Goal: Task Accomplishment & Management: Use online tool/utility

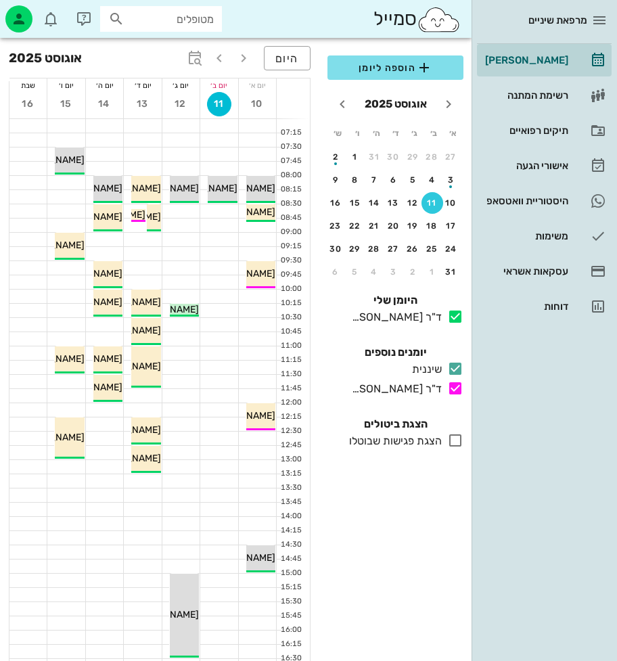
click at [593, 589] on div "מרפאת שיניים יומן מרפאה רשימת המתנה תיקים רפואיים אישורי הגעה היסטוריית וואטסאפ…" at bounding box center [545, 330] width 146 height 661
click at [538, 651] on div "מרפאת שיניים יומן מרפאה רשימת המתנה תיקים רפואיים אישורי הגעה היסטוריית וואטסאפ…" at bounding box center [545, 330] width 146 height 661
click at [549, 609] on div "מרפאת שיניים יומן מרפאה רשימת המתנה תיקים רפואיים אישורי הגעה היסטוריית וואטסאפ…" at bounding box center [545, 330] width 146 height 661
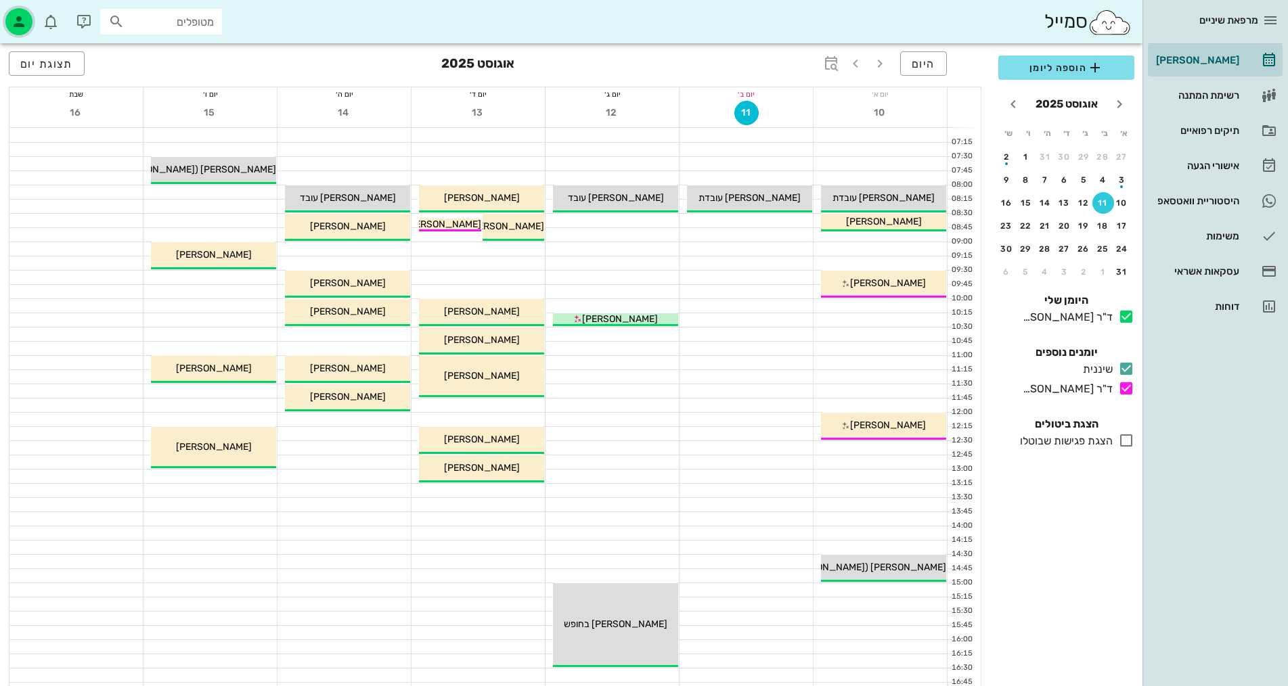
click at [20, 26] on icon "button" at bounding box center [19, 22] width 16 height 16
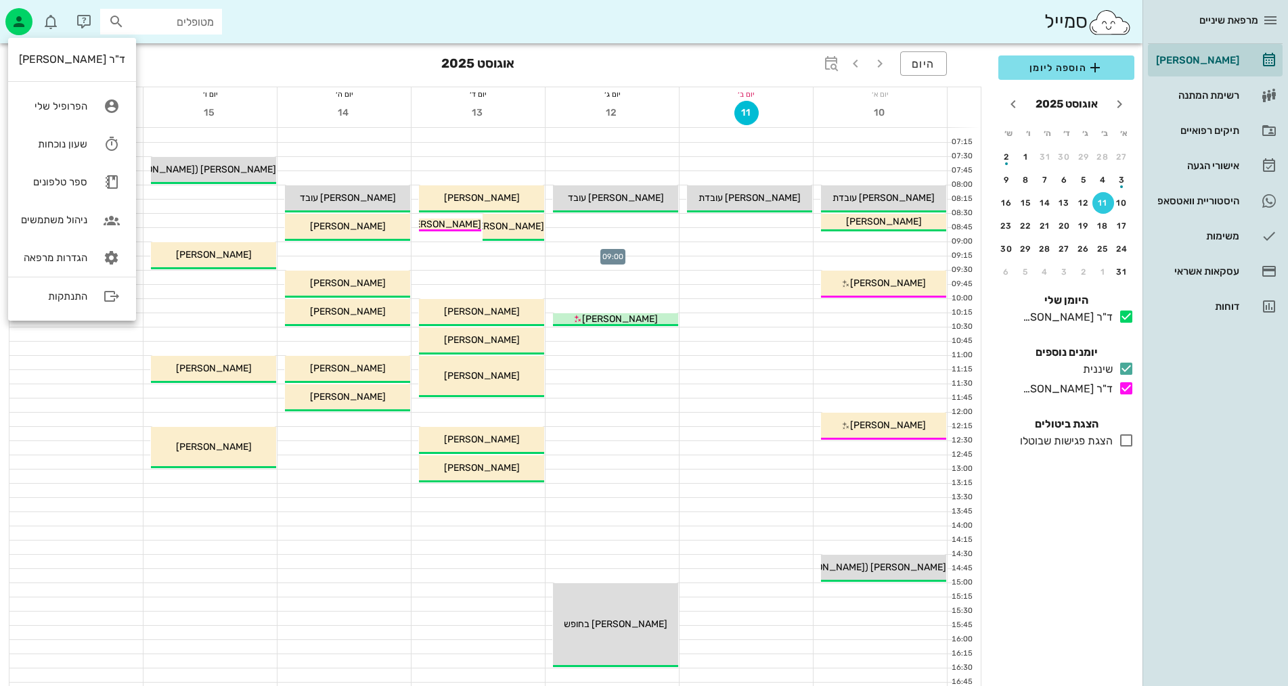
click at [617, 250] on div at bounding box center [612, 249] width 133 height 14
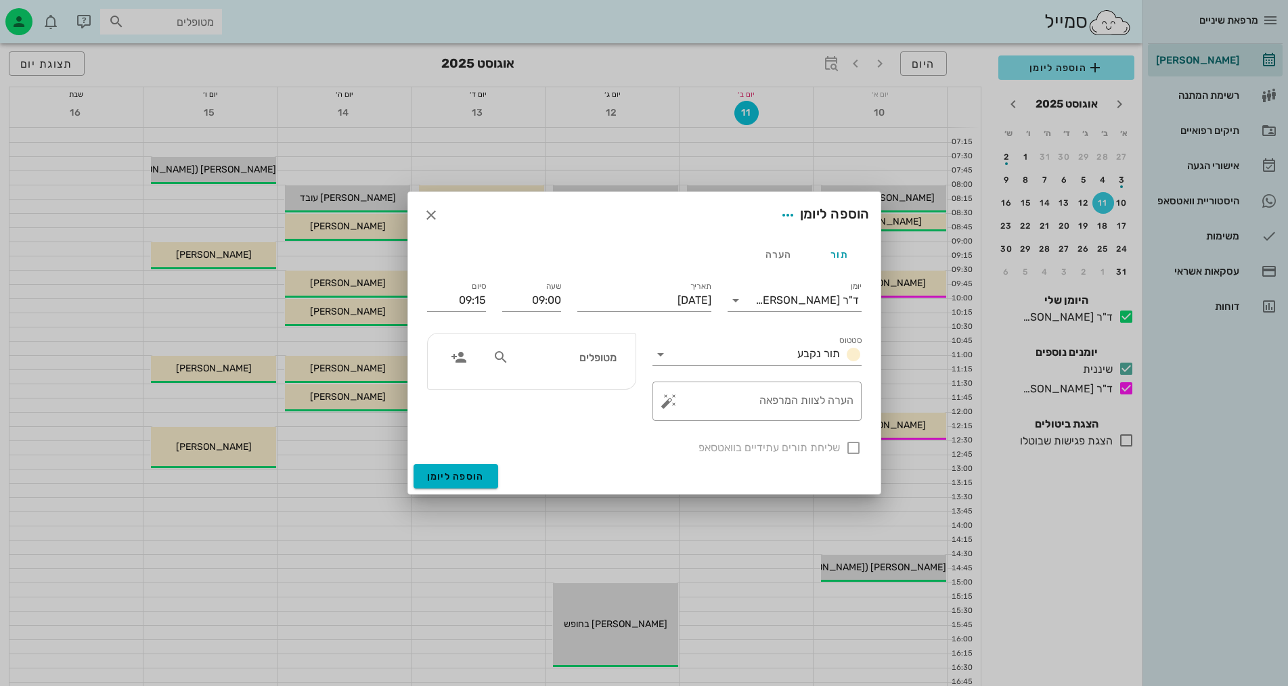
click at [603, 352] on input "מטופלים" at bounding box center [564, 358] width 104 height 18
type input "203516"
click at [603, 395] on div "0552724499" at bounding box center [544, 399] width 149 height 11
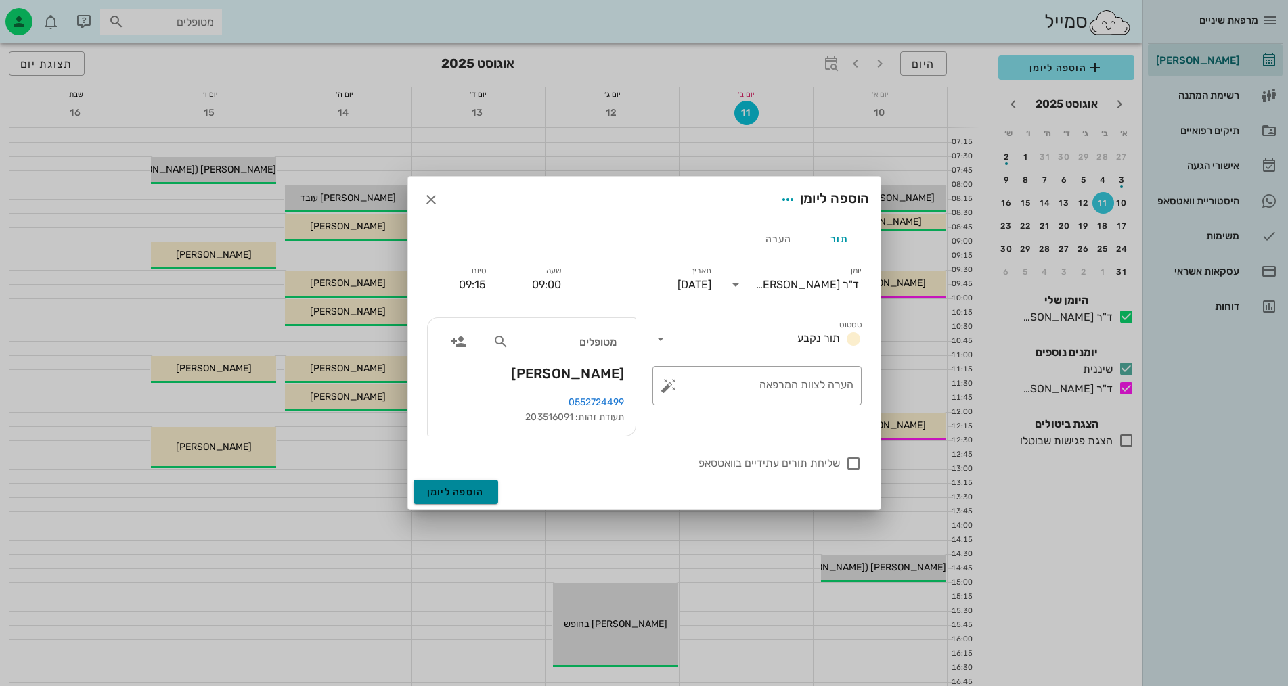
click at [445, 487] on span "הוספה ליומן" at bounding box center [456, 493] width 58 height 12
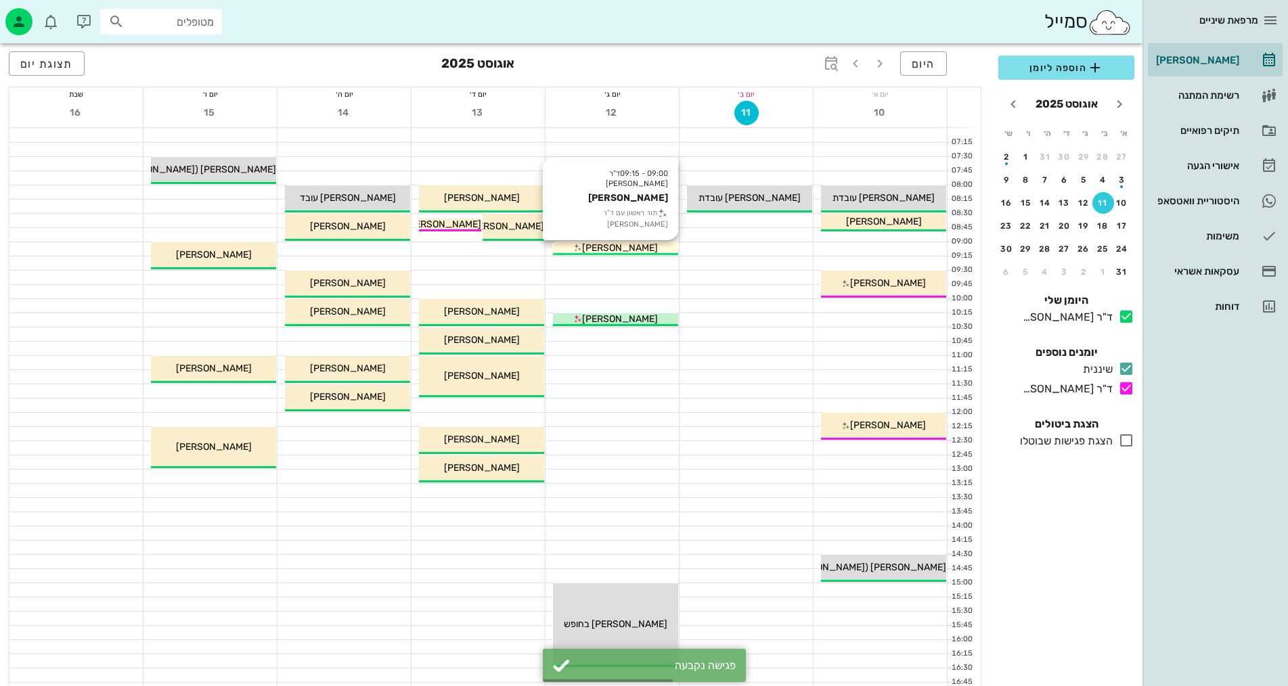
click at [617, 246] on span "יניב דוידי" at bounding box center [620, 248] width 76 height 12
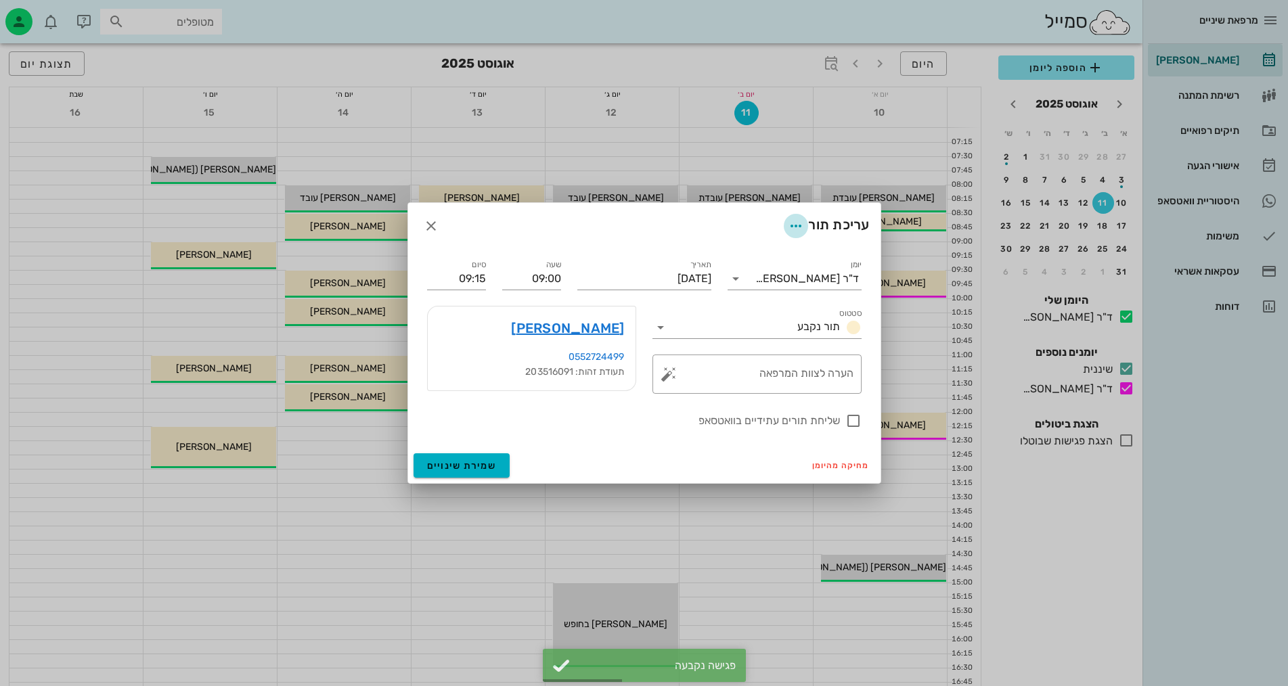
click at [617, 225] on icon "button" at bounding box center [796, 226] width 16 height 16
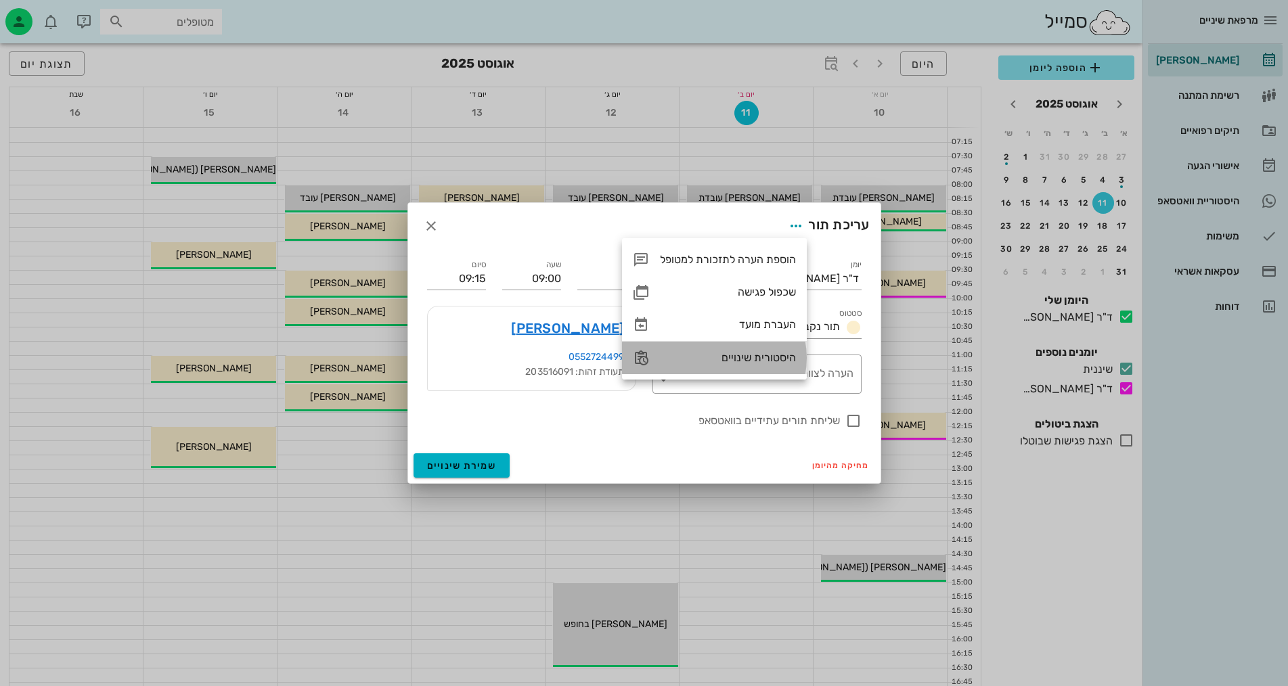
click at [617, 361] on div "היסטורית שינויים" at bounding box center [728, 357] width 136 height 13
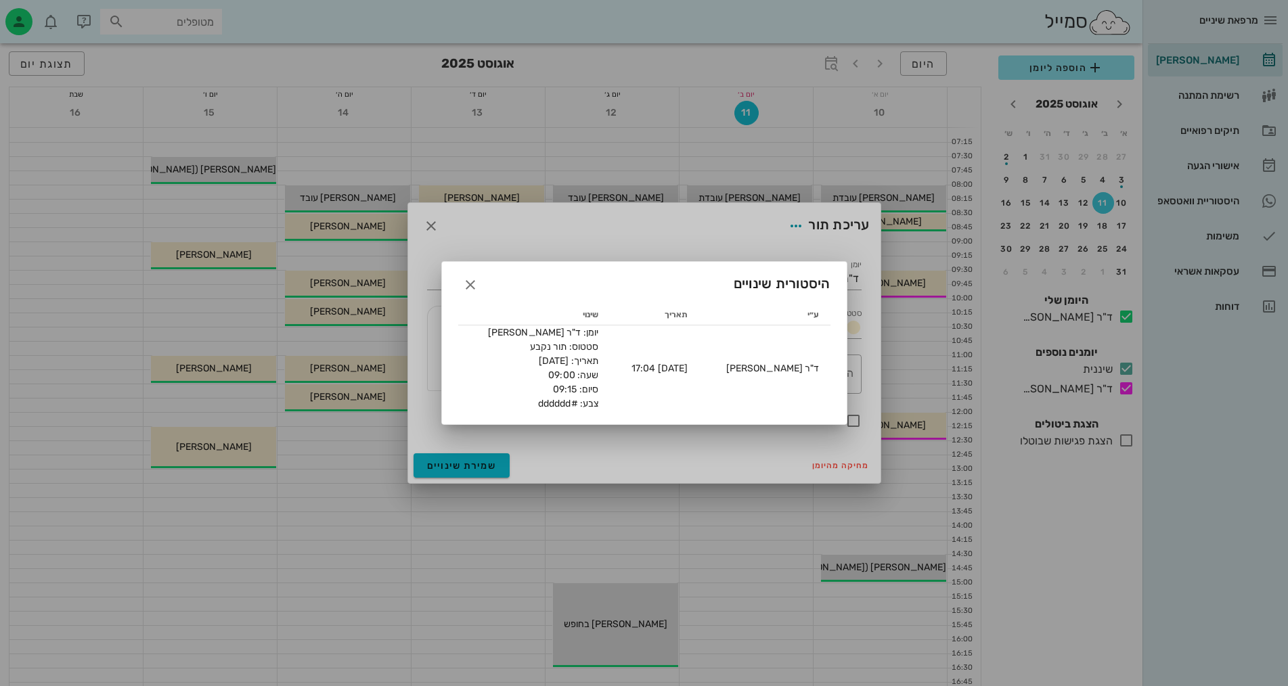
click at [612, 211] on div at bounding box center [644, 343] width 1288 height 686
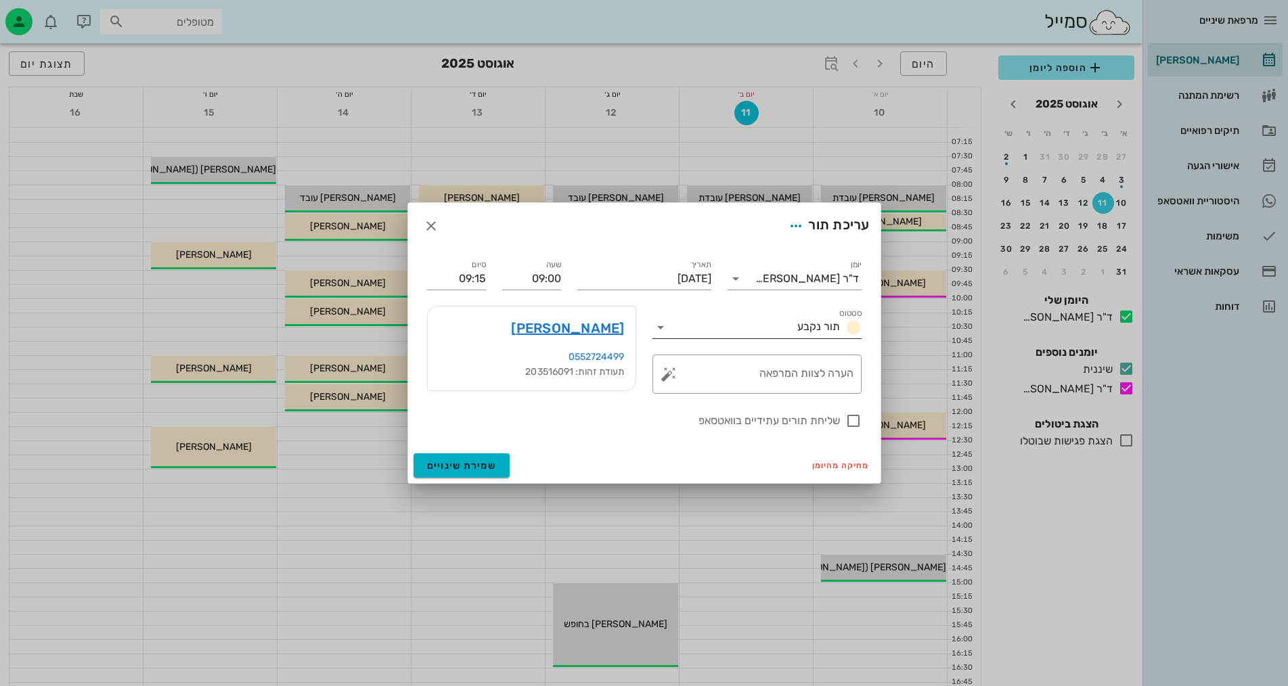
click at [617, 330] on input "סטטוס" at bounding box center [732, 328] width 121 height 22
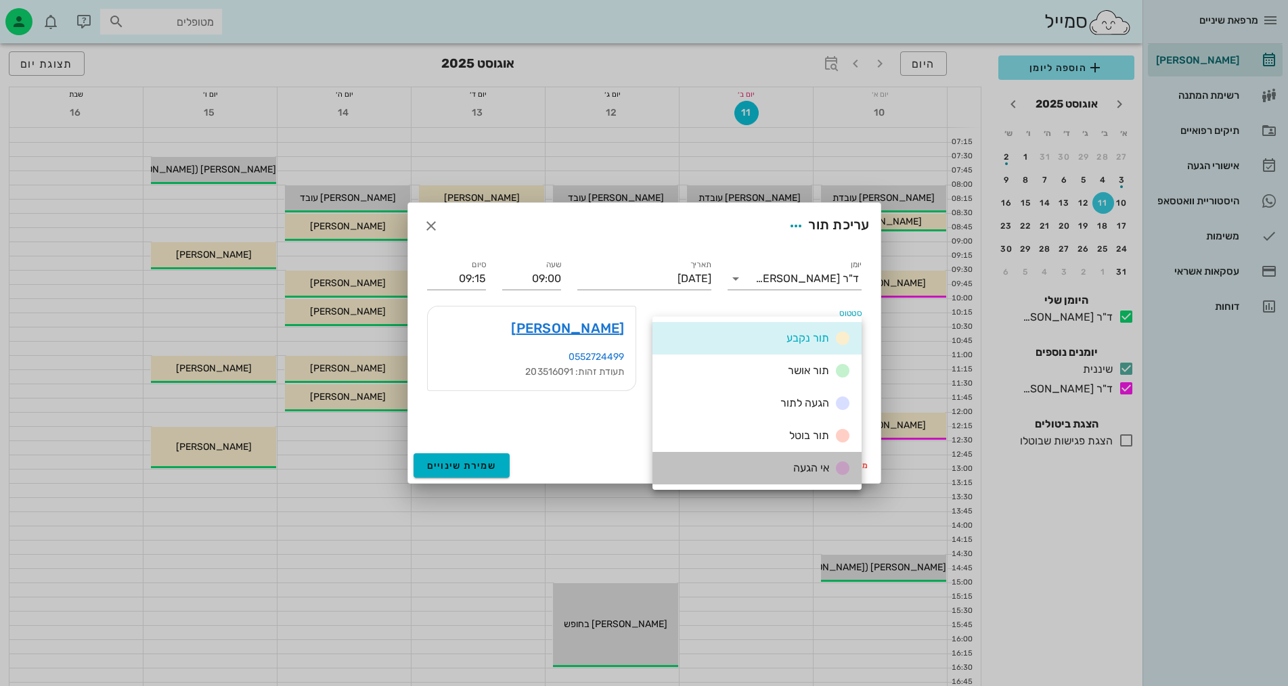
click at [617, 476] on div "אי הגעה" at bounding box center [757, 468] width 209 height 32
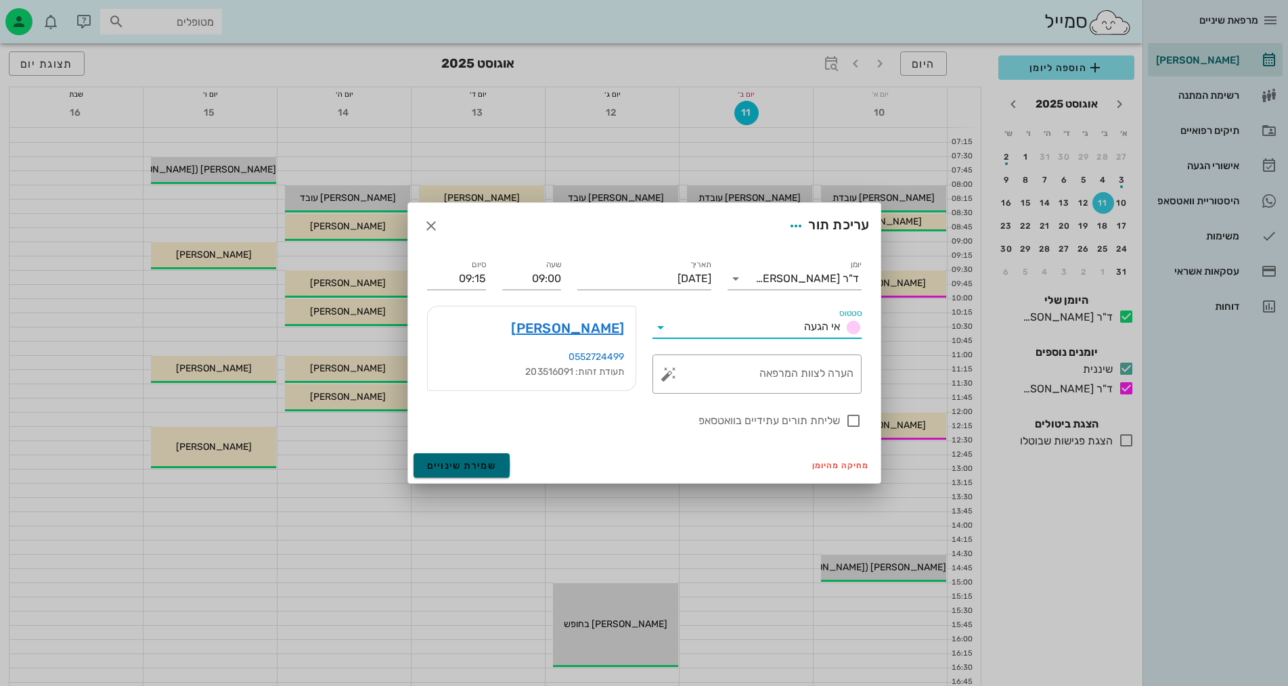
click at [477, 460] on span "שמירת שינויים" at bounding box center [462, 466] width 70 height 12
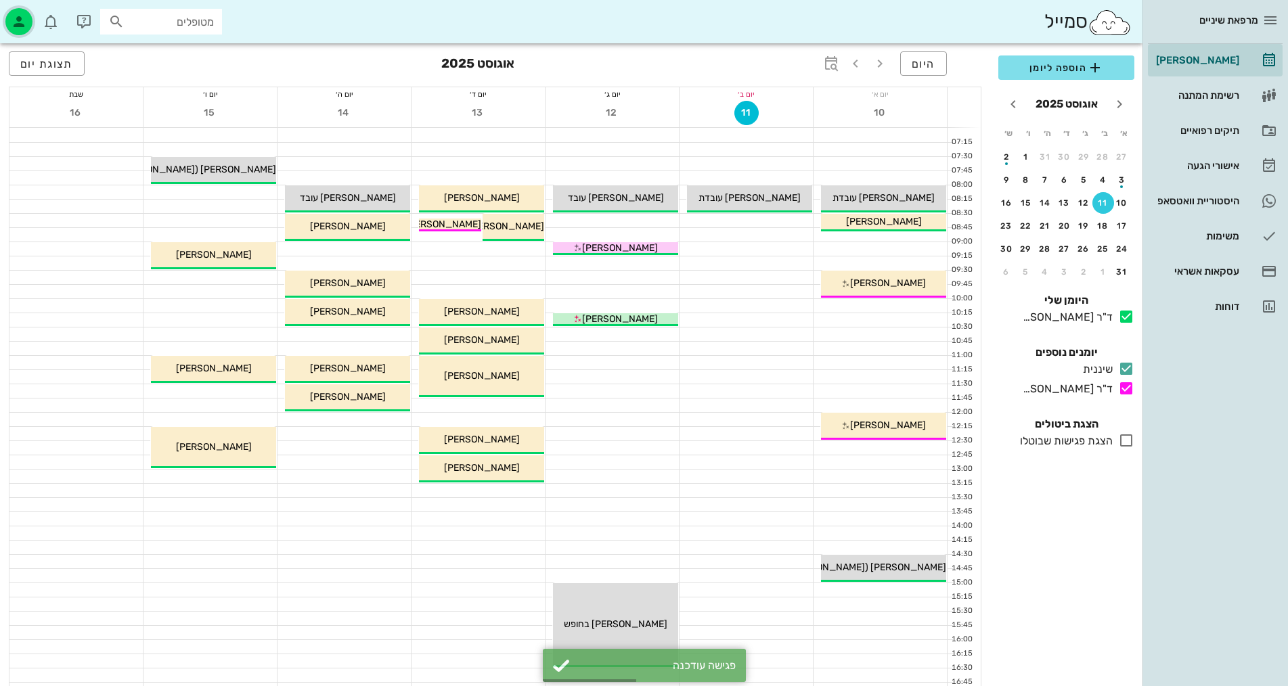
click at [15, 18] on icon "button" at bounding box center [19, 22] width 16 height 16
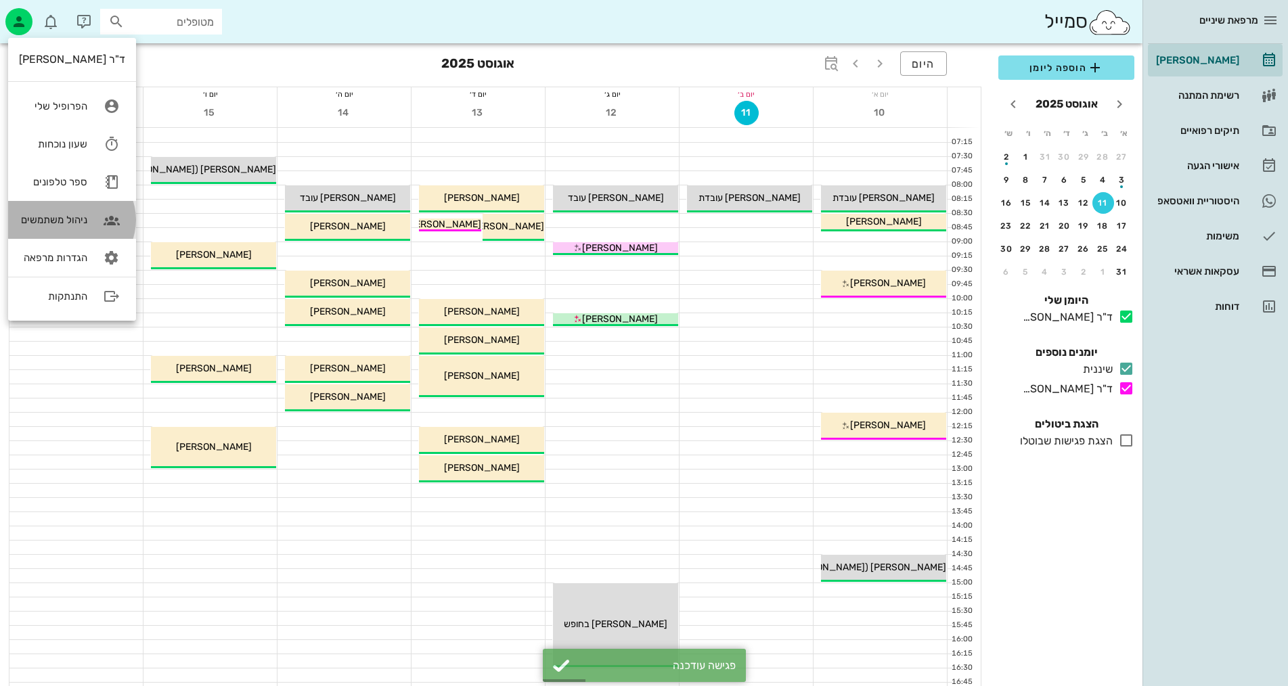
click at [46, 221] on div "ניהול משתמשים" at bounding box center [53, 220] width 68 height 12
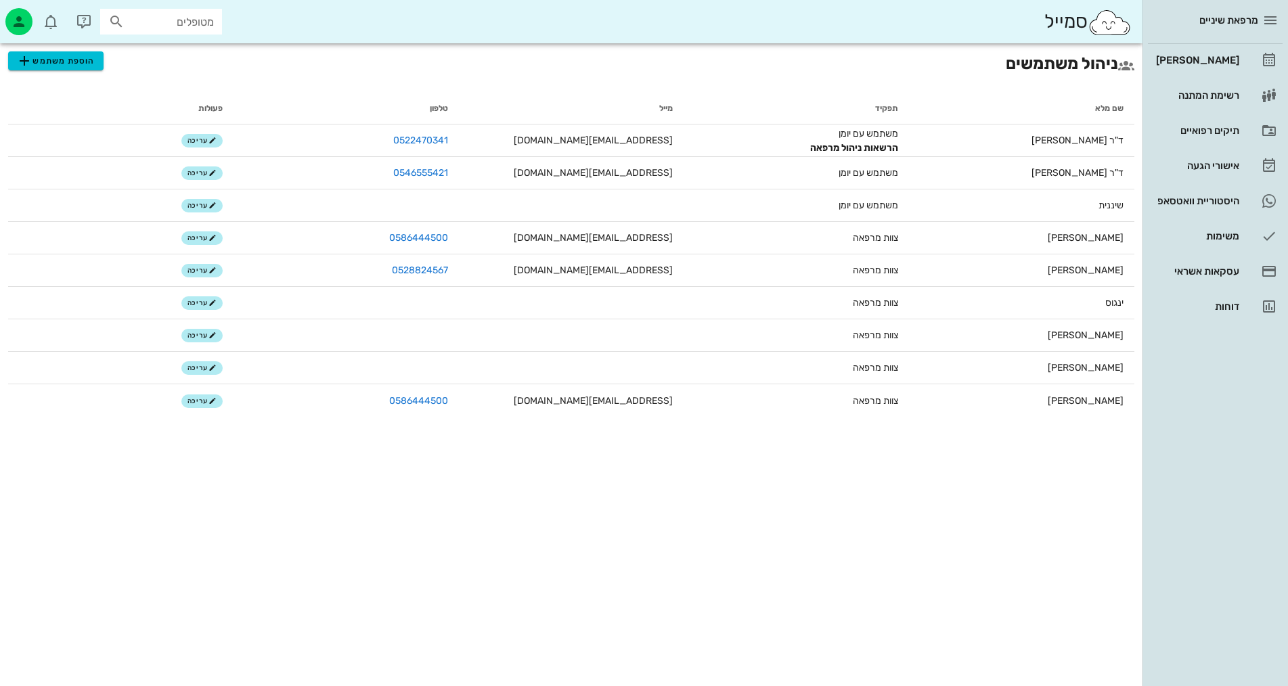
click at [5, 4] on div "סמייל מטופלים" at bounding box center [571, 21] width 1143 height 43
click at [18, 16] on icon "button" at bounding box center [19, 22] width 16 height 16
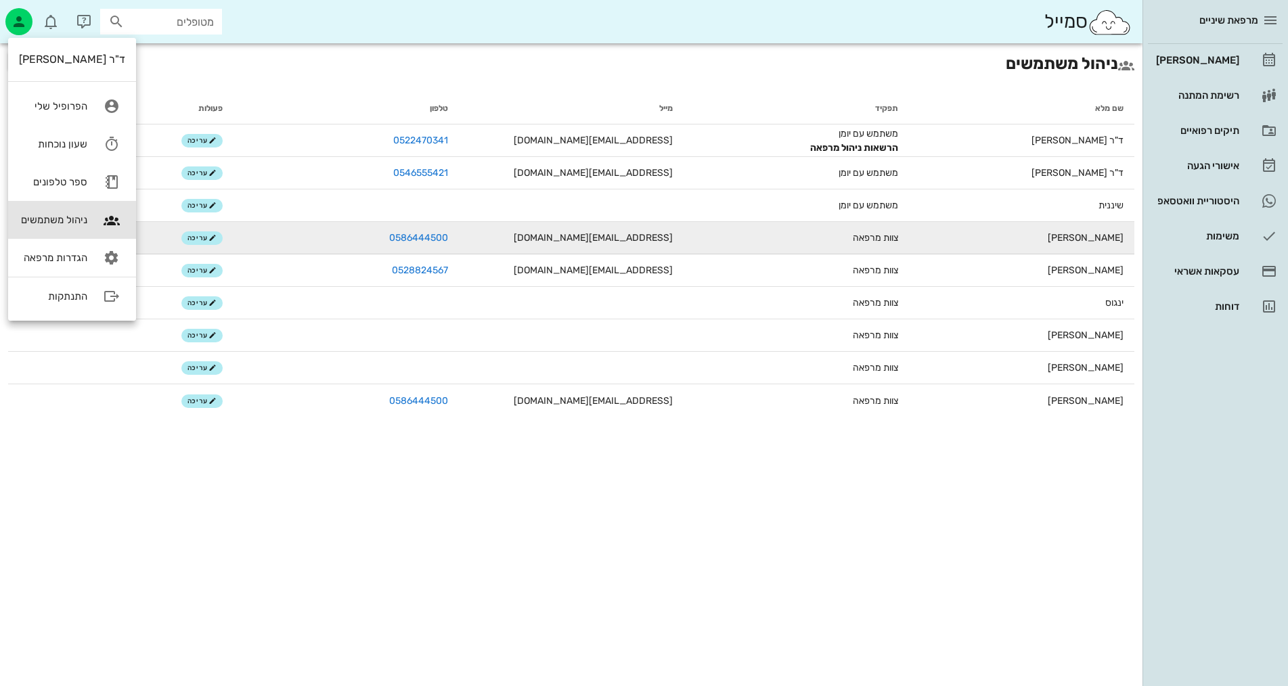
click at [290, 254] on td "0586444500" at bounding box center [346, 238] width 225 height 32
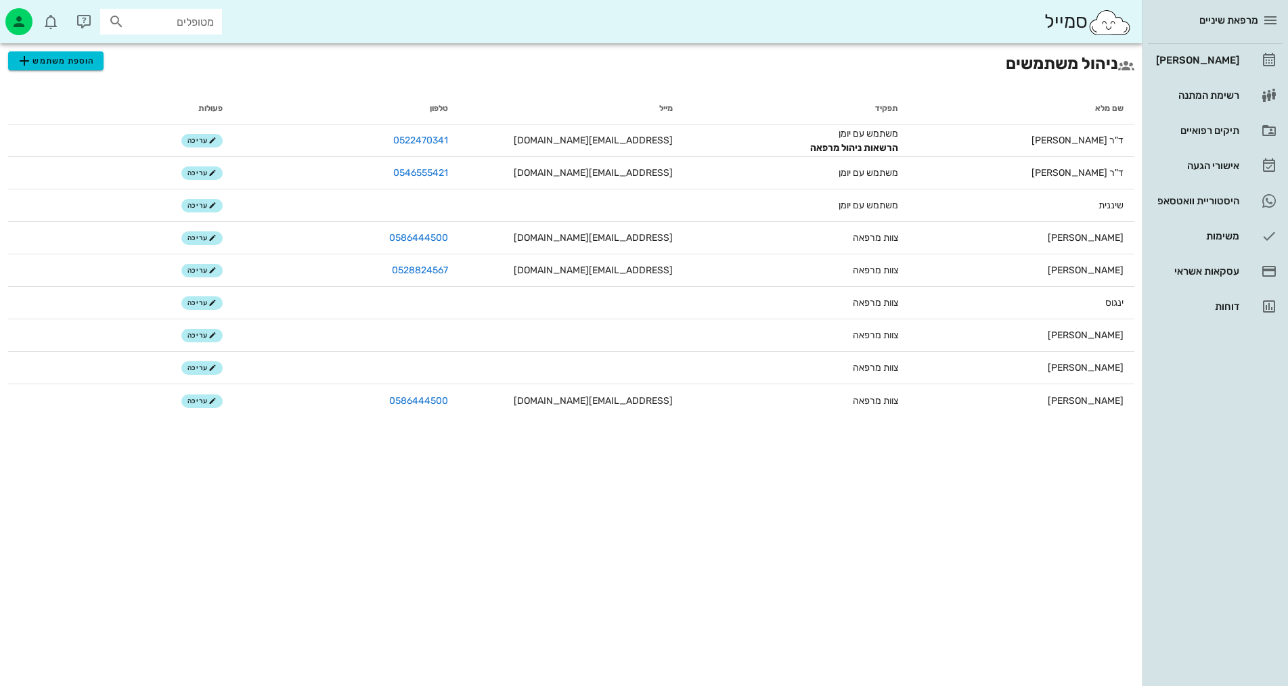
click at [164, 6] on div "סמייל מטופלים" at bounding box center [571, 21] width 1143 height 43
click at [164, 20] on input "מטופלים" at bounding box center [170, 22] width 87 height 18
type input "203"
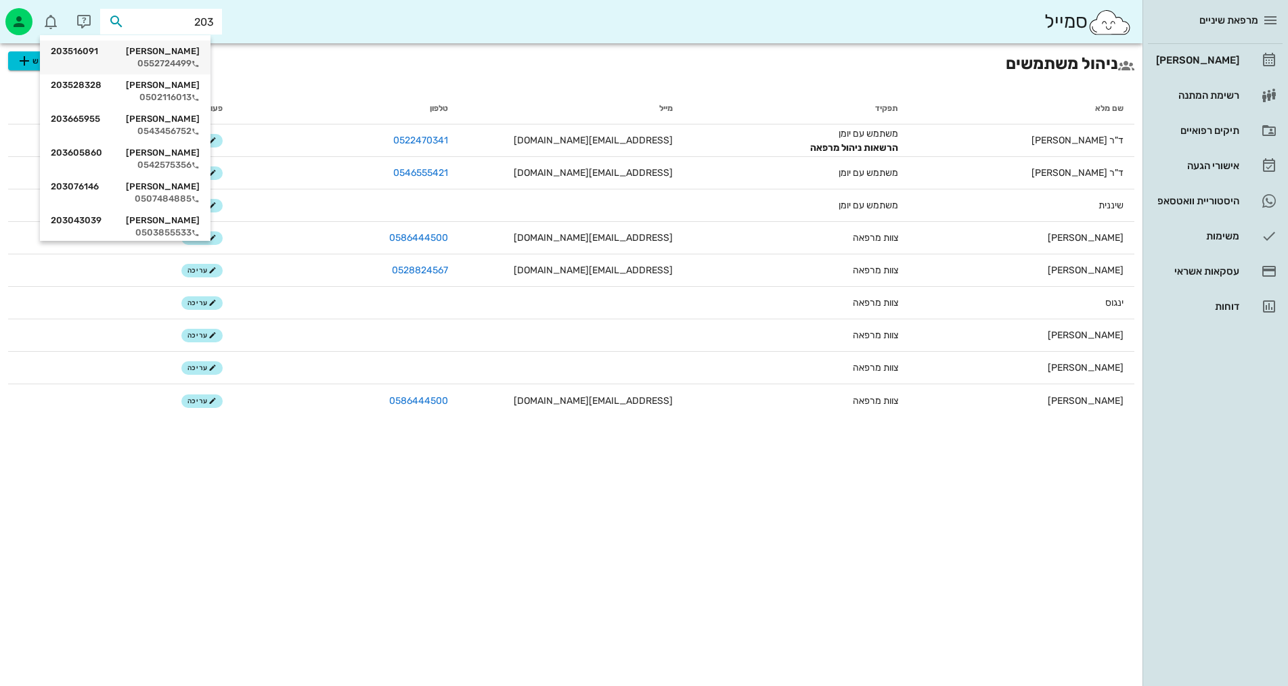
click at [170, 52] on div "יניב דוידי 203516091" at bounding box center [125, 51] width 149 height 11
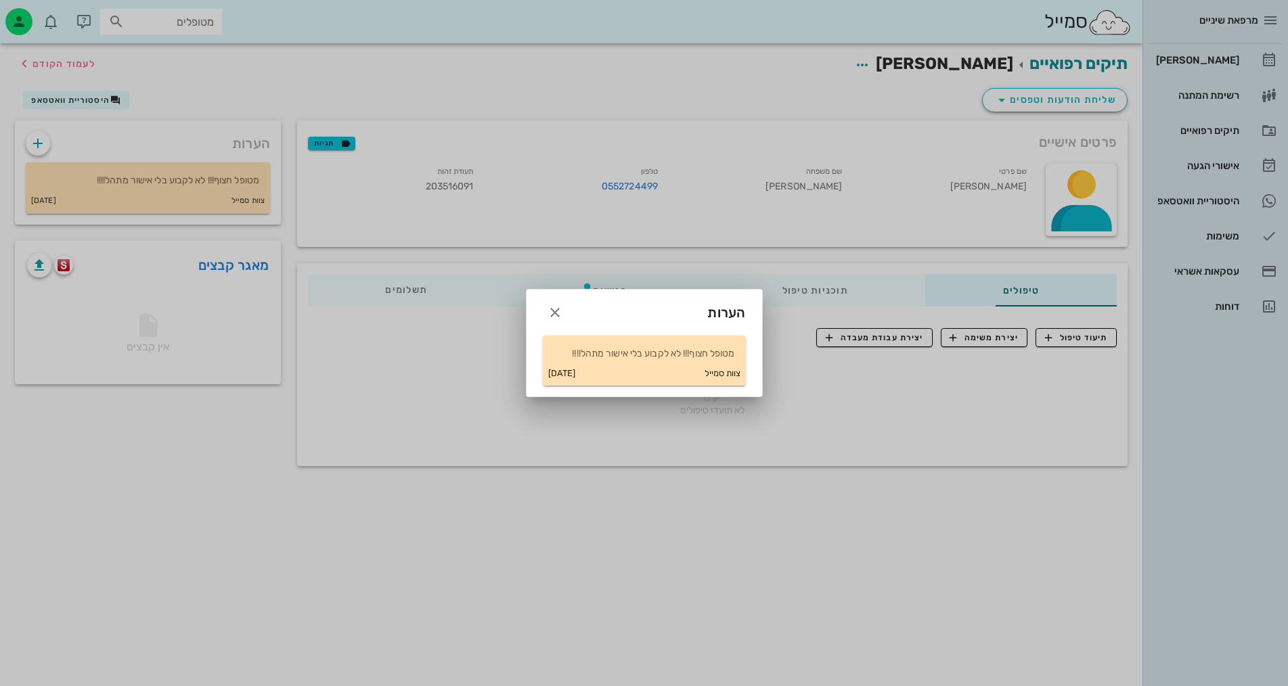
click at [617, 219] on div at bounding box center [644, 343] width 1288 height 686
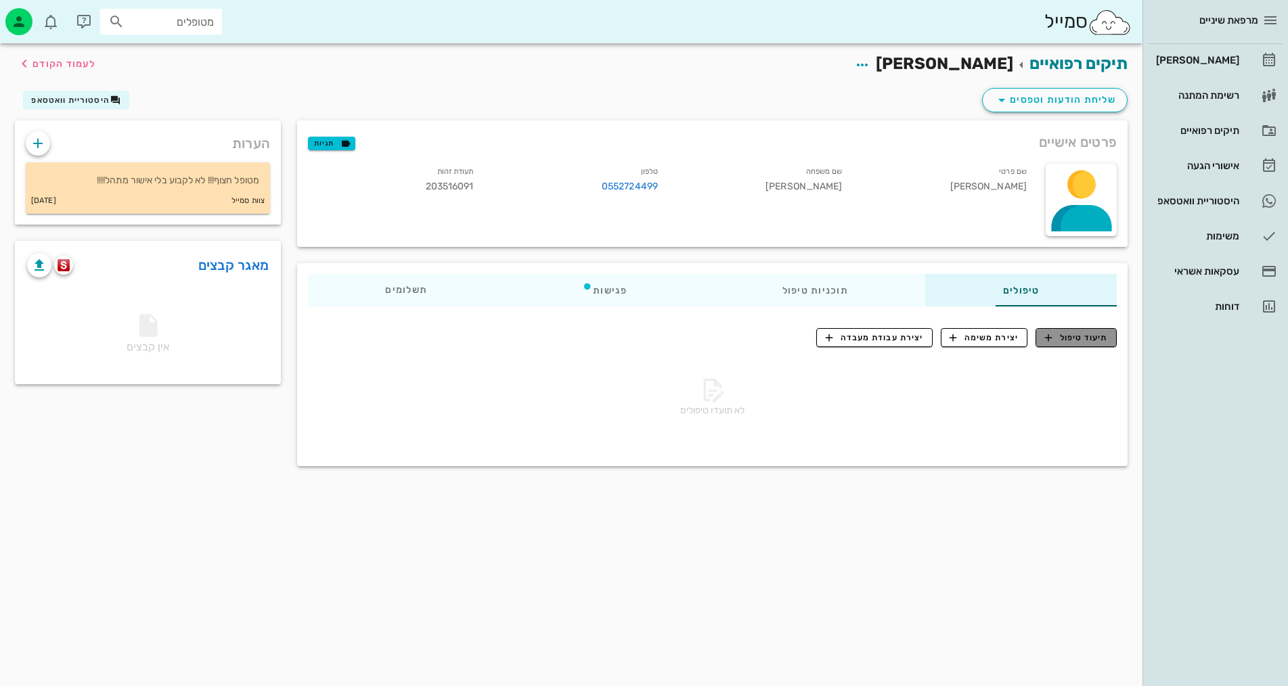
click at [617, 343] on span "תיעוד טיפול" at bounding box center [1076, 338] width 63 height 12
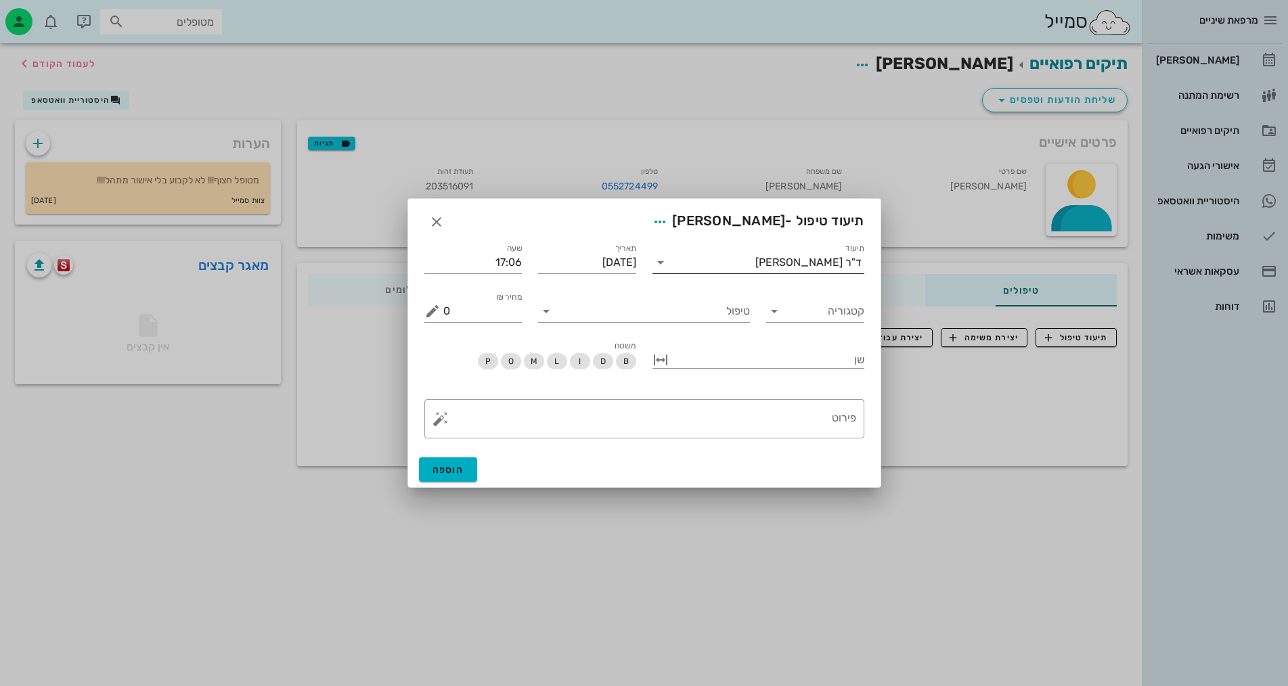
click at [617, 262] on div "ד"ר אלדד אירני" at bounding box center [809, 263] width 106 height 12
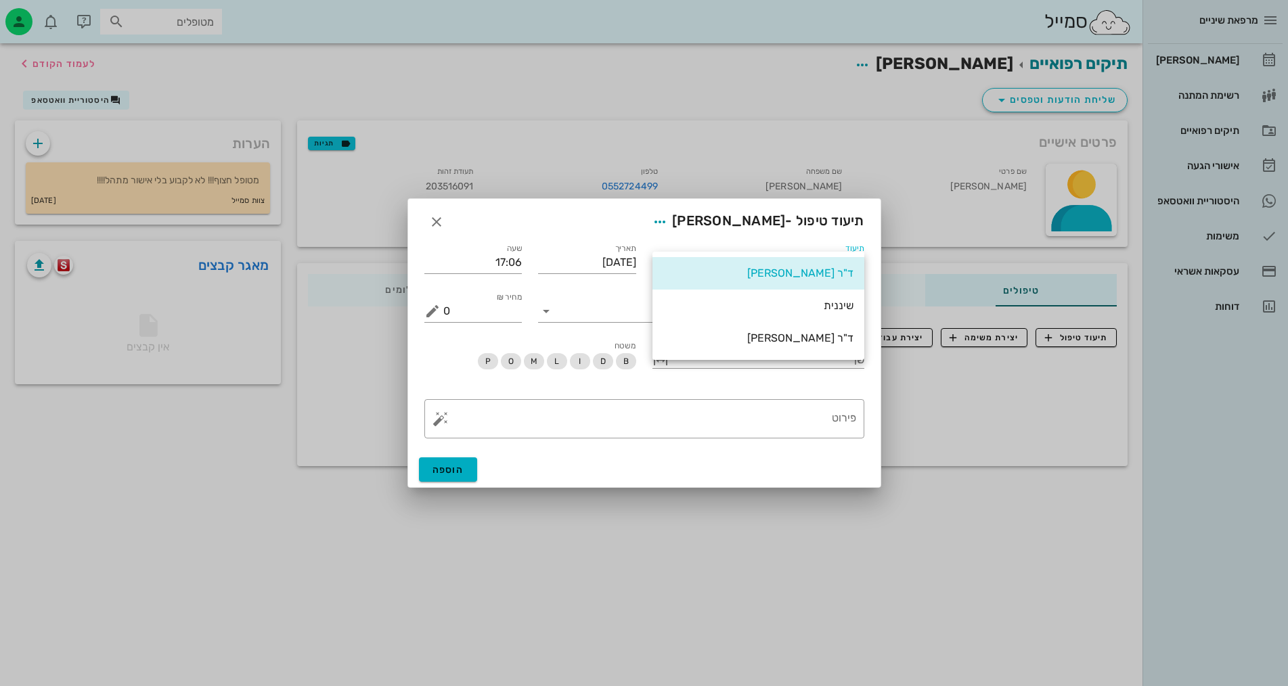
click at [617, 229] on span "תיעוד טיפול - יניב דוידי" at bounding box center [756, 222] width 217 height 24
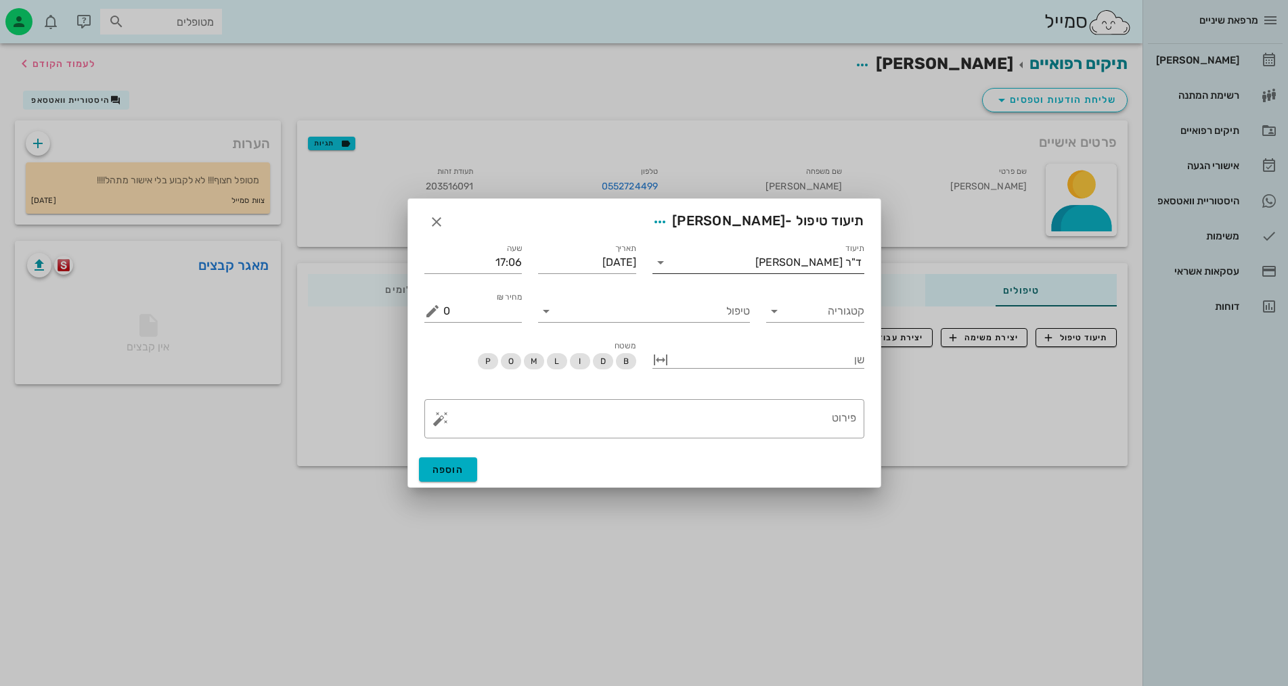
click at [617, 260] on div "ד"ר אלדד אירני" at bounding box center [809, 263] width 106 height 12
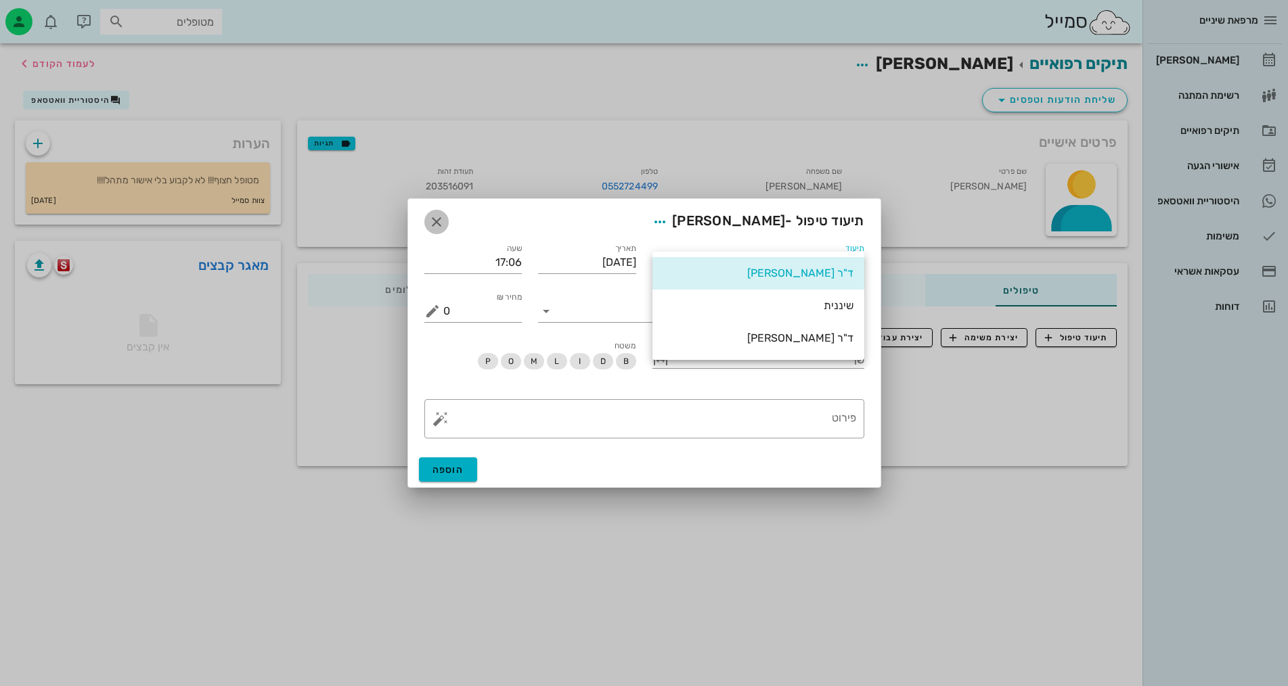
click at [440, 221] on icon "button" at bounding box center [437, 222] width 16 height 16
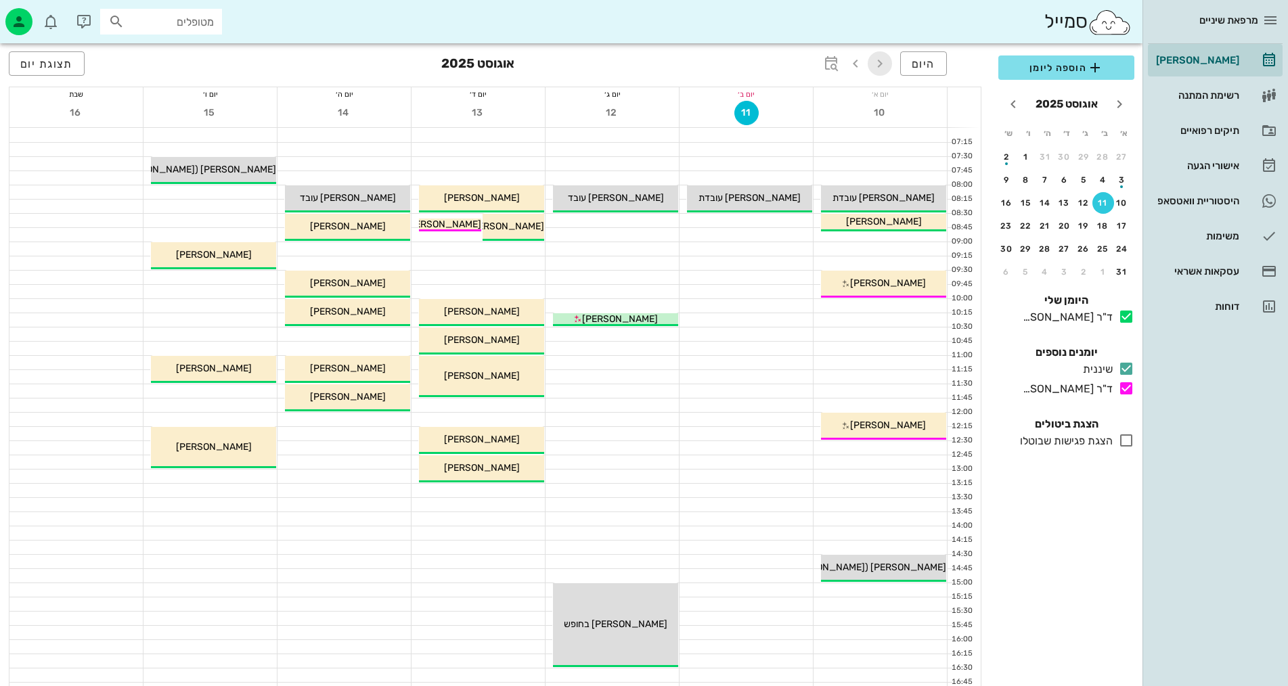
click at [617, 65] on icon "button" at bounding box center [880, 64] width 16 height 16
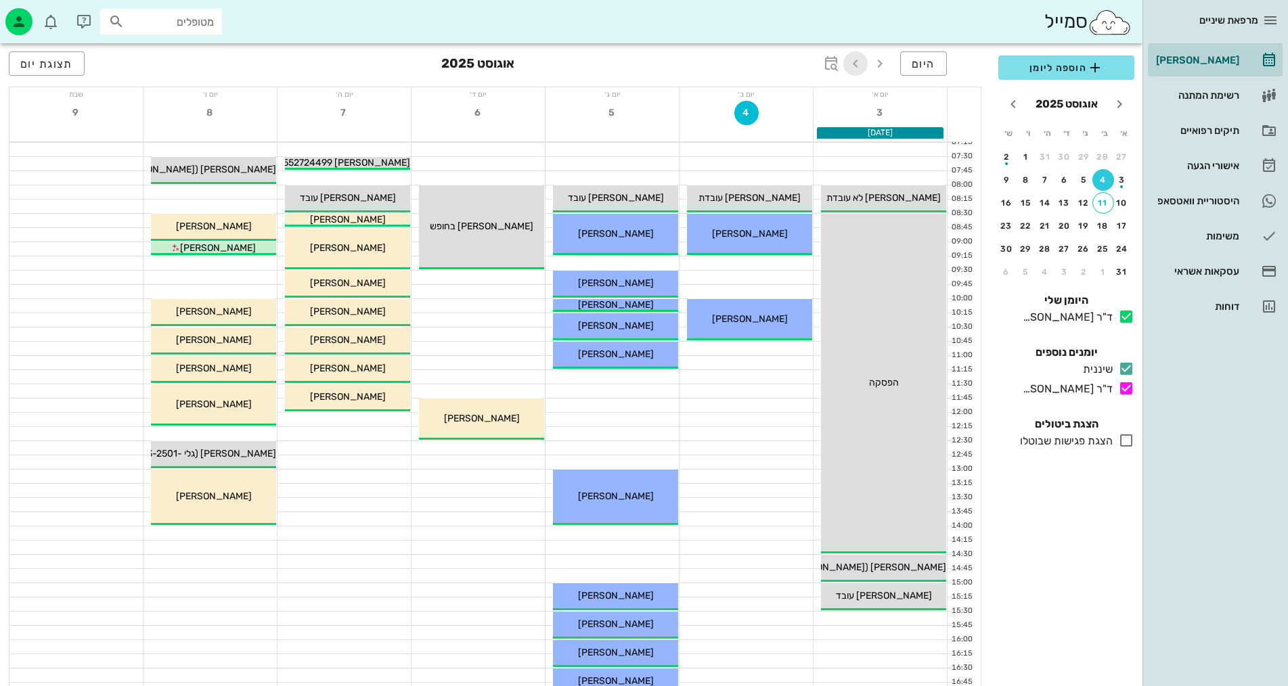
click at [617, 68] on icon "button" at bounding box center [856, 64] width 16 height 16
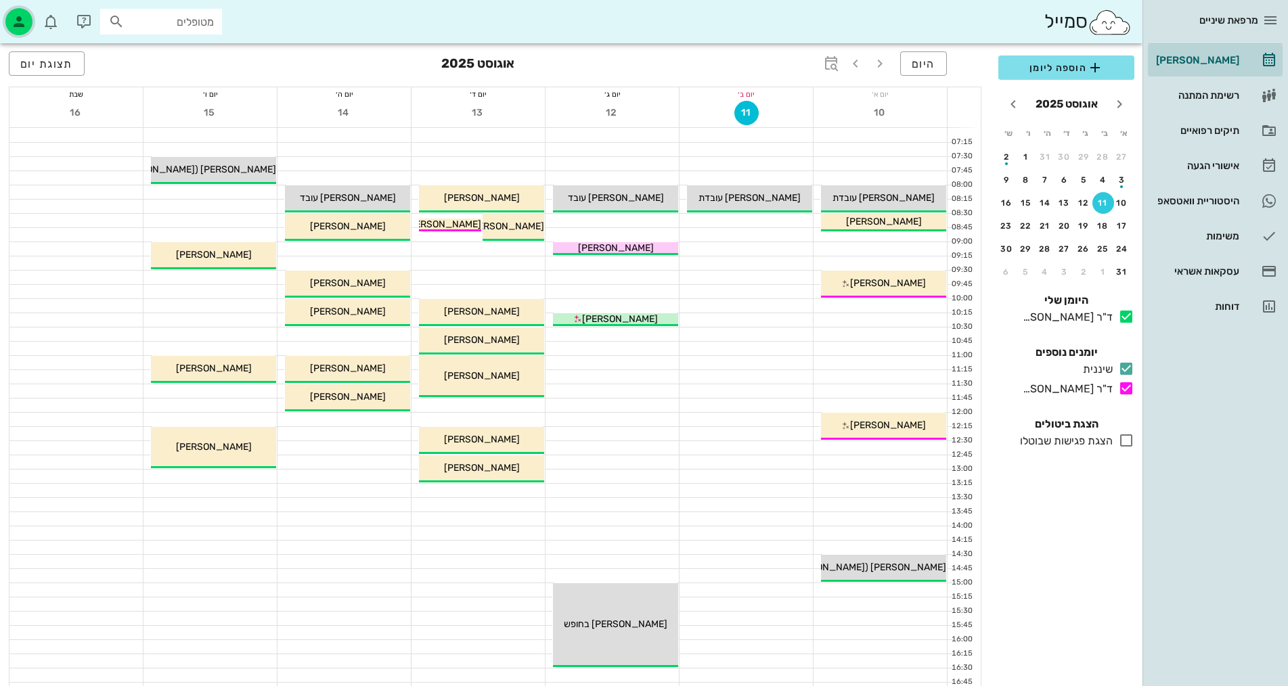
click at [14, 18] on icon "button" at bounding box center [19, 22] width 16 height 16
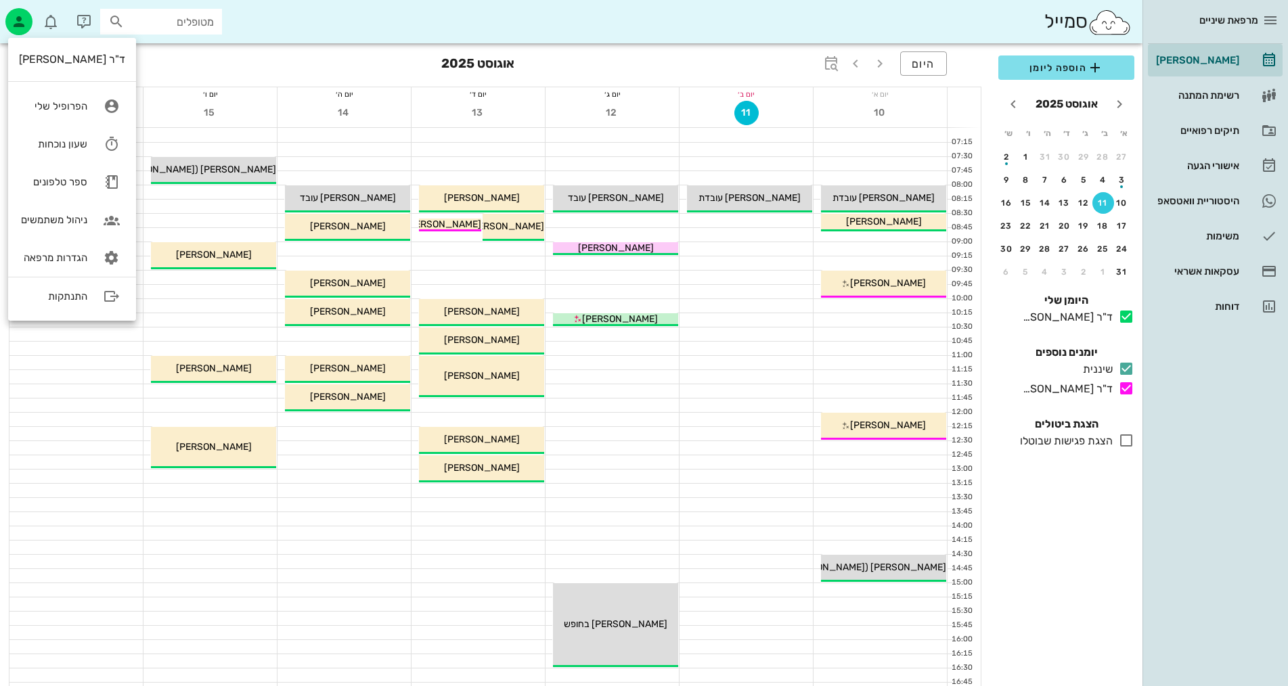
click at [165, 93] on div "יום ו׳" at bounding box center [210, 94] width 133 height 14
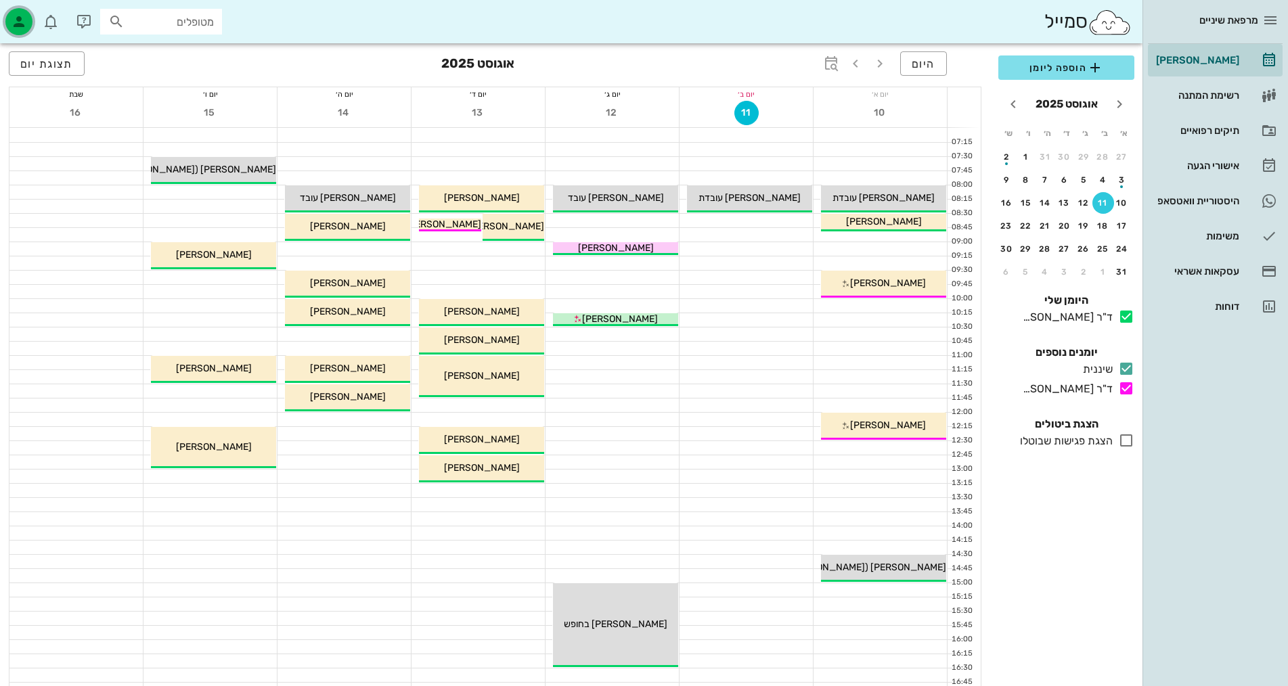
click at [27, 21] on div "button" at bounding box center [18, 21] width 27 height 27
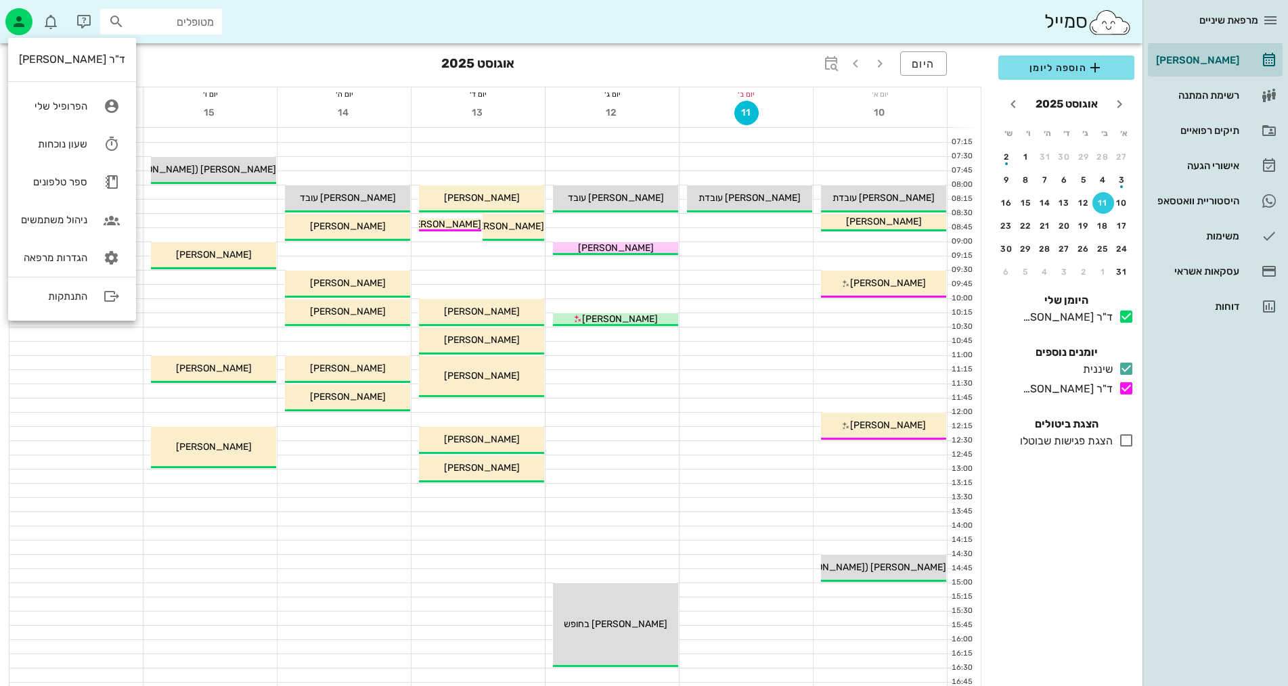
click at [190, 58] on div "היום אוגוסט 2025 תצוגת יום" at bounding box center [495, 64] width 973 height 43
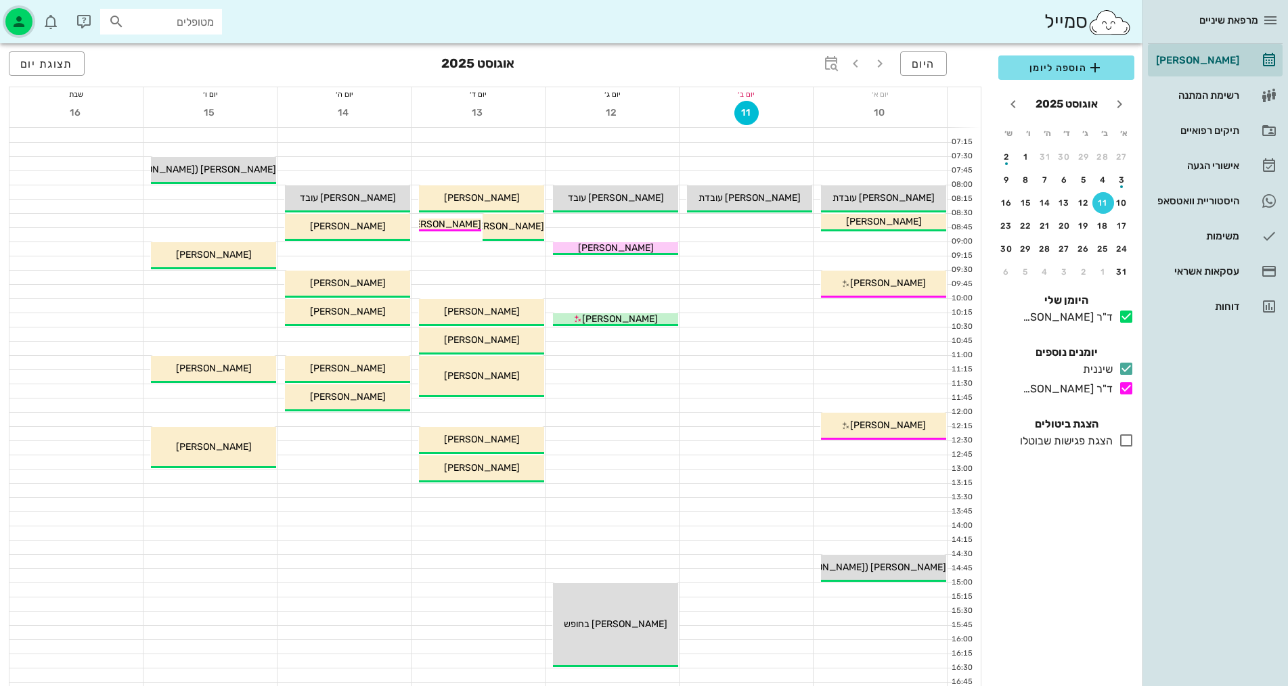
click at [17, 27] on icon "button" at bounding box center [19, 22] width 16 height 16
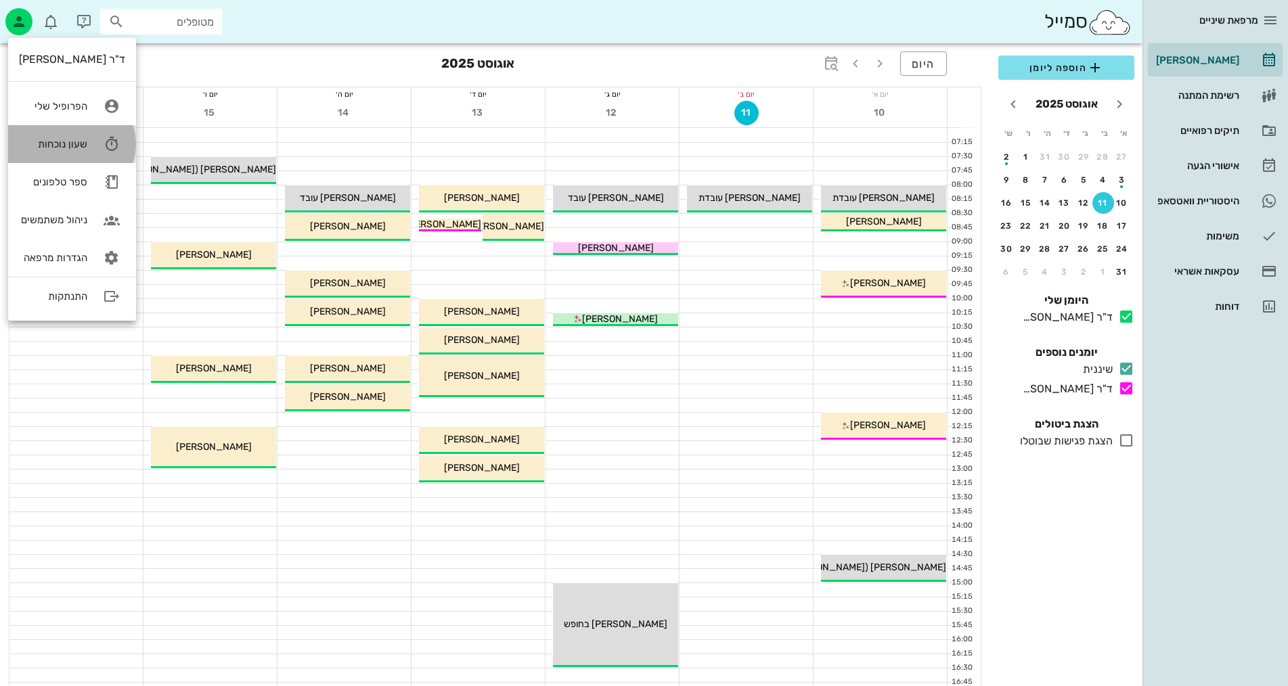
click at [51, 135] on link "שעון נוכחות" at bounding box center [72, 144] width 128 height 38
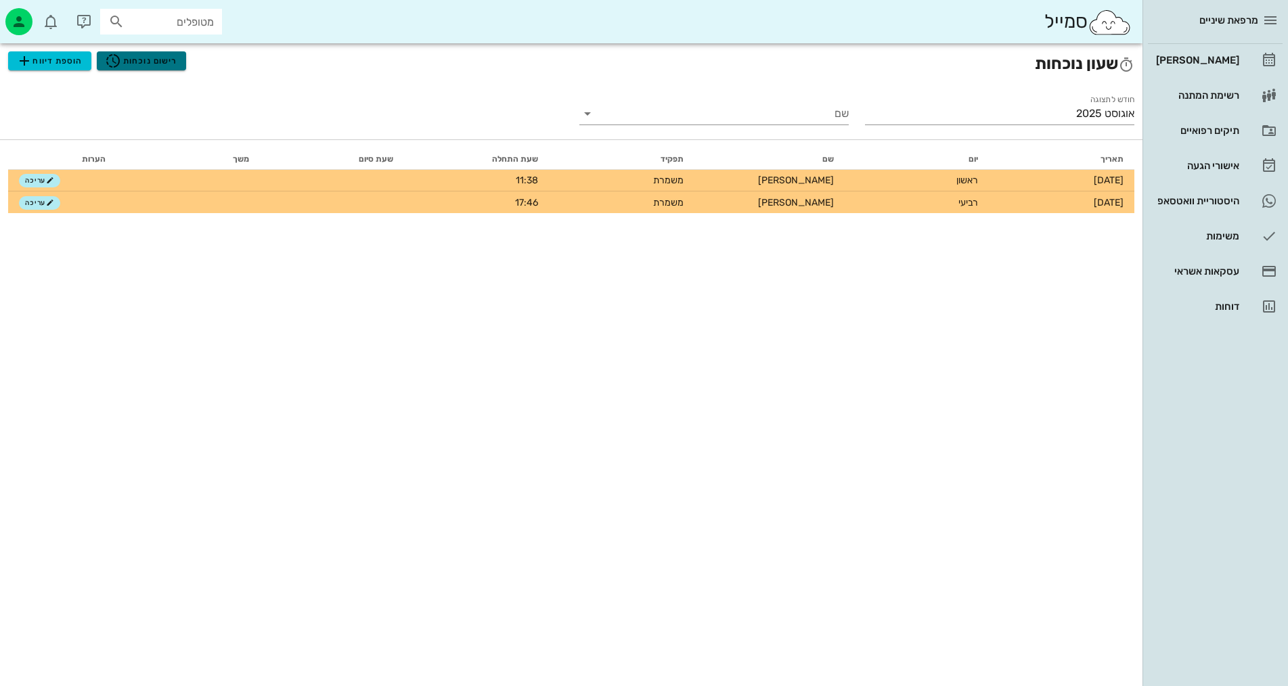
click at [135, 62] on span "רישום נוכחות" at bounding box center [141, 61] width 72 height 16
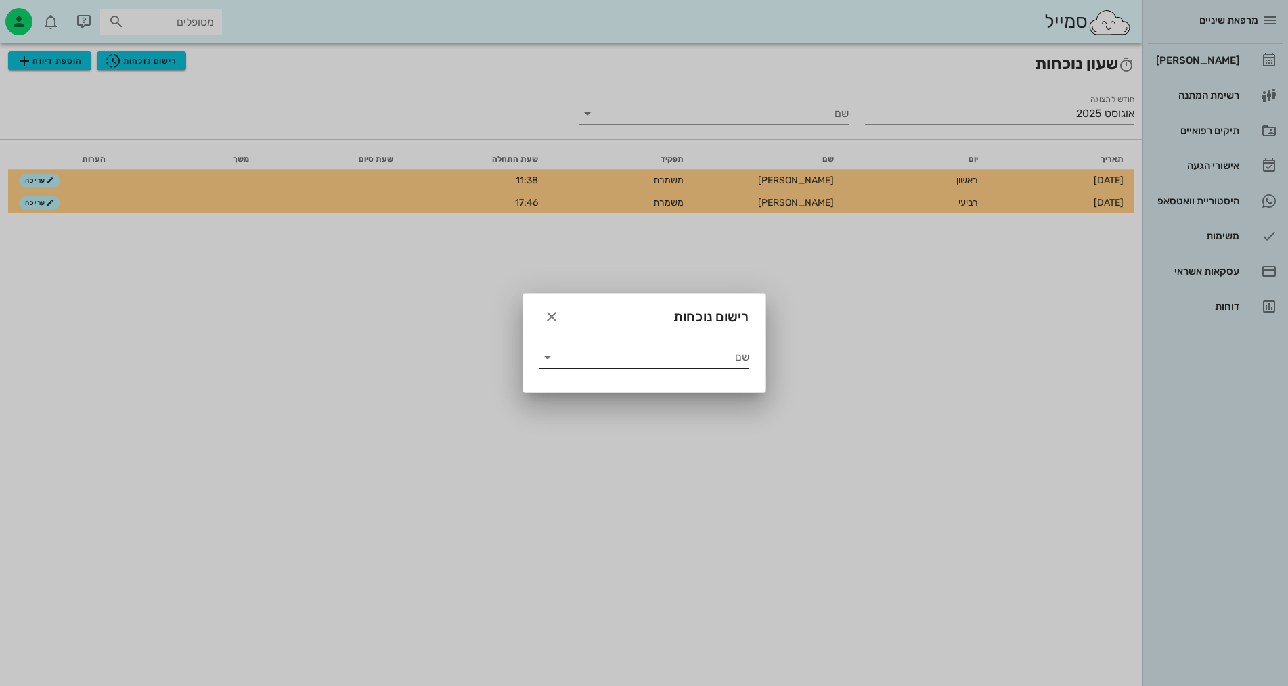
click at [605, 361] on input "שם" at bounding box center [654, 358] width 191 height 22
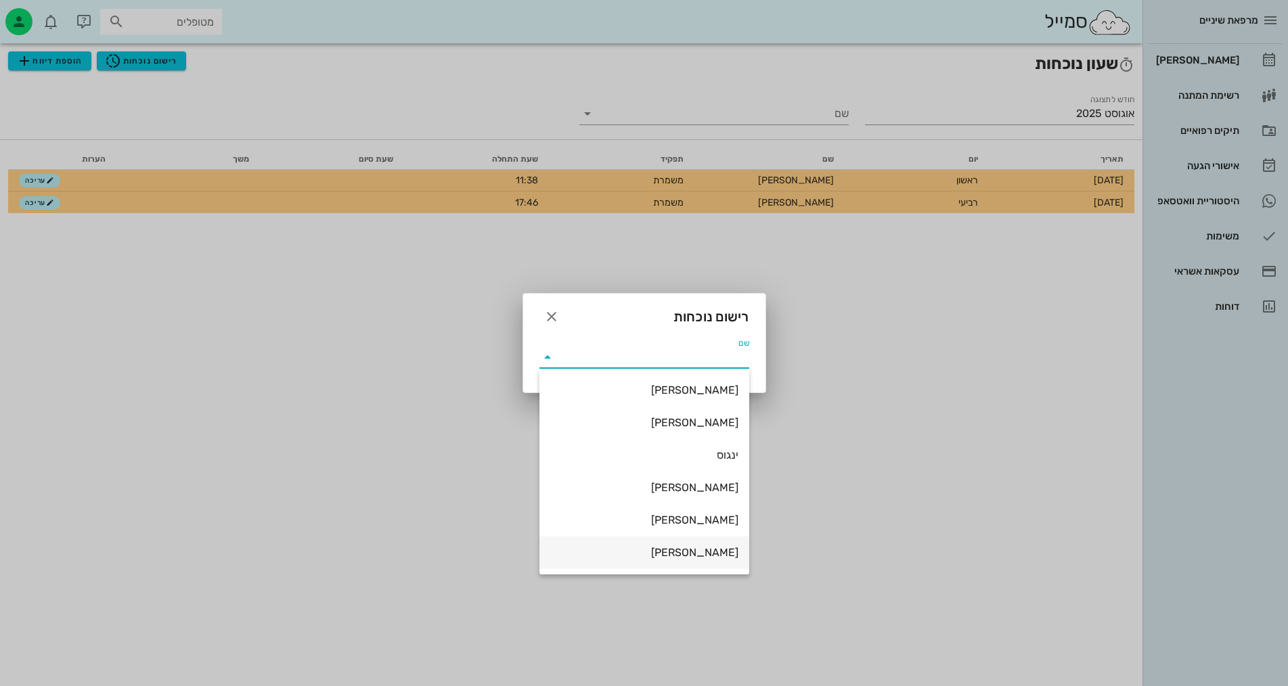
click at [657, 548] on div "תהל" at bounding box center [644, 552] width 188 height 13
type input "תהל"
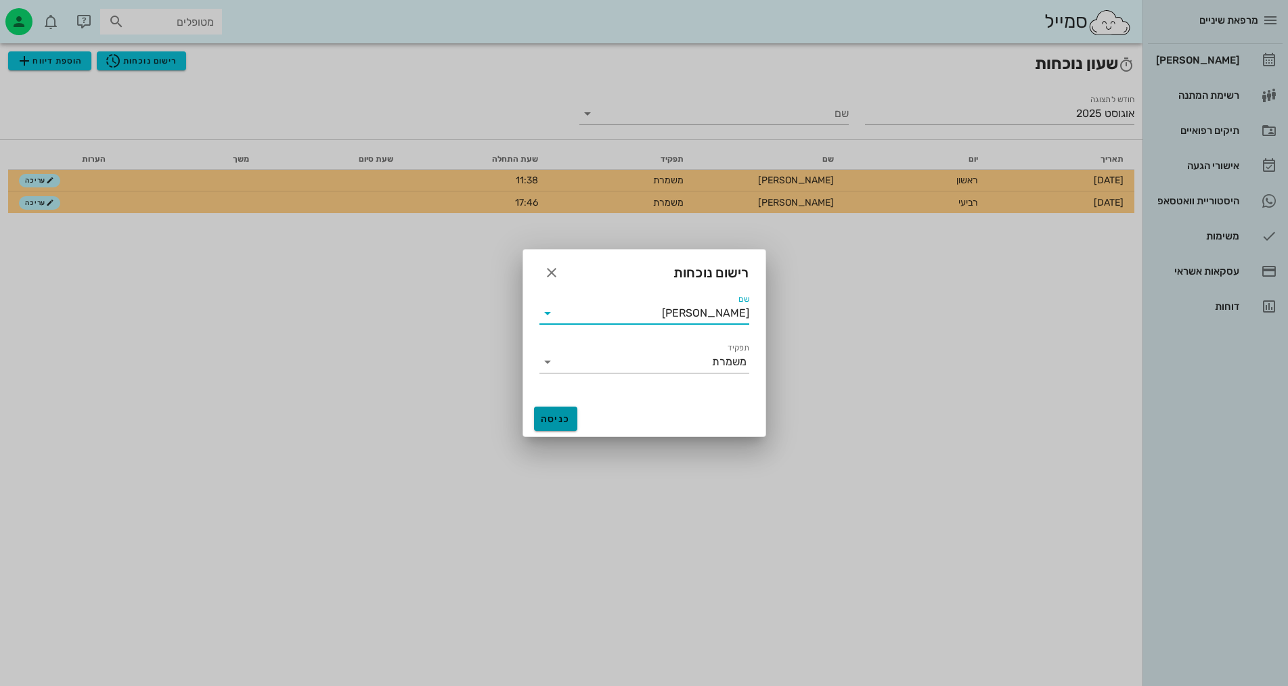
click at [551, 419] on span "כניסה" at bounding box center [556, 420] width 32 height 12
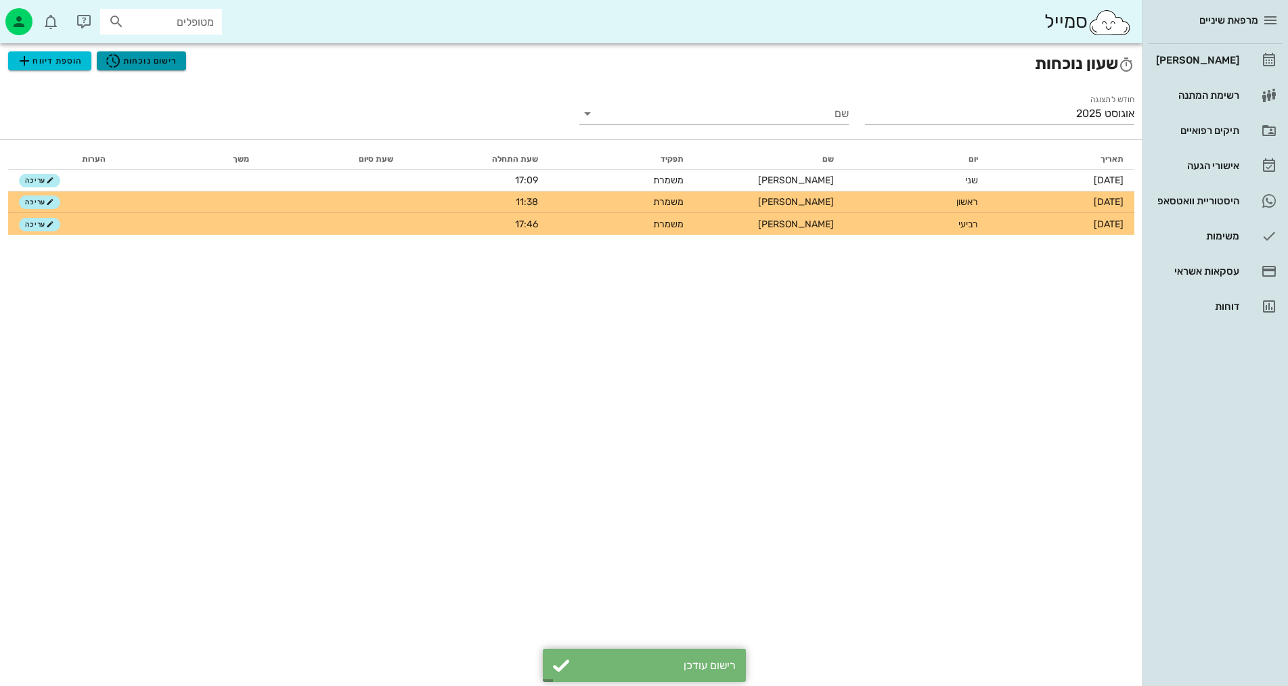
click at [166, 62] on span "רישום נוכחות" at bounding box center [141, 61] width 72 height 16
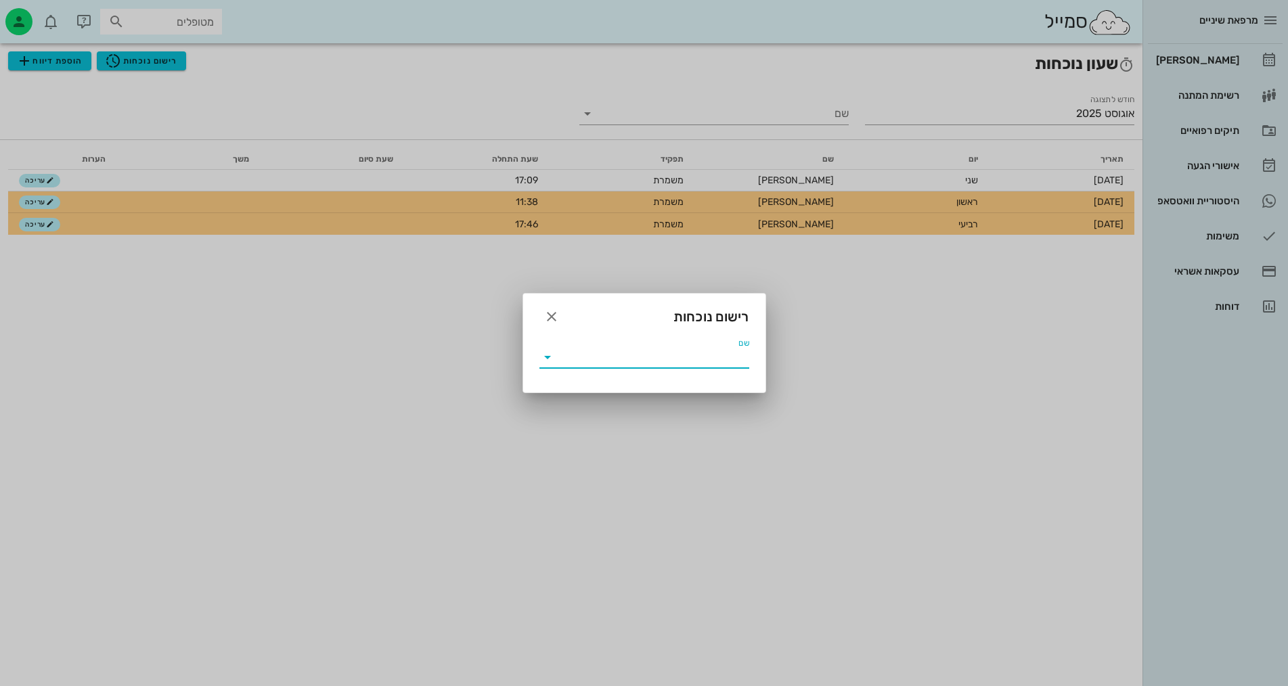
click at [582, 364] on input "שם" at bounding box center [654, 358] width 191 height 22
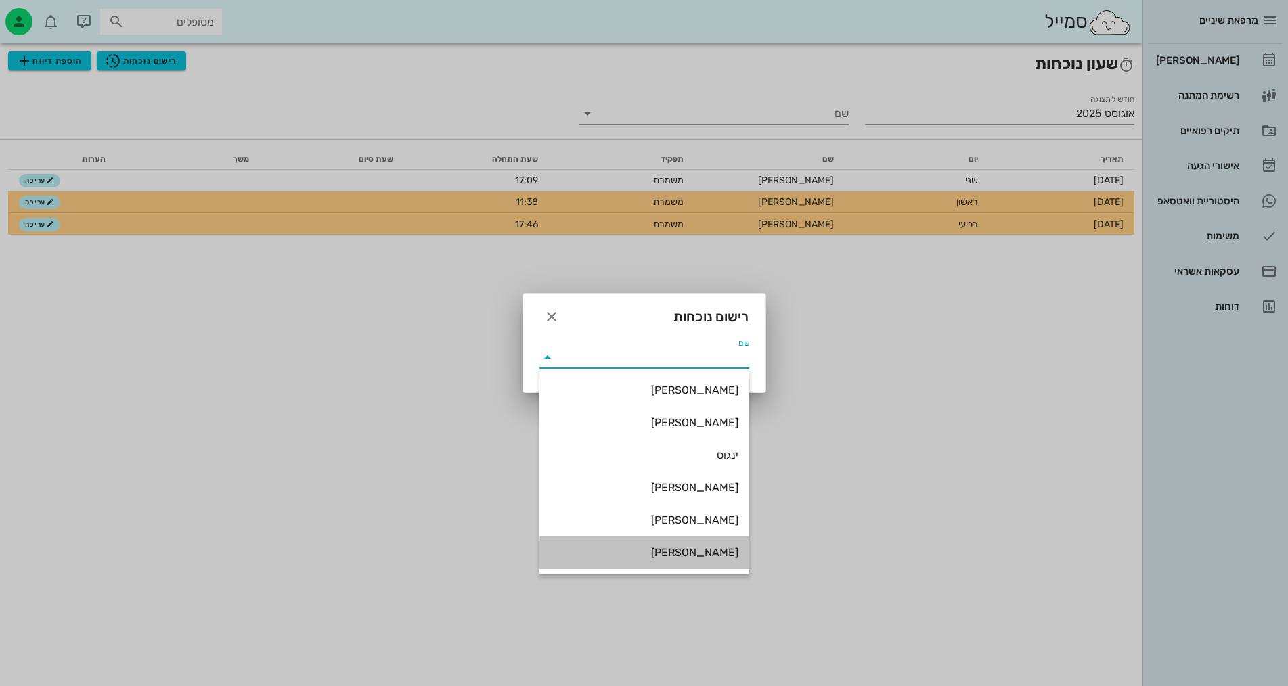
click at [623, 548] on div "תהל" at bounding box center [644, 552] width 188 height 13
type input "תהל"
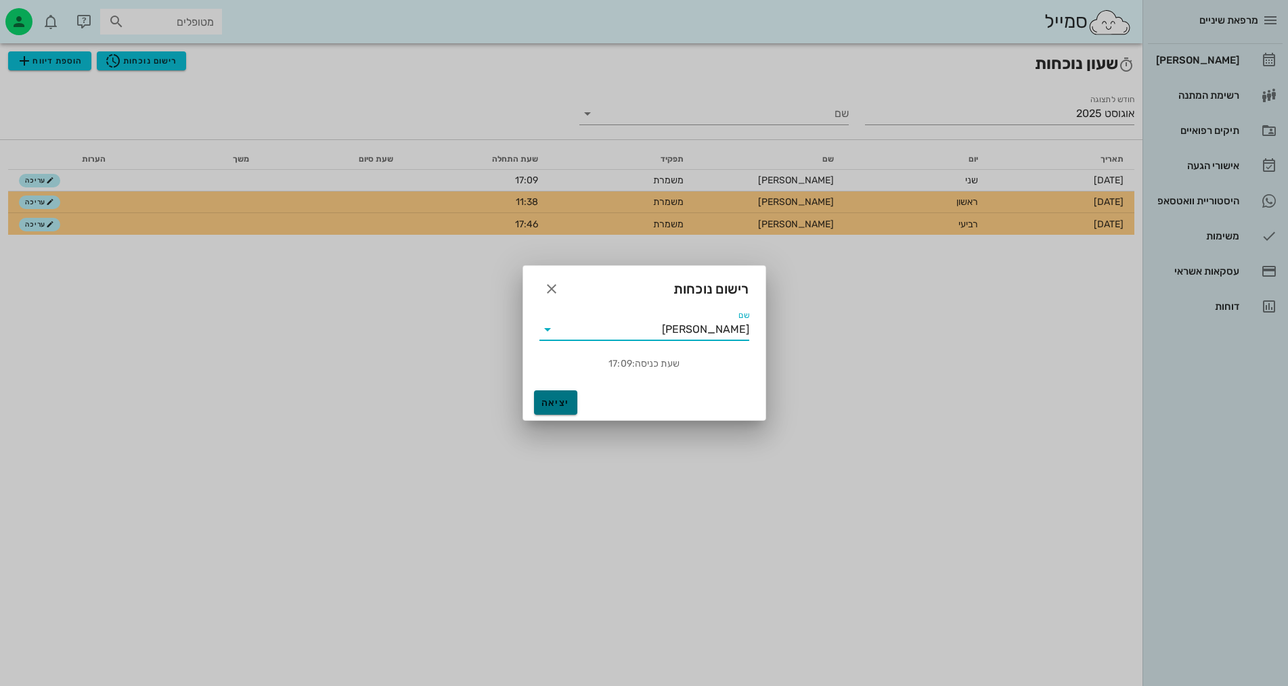
click at [556, 405] on span "יציאה" at bounding box center [556, 403] width 32 height 12
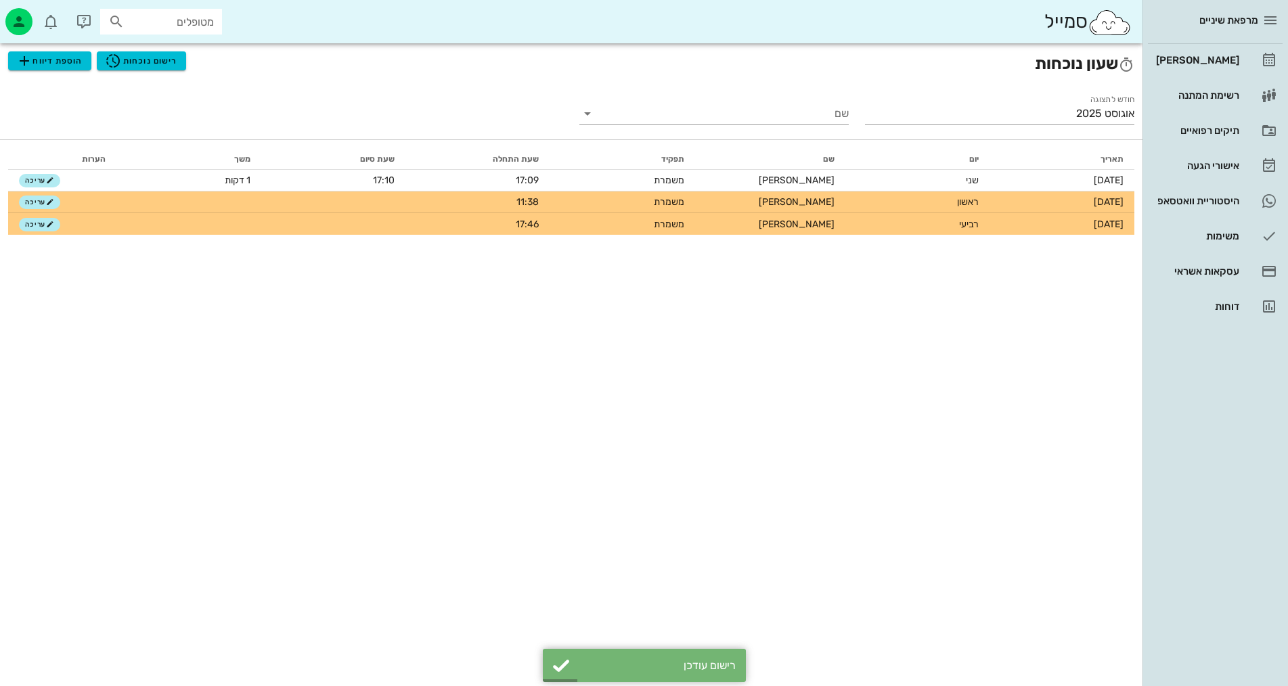
click at [1215, 23] on span "מרפאת שיניים" at bounding box center [1229, 20] width 59 height 12
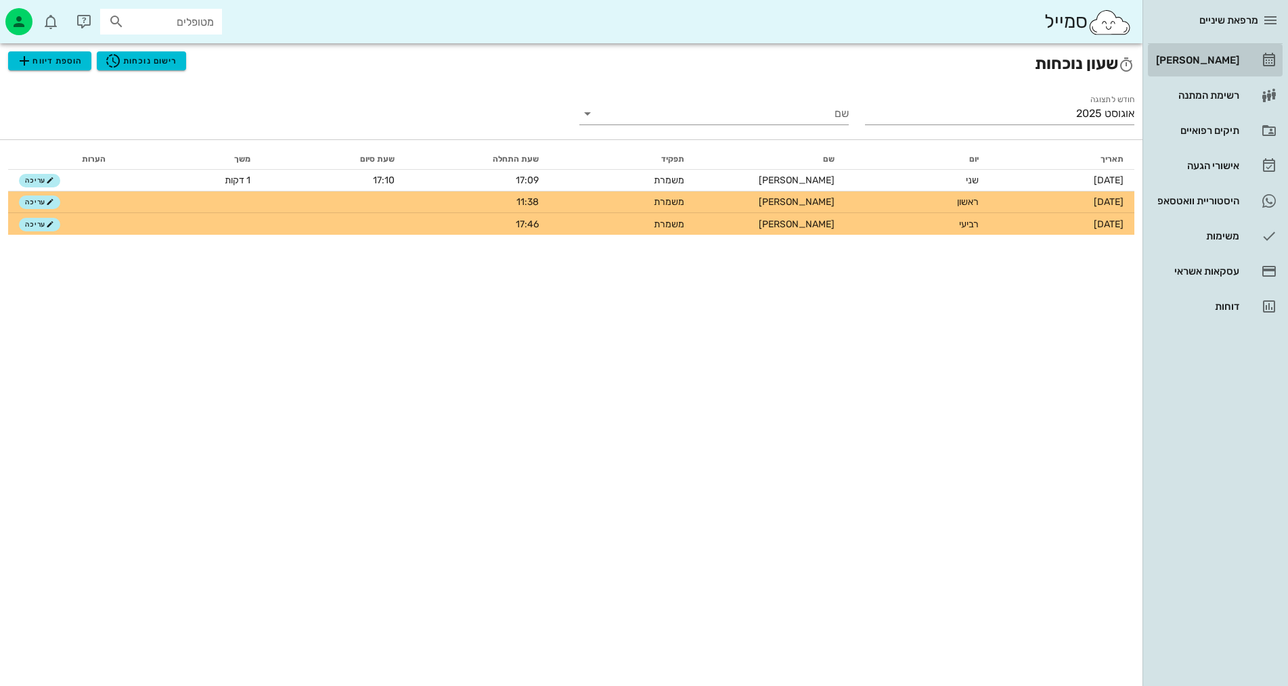
click at [1212, 56] on div "[PERSON_NAME]" at bounding box center [1197, 60] width 86 height 11
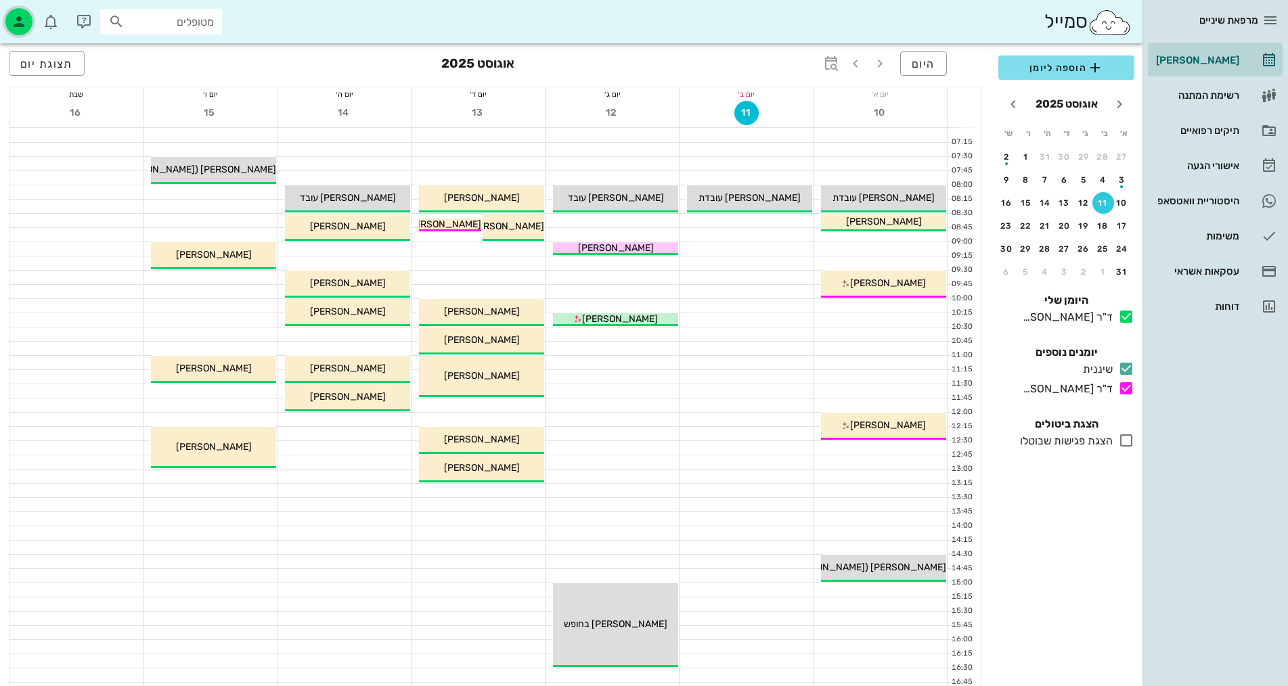
click at [20, 24] on icon "button" at bounding box center [19, 22] width 16 height 16
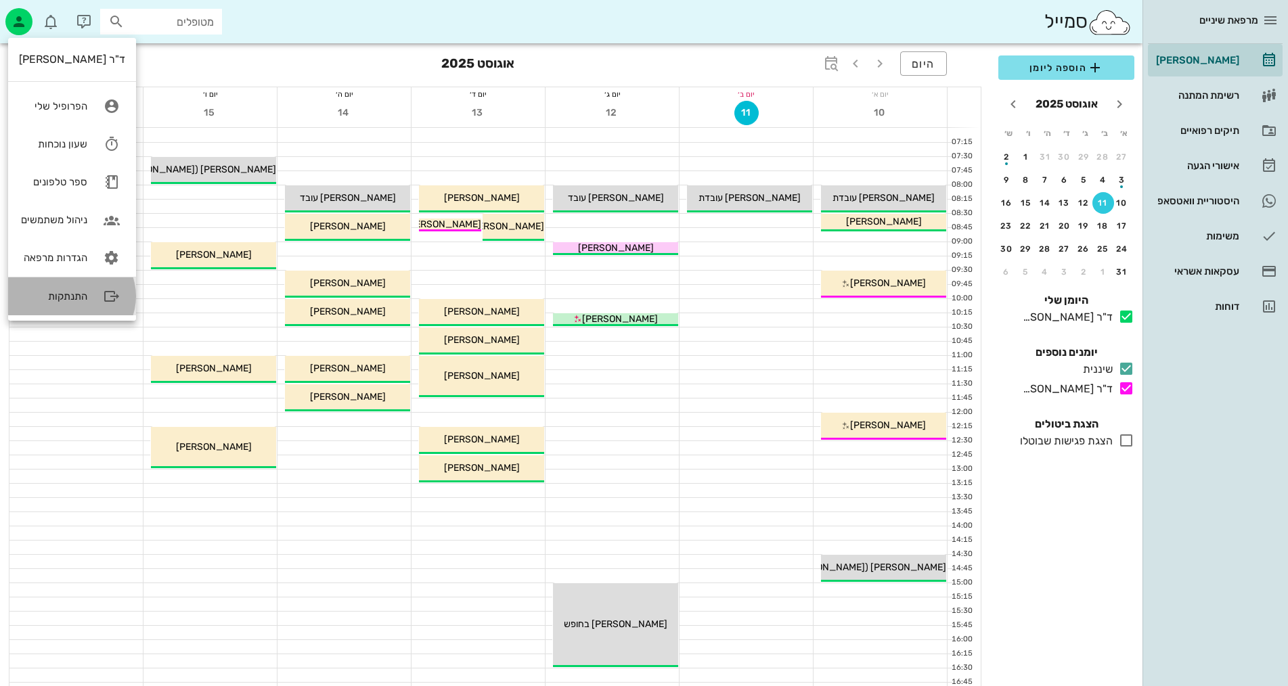
click at [102, 297] on icon at bounding box center [111, 296] width 27 height 27
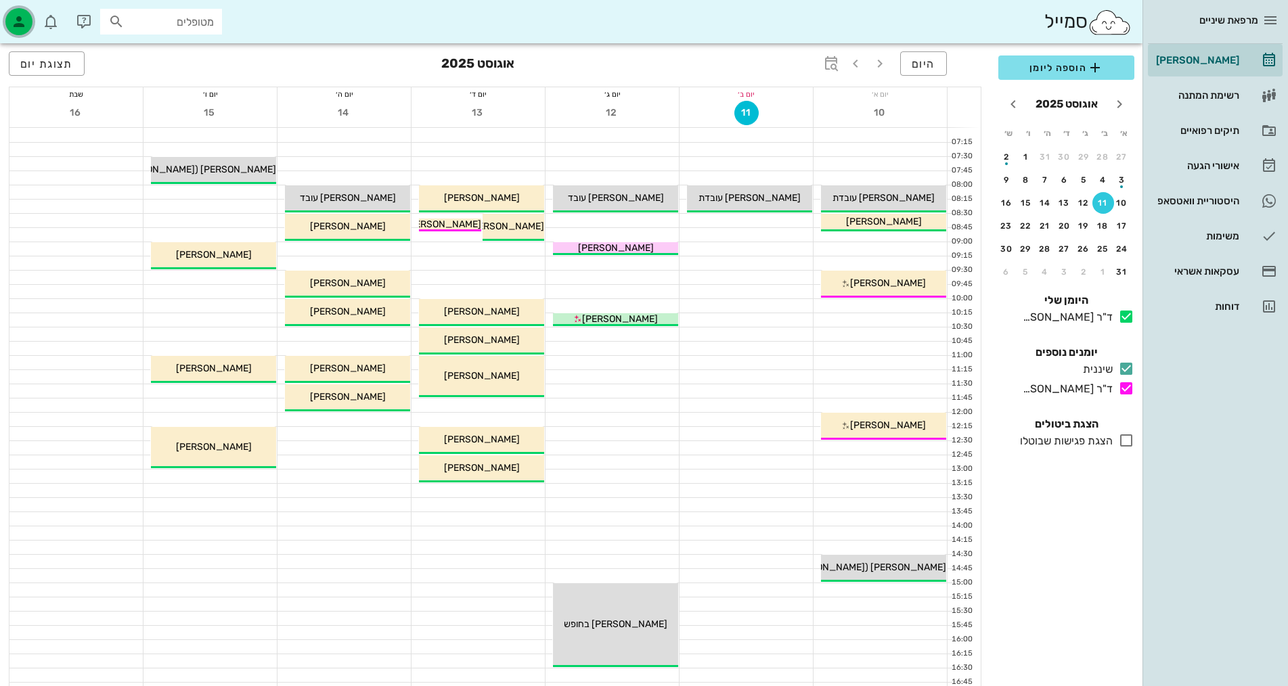
click at [16, 26] on icon "button" at bounding box center [19, 22] width 16 height 16
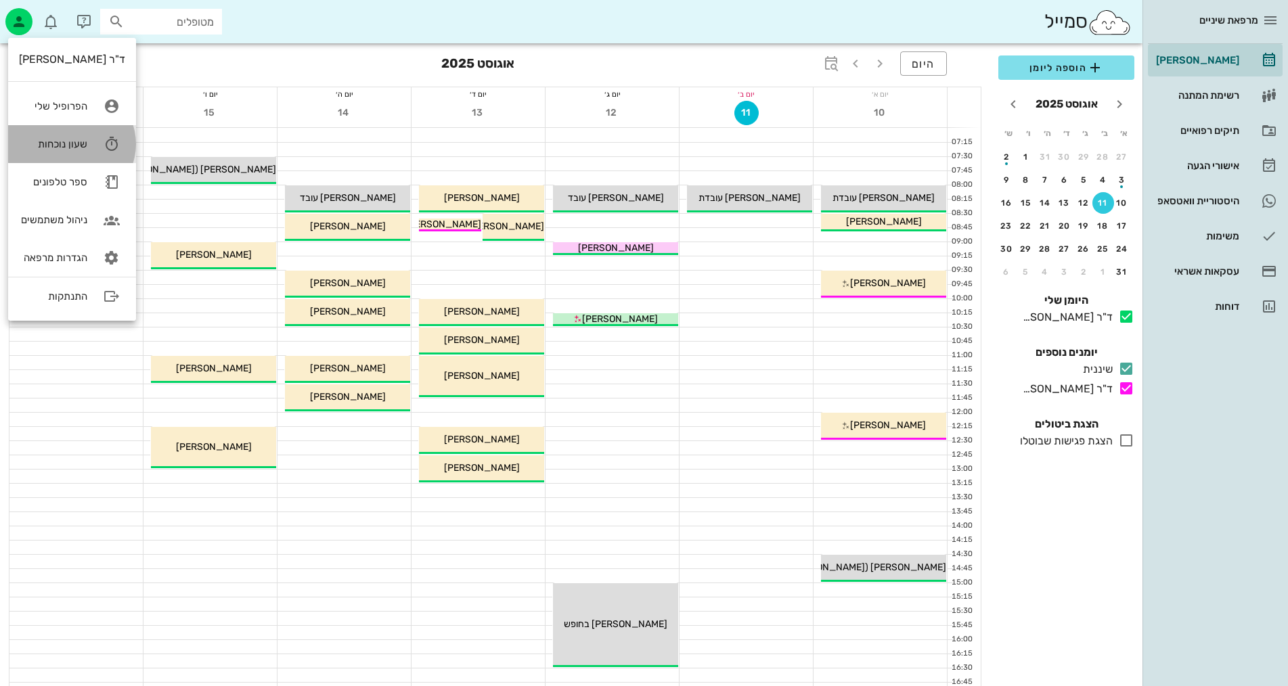
click at [61, 139] on div "שעון נוכחות" at bounding box center [53, 144] width 68 height 12
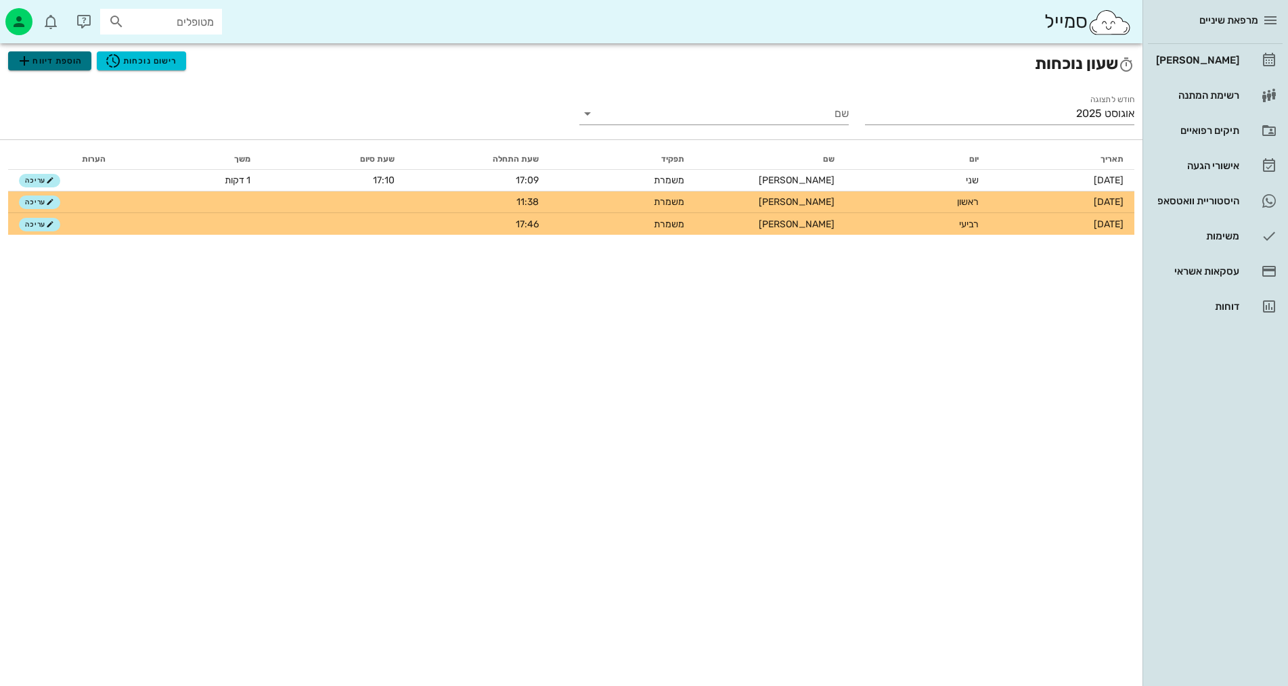
click at [60, 58] on span "הוספת דיווח" at bounding box center [49, 61] width 66 height 16
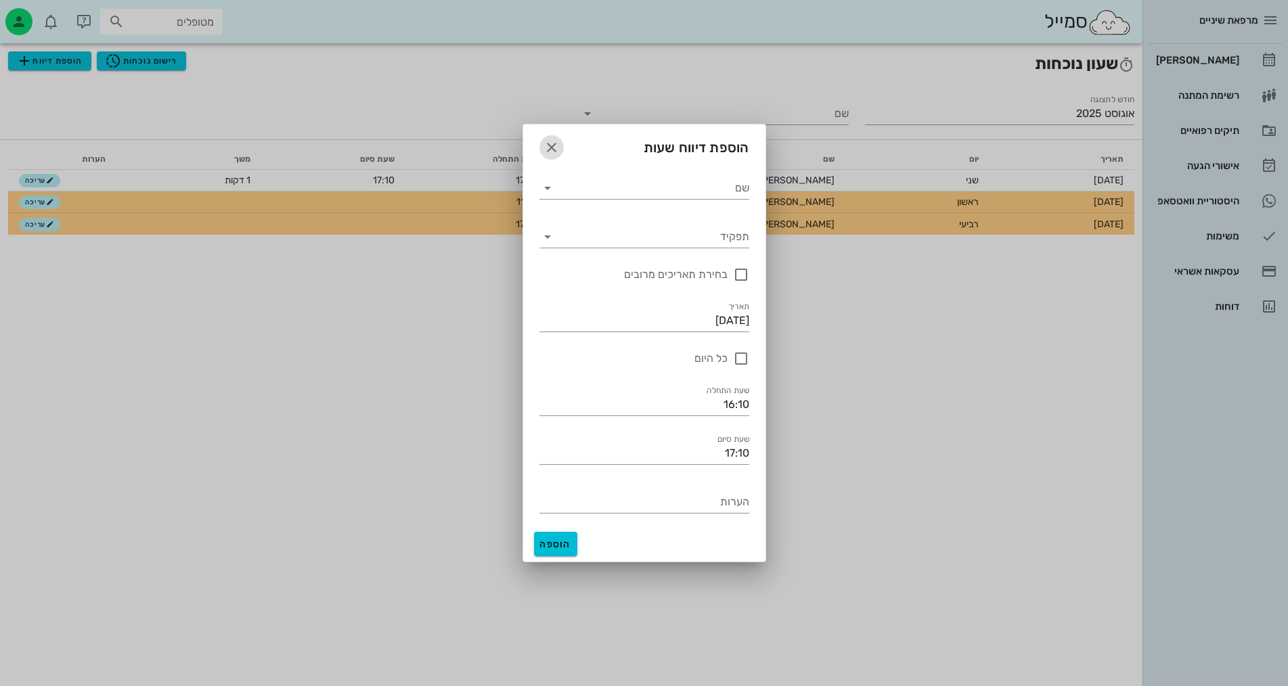
click at [552, 151] on icon "button" at bounding box center [552, 147] width 16 height 16
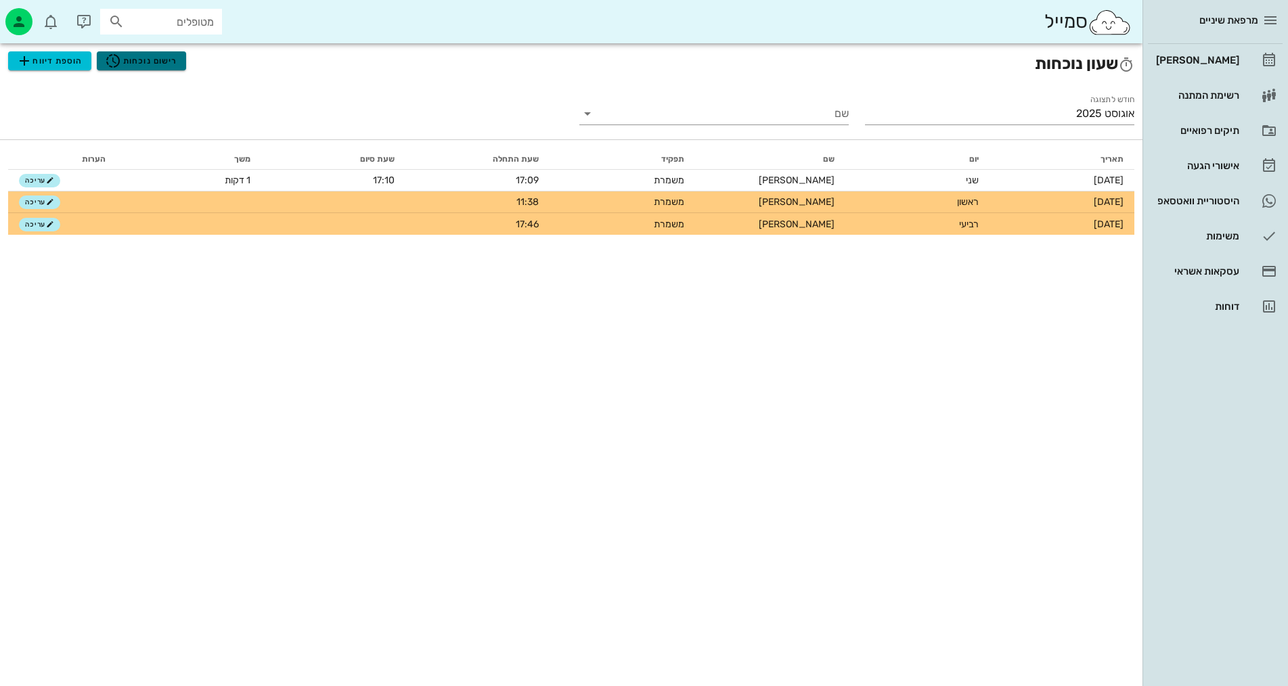
click at [134, 60] on span "רישום נוכחות" at bounding box center [141, 61] width 72 height 16
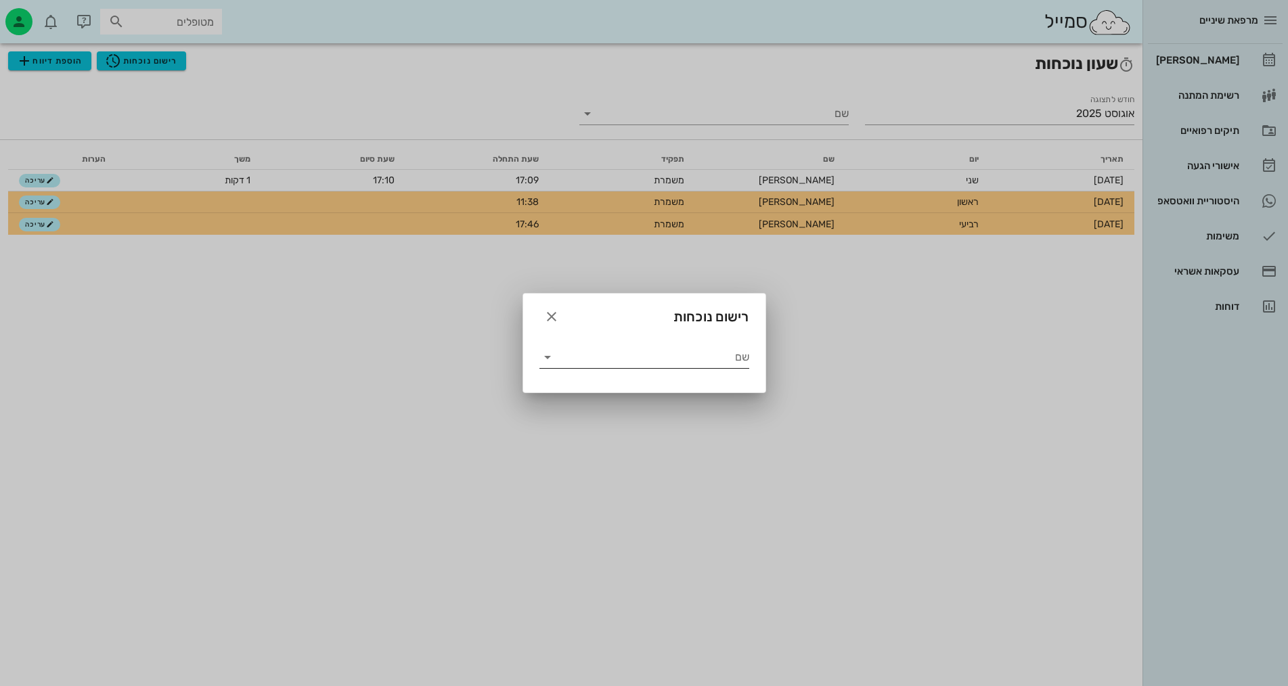
click at [544, 356] on icon at bounding box center [548, 357] width 16 height 16
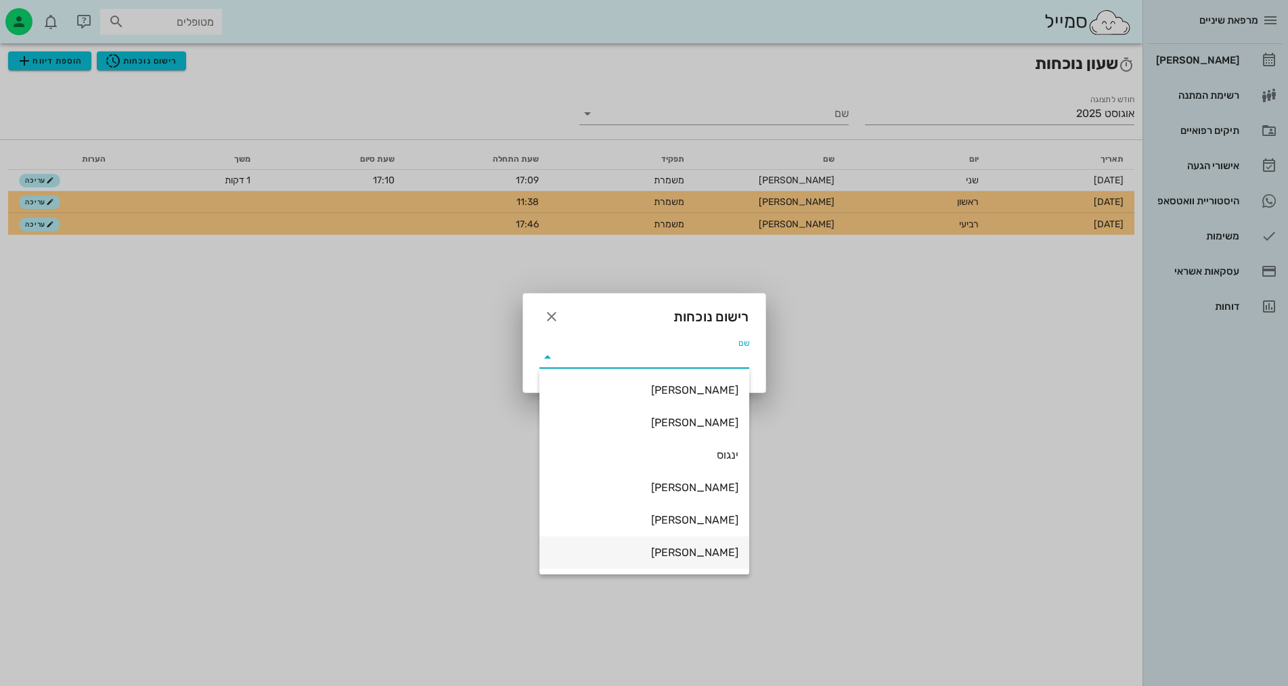
click at [724, 551] on div "תהל" at bounding box center [644, 552] width 188 height 13
type input "תהל"
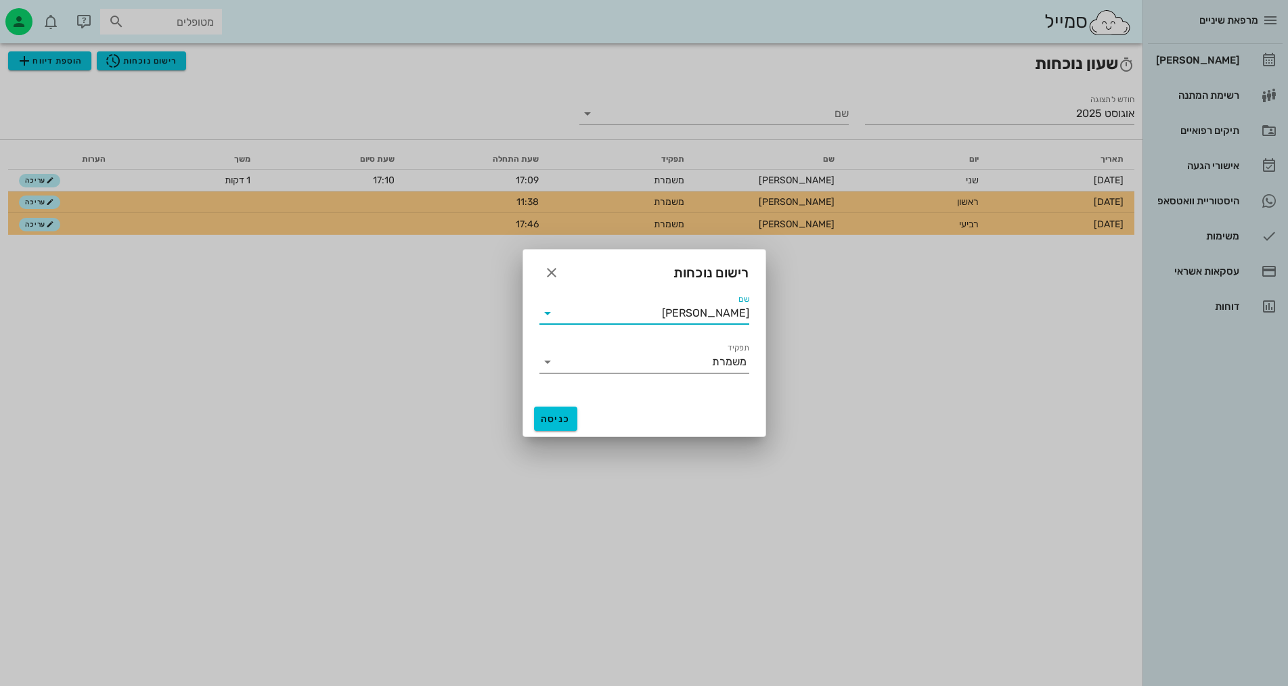
click at [544, 362] on icon at bounding box center [548, 362] width 16 height 16
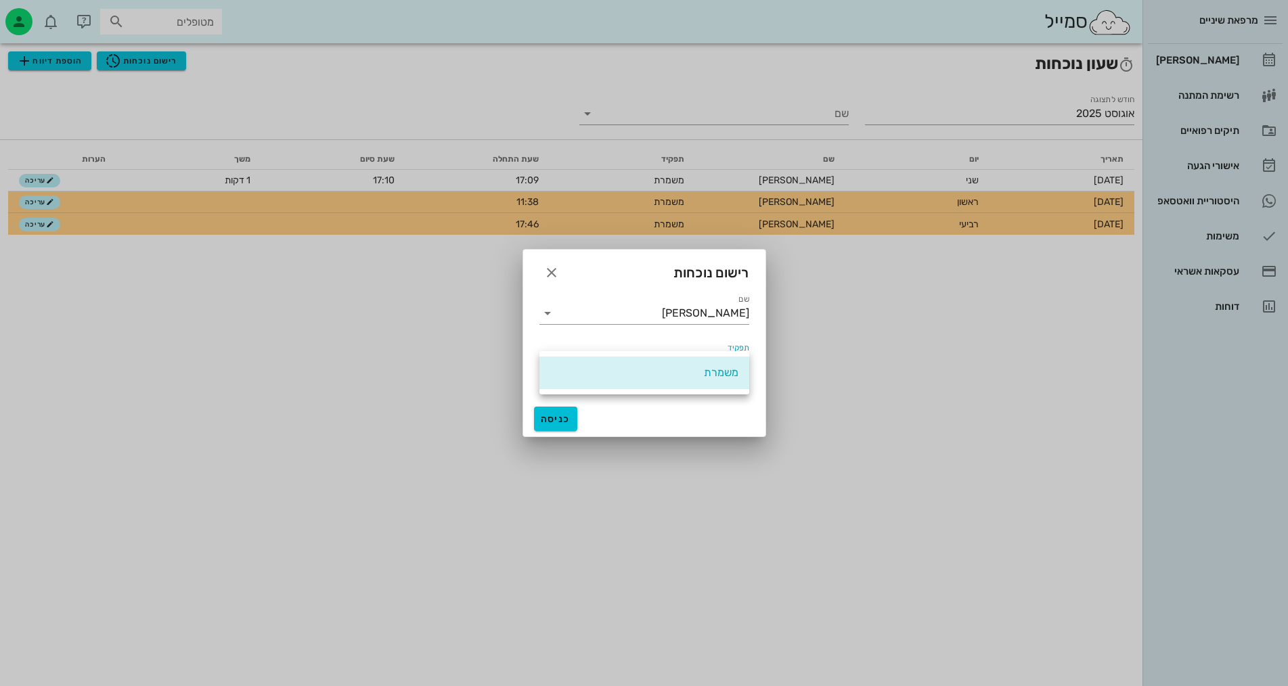
click at [544, 362] on div "משמרת" at bounding box center [645, 373] width 210 height 32
click at [550, 276] on icon "button" at bounding box center [552, 273] width 16 height 16
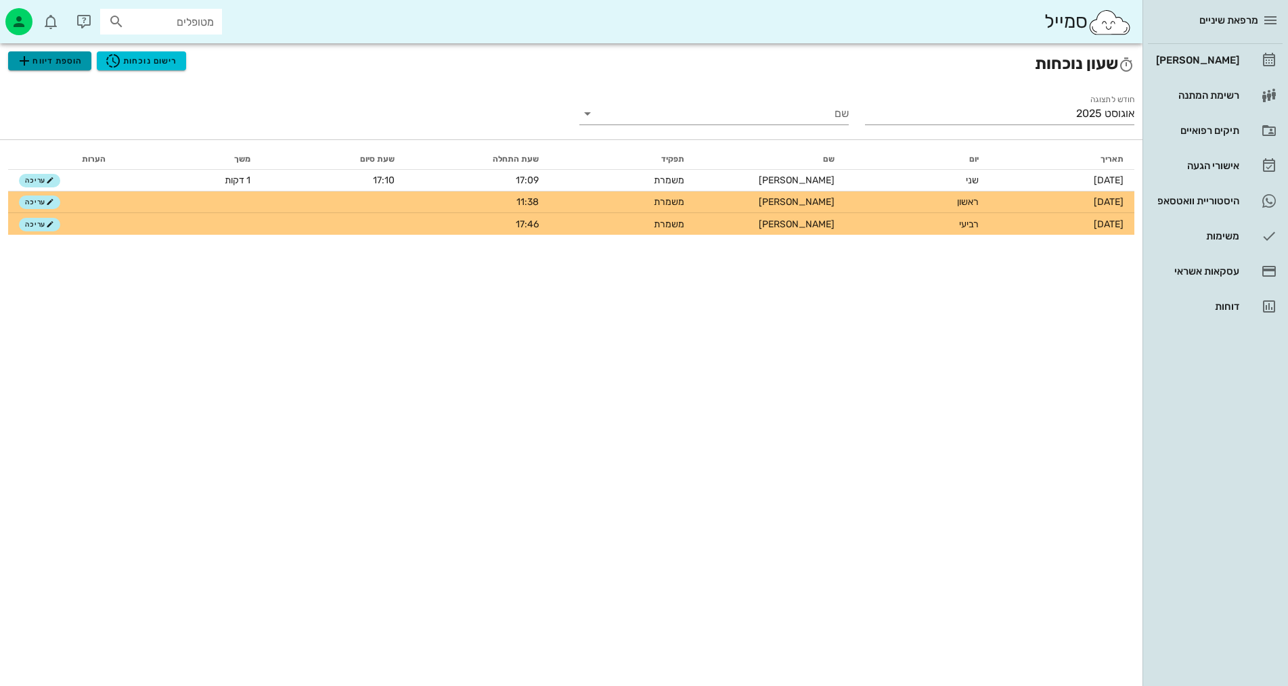
click at [58, 60] on span "הוספת דיווח" at bounding box center [49, 61] width 66 height 16
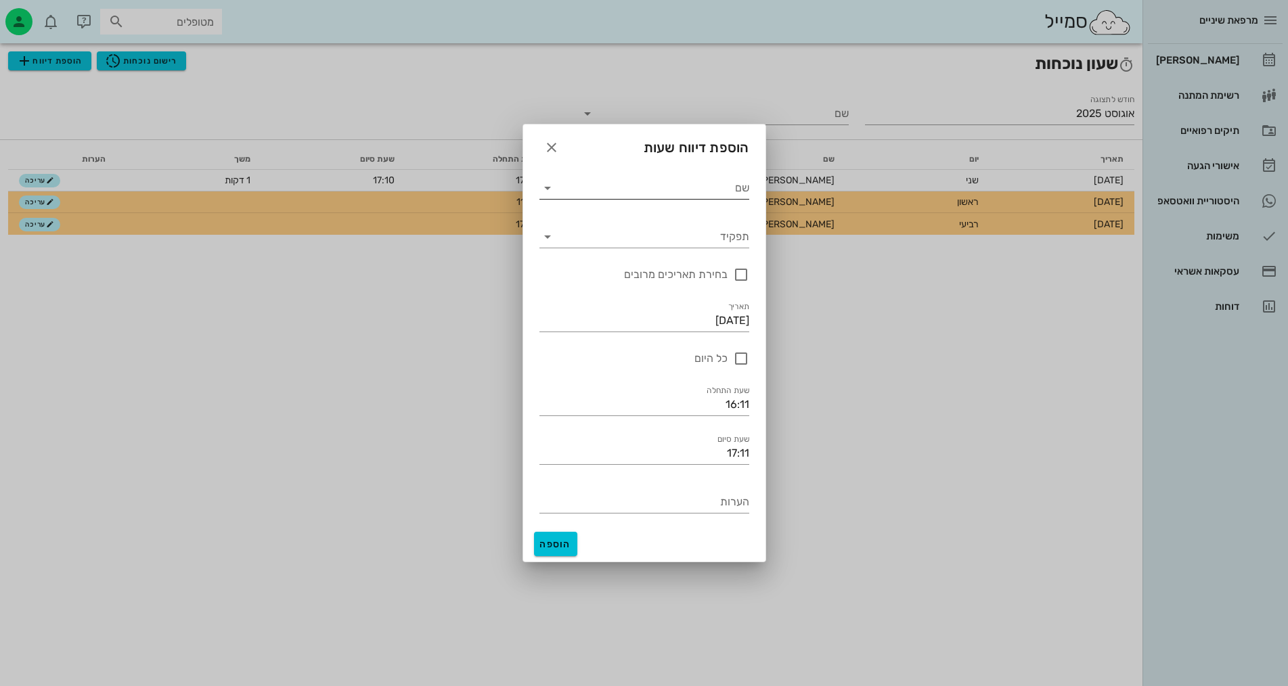
click at [546, 188] on icon at bounding box center [548, 188] width 16 height 16
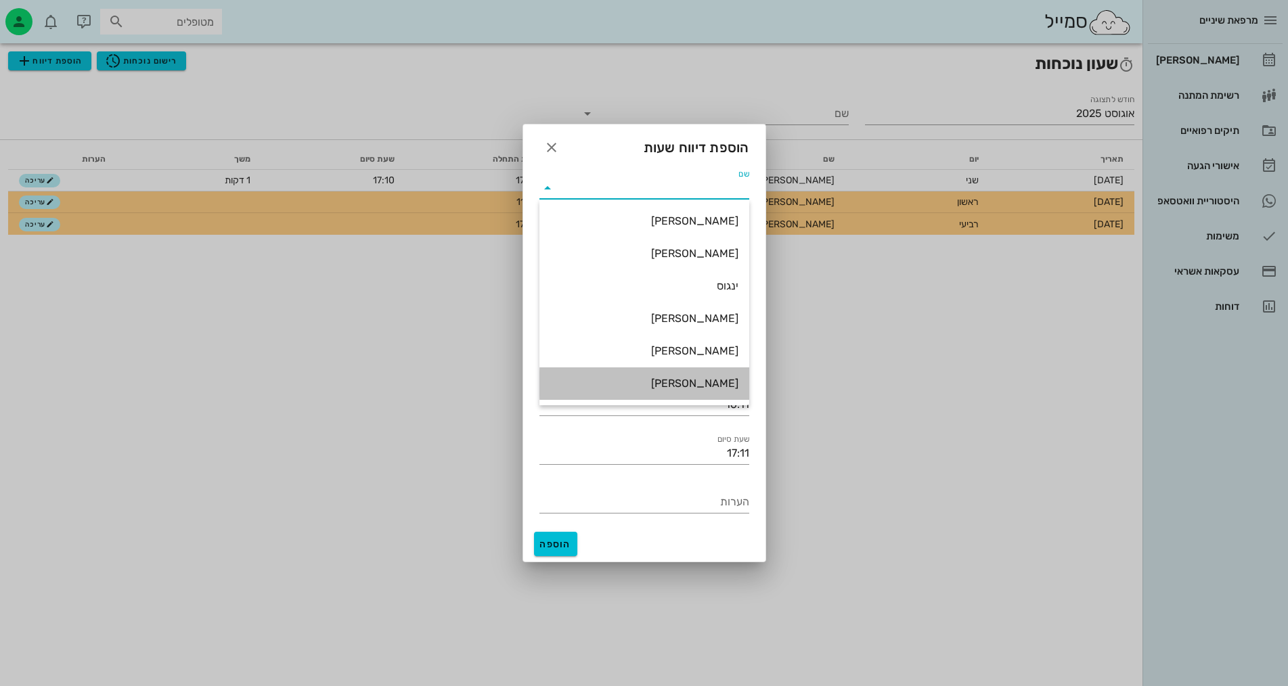
click at [704, 383] on div "תהל" at bounding box center [644, 383] width 188 height 13
type input "תהל"
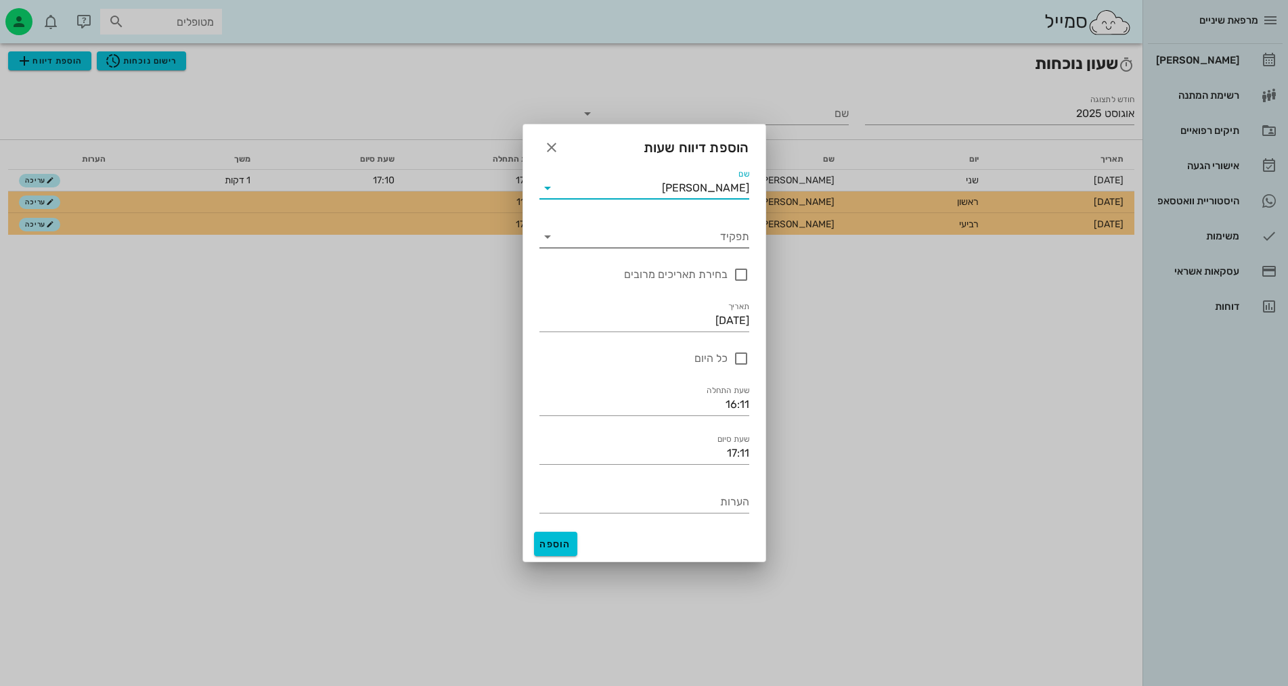
click at [550, 234] on icon at bounding box center [548, 237] width 16 height 16
click at [624, 248] on div "משמרת" at bounding box center [644, 247] width 188 height 13
click at [546, 151] on icon "button" at bounding box center [552, 147] width 16 height 16
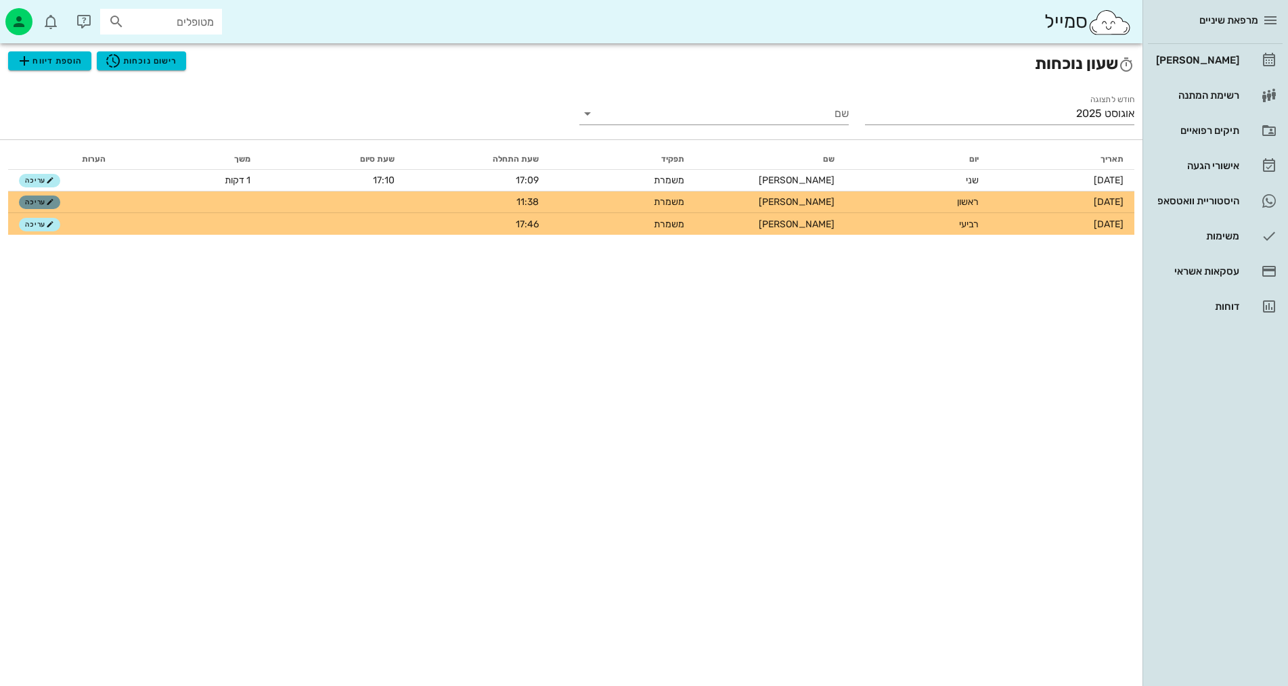
click at [29, 198] on button "עריכה" at bounding box center [39, 203] width 41 height 14
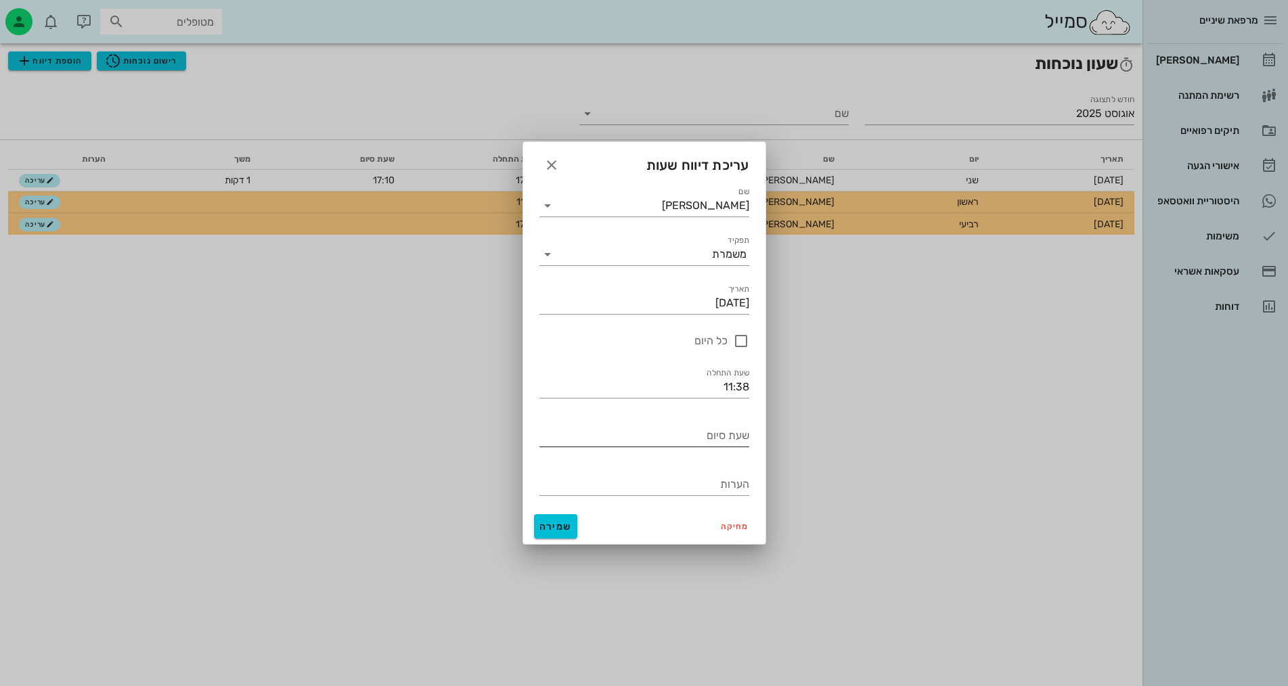
click at [707, 445] on input "שעת סיום" at bounding box center [645, 436] width 210 height 22
type input "16:15"
click at [542, 519] on button "שמירה" at bounding box center [555, 527] width 43 height 24
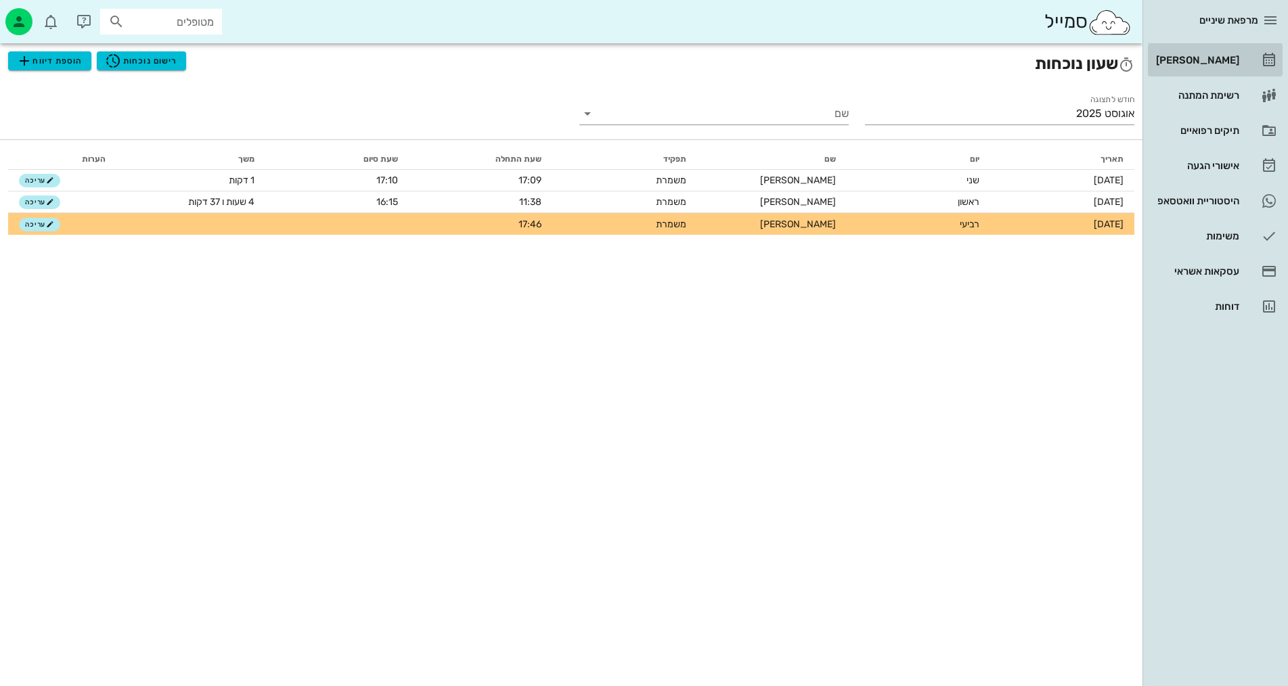
click at [1227, 61] on div "[PERSON_NAME]" at bounding box center [1197, 60] width 86 height 11
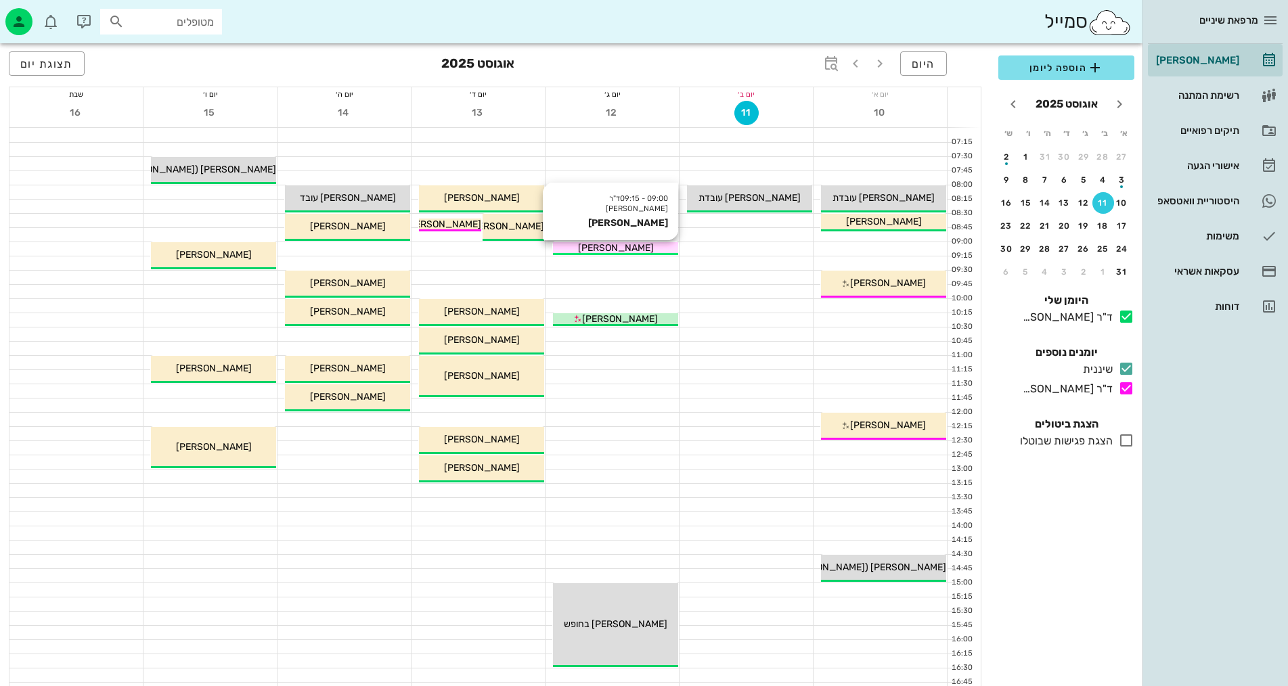
click at [652, 250] on div "יניב דוידי" at bounding box center [615, 248] width 125 height 14
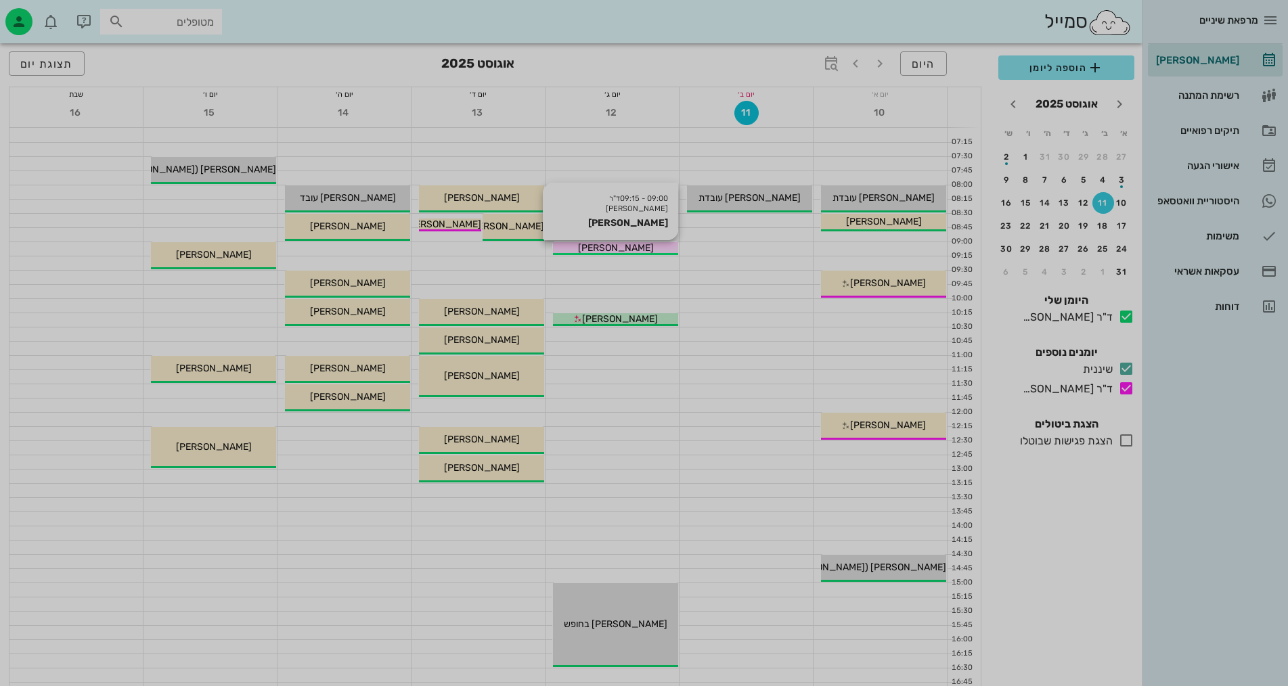
click at [652, 250] on div at bounding box center [644, 343] width 1288 height 686
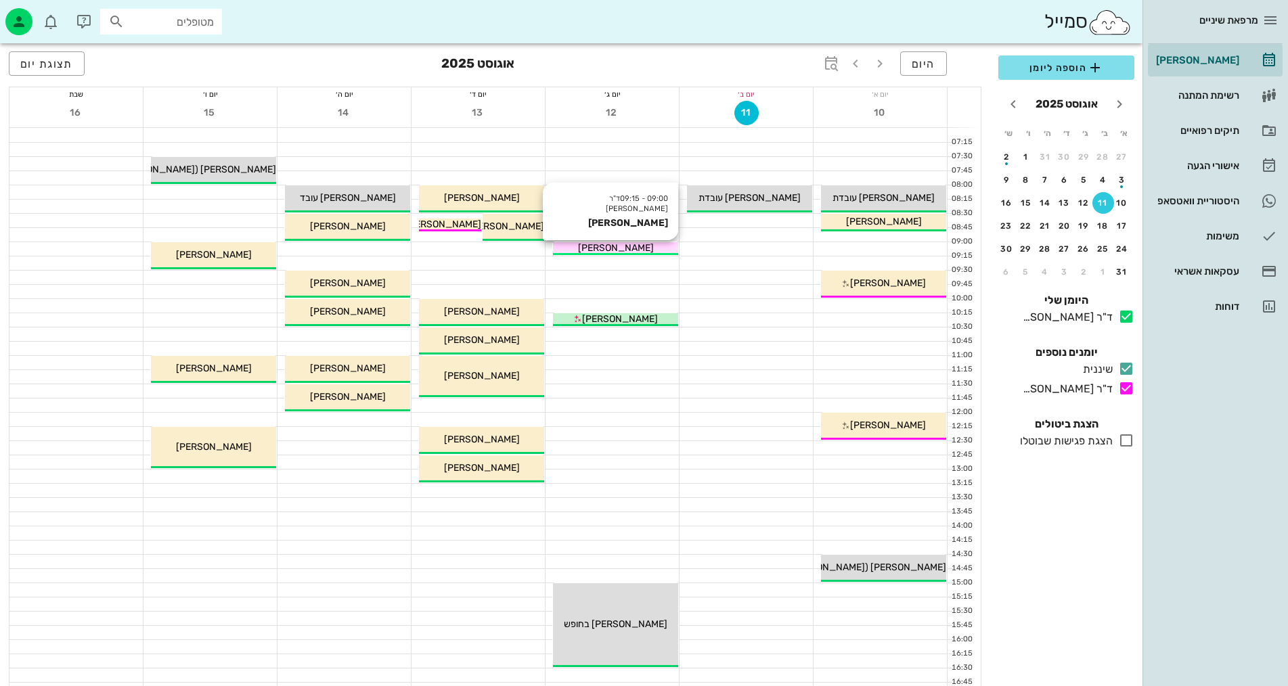
click at [652, 250] on div "יניב דוידי" at bounding box center [615, 248] width 125 height 14
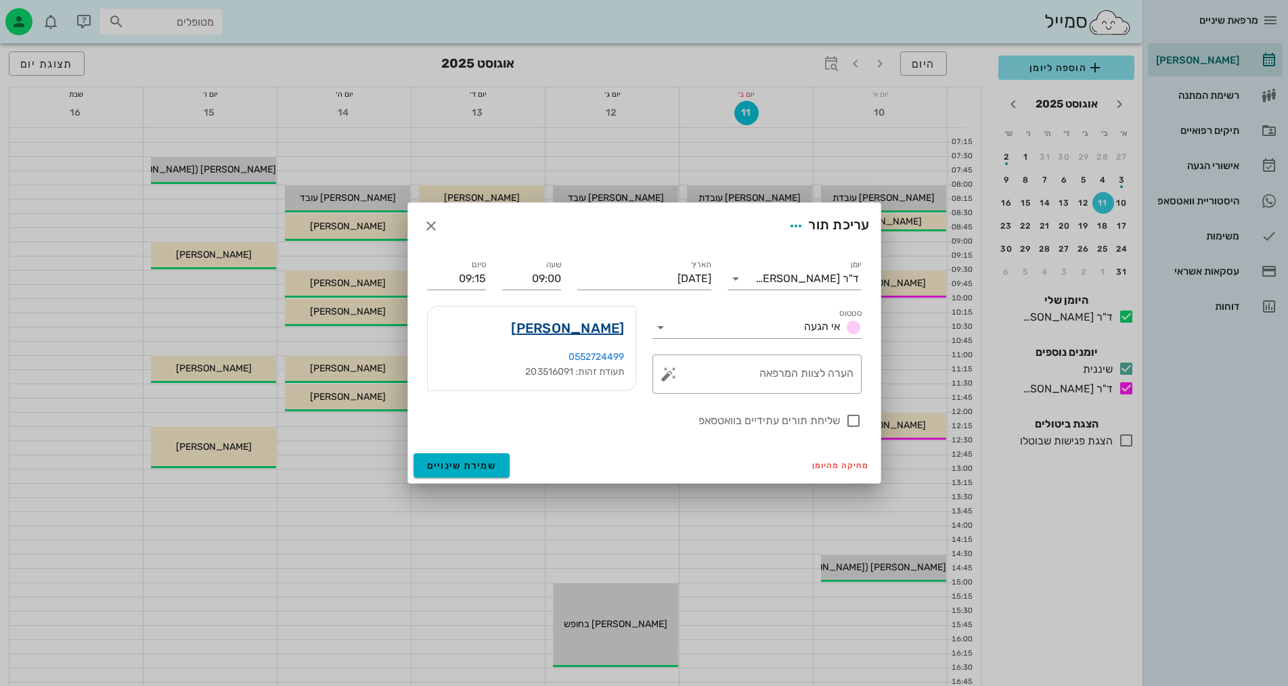
click at [606, 330] on link "יניב דוידי" at bounding box center [567, 329] width 113 height 22
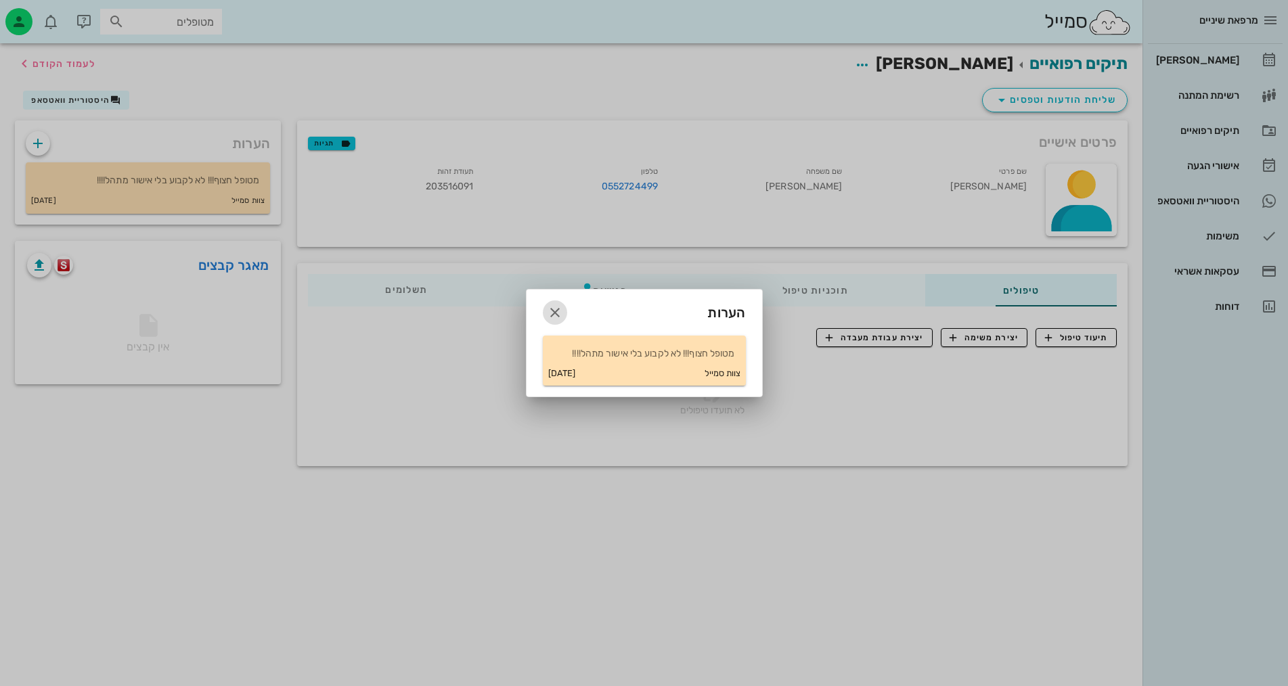
click at [556, 310] on icon "button" at bounding box center [555, 313] width 16 height 16
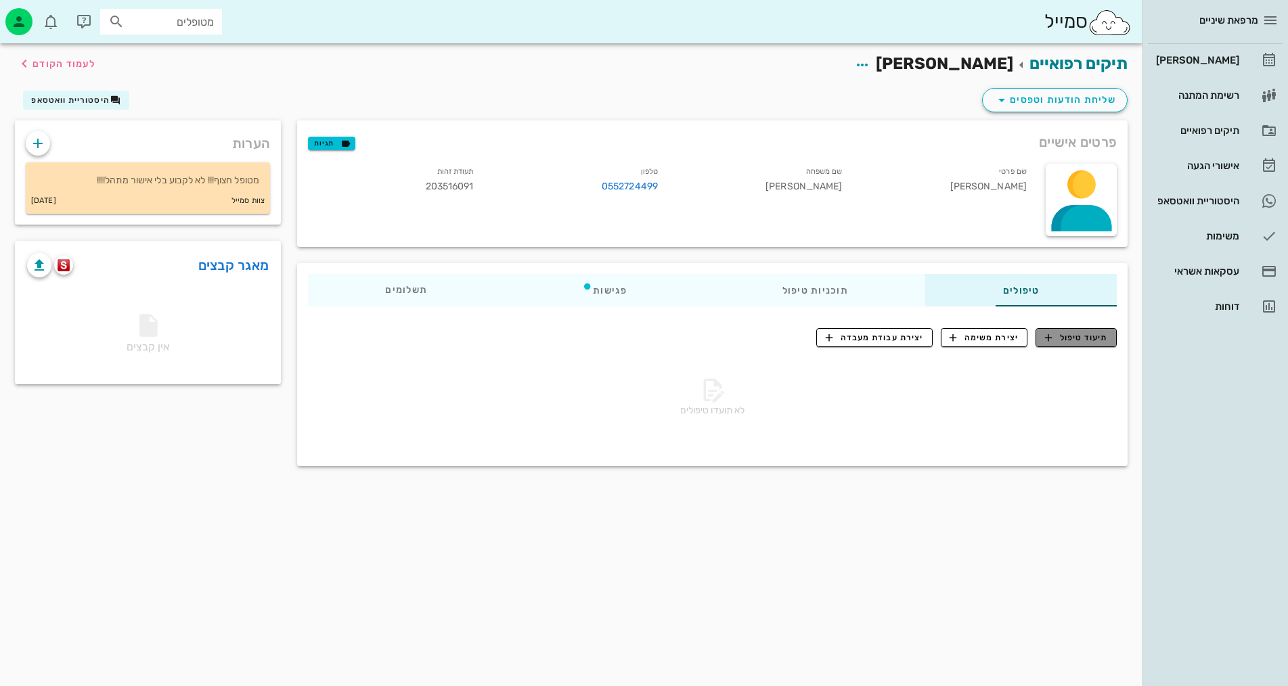
click at [1071, 336] on span "תיעוד טיפול" at bounding box center [1076, 338] width 63 height 12
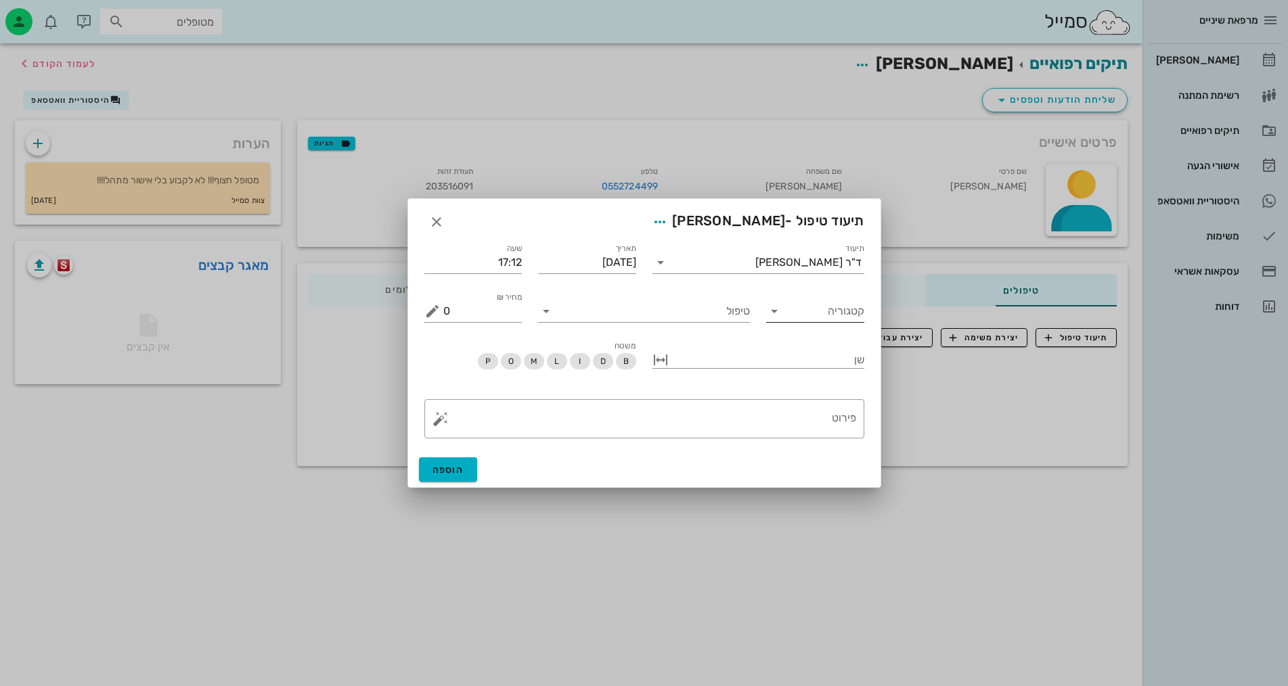
click at [773, 313] on icon at bounding box center [774, 311] width 16 height 16
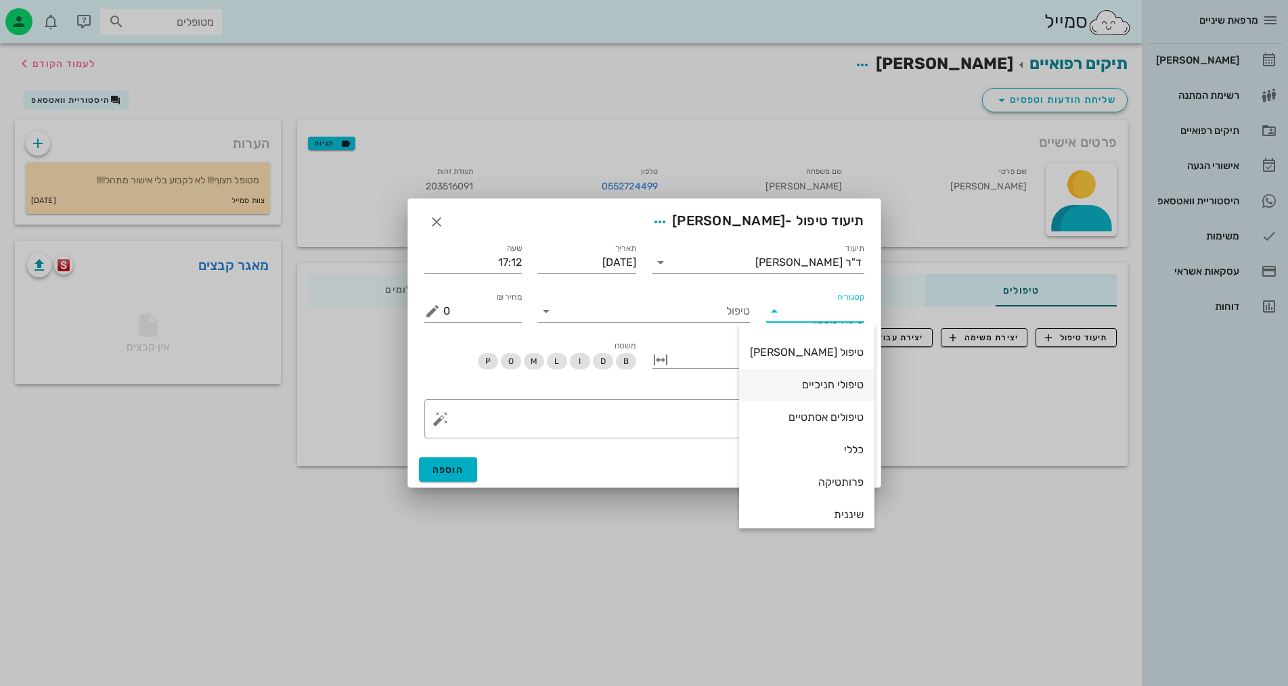
scroll to position [130, 0]
click at [797, 472] on div "שיקום על-גבי שתלים" at bounding box center [807, 474] width 114 height 13
type input "שיקום על-גבי שתלים"
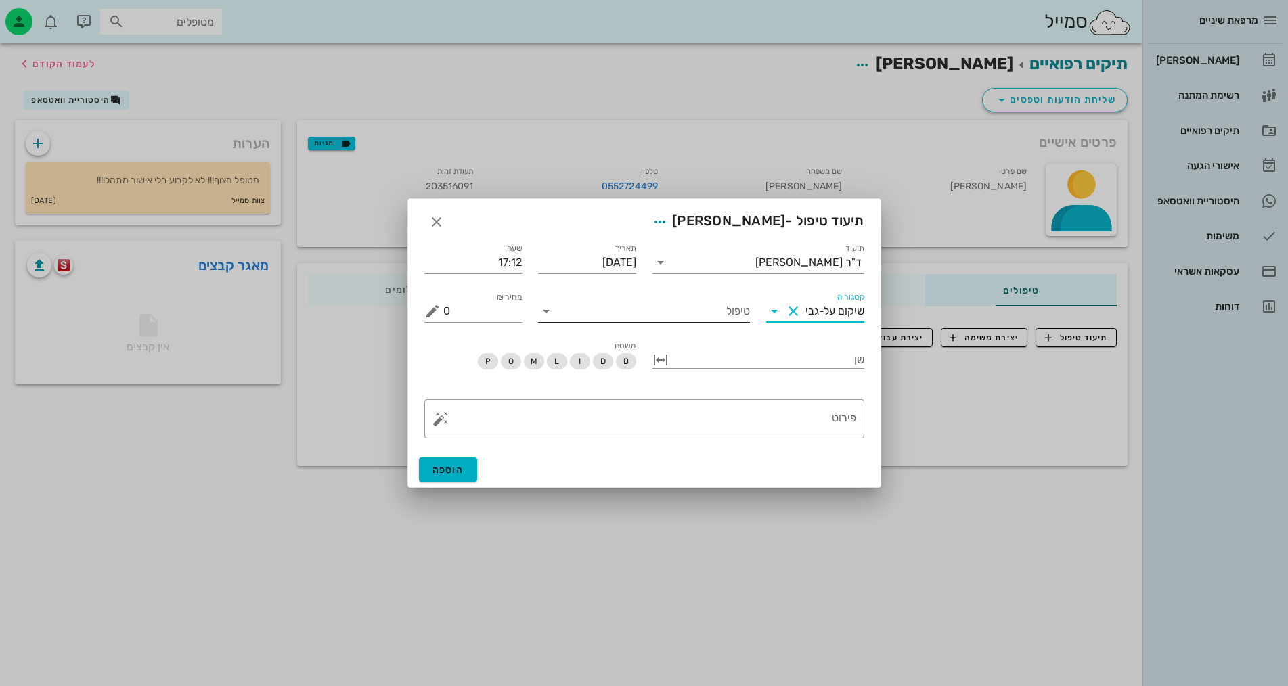
click at [547, 318] on icon at bounding box center [546, 311] width 16 height 16
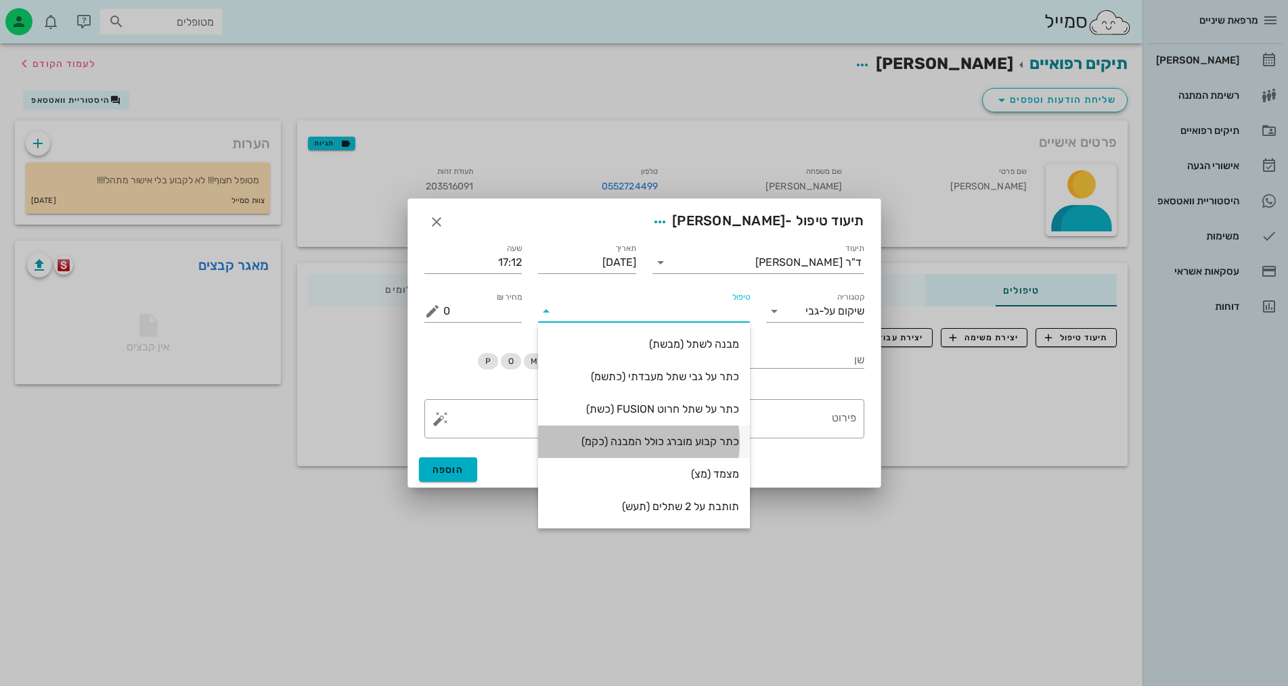
click at [659, 443] on div "כתר קבוע מוברג כולל המבנה (כקמ)" at bounding box center [644, 441] width 190 height 13
type input "6000"
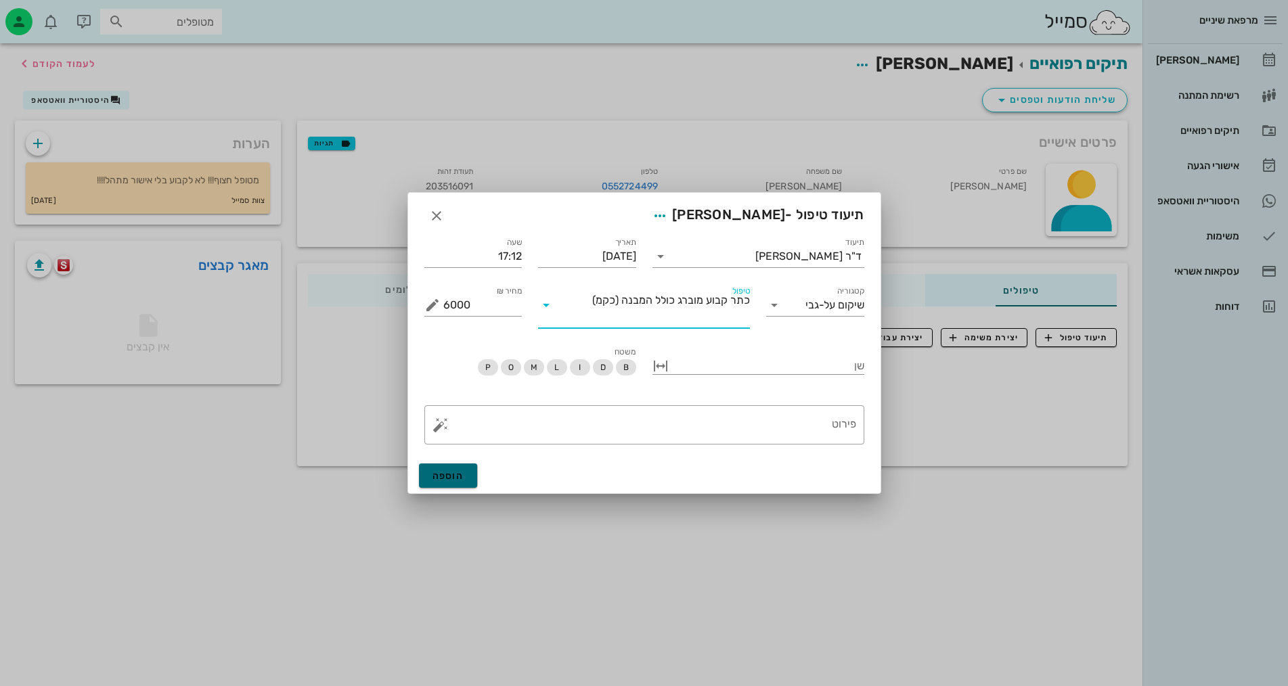
click at [450, 479] on span "הוספה" at bounding box center [449, 477] width 32 height 12
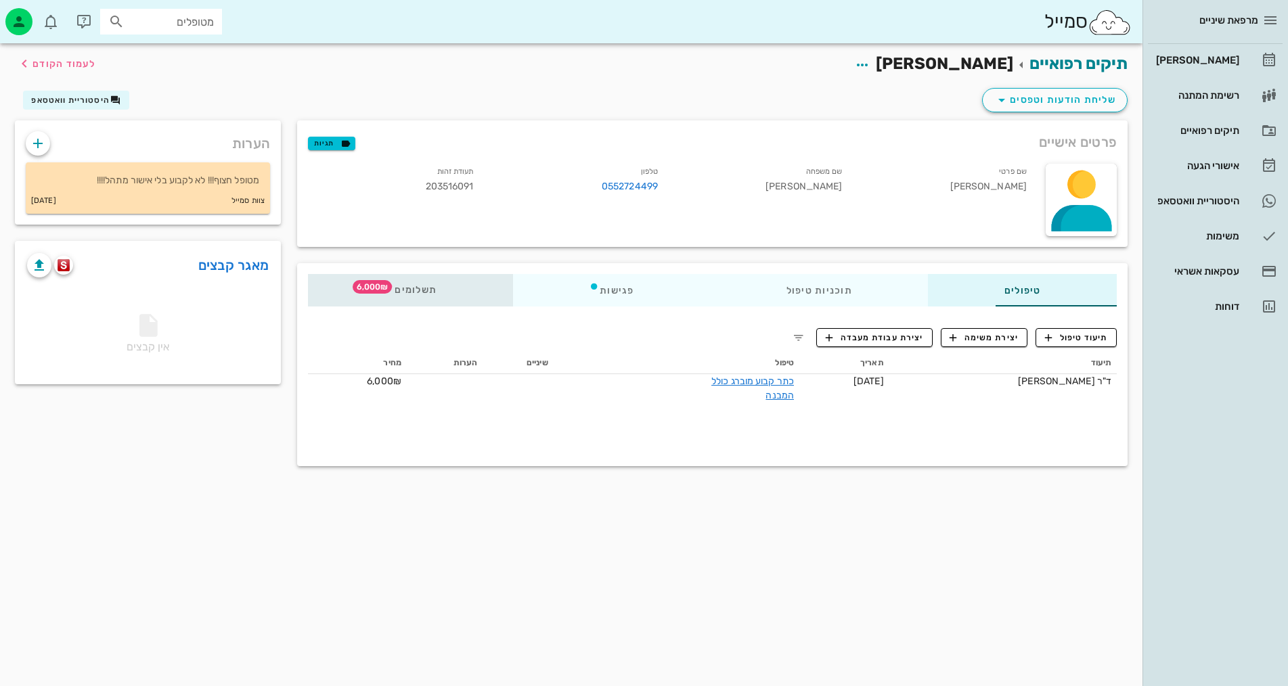
click at [353, 285] on span "6,000₪" at bounding box center [372, 287] width 39 height 14
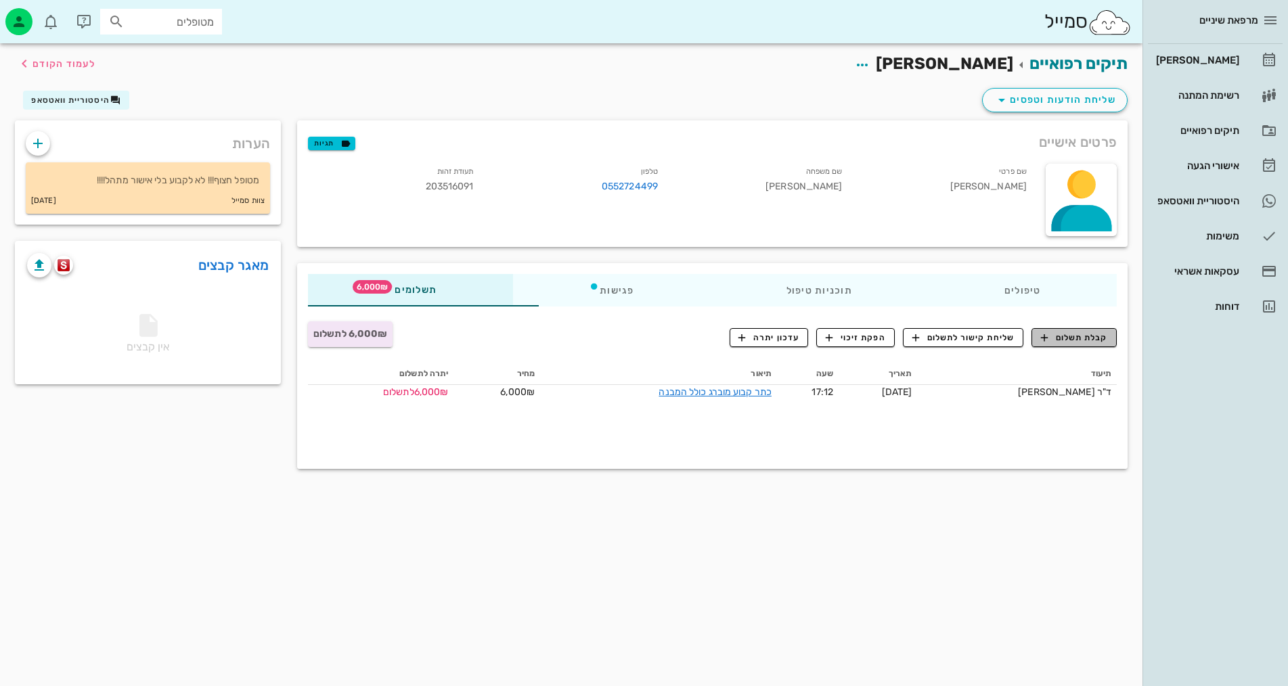
click at [1101, 338] on span "קבלת תשלום" at bounding box center [1074, 338] width 67 height 12
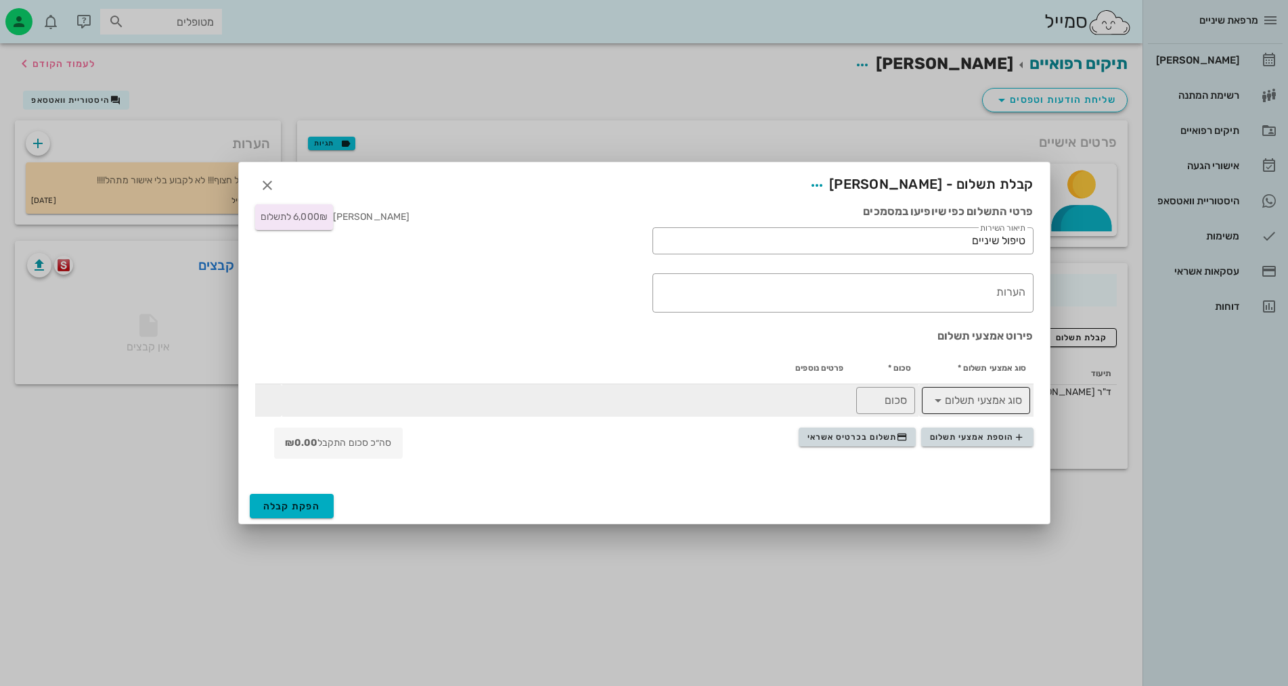
click at [940, 404] on icon at bounding box center [938, 401] width 16 height 16
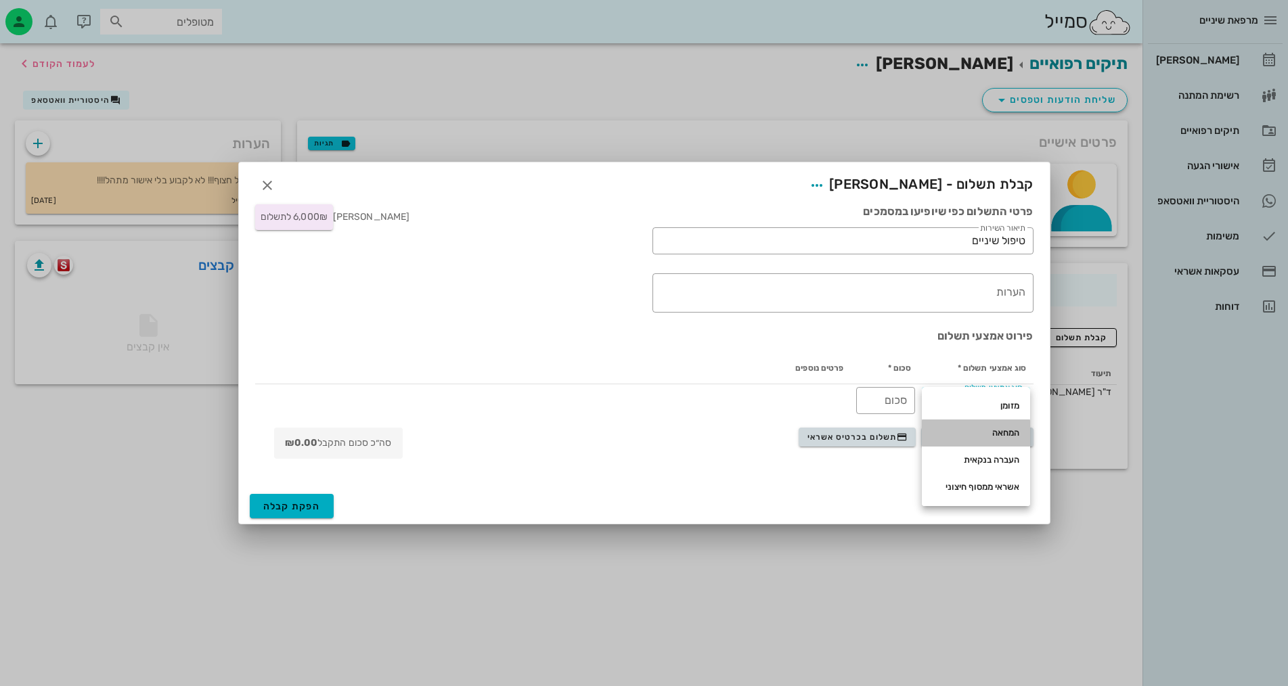
click at [979, 434] on div "המחאה" at bounding box center [976, 433] width 87 height 11
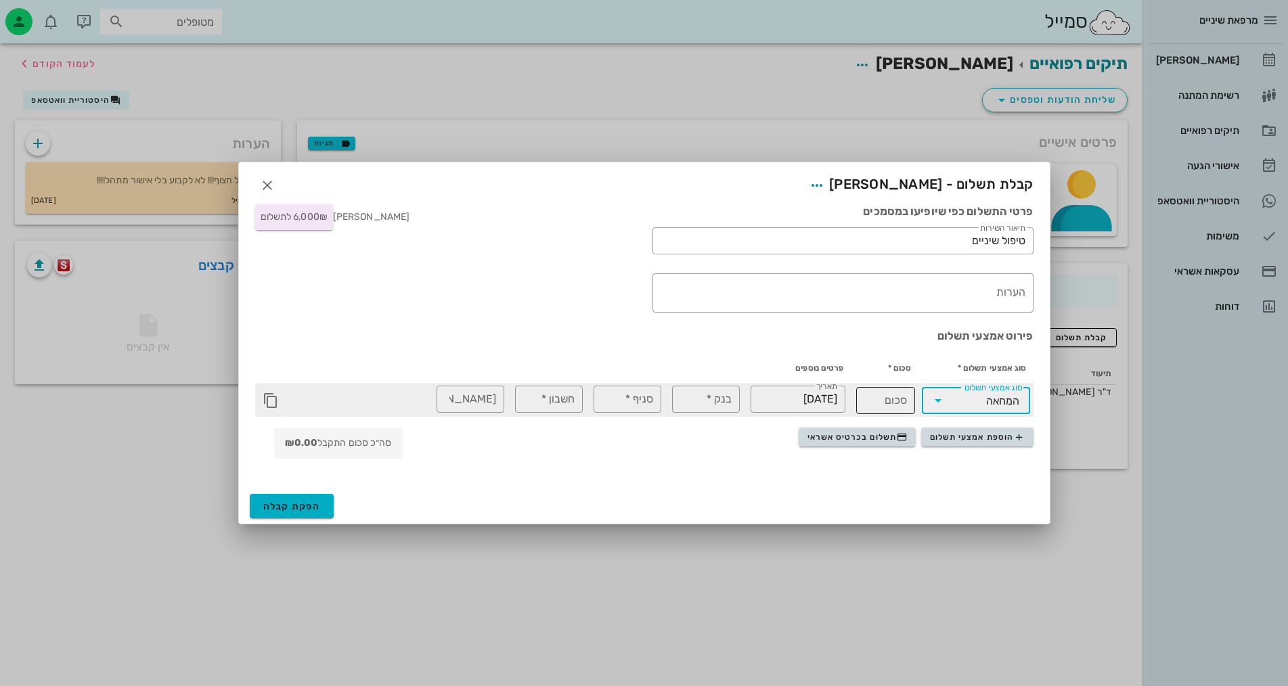
click at [877, 393] on input "סכום" at bounding box center [886, 401] width 43 height 22
click at [872, 404] on input "סכום" at bounding box center [886, 401] width 43 height 22
type input "1"
click at [714, 400] on input "בנק *" at bounding box center [705, 400] width 51 height 22
type input "1"
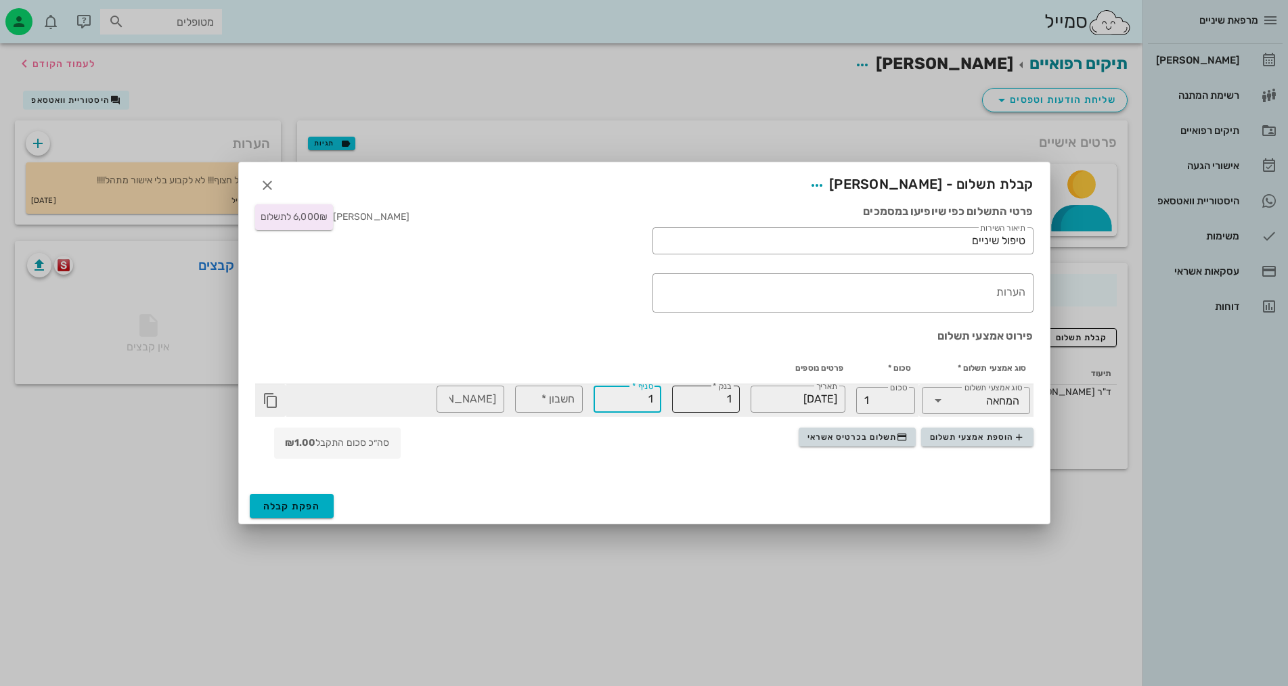
type input "1"
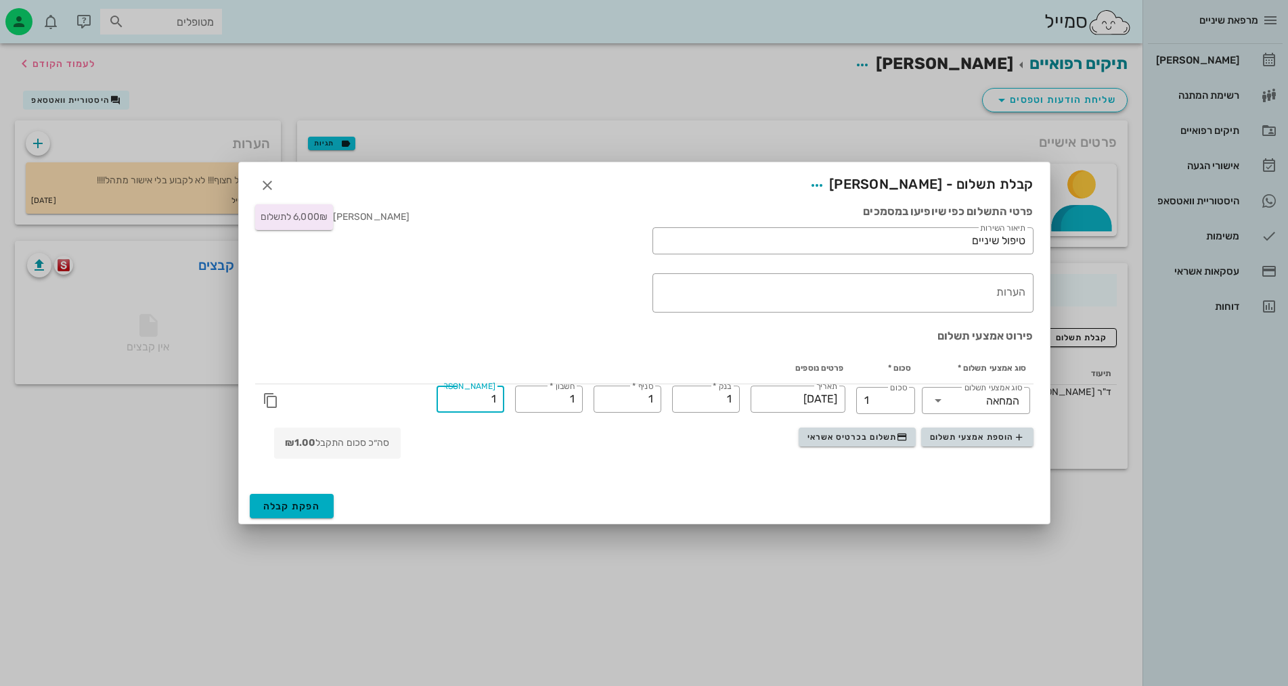
type input "1"
click at [273, 493] on div "הפקת קבלה" at bounding box center [644, 506] width 811 height 35
click at [273, 502] on span "הפקת קבלה" at bounding box center [292, 507] width 58 height 12
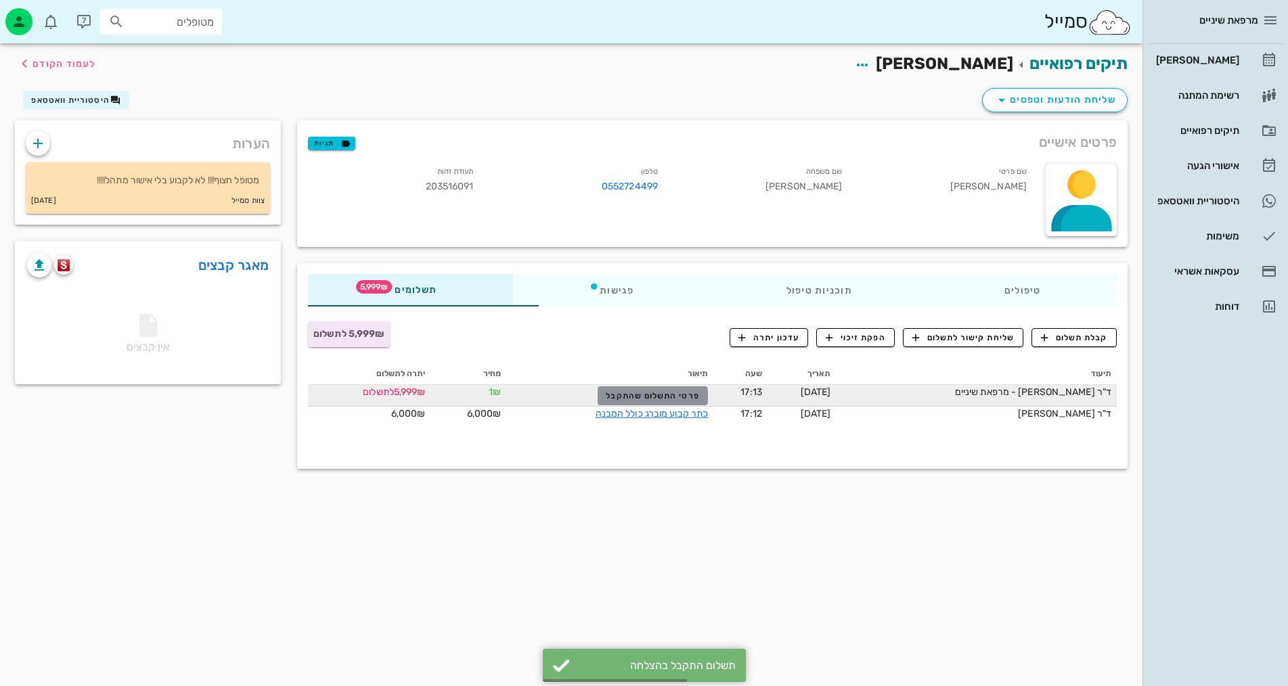
click at [636, 390] on button "פרטי התשלום שהתקבל" at bounding box center [653, 396] width 110 height 19
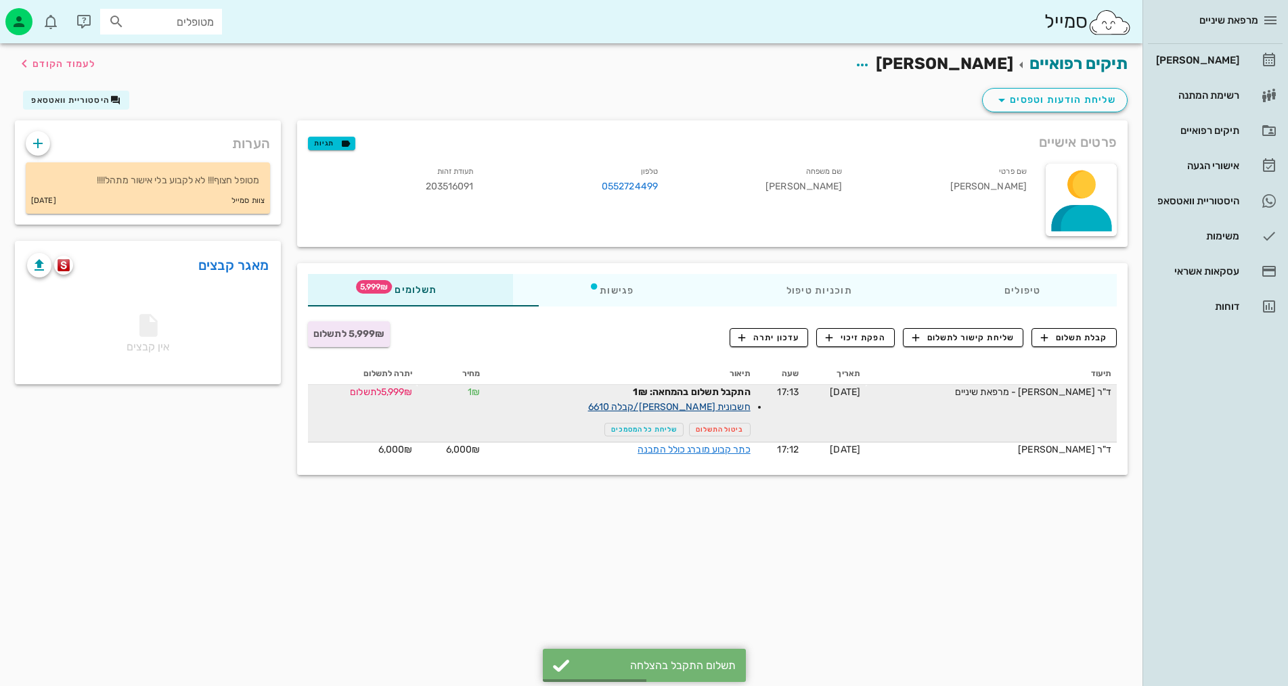
click at [632, 406] on link "חשבונית מס/קבלה 6610" at bounding box center [669, 407] width 162 height 12
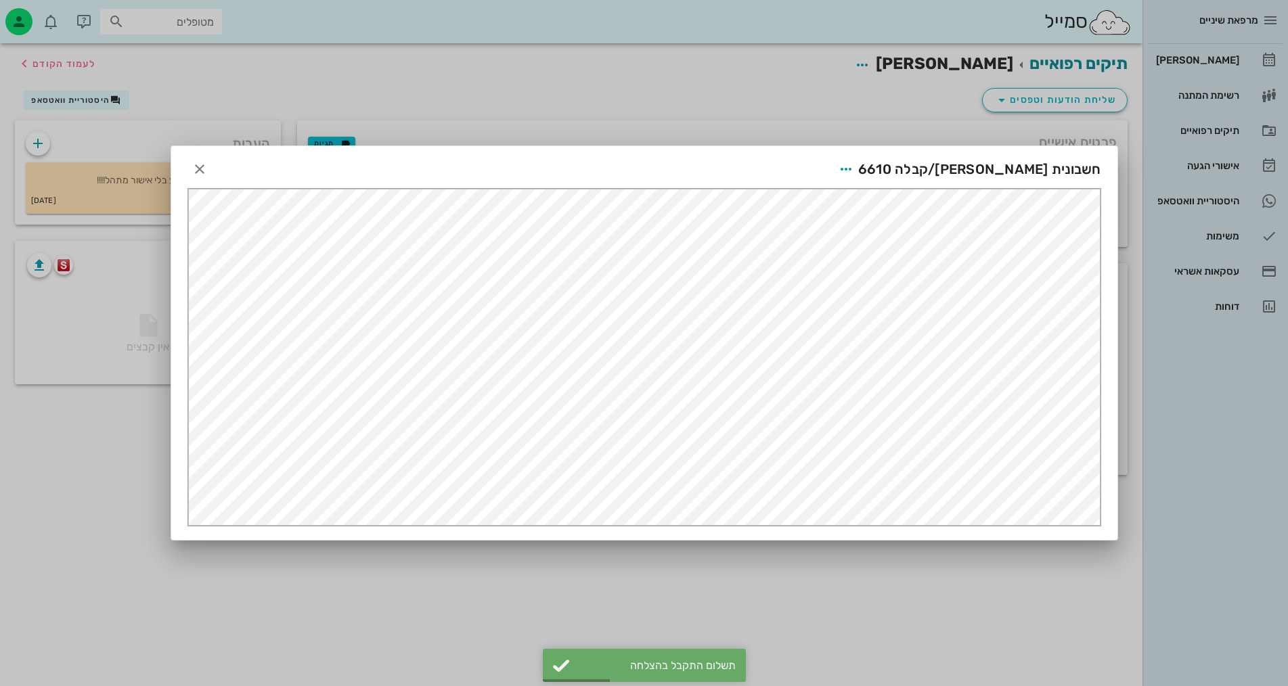
scroll to position [0, 0]
click at [416, 113] on div at bounding box center [644, 343] width 1288 height 686
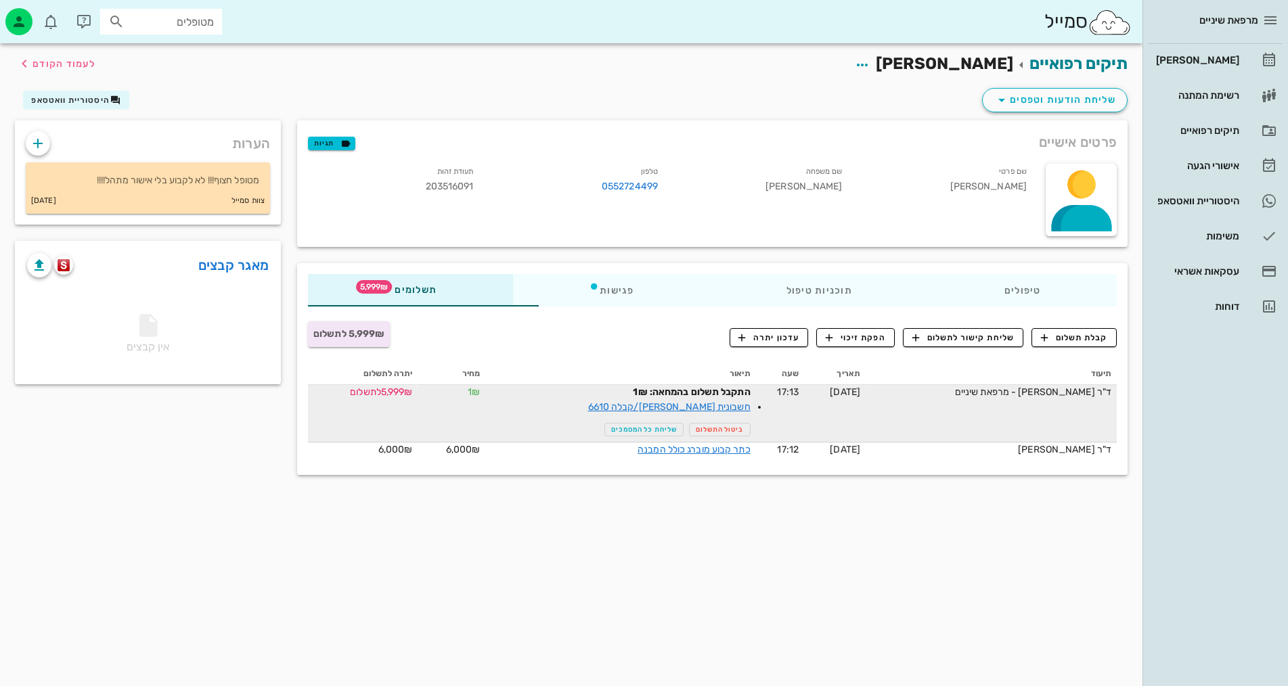
drag, startPoint x: 658, startPoint y: 391, endPoint x: 601, endPoint y: 391, distance: 56.9
click at [633, 391] on strong "התקבל תשלום בהמחאה: 1₪" at bounding box center [691, 393] width 117 height 12
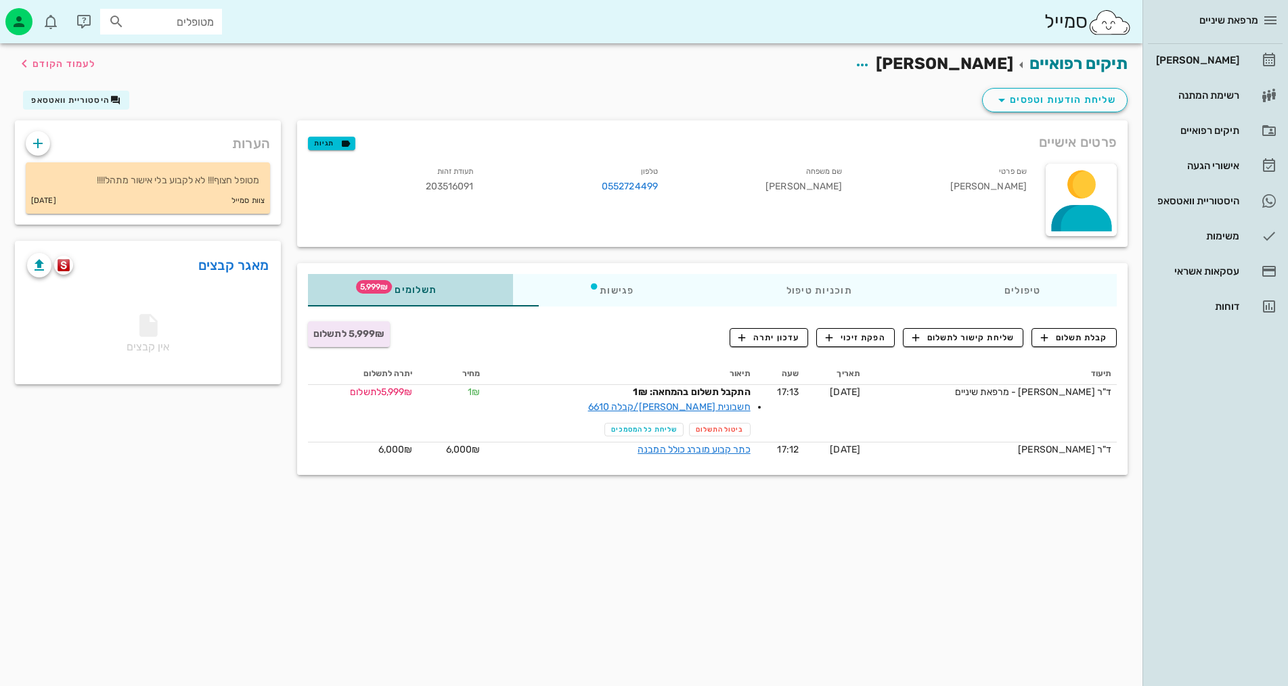
click at [308, 299] on div "תשלומים 5,999₪" at bounding box center [410, 290] width 205 height 32
click at [300, 315] on div "טיפולים תוכניות טיפול פגישות תשלומים 5,999₪" at bounding box center [712, 290] width 831 height 54
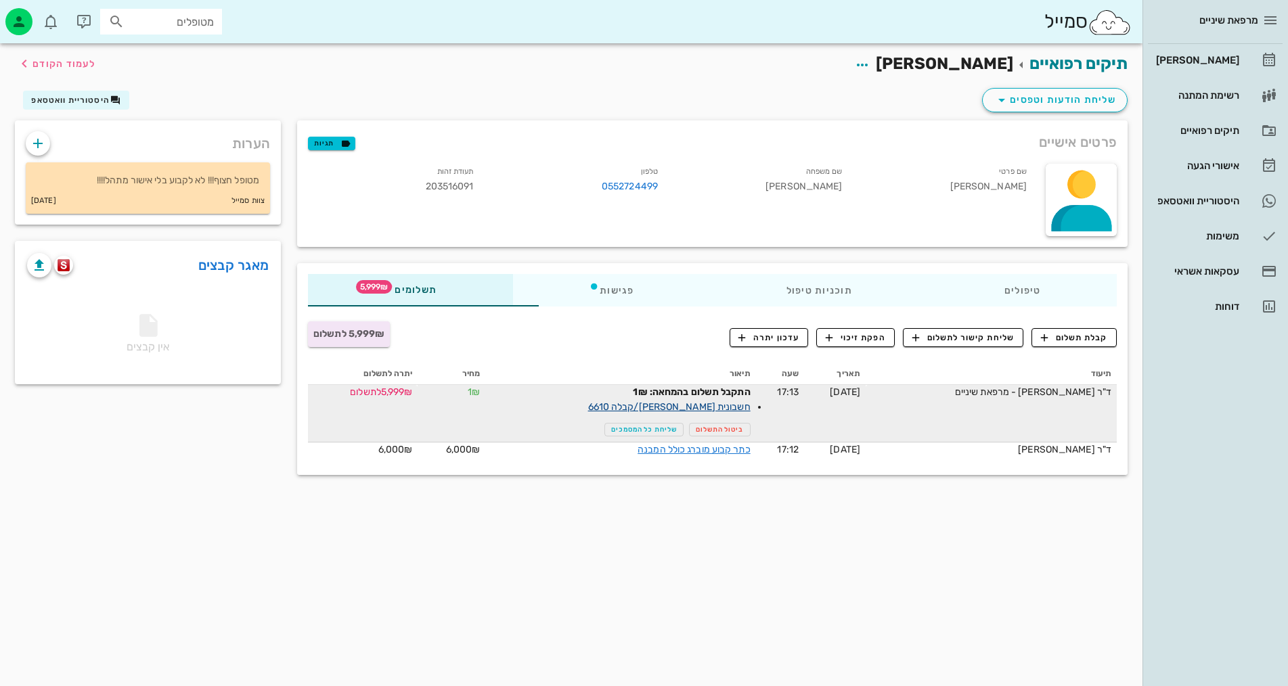
click at [651, 407] on link "חשבונית מס/קבלה 6610" at bounding box center [669, 407] width 162 height 12
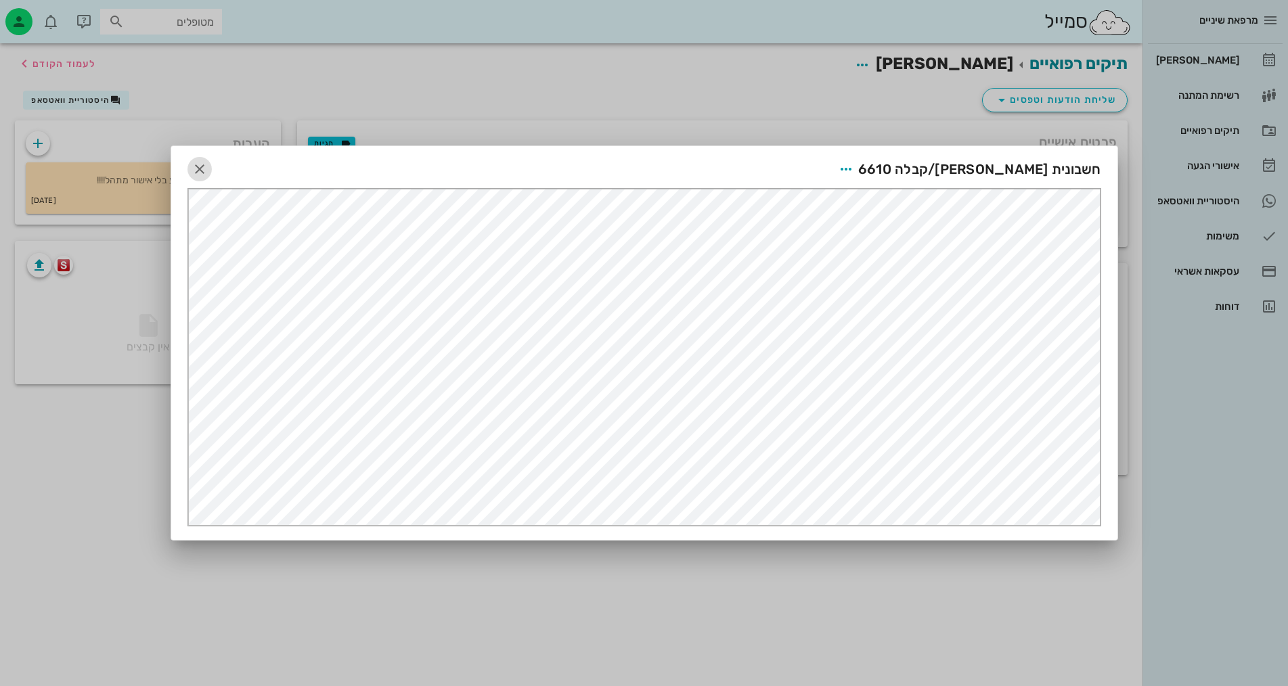
click at [202, 170] on icon "button" at bounding box center [200, 169] width 16 height 16
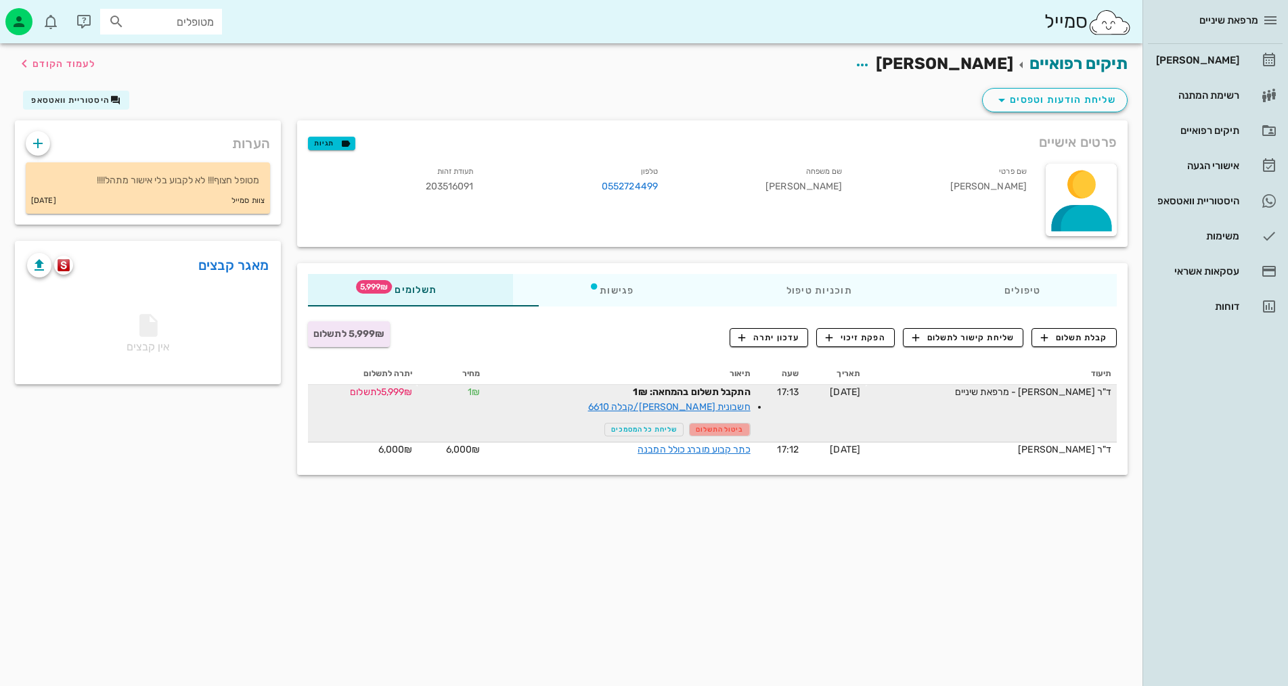
click at [696, 428] on span "ביטול התשלום" at bounding box center [720, 430] width 48 height 8
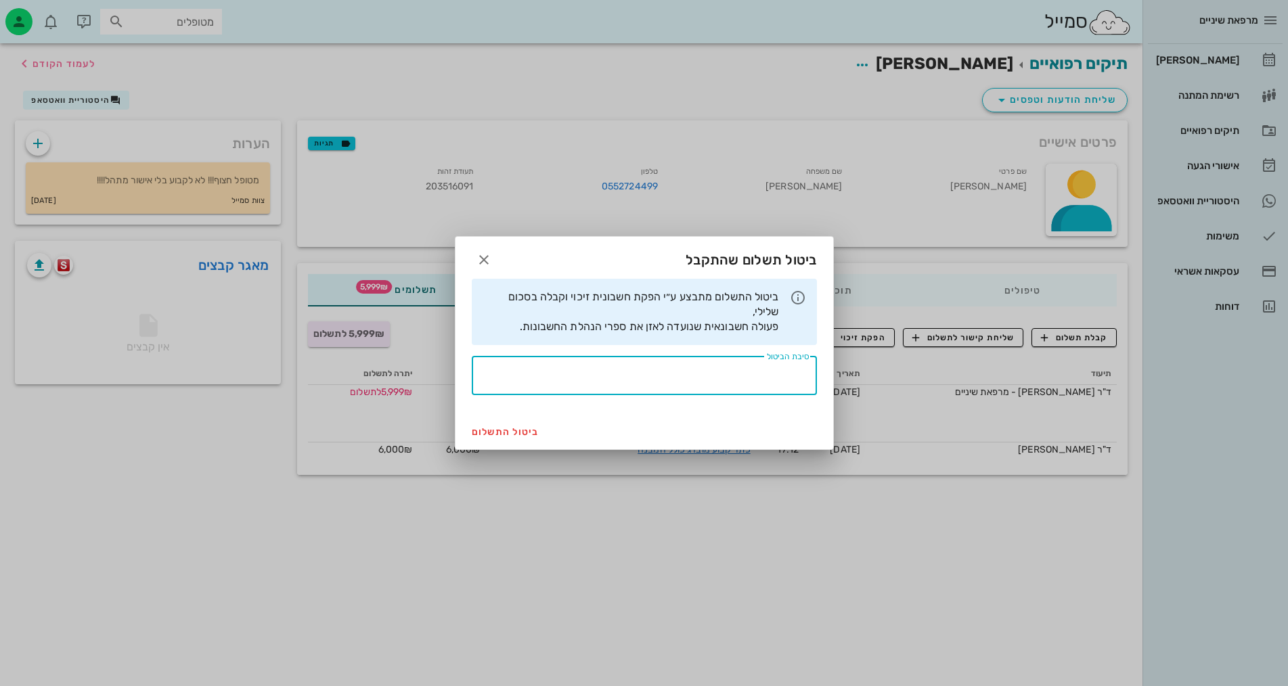
click at [769, 365] on div "סיבת הביטול" at bounding box center [640, 375] width 337 height 39
type textarea "v"
type textarea "החליט לשלם בכא"
click at [487, 434] on span "ביטול התשלום" at bounding box center [506, 433] width 68 height 12
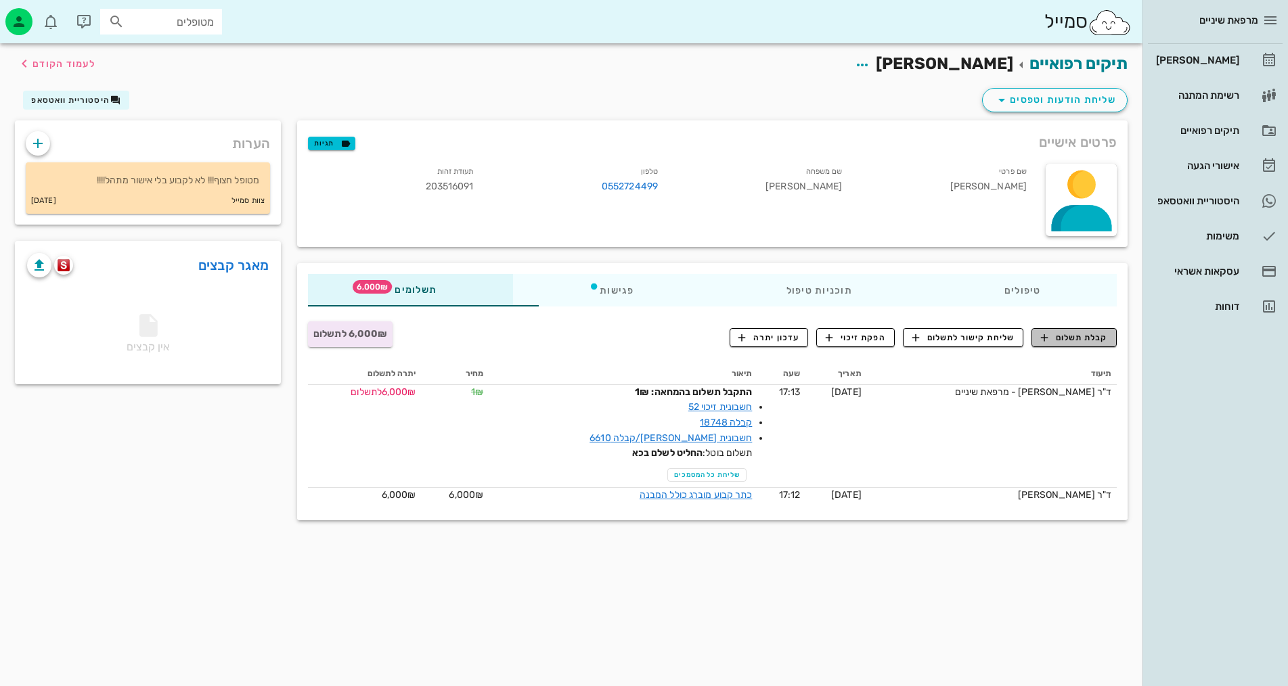
click at [1073, 338] on span "קבלת תשלום" at bounding box center [1074, 338] width 67 height 12
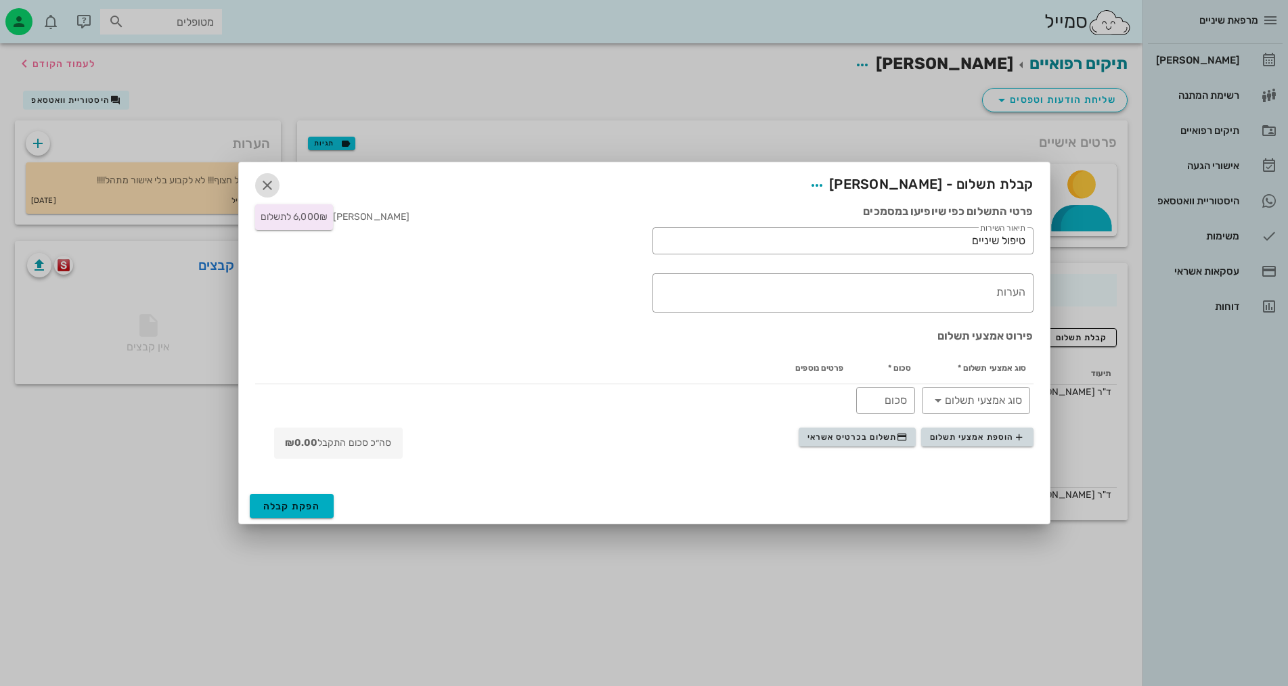
click at [264, 181] on icon "button" at bounding box center [267, 185] width 16 height 16
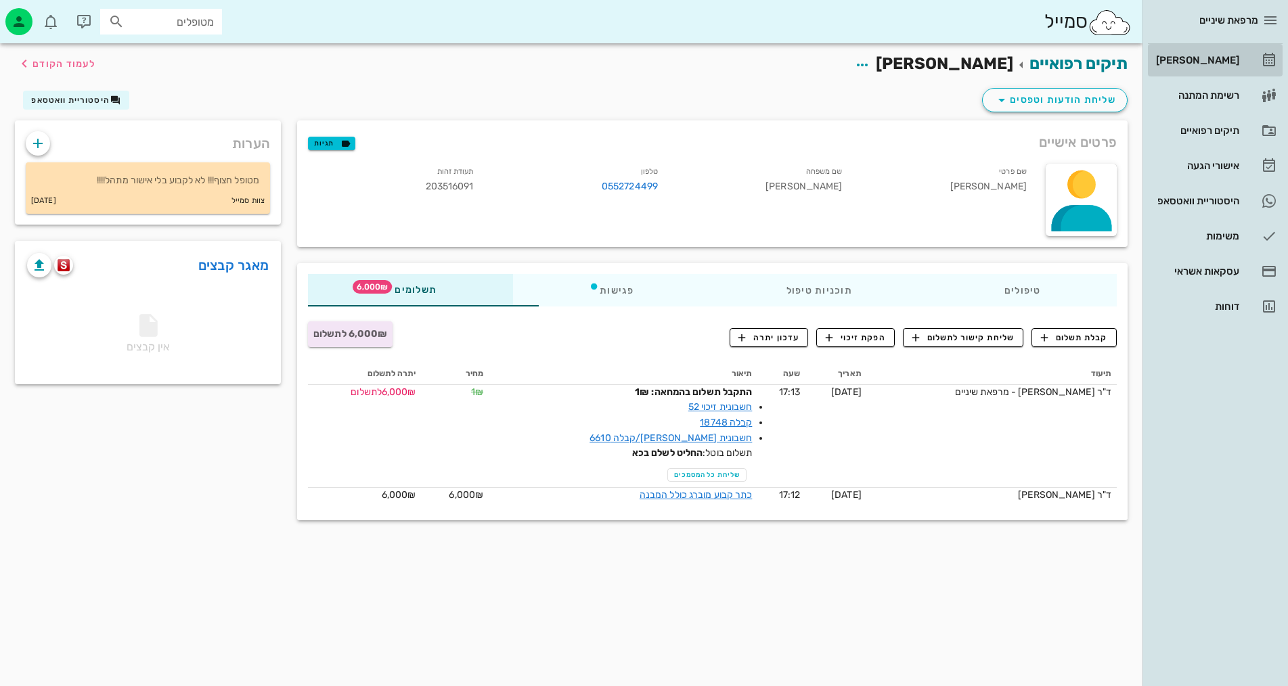
click at [1186, 66] on div "[PERSON_NAME]" at bounding box center [1197, 60] width 86 height 22
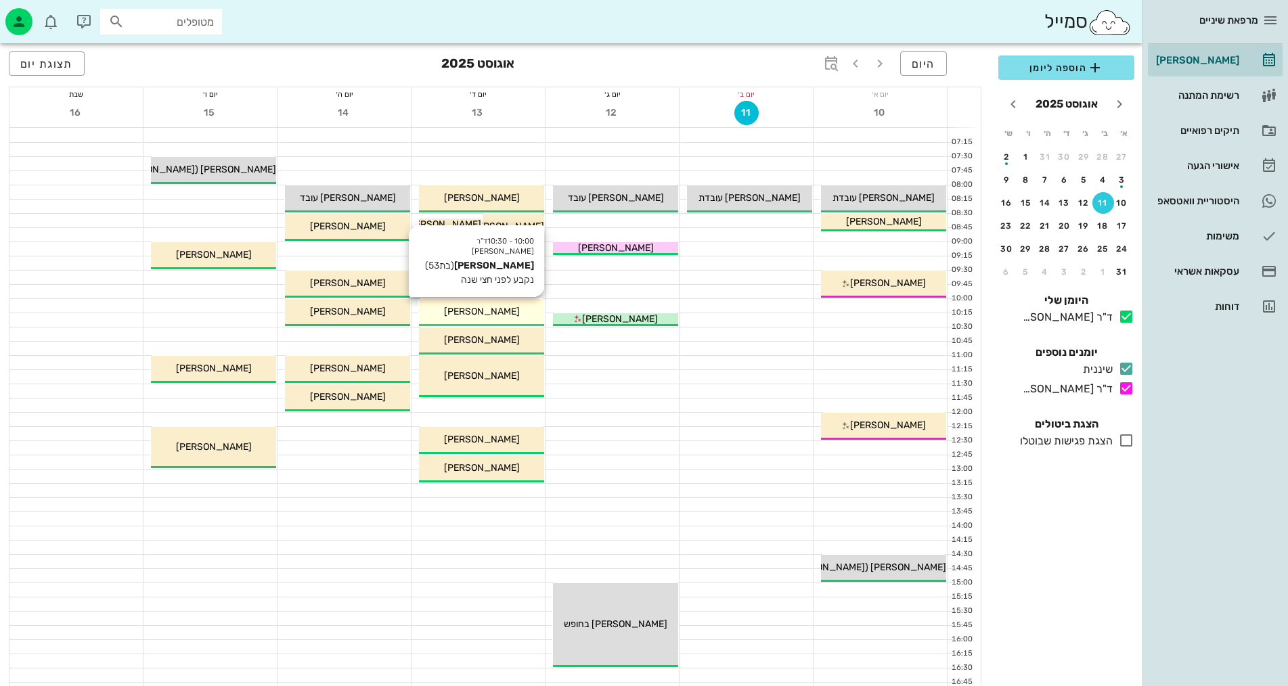
click at [516, 312] on div "[PERSON_NAME]" at bounding box center [481, 312] width 125 height 14
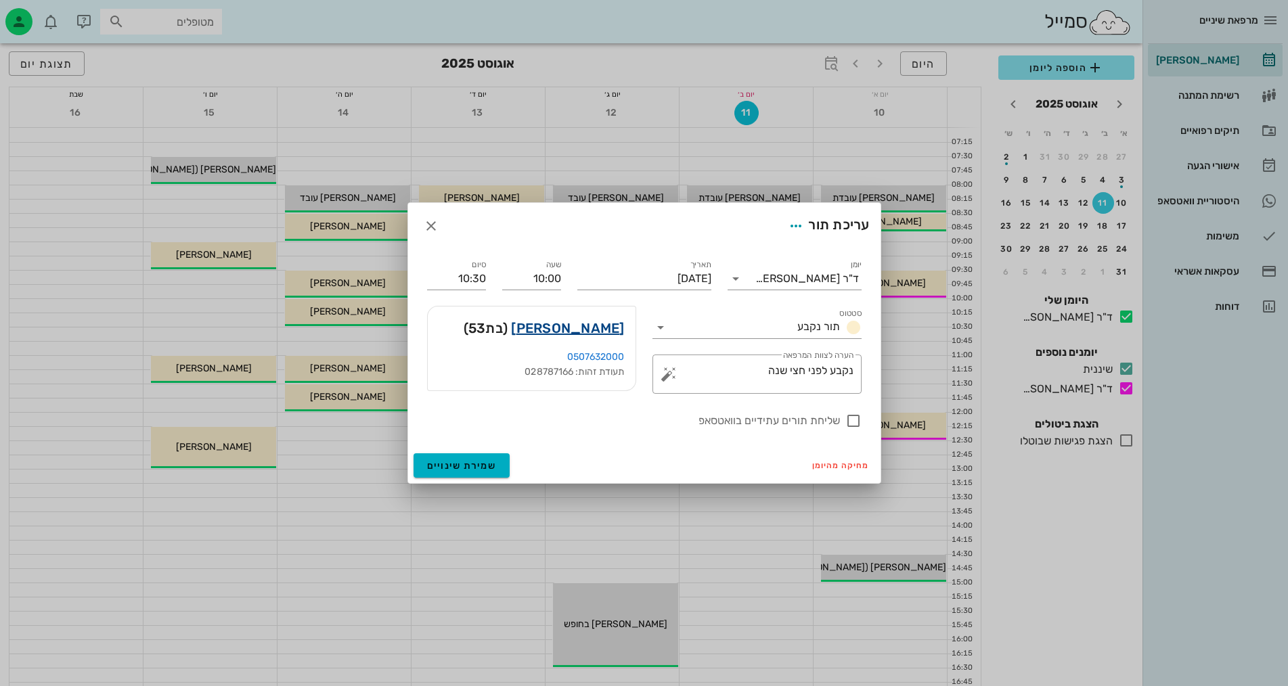
click at [583, 330] on link "מיכל טקו" at bounding box center [567, 329] width 113 height 22
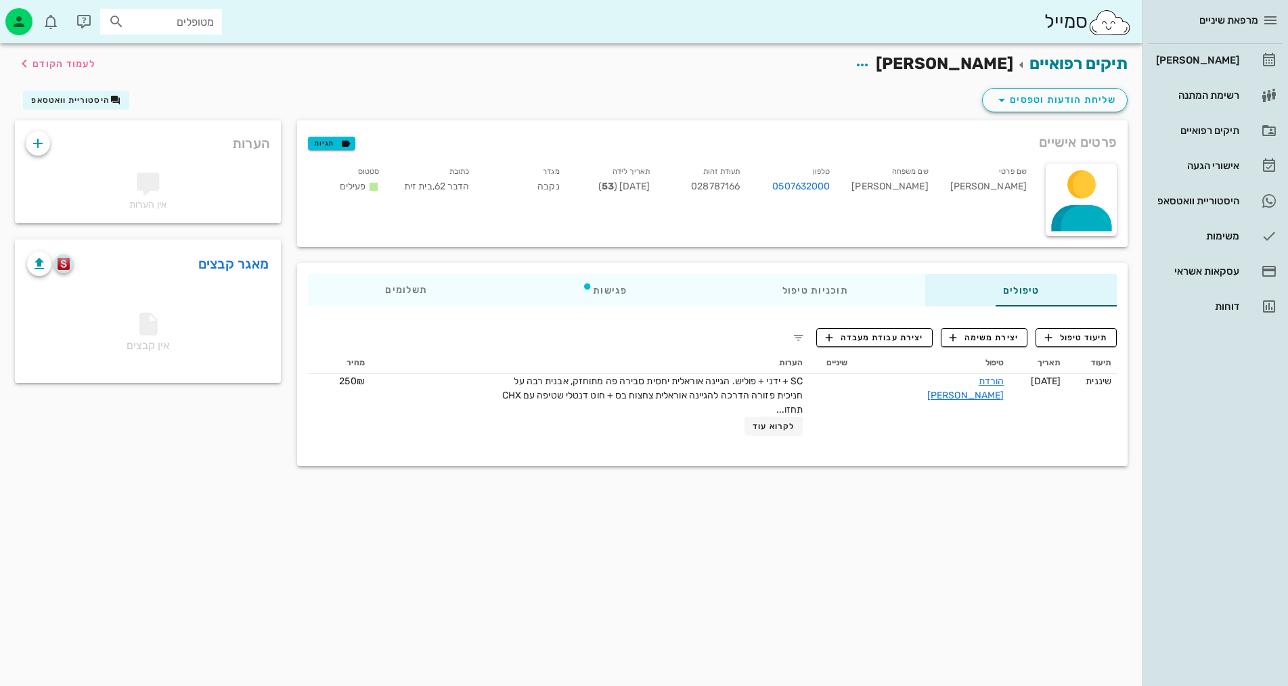
click at [65, 271] on button "button" at bounding box center [63, 264] width 19 height 19
click at [194, 28] on input "מטופלים" at bounding box center [170, 22] width 87 height 18
type input "20"
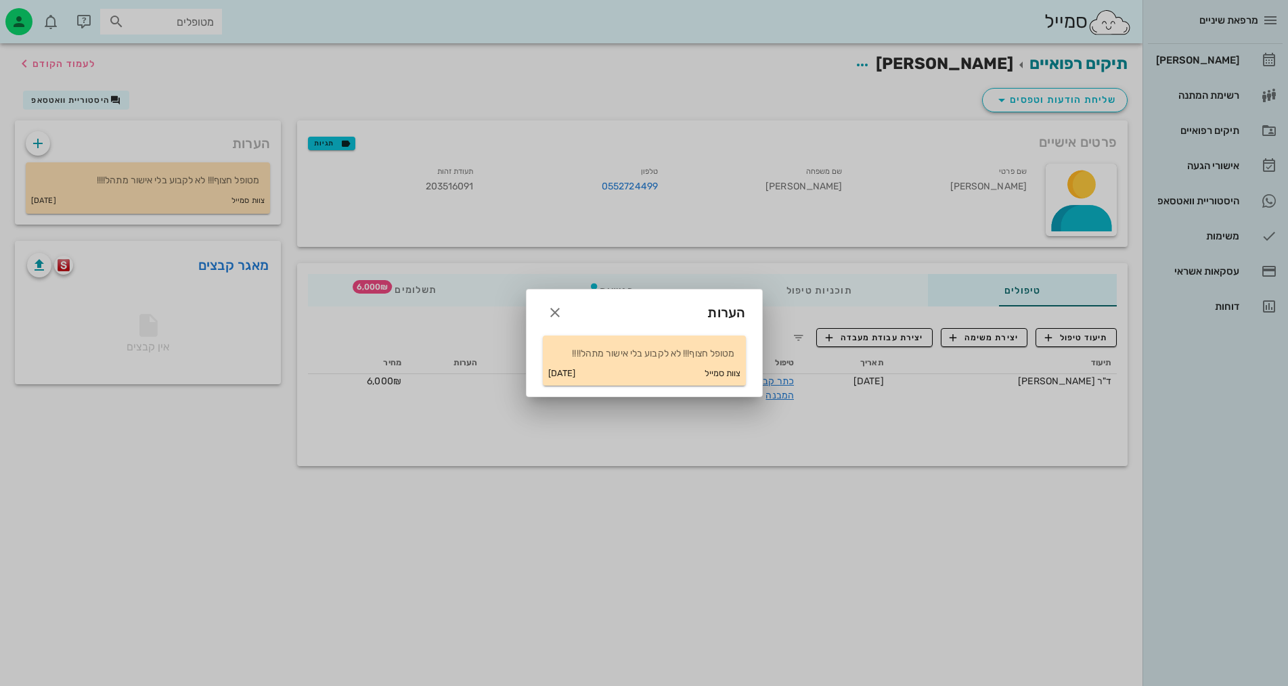
click at [277, 126] on div at bounding box center [644, 343] width 1288 height 686
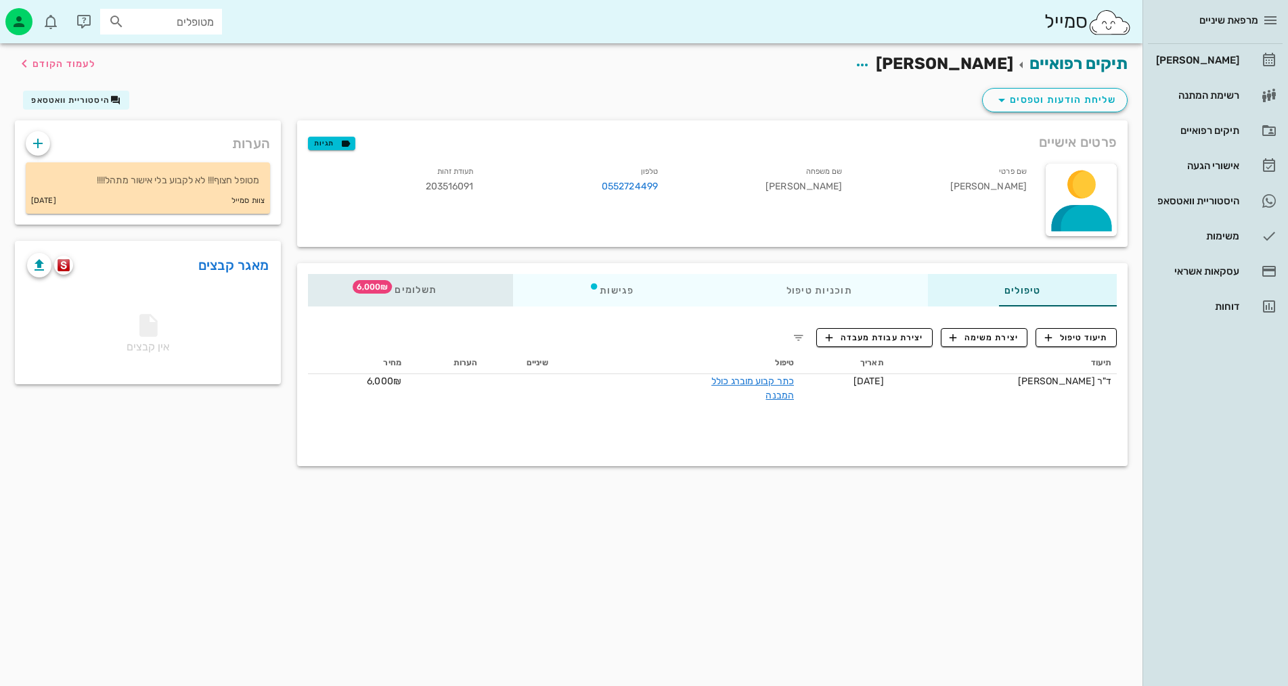
click at [384, 290] on span "תשלומים 6,000₪" at bounding box center [410, 290] width 53 height 9
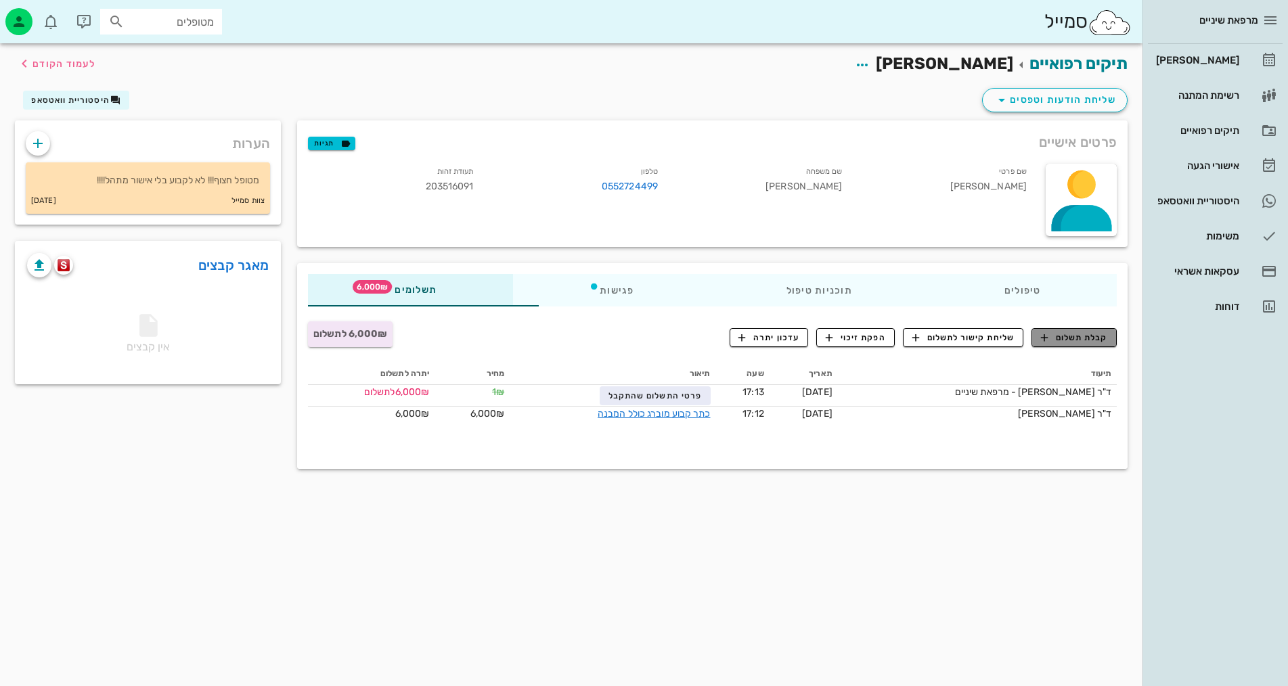
click at [1083, 336] on span "קבלת תשלום" at bounding box center [1074, 338] width 67 height 12
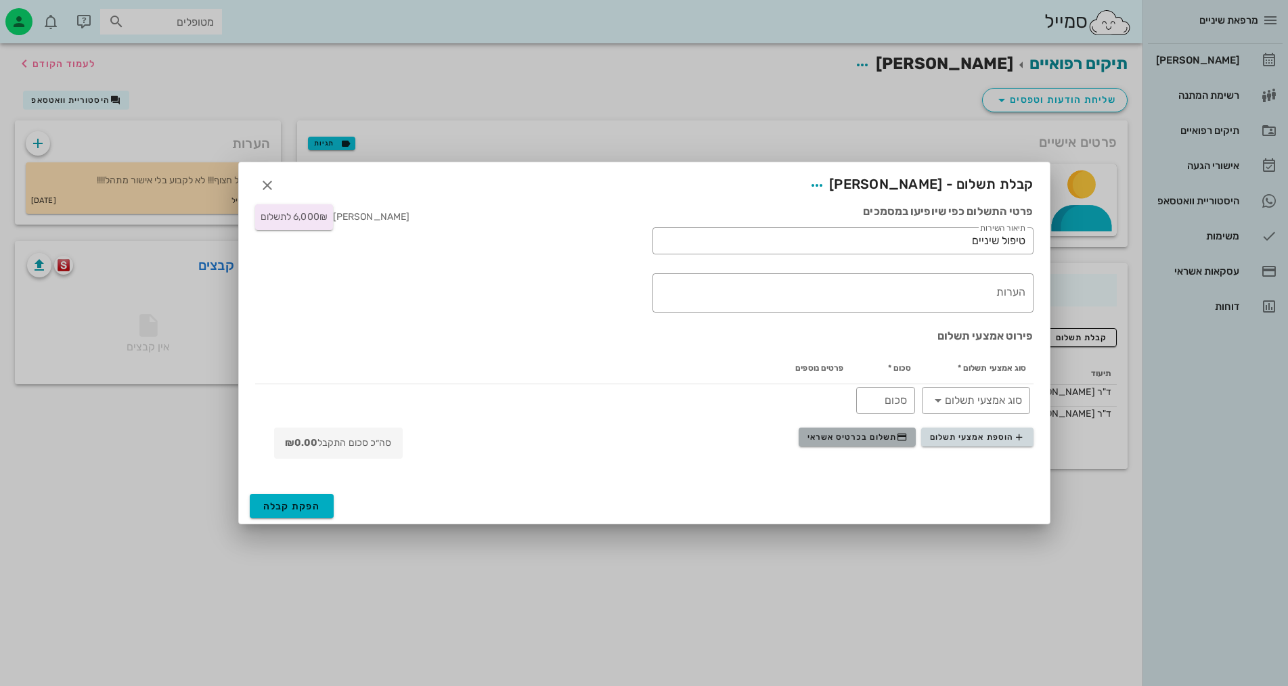
click at [889, 442] on span "תשלום בכרטיס אשראי" at bounding box center [858, 437] width 100 height 11
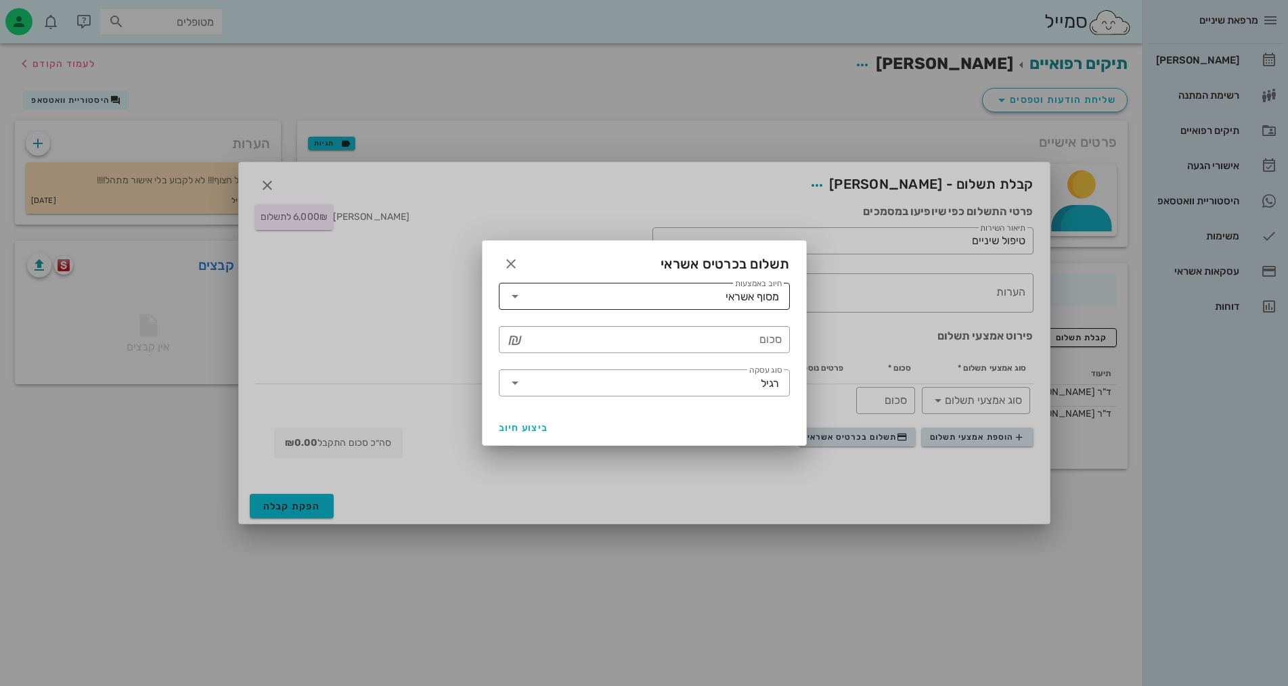
click at [515, 299] on icon at bounding box center [515, 296] width 16 height 16
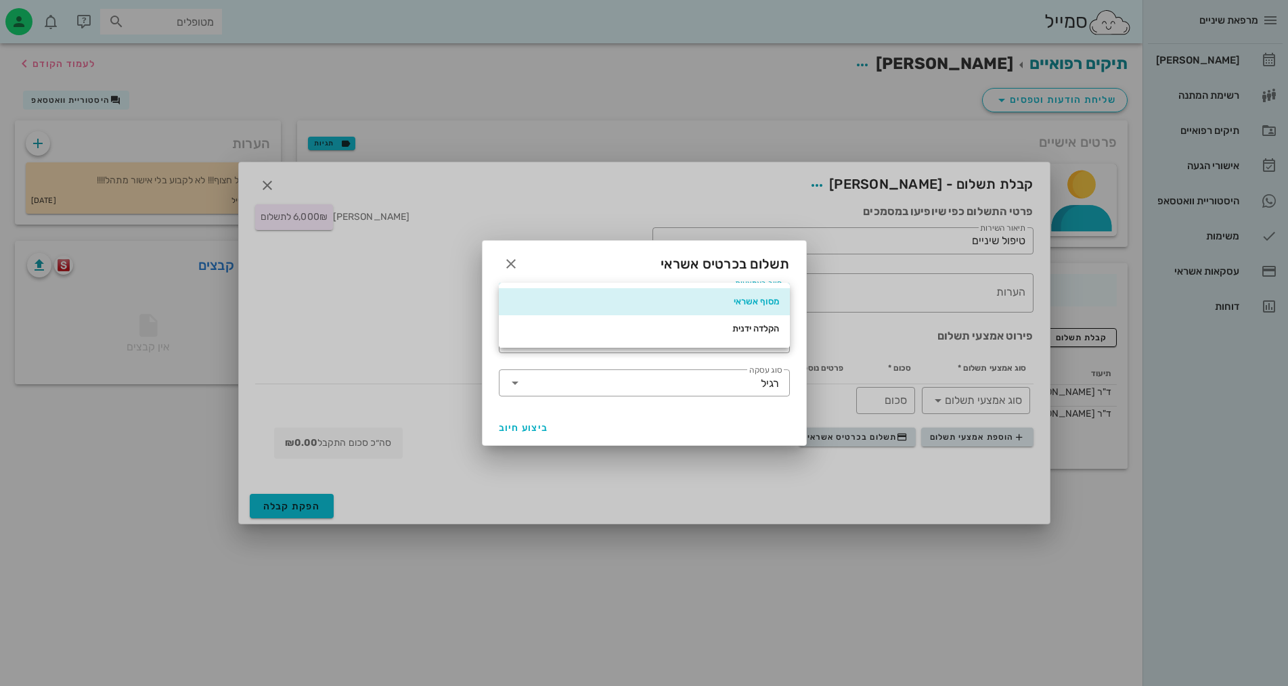
click at [515, 299] on div "מסוף אשראי" at bounding box center [644, 302] width 269 height 11
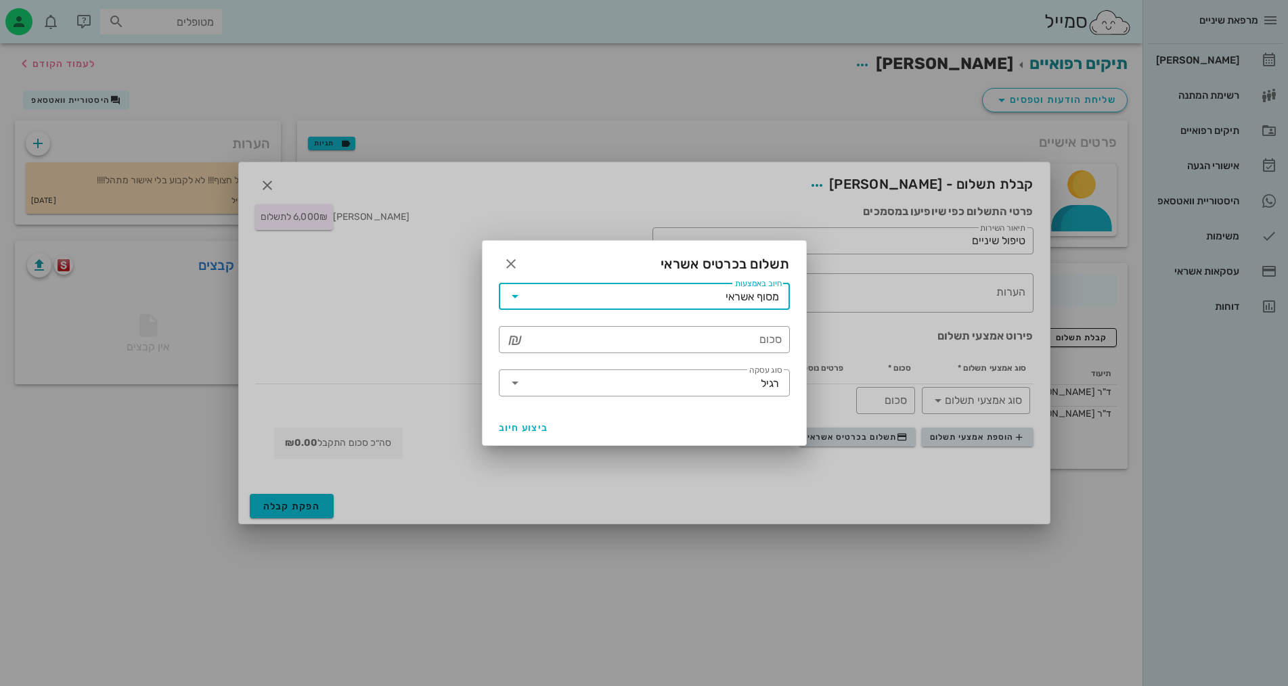
click at [277, 126] on div at bounding box center [644, 343] width 1288 height 686
click at [561, 343] on input "סכום" at bounding box center [654, 340] width 256 height 22
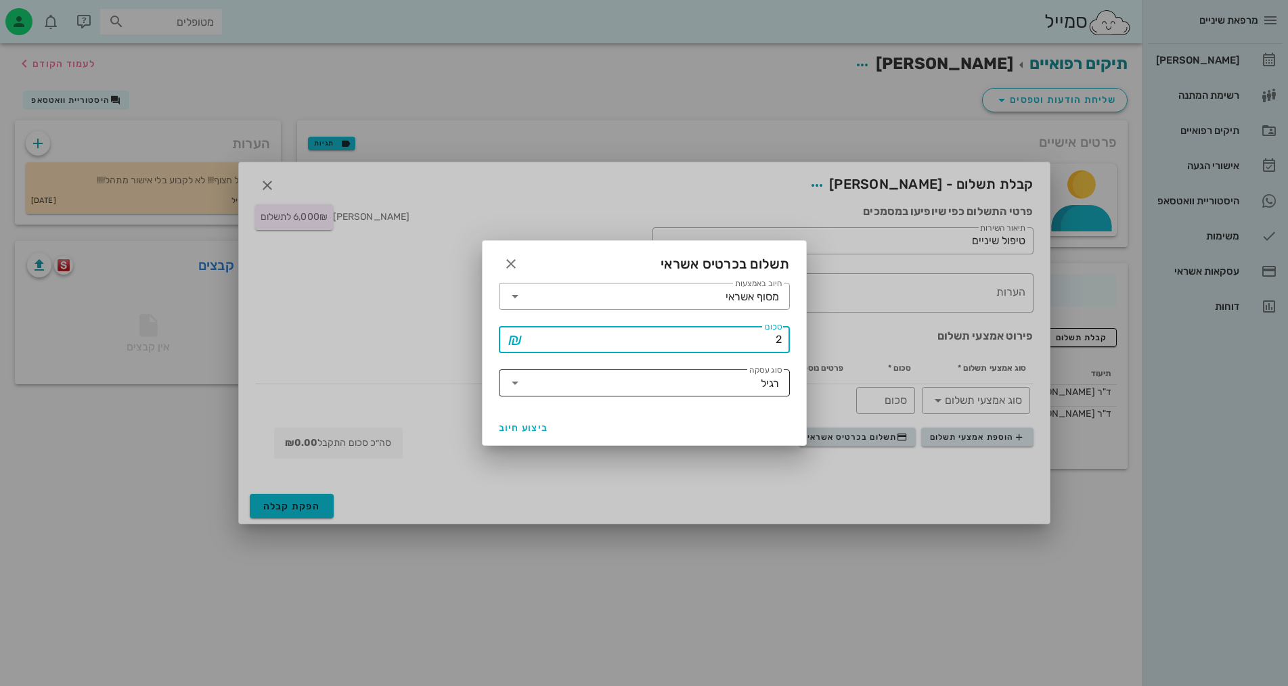
type input "2"
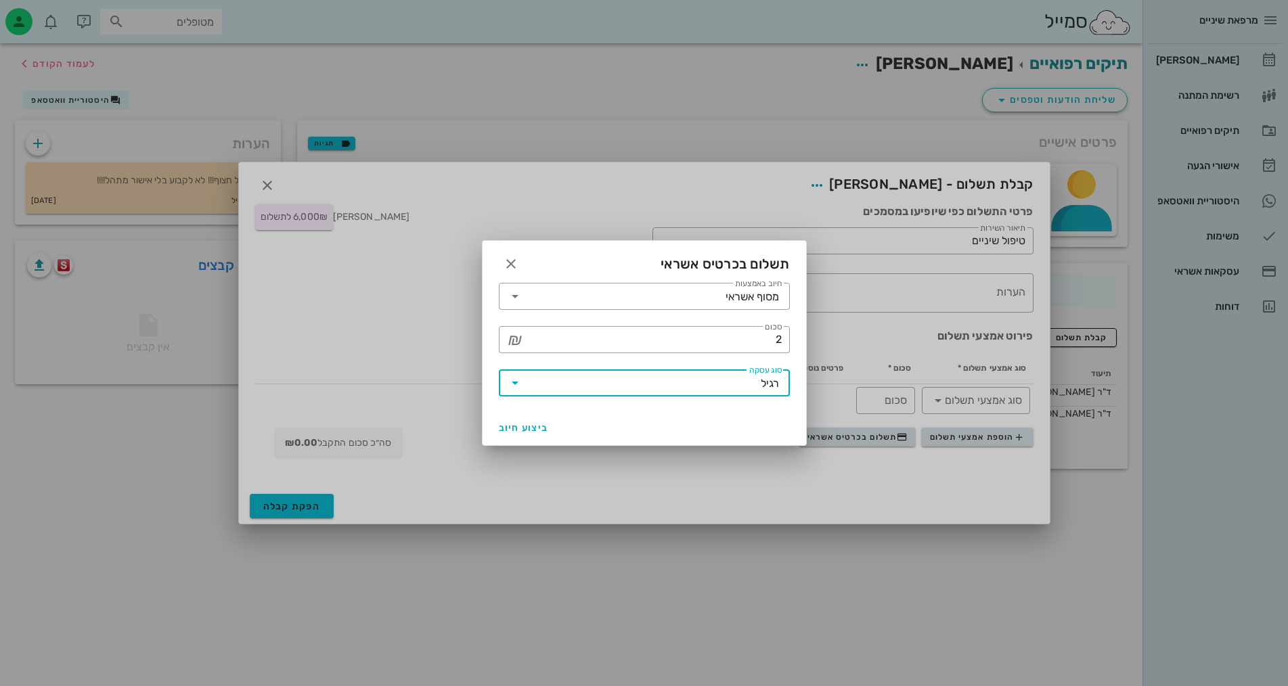
click at [581, 377] on input "סוג עסקה" at bounding box center [643, 383] width 235 height 22
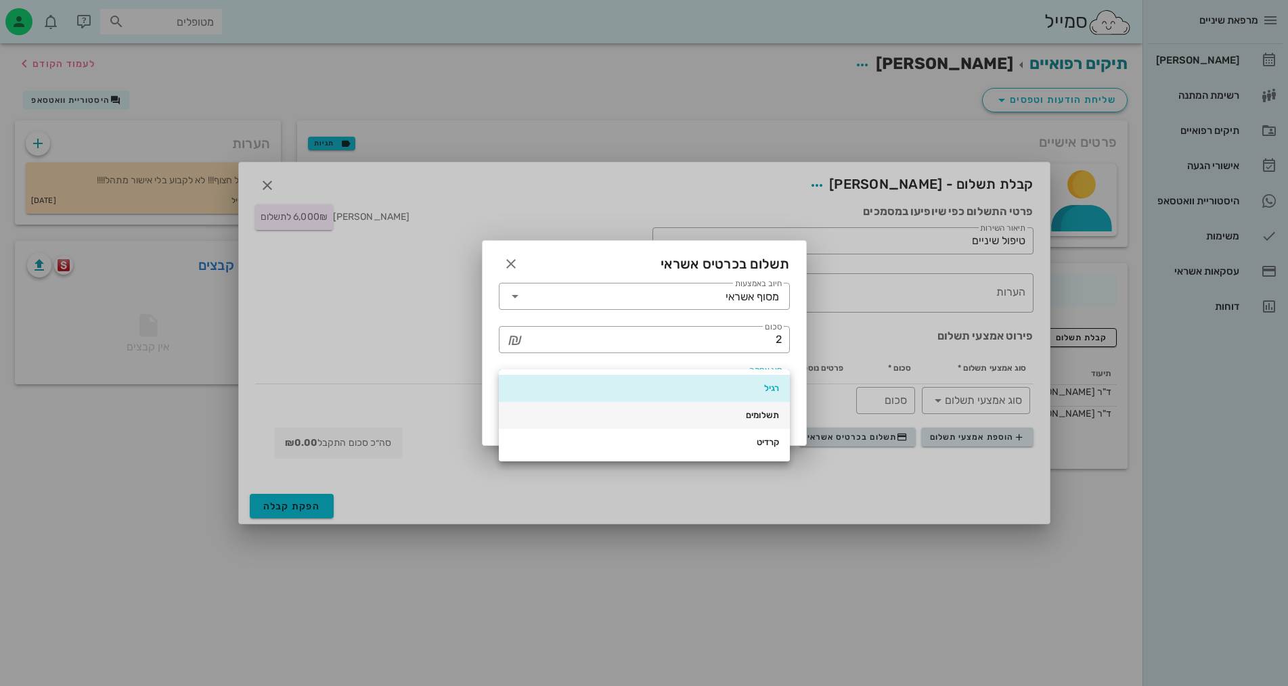
click at [599, 416] on div "תשלומים" at bounding box center [644, 415] width 269 height 11
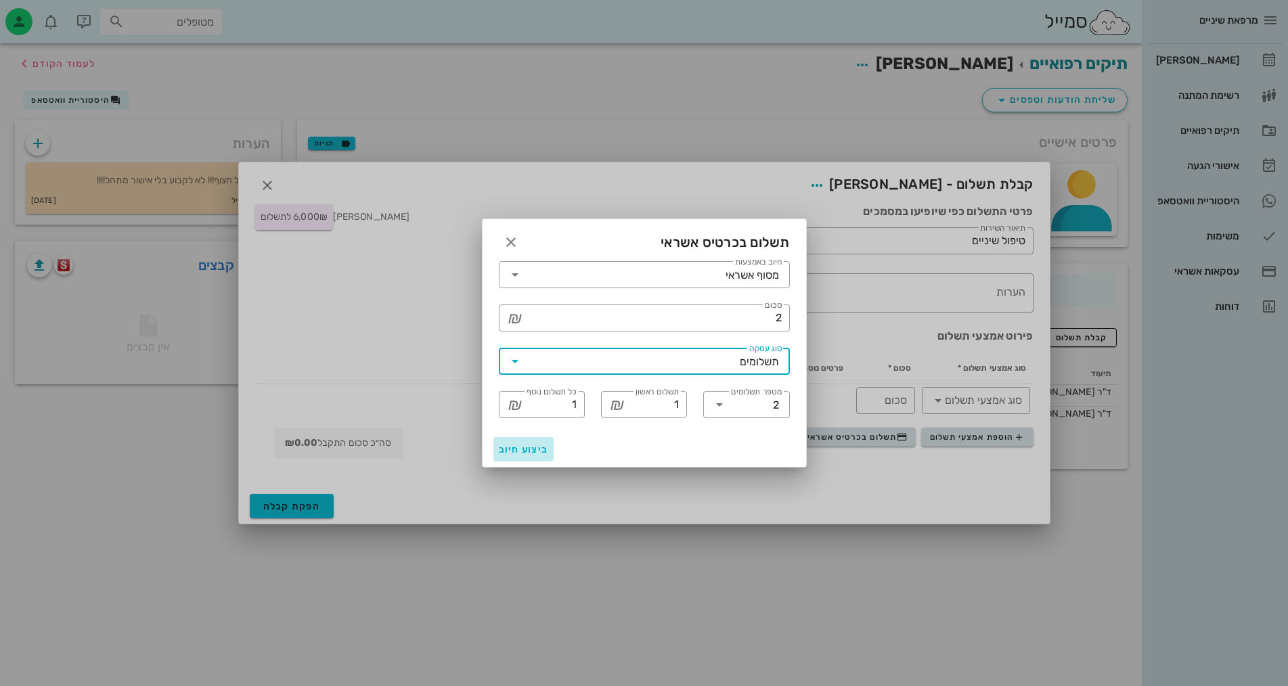
click at [536, 454] on span "ביצוע חיוב" at bounding box center [524, 450] width 50 height 12
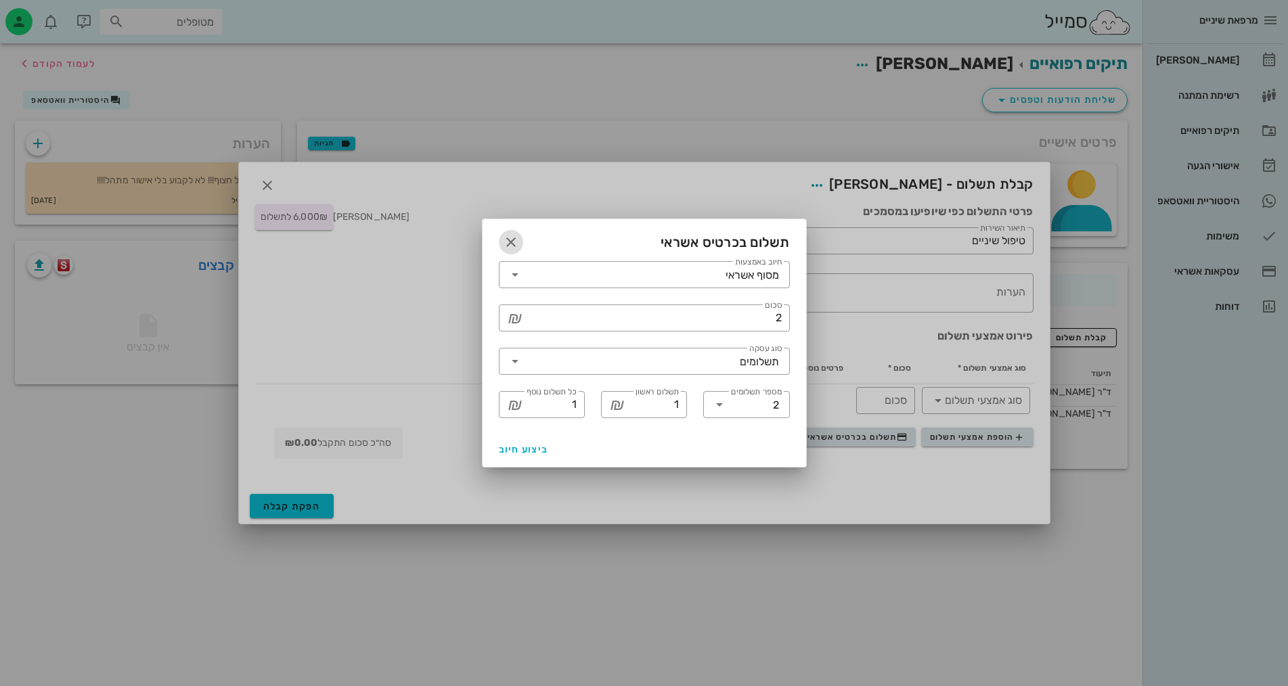
click at [514, 239] on icon "button" at bounding box center [511, 242] width 16 height 16
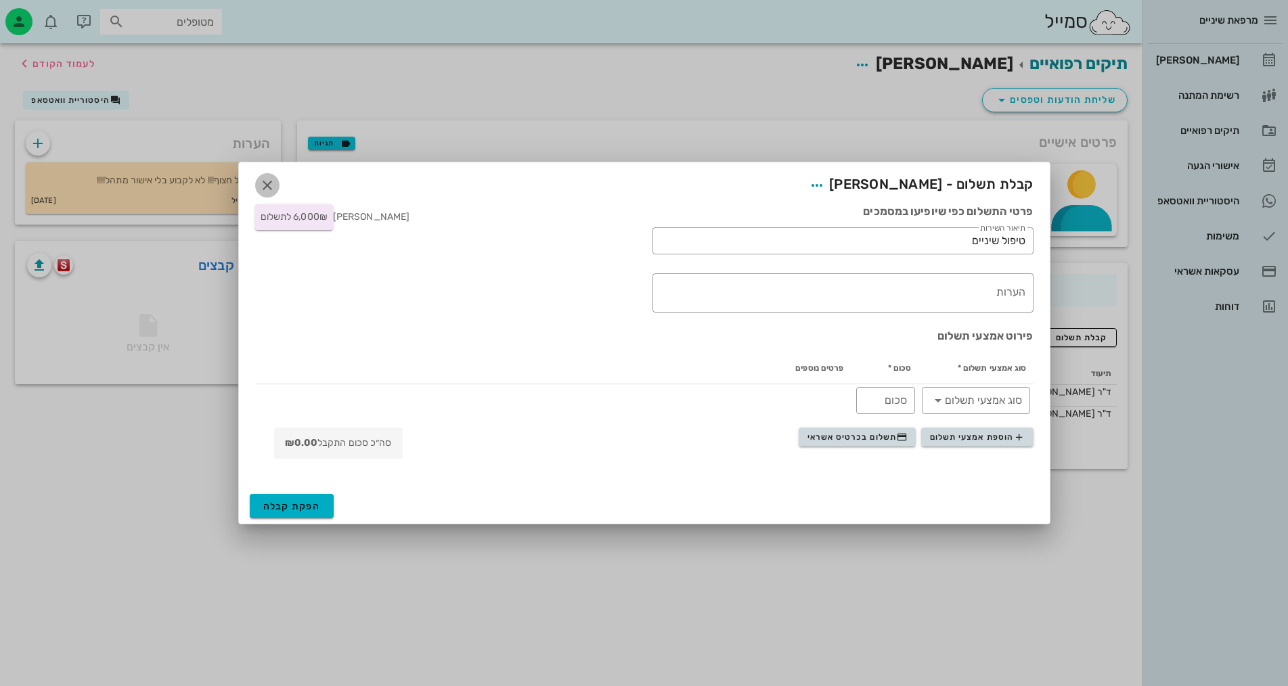
click at [270, 188] on icon "button" at bounding box center [267, 185] width 16 height 16
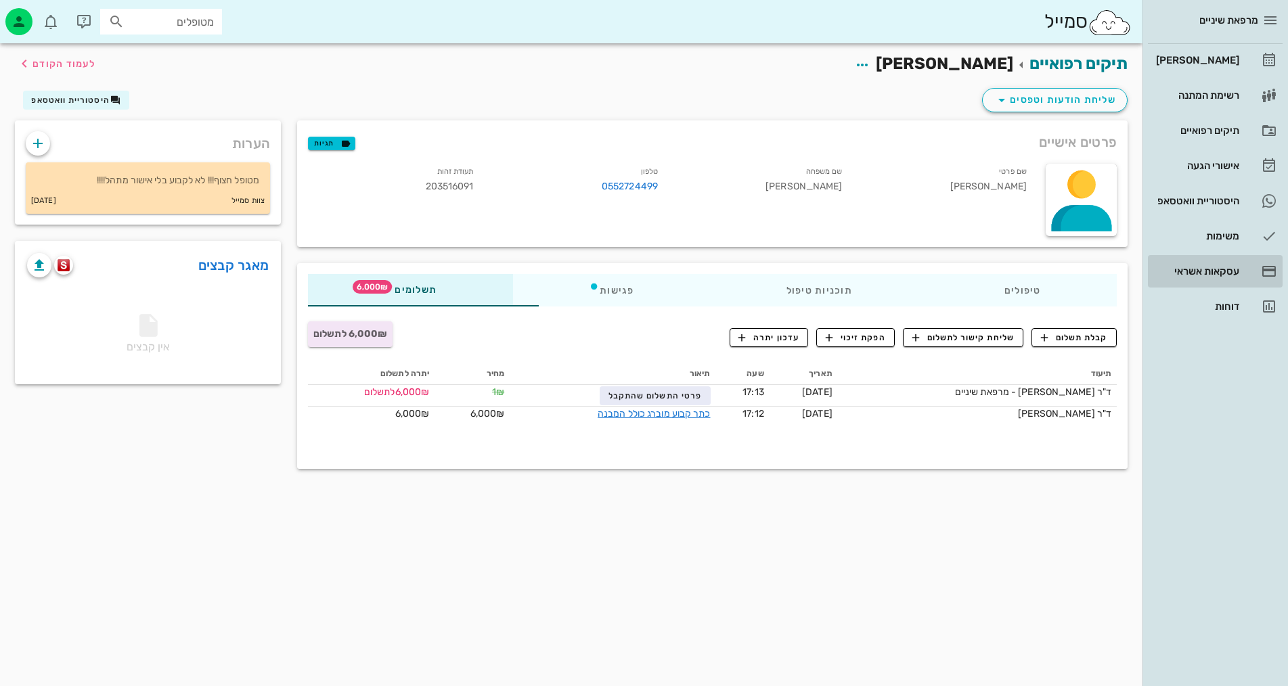
click at [1224, 273] on div "עסקאות אשראי" at bounding box center [1197, 271] width 86 height 11
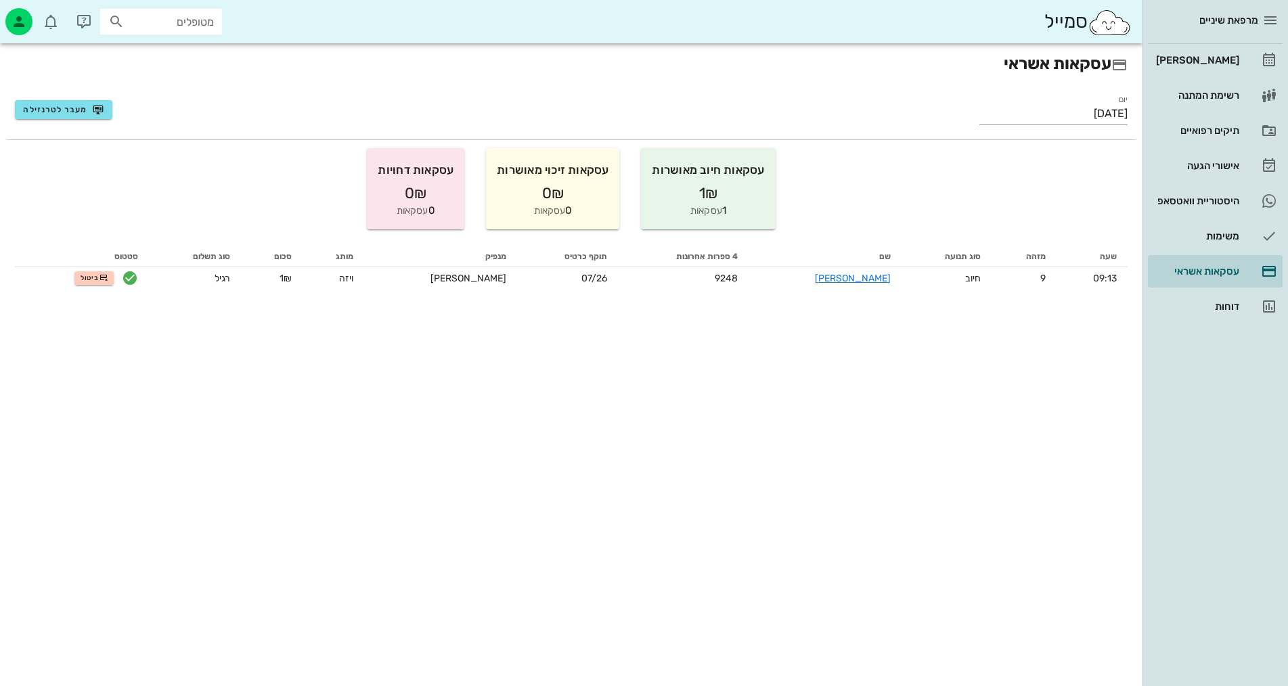
click at [770, 302] on div "שעה מזהה סוג תנועה שם 4 ספרות אחרונות תוקף כרטיס מנפיק מותג סכום סוג תשלום סטטו…" at bounding box center [571, 280] width 1129 height 84
click at [1096, 116] on input "[DATE]" at bounding box center [1054, 114] width 148 height 22
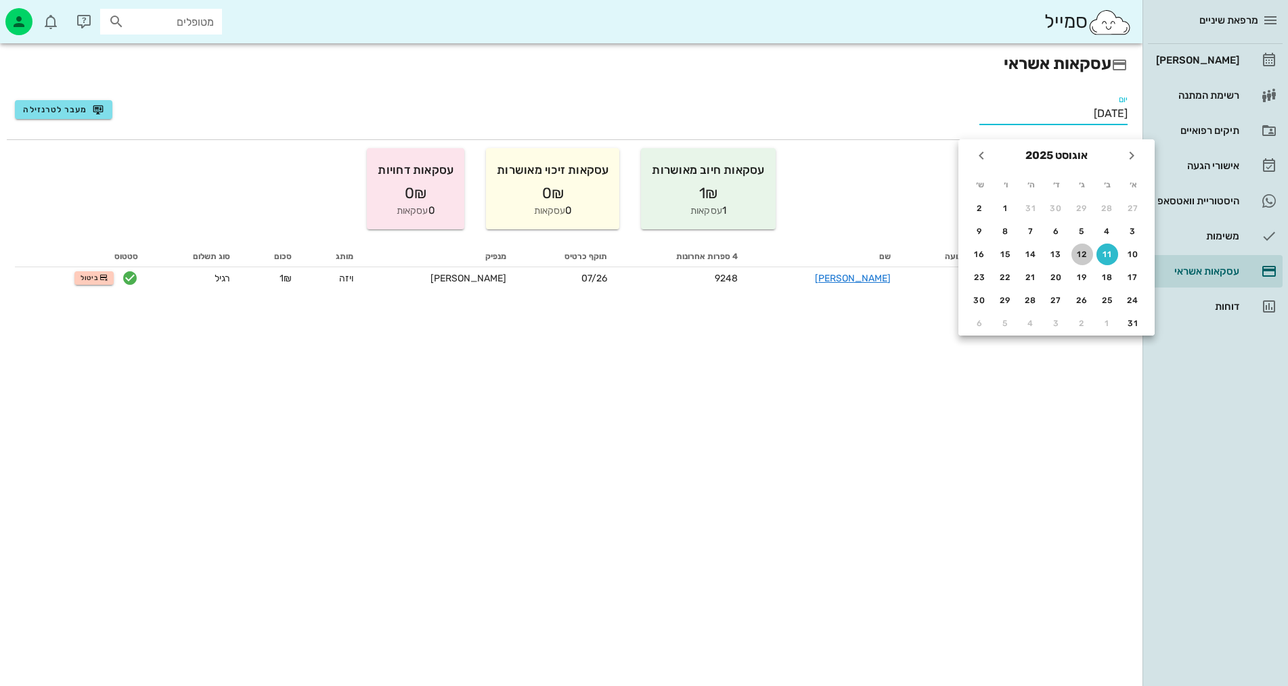
click at [1087, 253] on div "12" at bounding box center [1083, 254] width 22 height 9
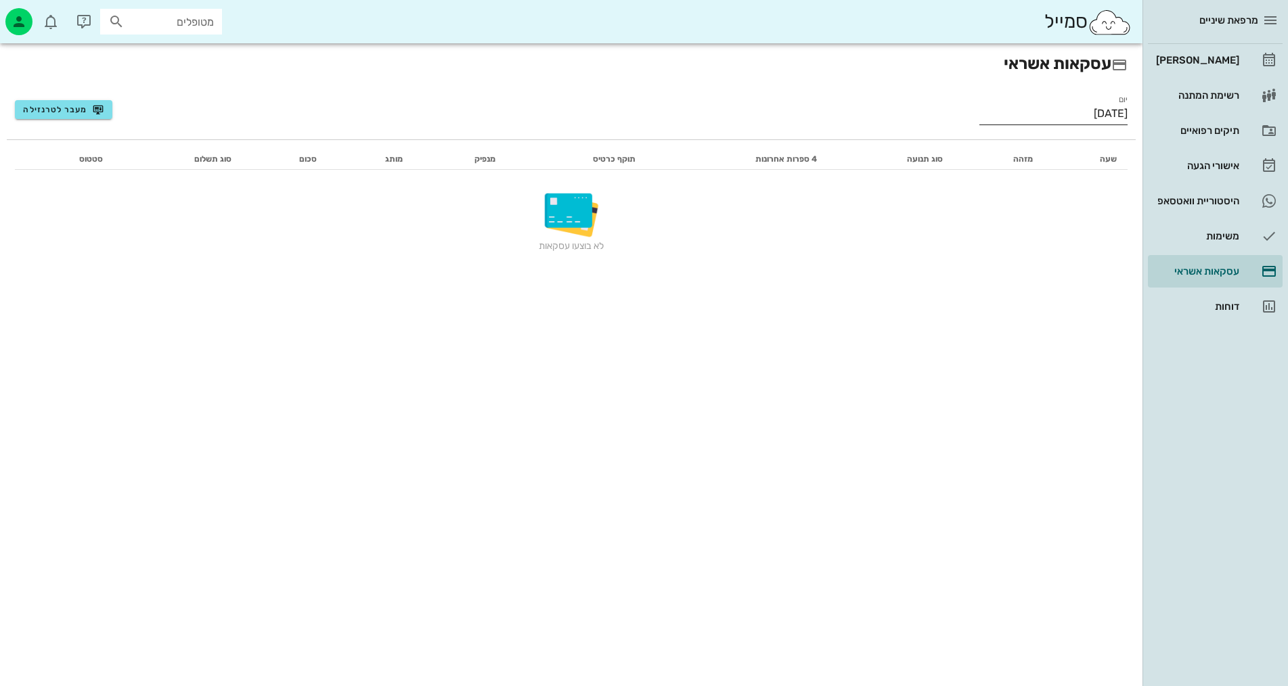
click at [1077, 98] on div "יום [DATE]" at bounding box center [1054, 117] width 148 height 45
click at [1077, 110] on input "[DATE]" at bounding box center [1054, 114] width 148 height 22
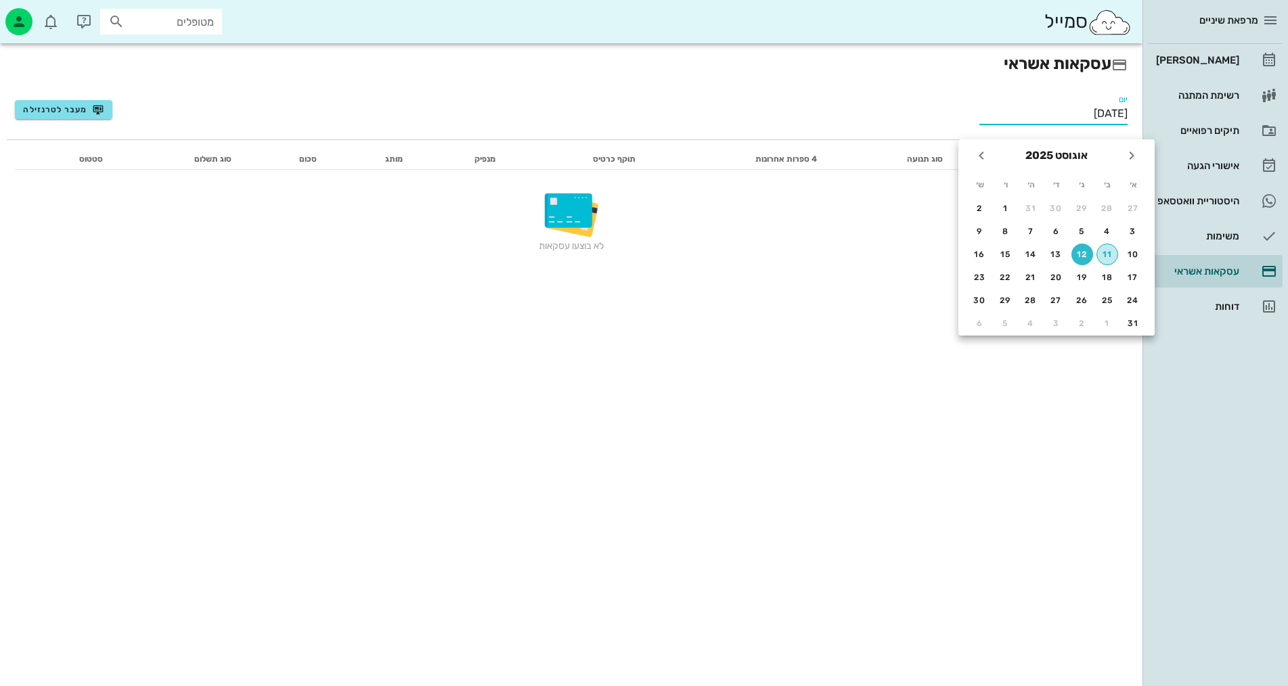
click at [1103, 249] on button "11" at bounding box center [1108, 255] width 22 height 22
type input "[DATE]"
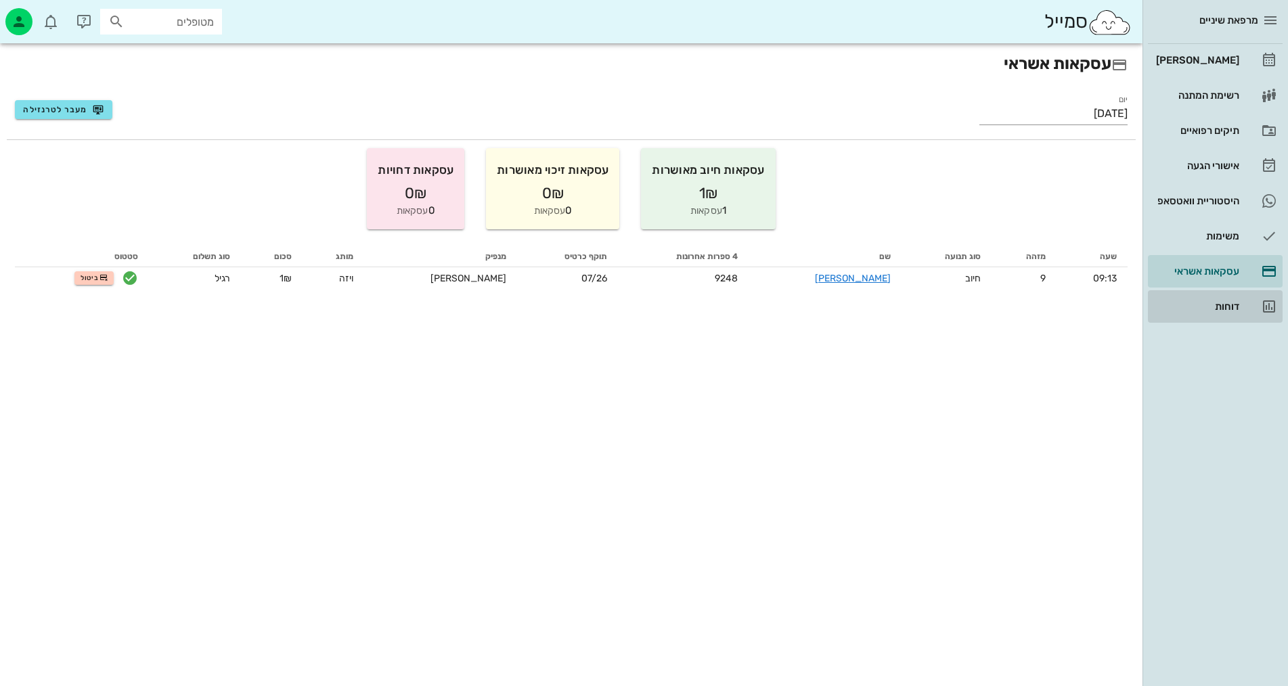
click at [1177, 302] on div "דוחות" at bounding box center [1197, 306] width 86 height 11
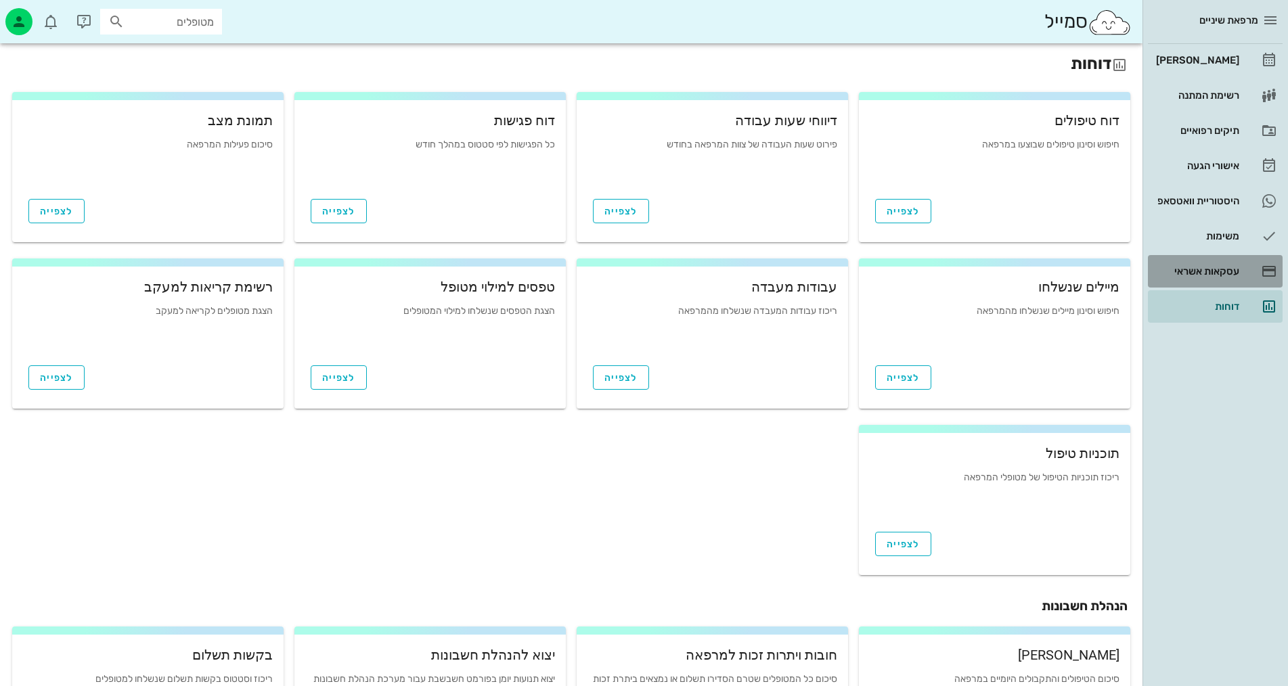
click at [1181, 282] on link "עסקאות אשראי" at bounding box center [1215, 271] width 135 height 32
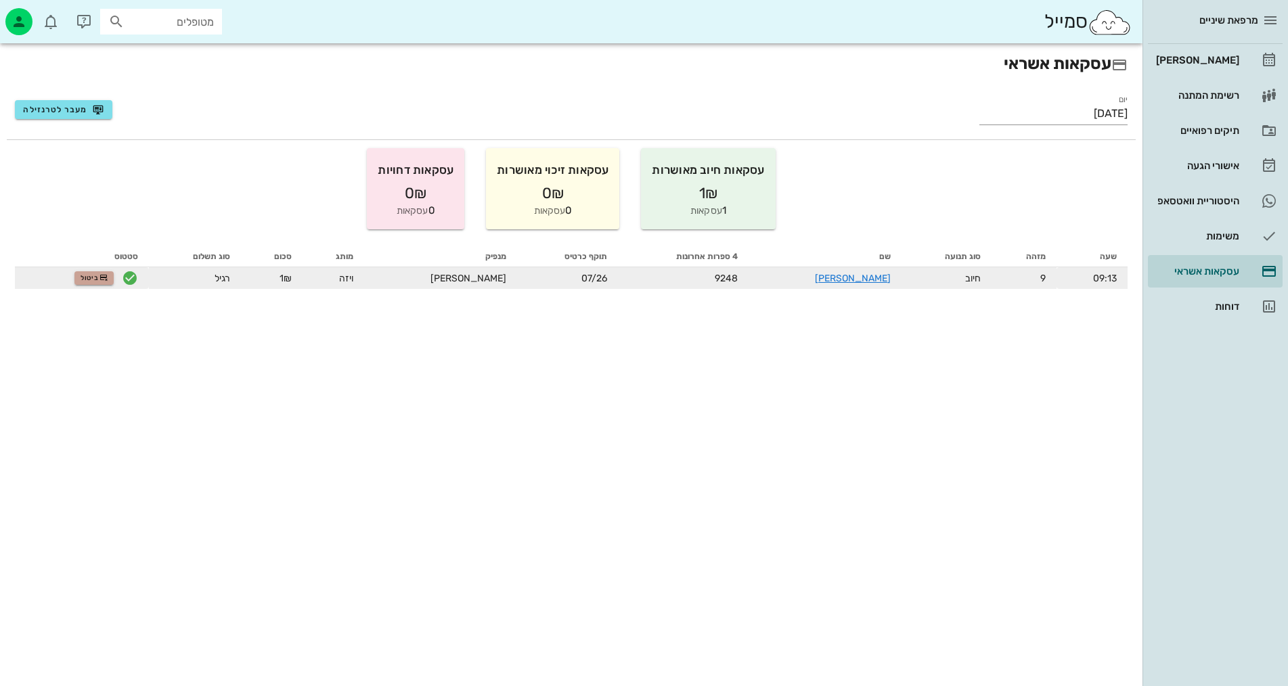
click at [108, 275] on icon "button" at bounding box center [104, 278] width 8 height 8
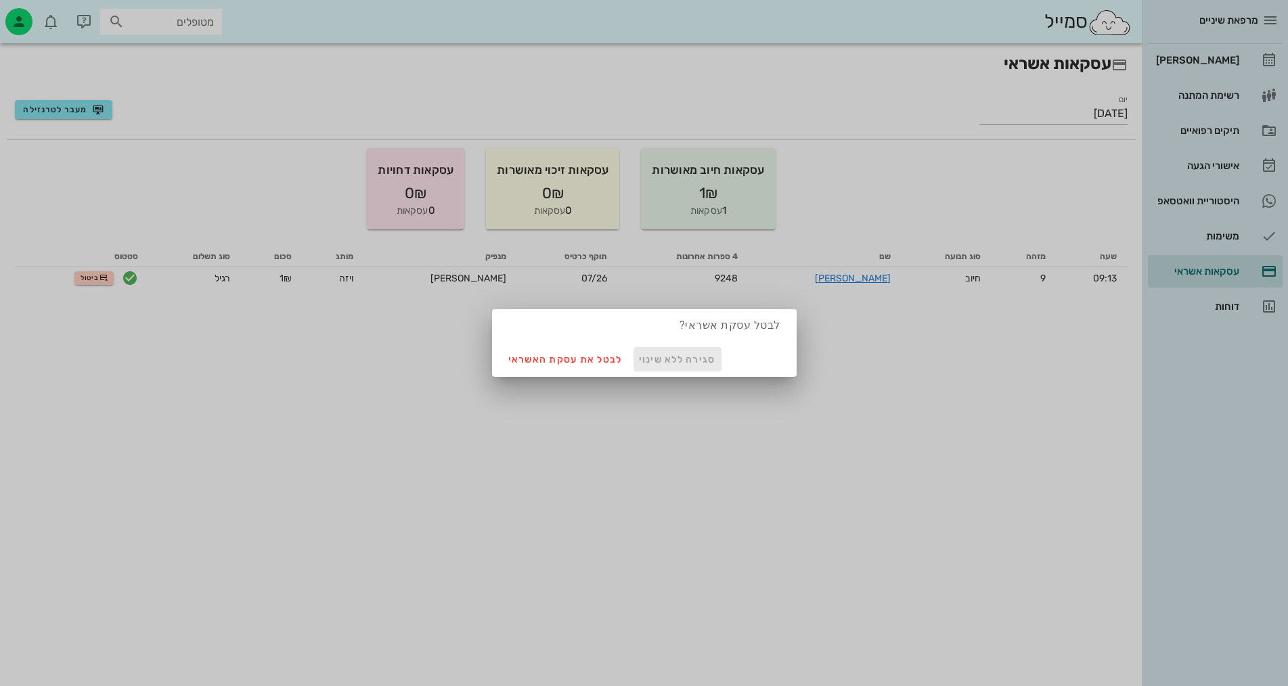
click at [661, 359] on span "סגירה ללא שינוי" at bounding box center [677, 360] width 77 height 12
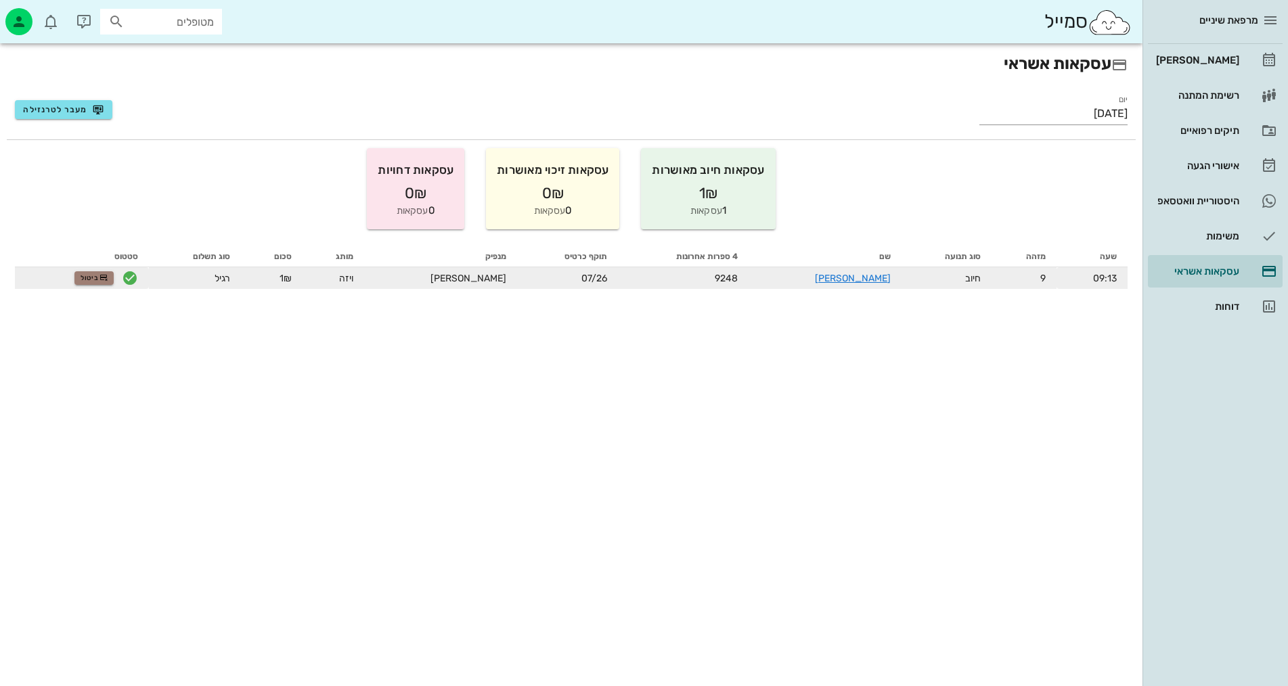
click at [107, 278] on span "ביטול" at bounding box center [94, 278] width 27 height 8
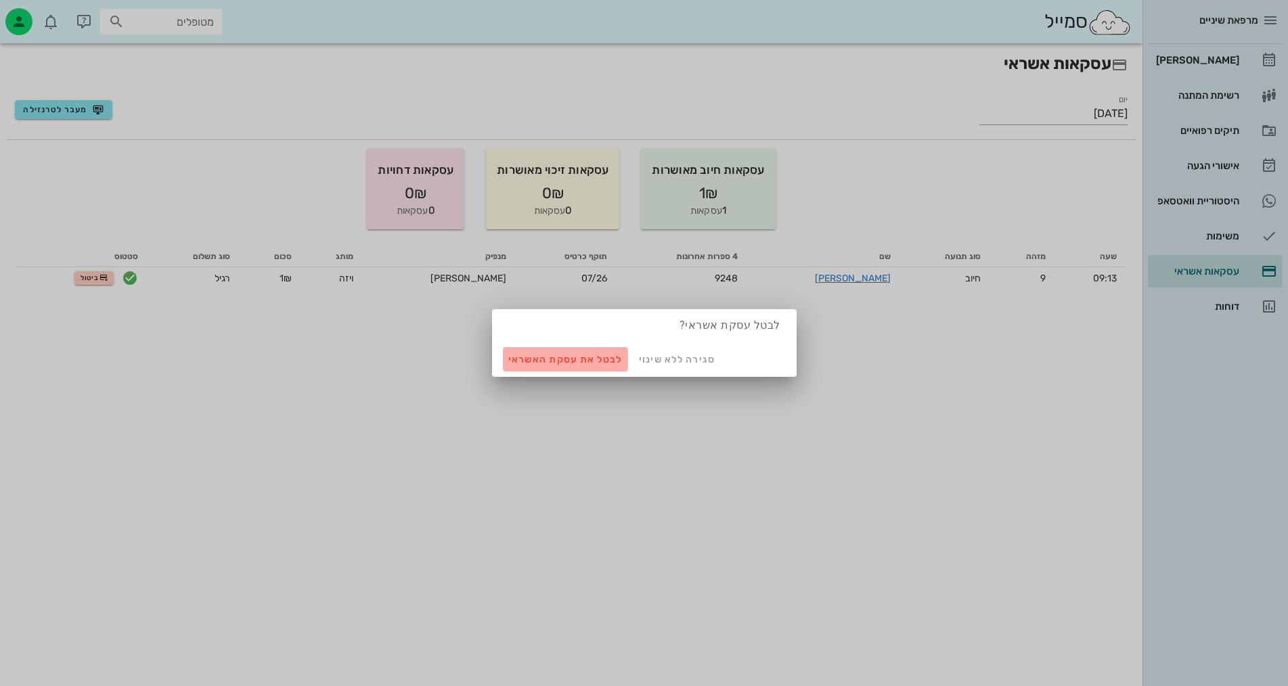
click at [571, 364] on span "לבטל את עסקת האשראי" at bounding box center [565, 360] width 114 height 12
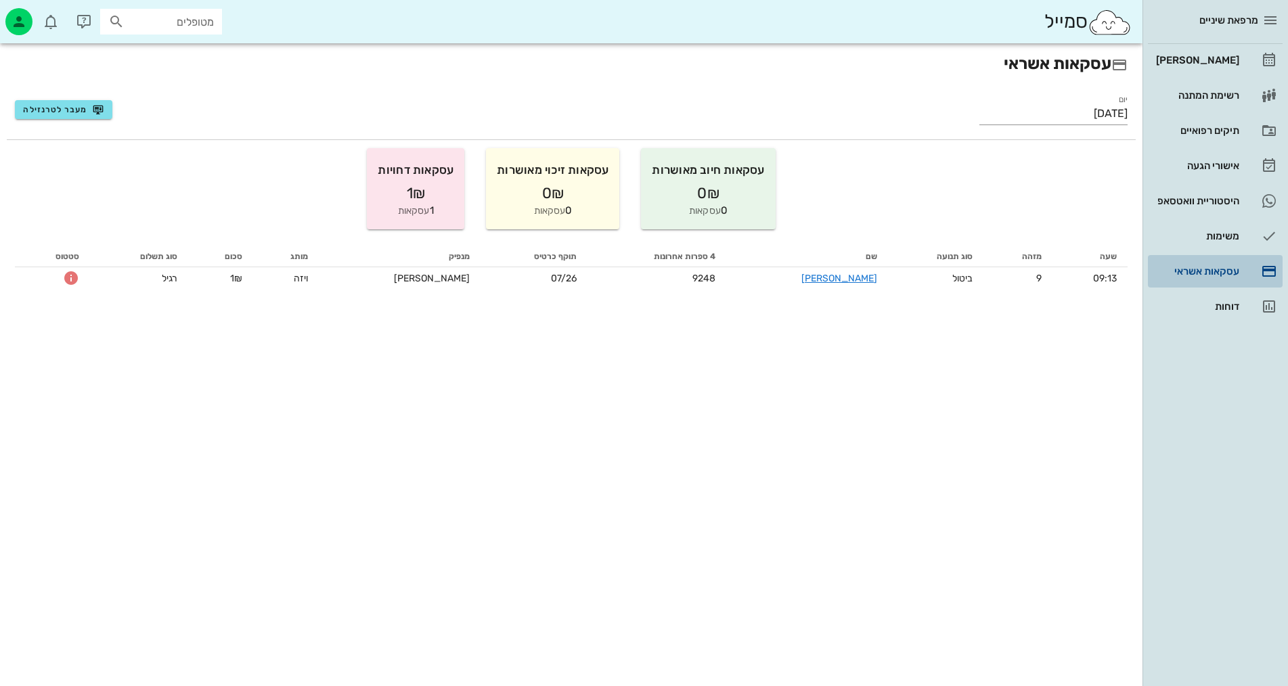
click at [1271, 270] on icon at bounding box center [1269, 271] width 16 height 16
click at [1244, 221] on link "משימות" at bounding box center [1215, 236] width 135 height 32
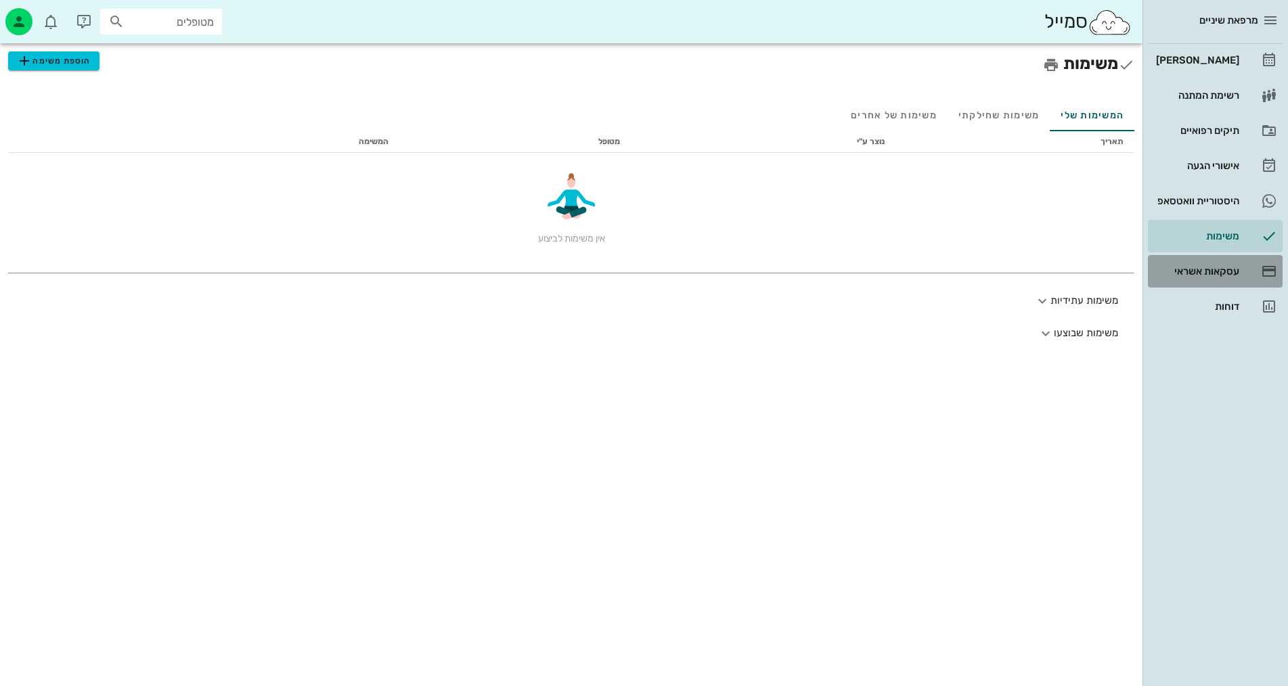
click at [1242, 266] on link "עסקאות אשראי" at bounding box center [1215, 271] width 135 height 32
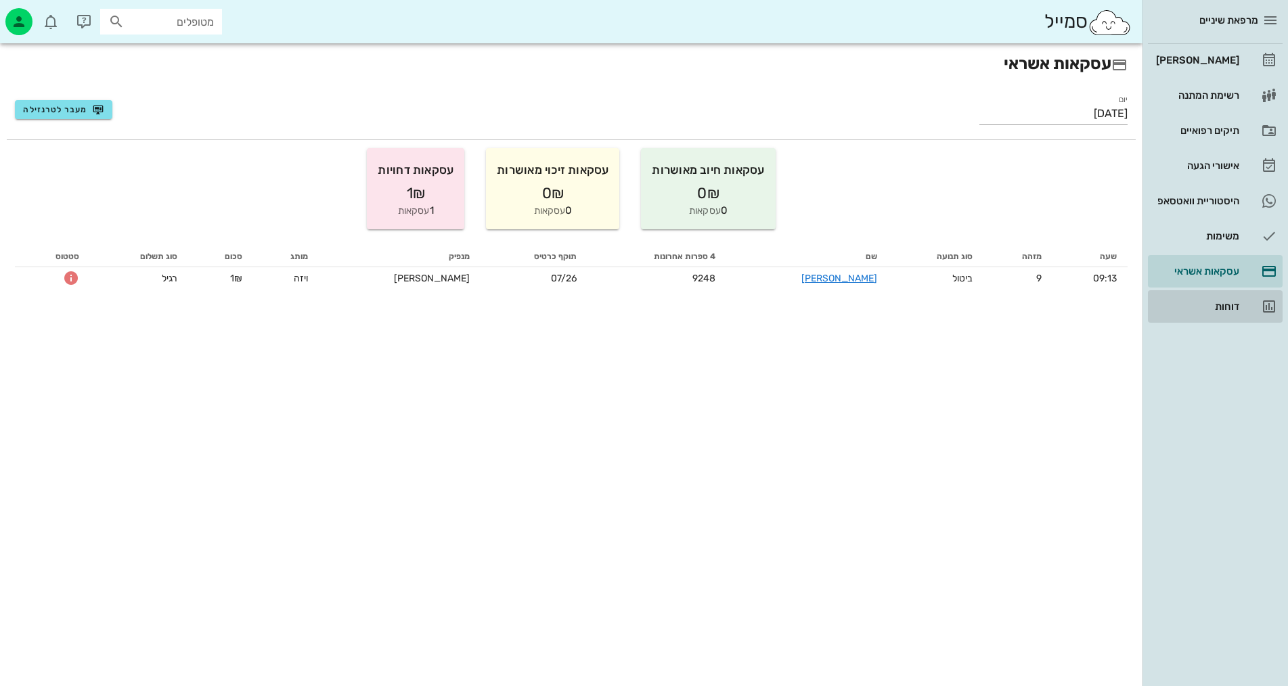
click at [1241, 302] on link "דוחות" at bounding box center [1215, 306] width 135 height 32
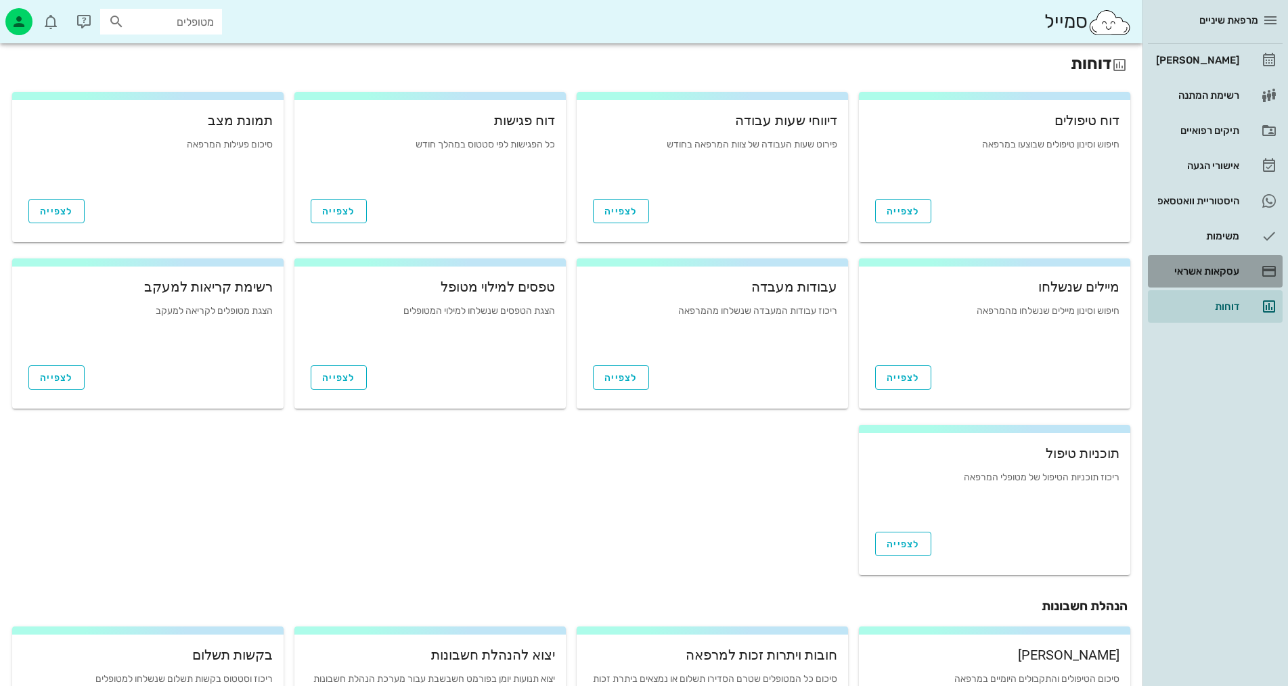
click at [1235, 275] on div "עסקאות אשראי" at bounding box center [1197, 271] width 86 height 11
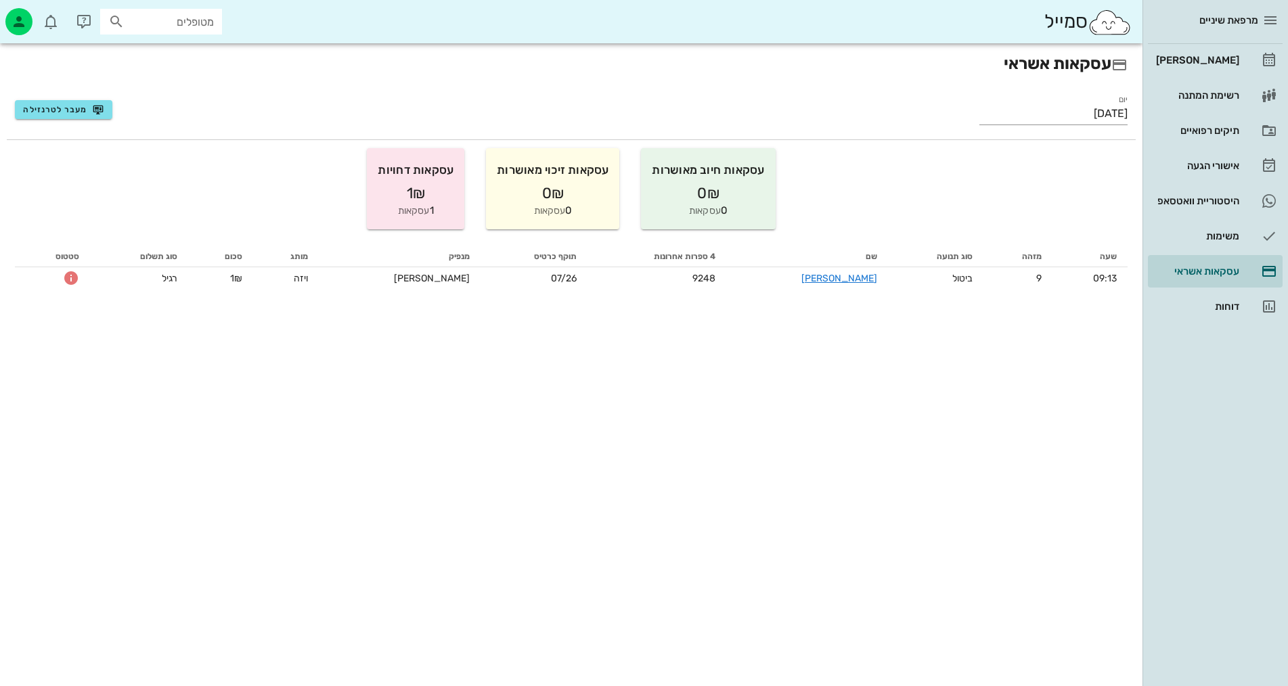
click at [880, 556] on div "עסקאות אשראי יום 11/08/2025 מעבר לטרנזילה עסקאות חיוב מאושרות 0₪ 0 עסקאות עסקאו…" at bounding box center [571, 364] width 1143 height 643
click at [1199, 60] on div "[PERSON_NAME]" at bounding box center [1197, 60] width 86 height 11
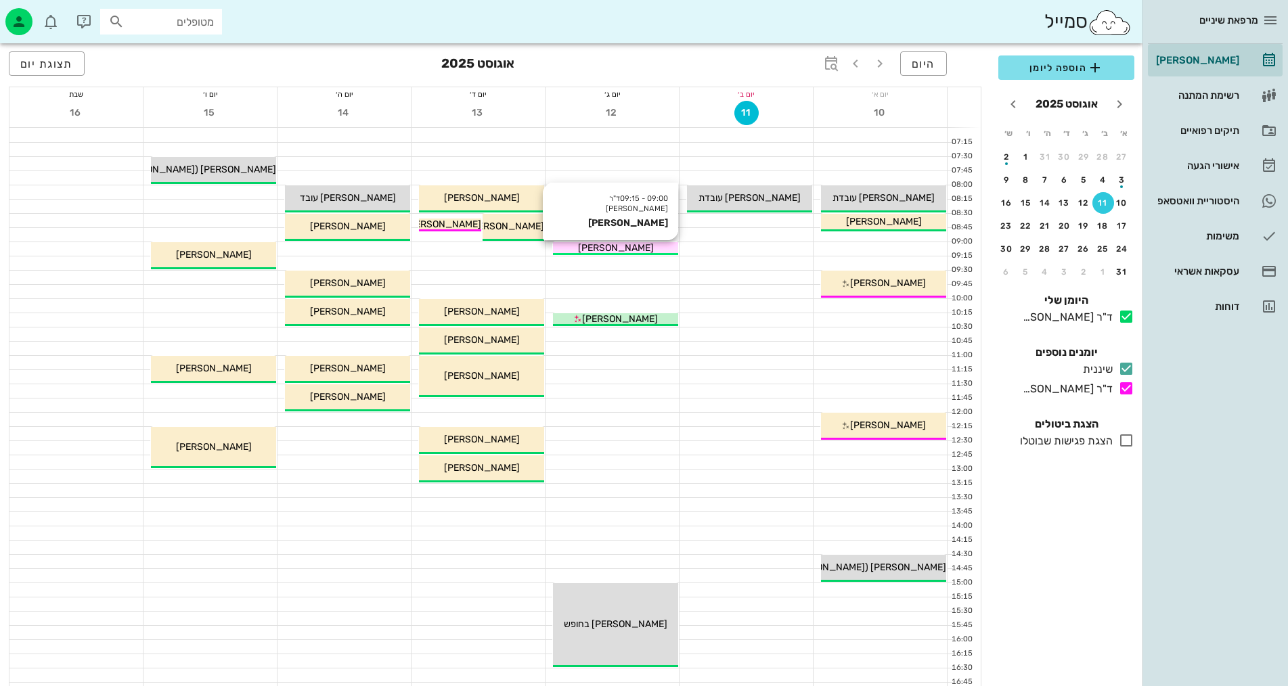
click at [657, 247] on div "[PERSON_NAME]" at bounding box center [615, 248] width 125 height 14
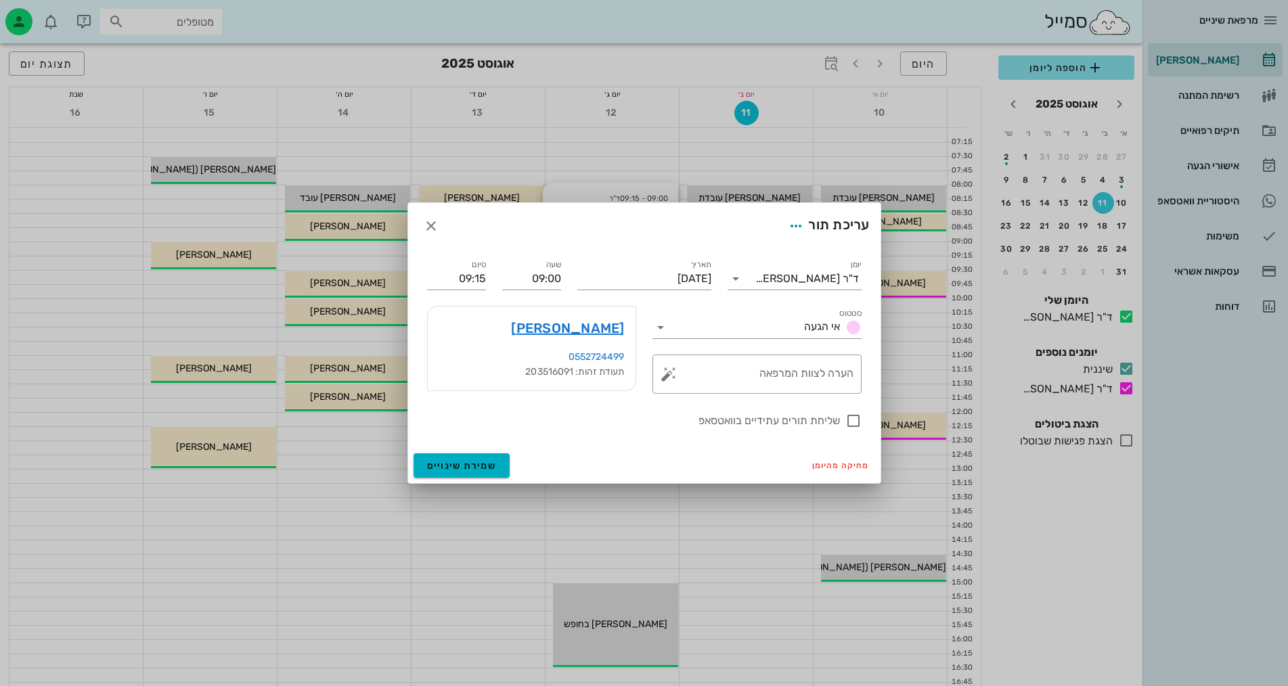
click at [657, 247] on div at bounding box center [644, 343] width 1288 height 686
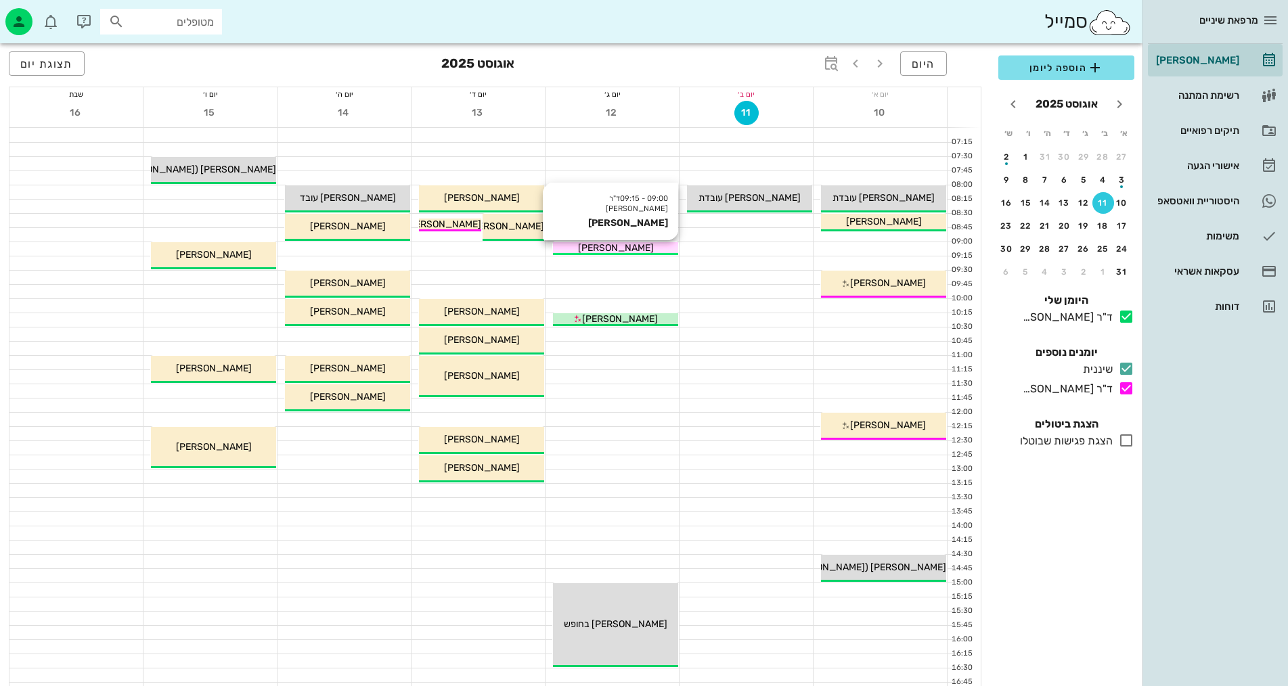
click at [658, 248] on div "[PERSON_NAME]" at bounding box center [615, 248] width 125 height 14
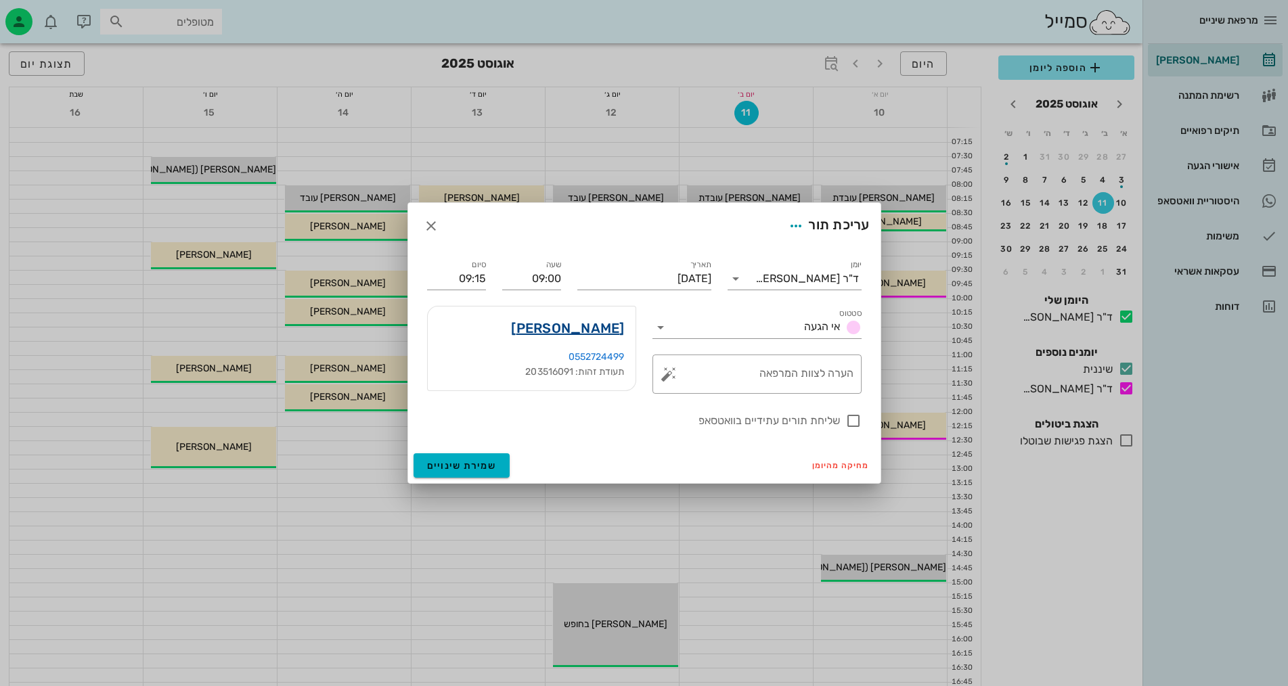
click at [614, 335] on link "יניב דוידי" at bounding box center [567, 329] width 113 height 22
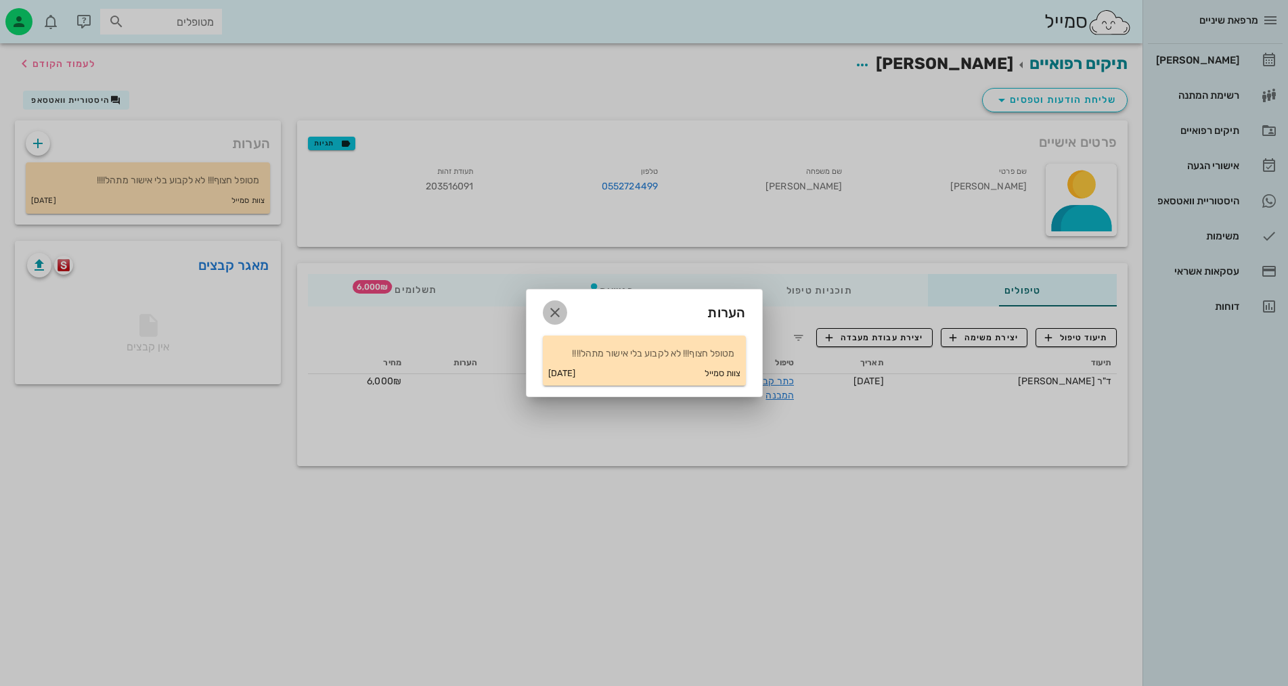
click at [555, 311] on icon "button" at bounding box center [555, 313] width 16 height 16
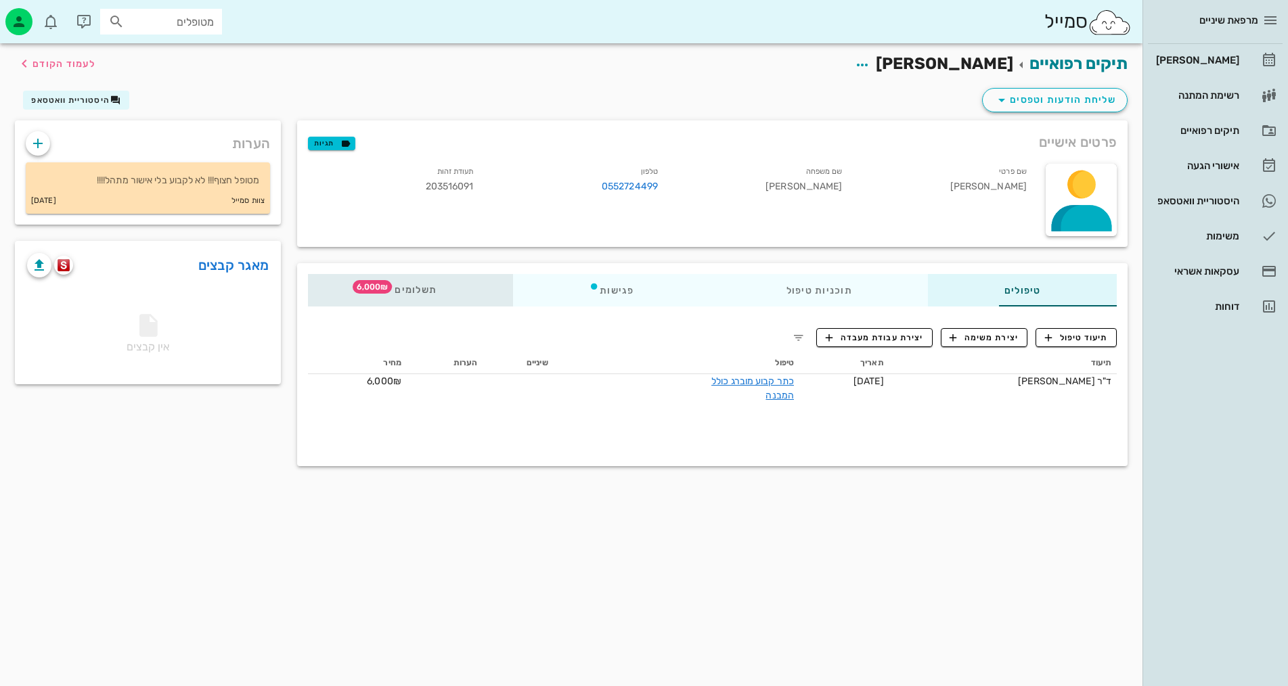
click at [353, 289] on span "6,000₪" at bounding box center [372, 287] width 39 height 14
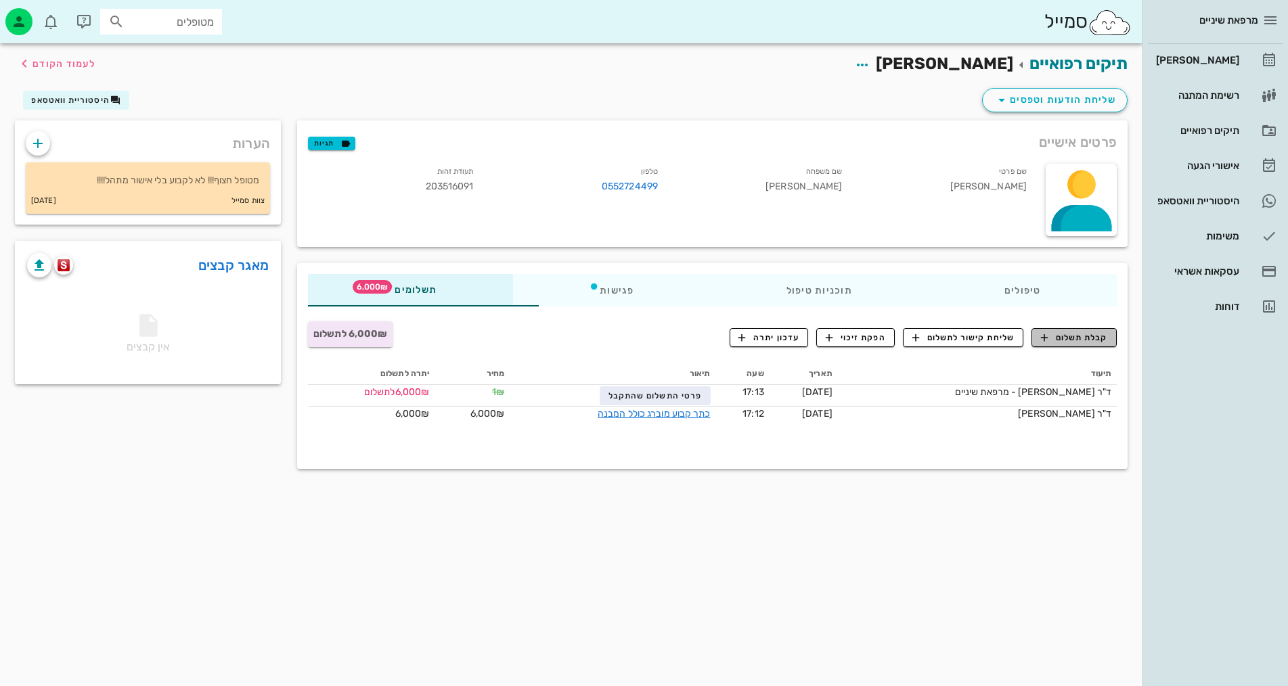
click at [1079, 342] on span "קבלת תשלום" at bounding box center [1074, 338] width 67 height 12
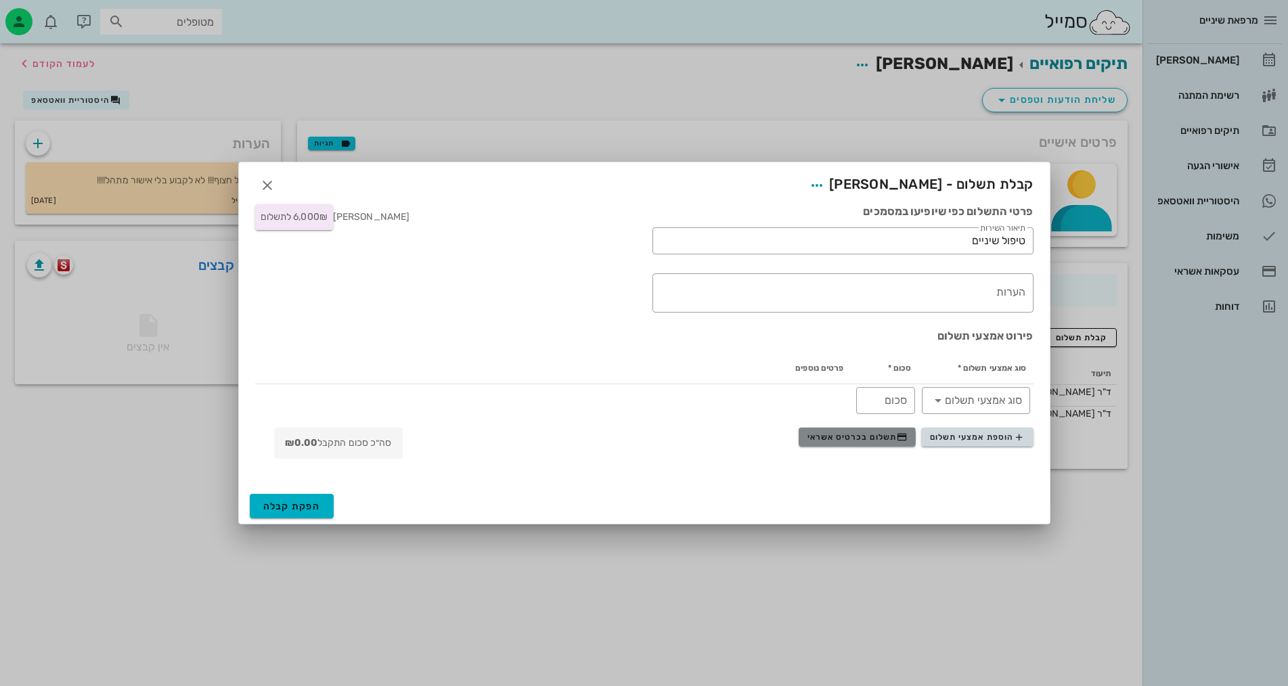
click at [874, 438] on span "תשלום בכרטיס אשראי" at bounding box center [858, 437] width 100 height 11
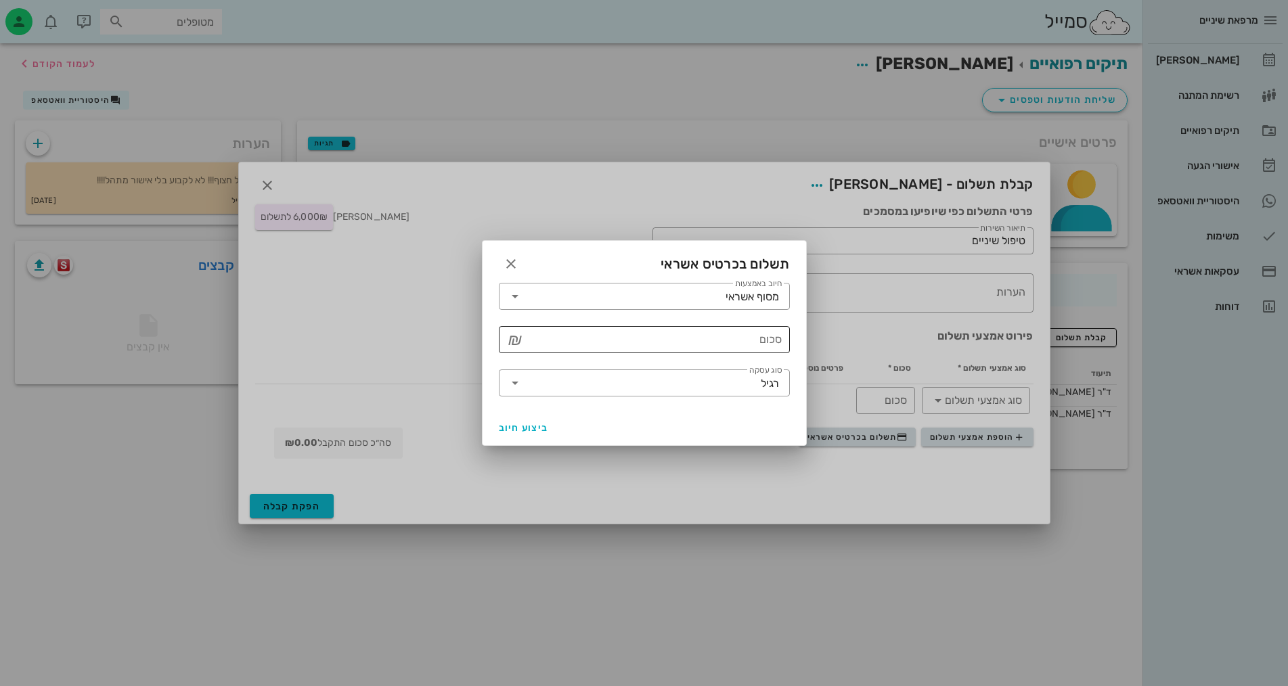
click at [722, 339] on input "סכום" at bounding box center [654, 340] width 256 height 22
click at [515, 382] on icon at bounding box center [515, 383] width 16 height 16
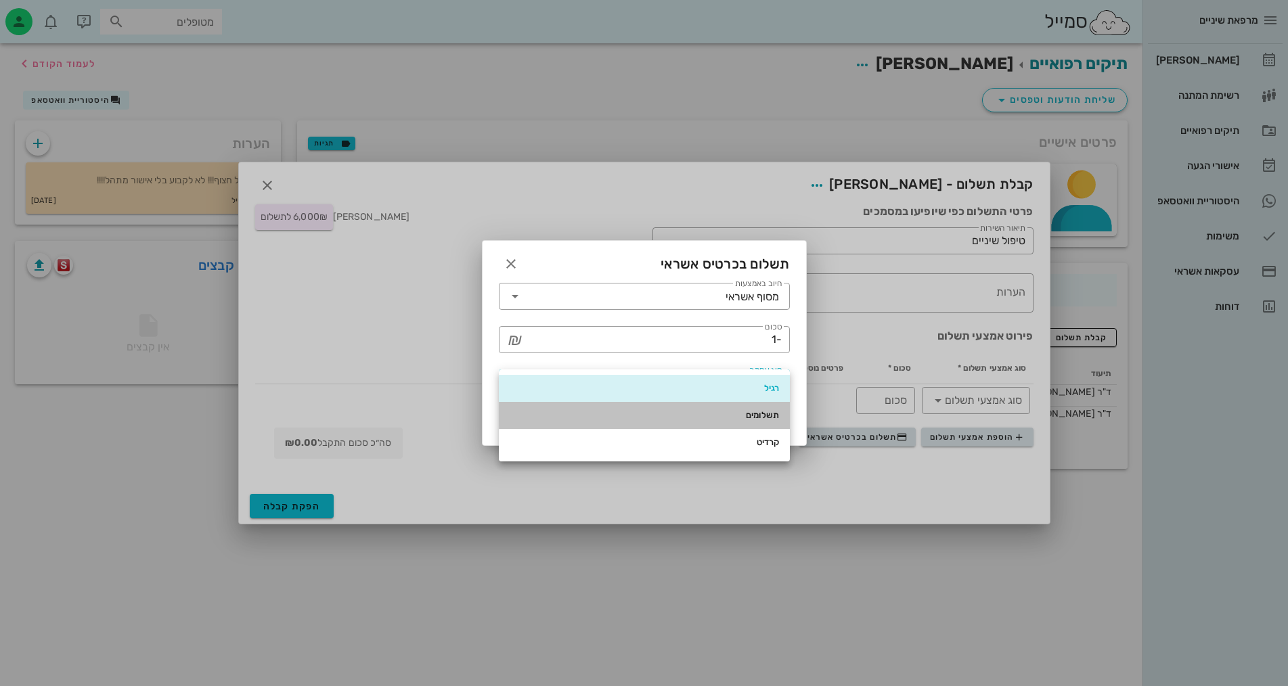
click at [742, 414] on div "תשלומים" at bounding box center [644, 415] width 269 height 11
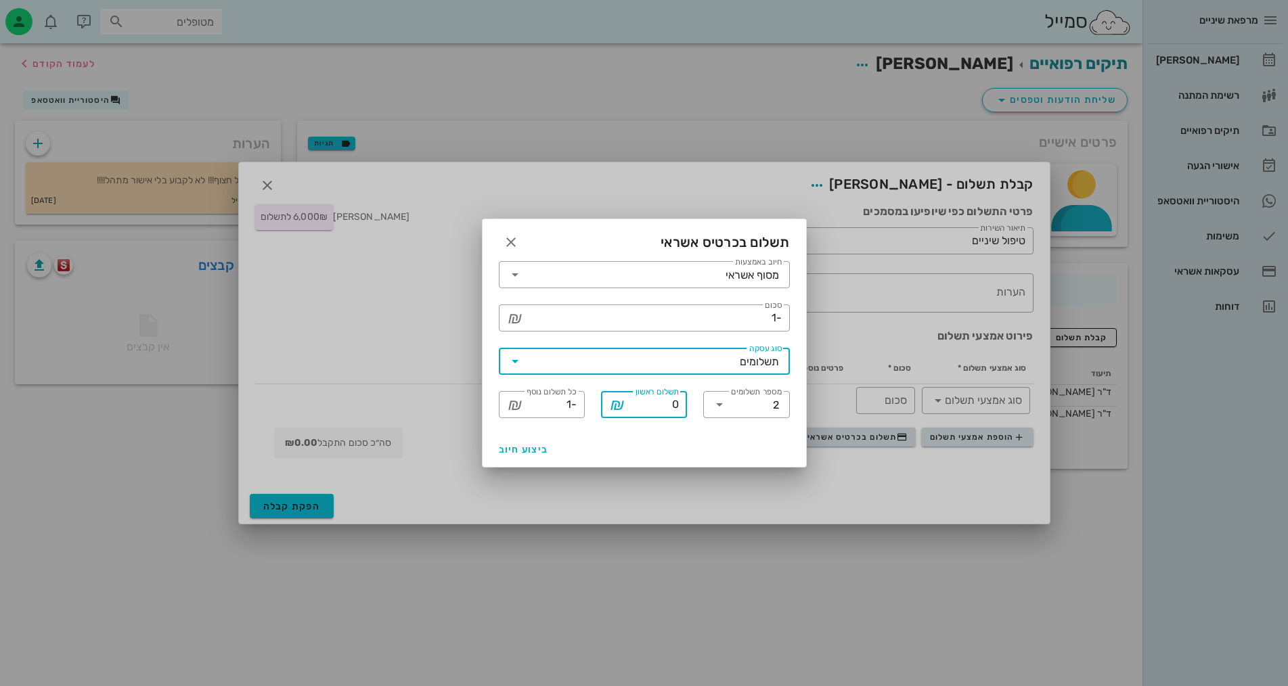
drag, startPoint x: 673, startPoint y: 406, endPoint x: 682, endPoint y: 403, distance: 9.0
click at [682, 403] on div "​ תשלום ראשון 0 ₪" at bounding box center [644, 404] width 86 height 27
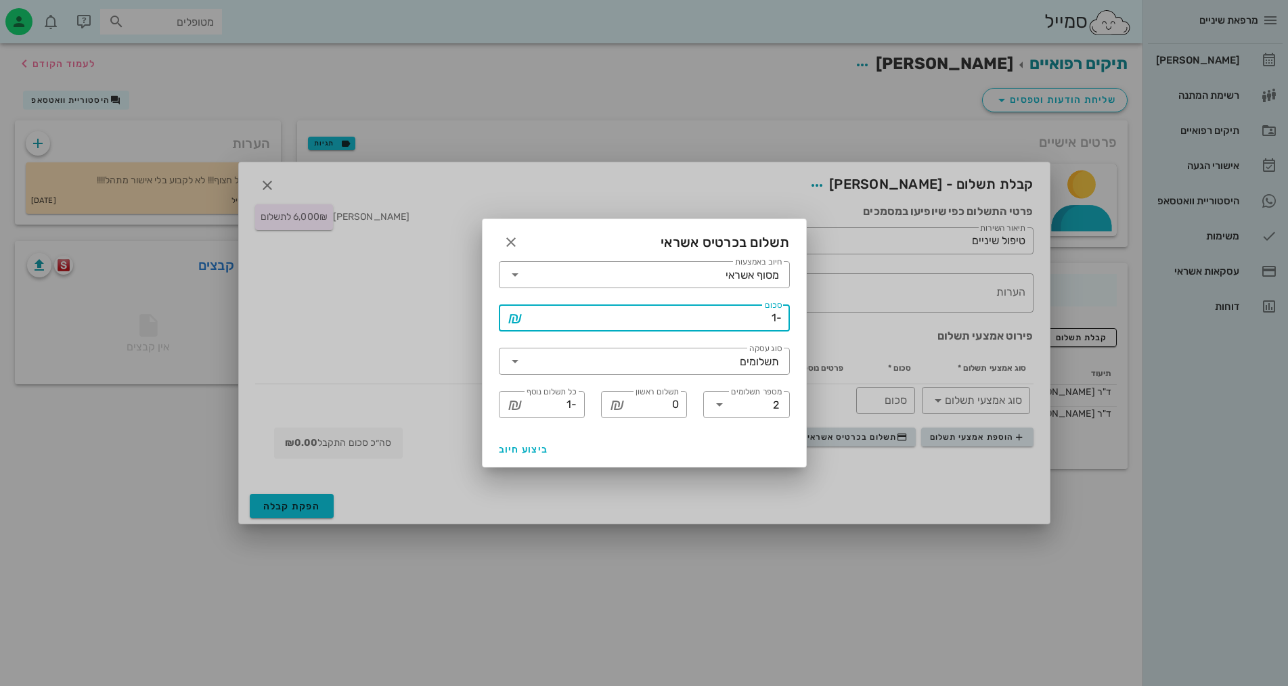
drag, startPoint x: 762, startPoint y: 322, endPoint x: 825, endPoint y: 317, distance: 62.5
click at [825, 317] on div "מרפאת שיניים יומן מרפאה רשימת המתנה תיקים רפואיים אישורי הגעה היסטוריית וואטסאפ…" at bounding box center [644, 343] width 1288 height 686
type input "2"
type input "1"
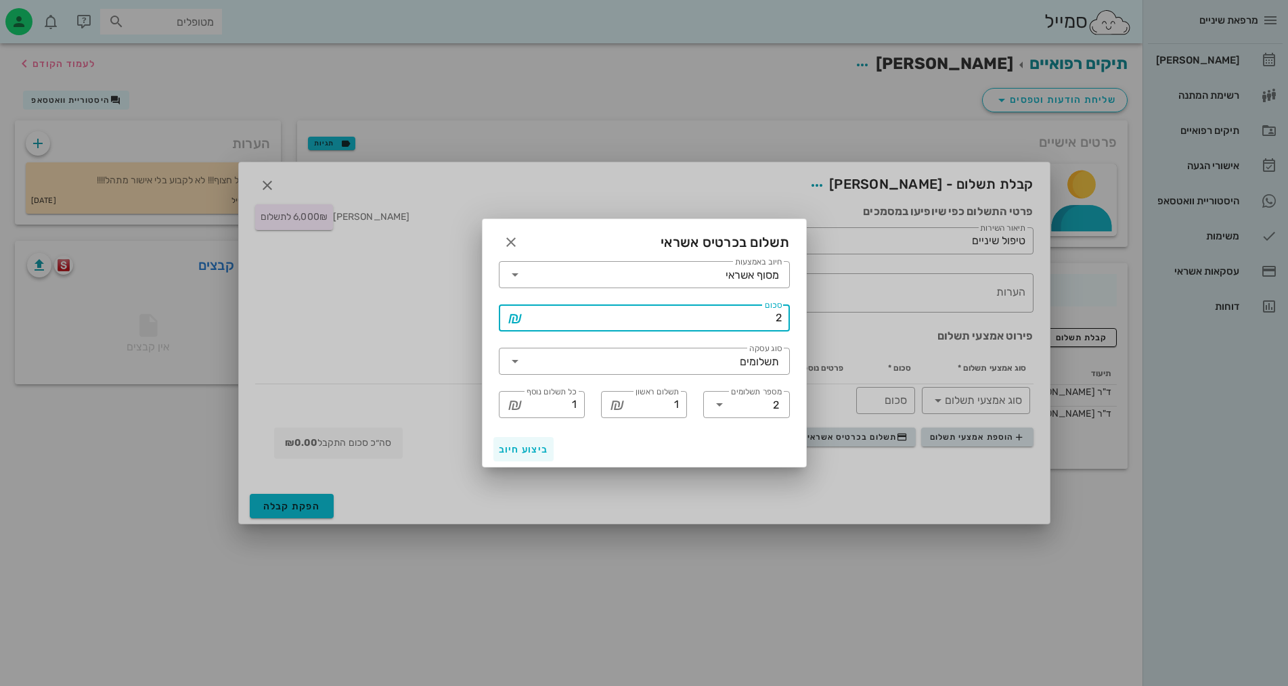
type input "2"
click at [512, 454] on span "ביצוע חיוב" at bounding box center [524, 450] width 50 height 12
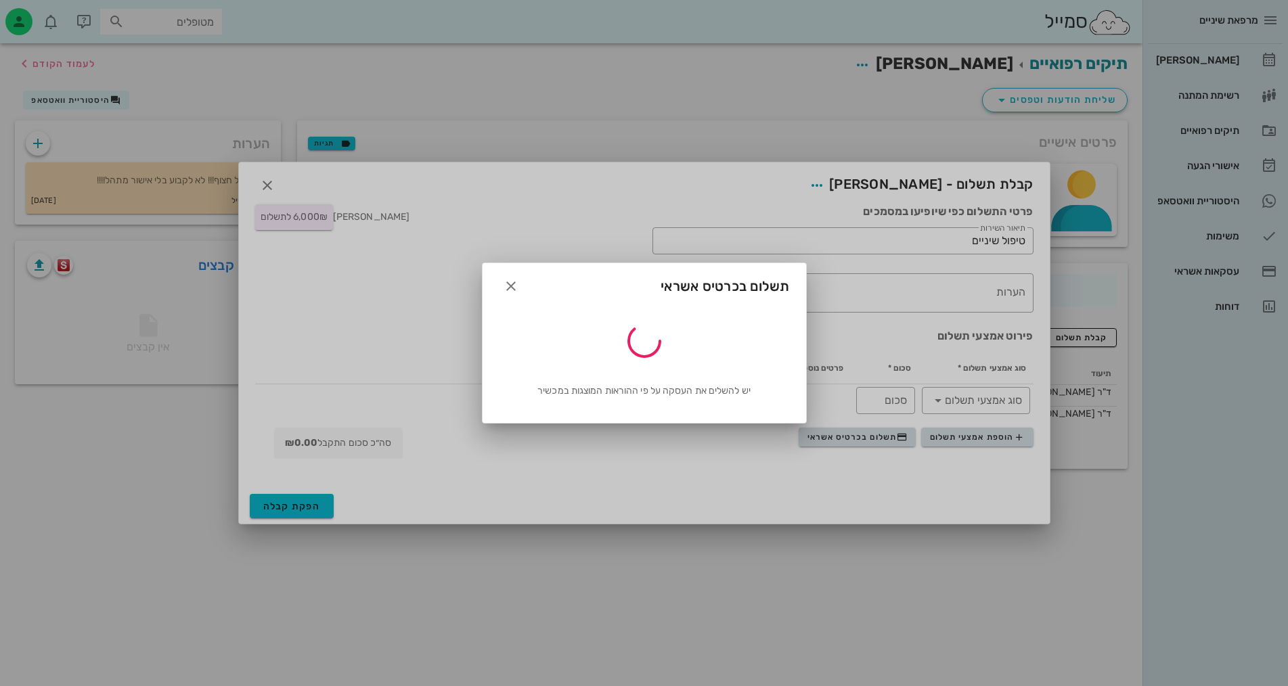
type input "2"
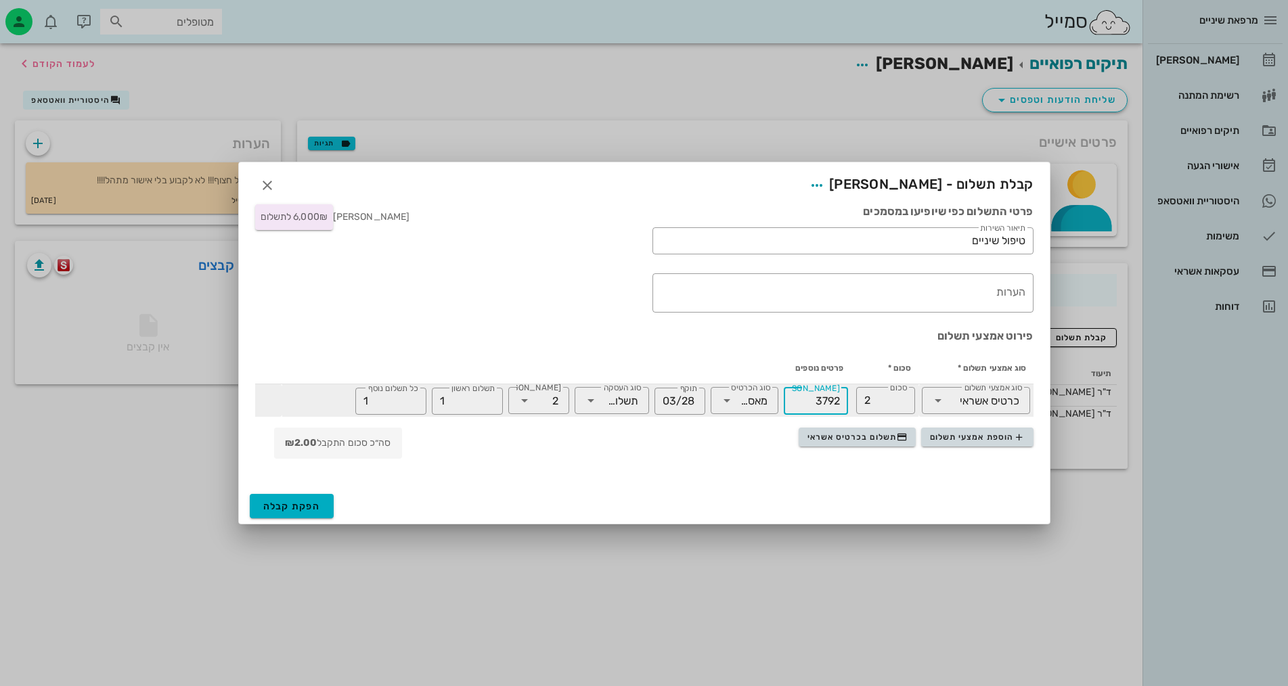
drag, startPoint x: 811, startPoint y: 398, endPoint x: 853, endPoint y: 400, distance: 42.0
click at [853, 400] on tr "​ סוג אמצעי תשלום כרטיס אשראי ​ סכום 2 ​ מס׳ כרטיס 3792 ​ סוג הכרטיס מאסטרקארד …" at bounding box center [644, 401] width 779 height 32
drag, startPoint x: 692, startPoint y: 406, endPoint x: 663, endPoint y: 406, distance: 28.4
click at [663, 406] on input "03/28" at bounding box center [680, 402] width 35 height 22
click at [806, 397] on input "3792" at bounding box center [816, 402] width 48 height 22
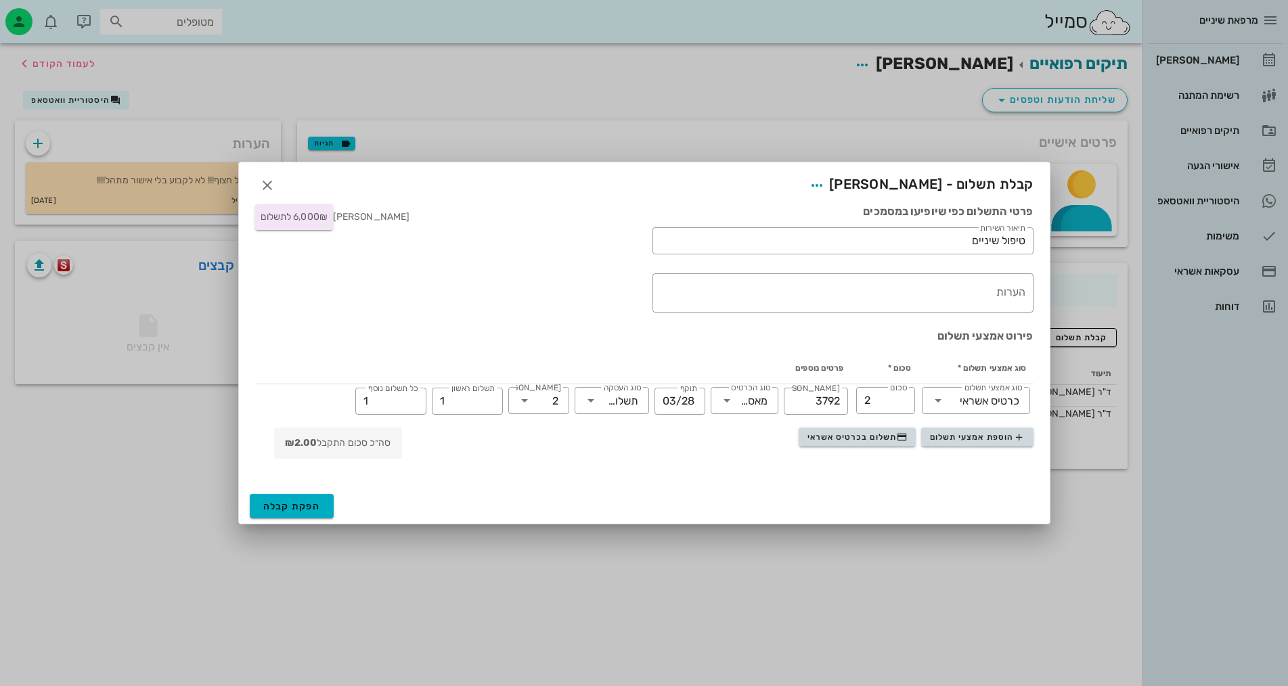
click at [297, 473] on div "פירוט אמצעי תשלום סוג אמצעי תשלום * סכום * פרטים נוספים ​ סוג אמצעי תשלום כרטיס…" at bounding box center [644, 402] width 795 height 162
click at [963, 437] on span "הוספת אמצעי תשלום" at bounding box center [977, 437] width 95 height 11
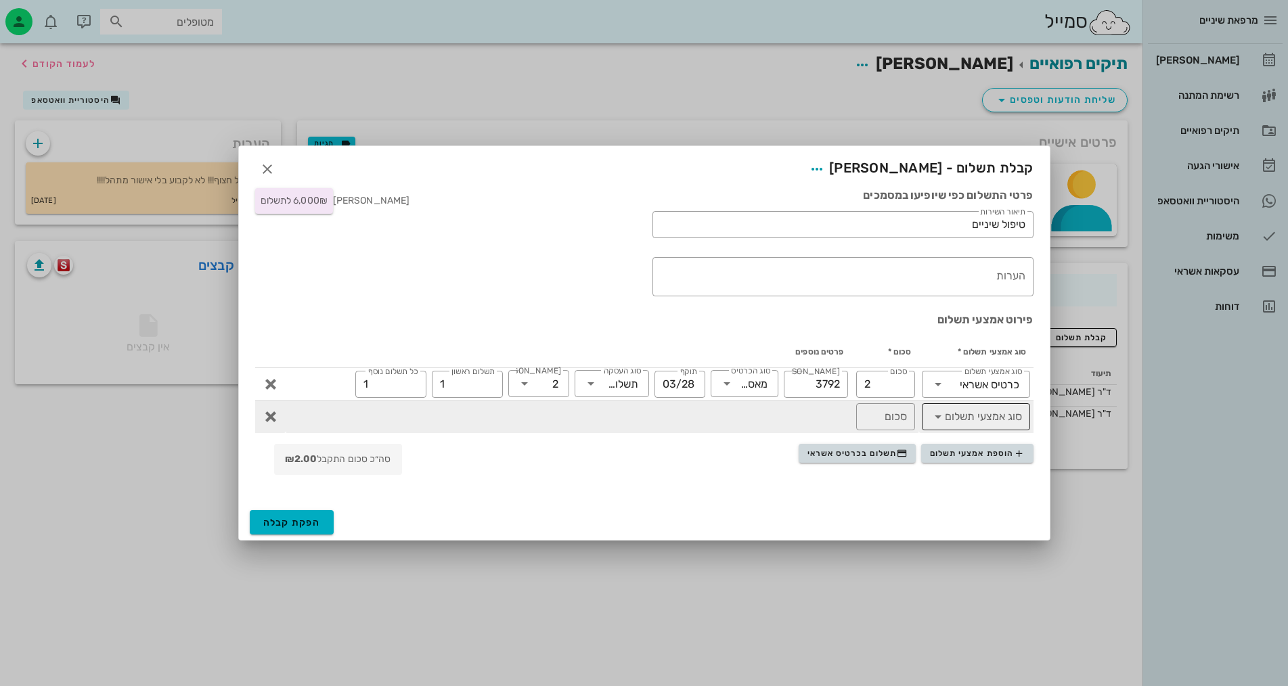
click at [944, 408] on div "סוג אמצעי תשלום" at bounding box center [976, 416] width 92 height 27
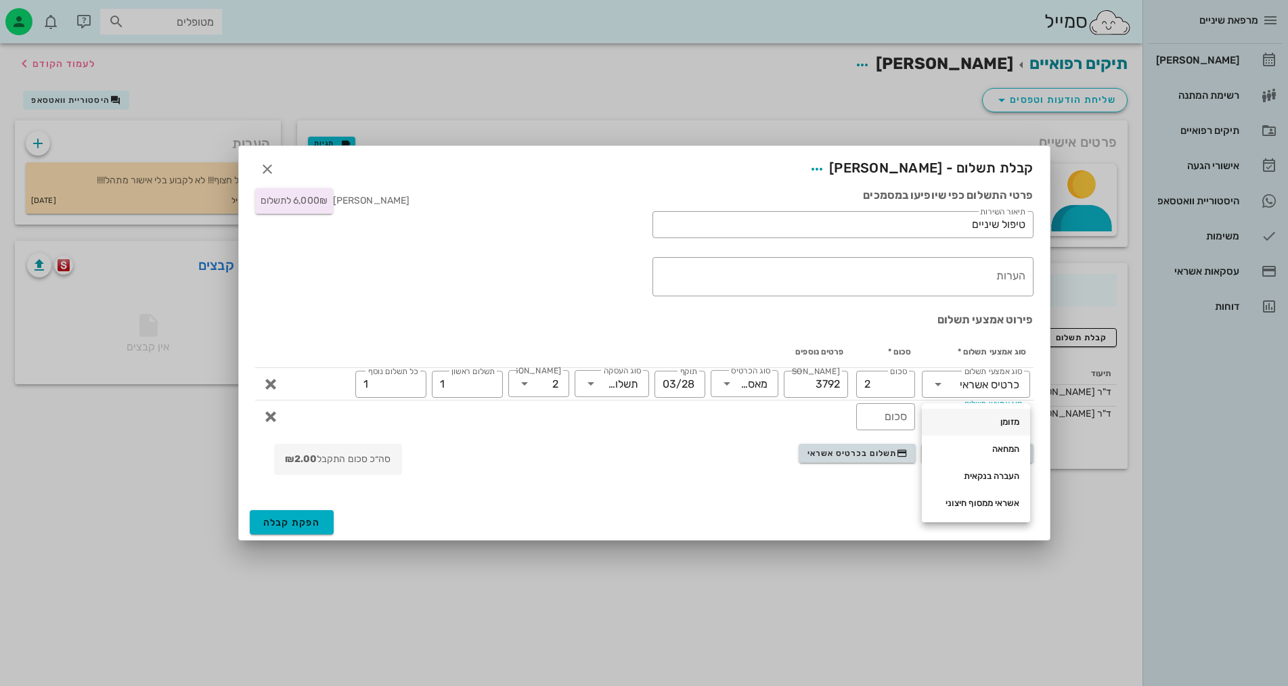
click at [964, 427] on div "מזומן" at bounding box center [976, 422] width 87 height 11
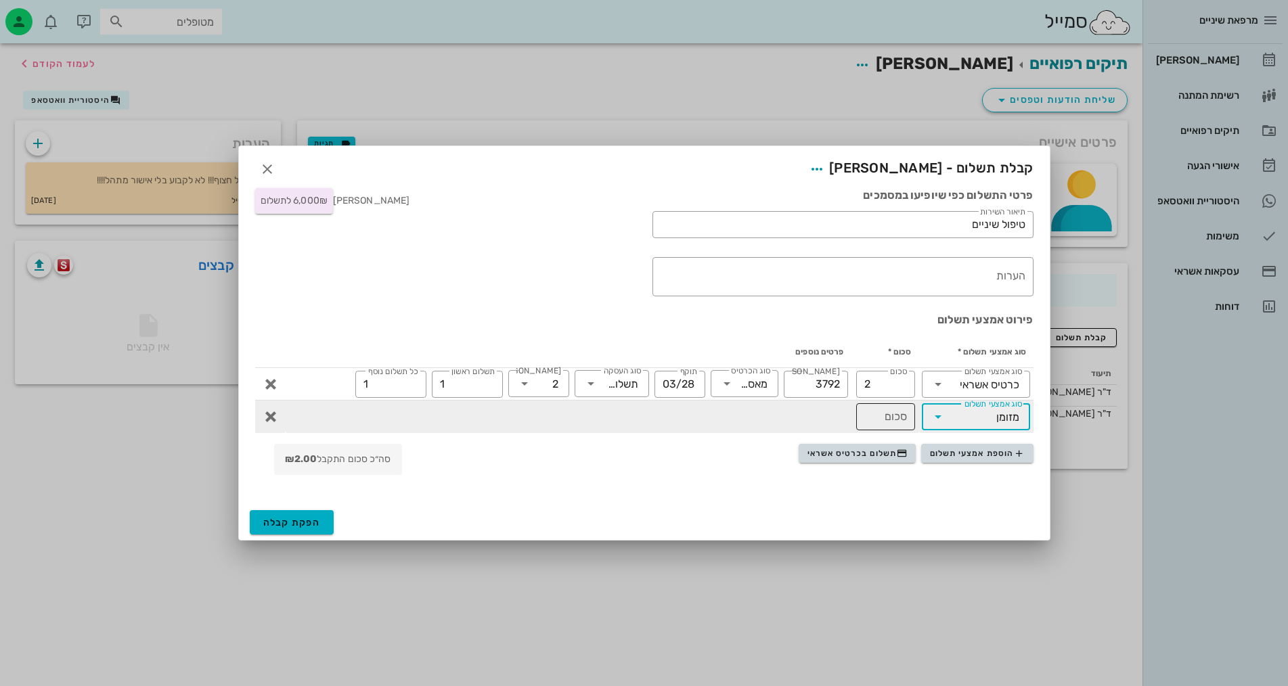
click at [896, 420] on input "סכום" at bounding box center [886, 417] width 43 height 22
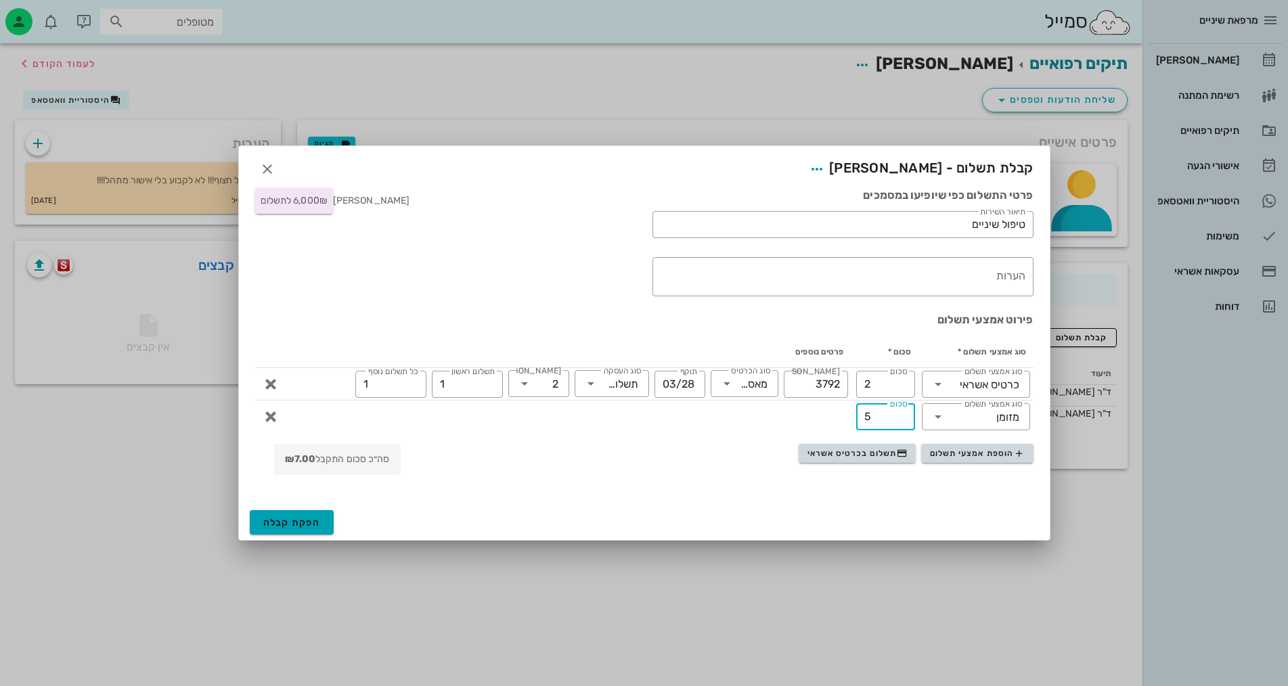
type input "5"
click at [305, 512] on button "הפקת קבלה" at bounding box center [292, 522] width 85 height 24
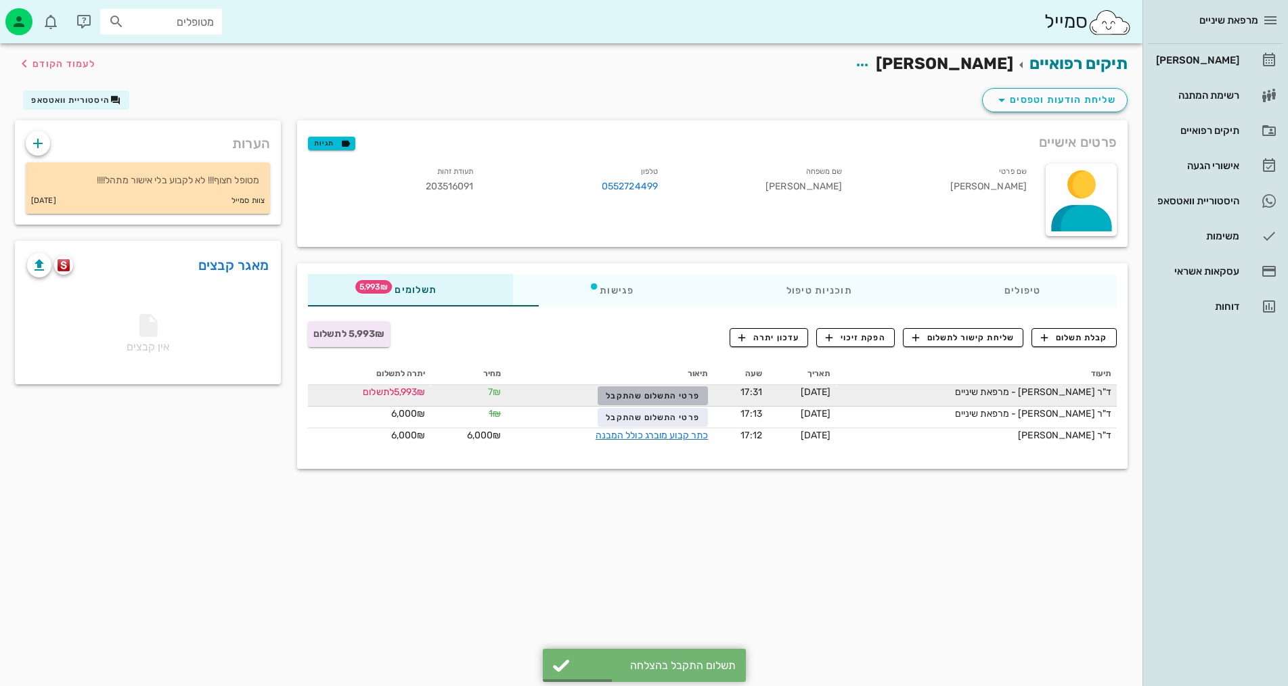
click at [639, 397] on span "פרטי התשלום שהתקבל" at bounding box center [652, 395] width 93 height 9
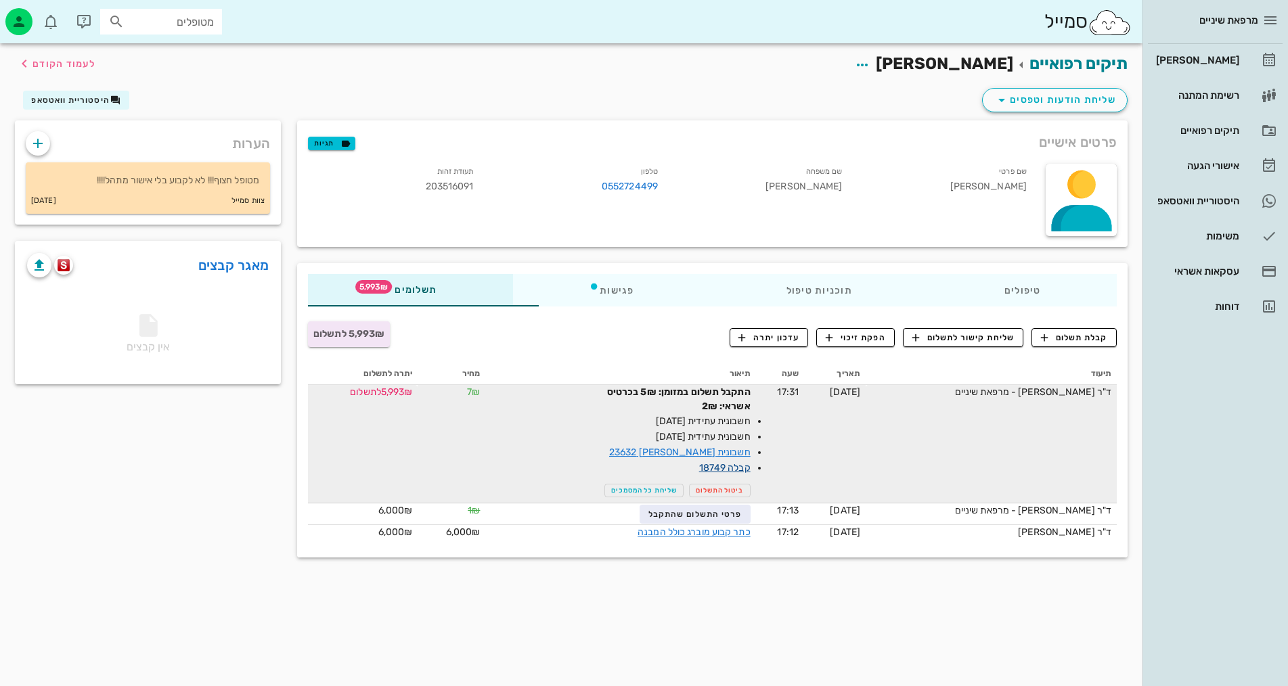
click at [699, 468] on link "קבלה 18749" at bounding box center [724, 468] width 51 height 12
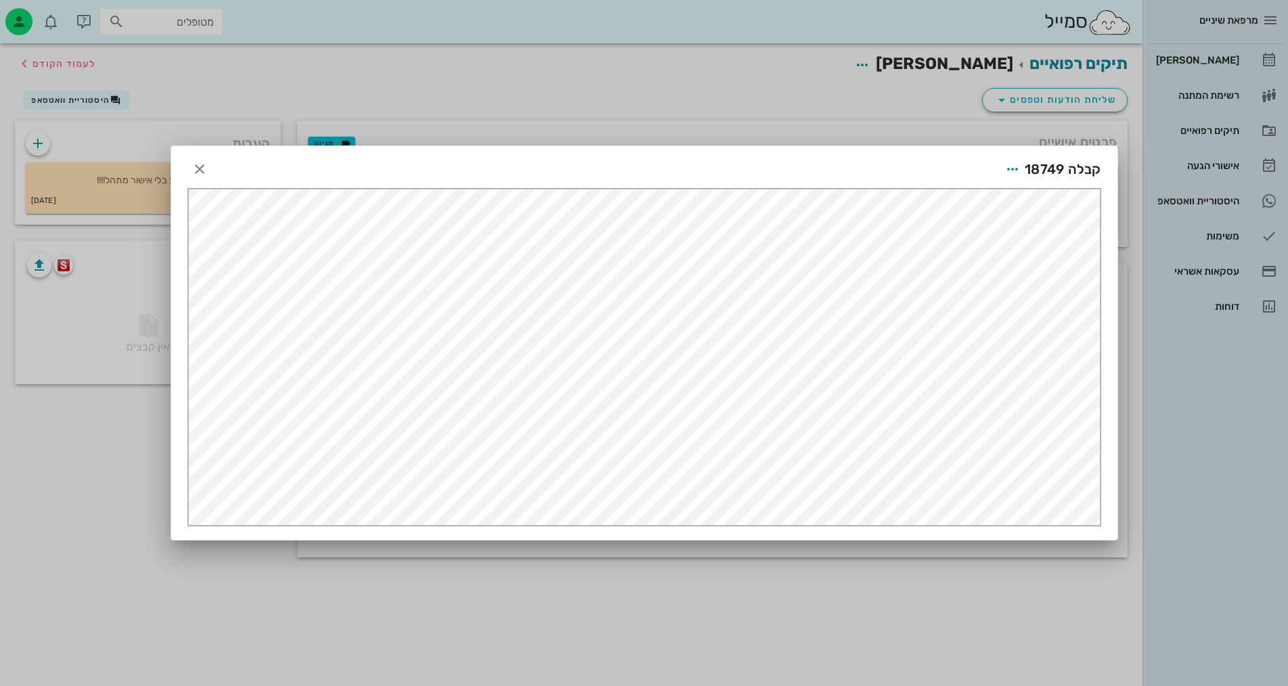
click at [760, 120] on div at bounding box center [644, 343] width 1288 height 686
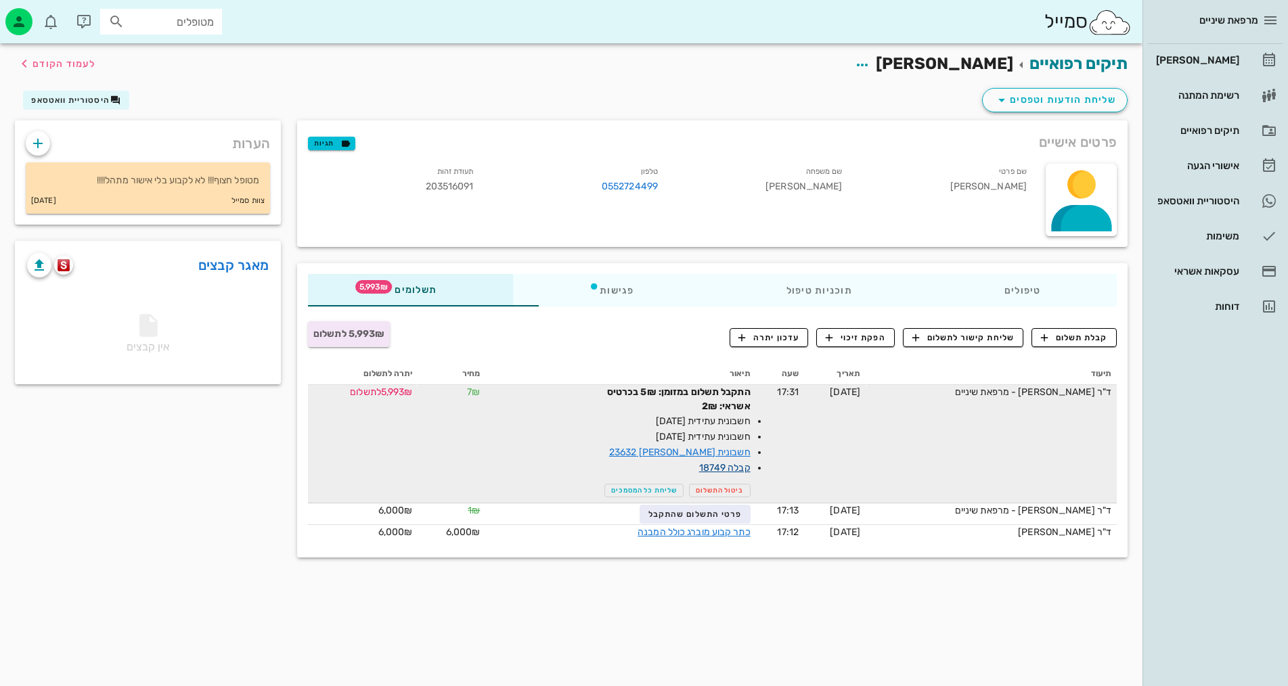
click at [699, 466] on link "קבלה 18749" at bounding box center [724, 468] width 51 height 12
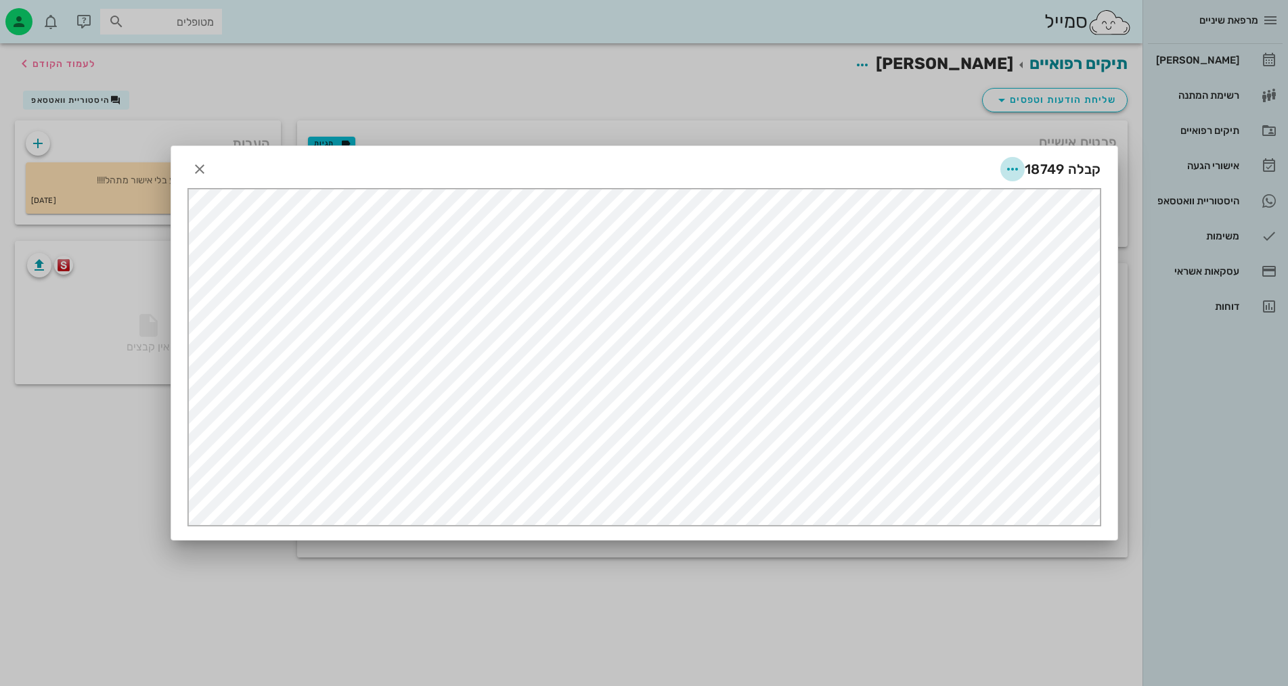
click at [1013, 165] on icon "button" at bounding box center [1013, 169] width 16 height 16
click at [963, 272] on div "שליחה בוואטסאפ" at bounding box center [976, 267] width 75 height 13
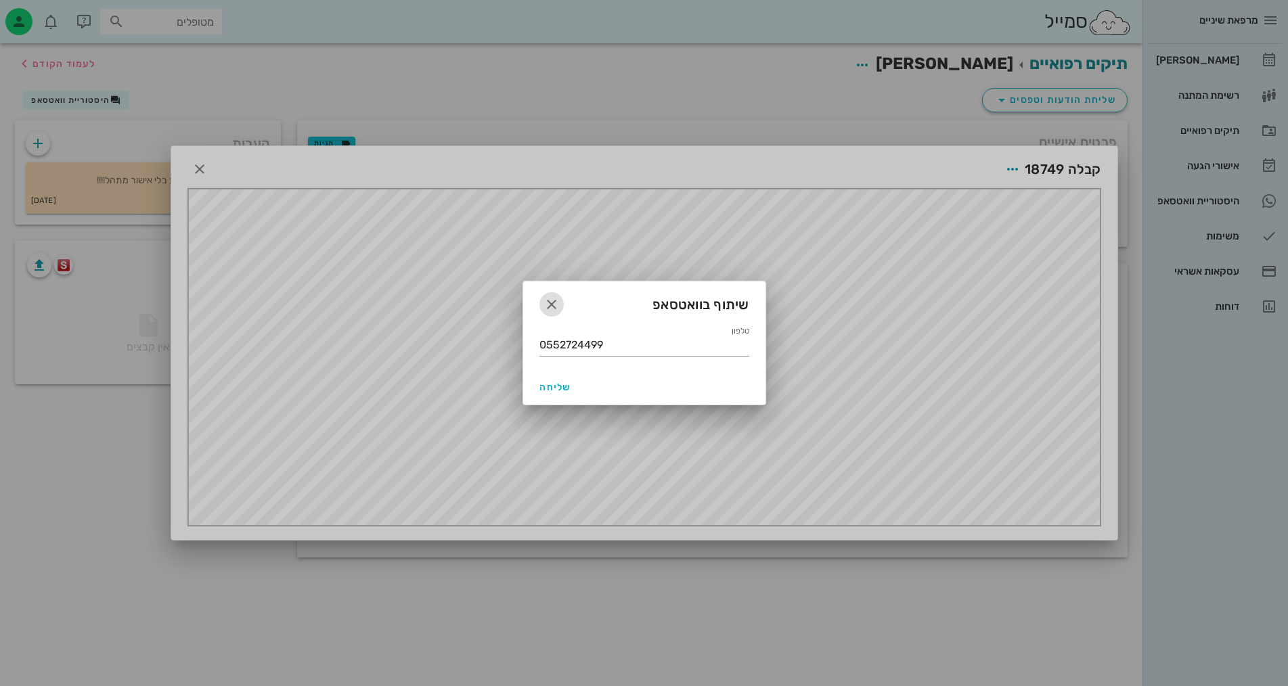
click at [550, 301] on icon "button" at bounding box center [552, 305] width 16 height 16
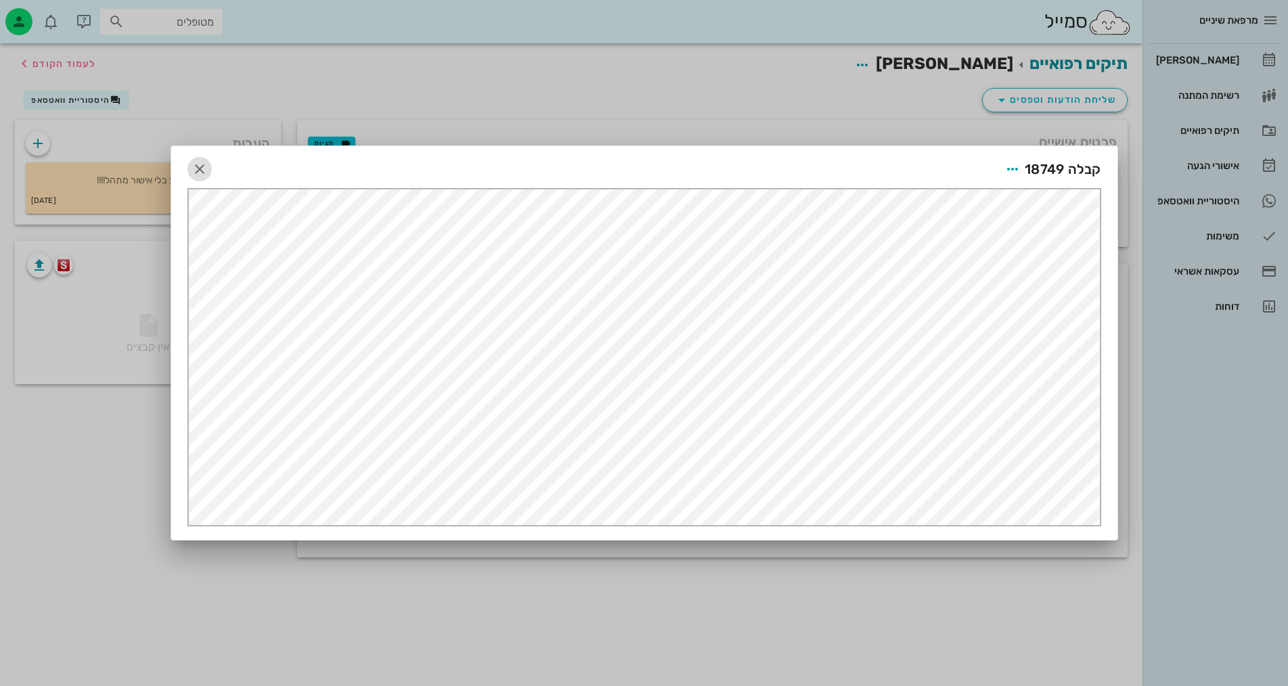
click at [198, 169] on icon "button" at bounding box center [200, 169] width 16 height 16
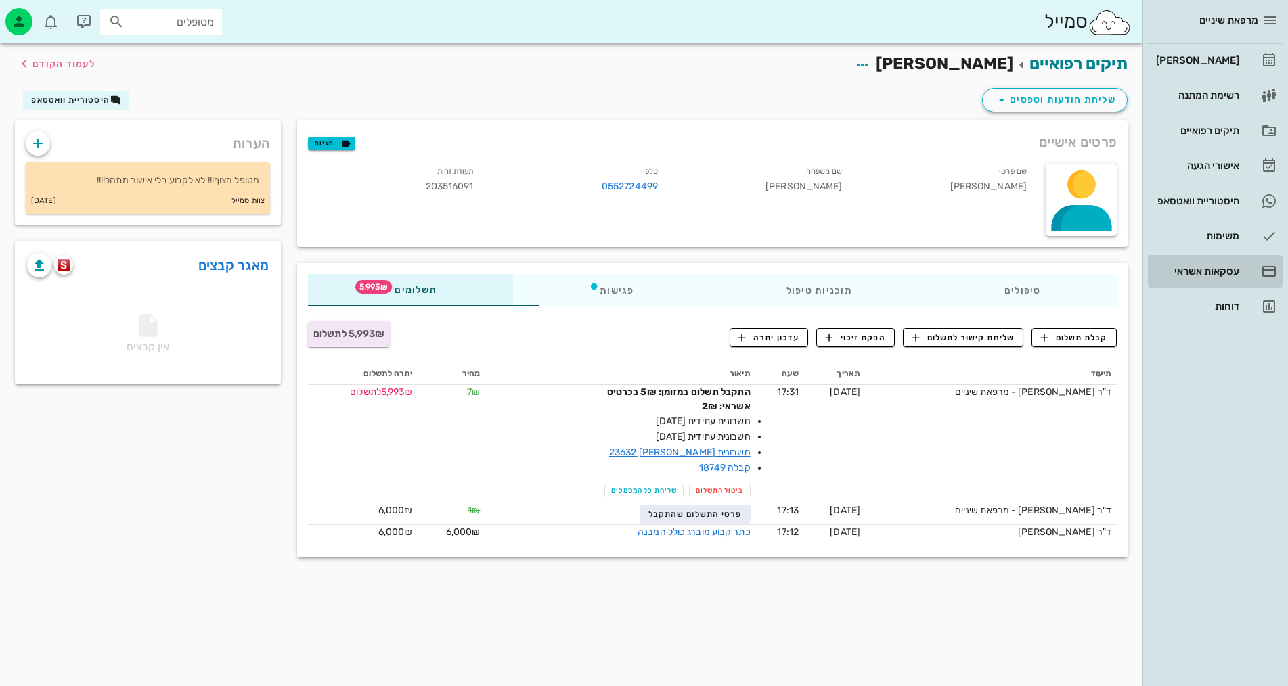
click at [1214, 274] on div "עסקאות אשראי" at bounding box center [1197, 271] width 86 height 11
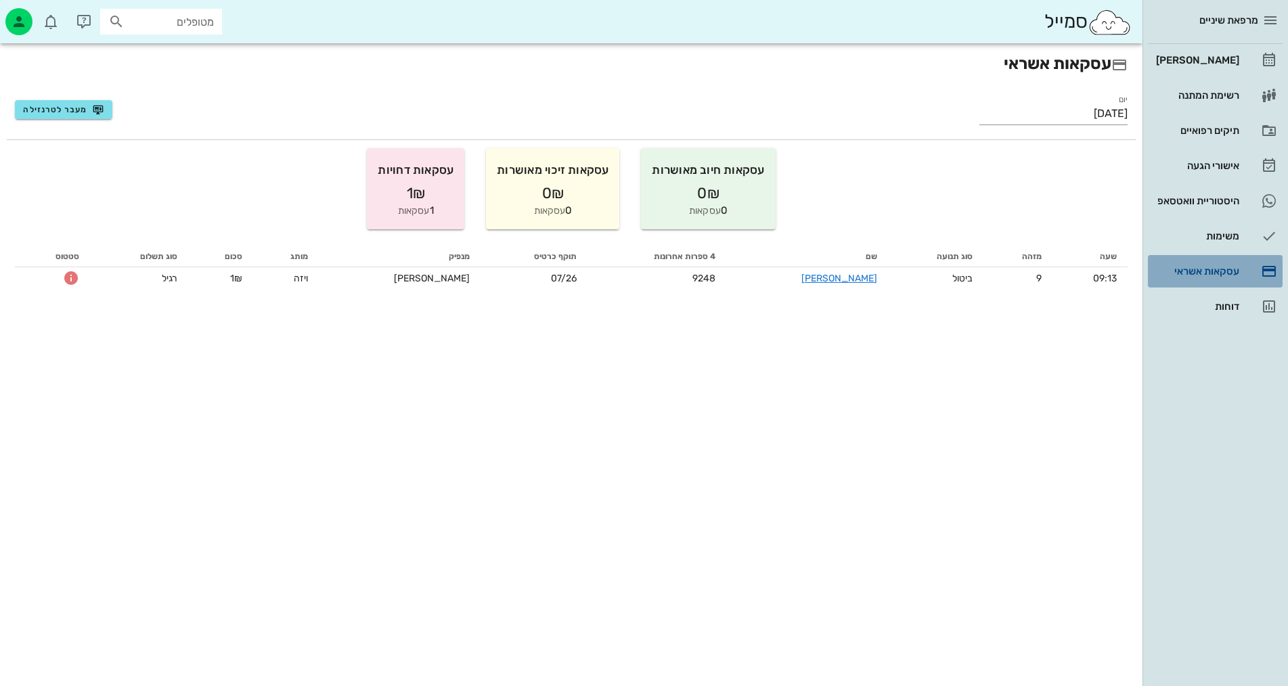
click at [1214, 274] on div "עסקאות אשראי" at bounding box center [1197, 271] width 86 height 11
click at [1213, 252] on link "משימות" at bounding box center [1215, 236] width 135 height 32
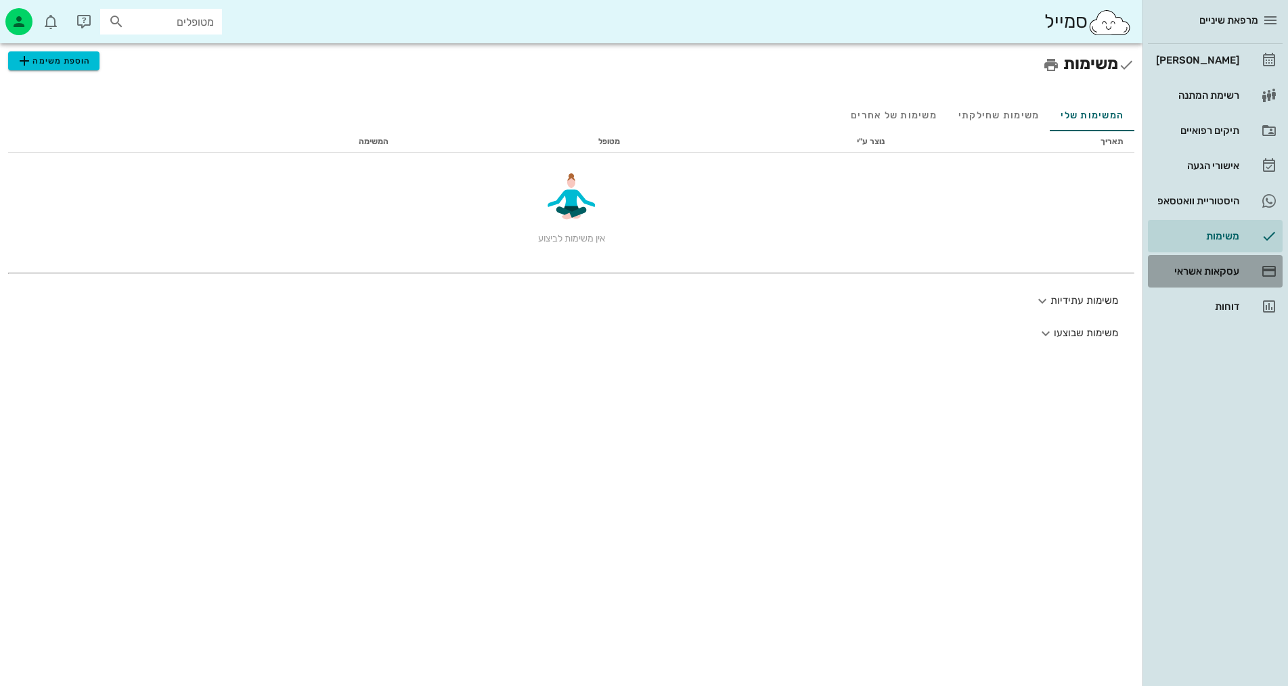
click at [1211, 267] on div "עסקאות אשראי" at bounding box center [1197, 271] width 86 height 11
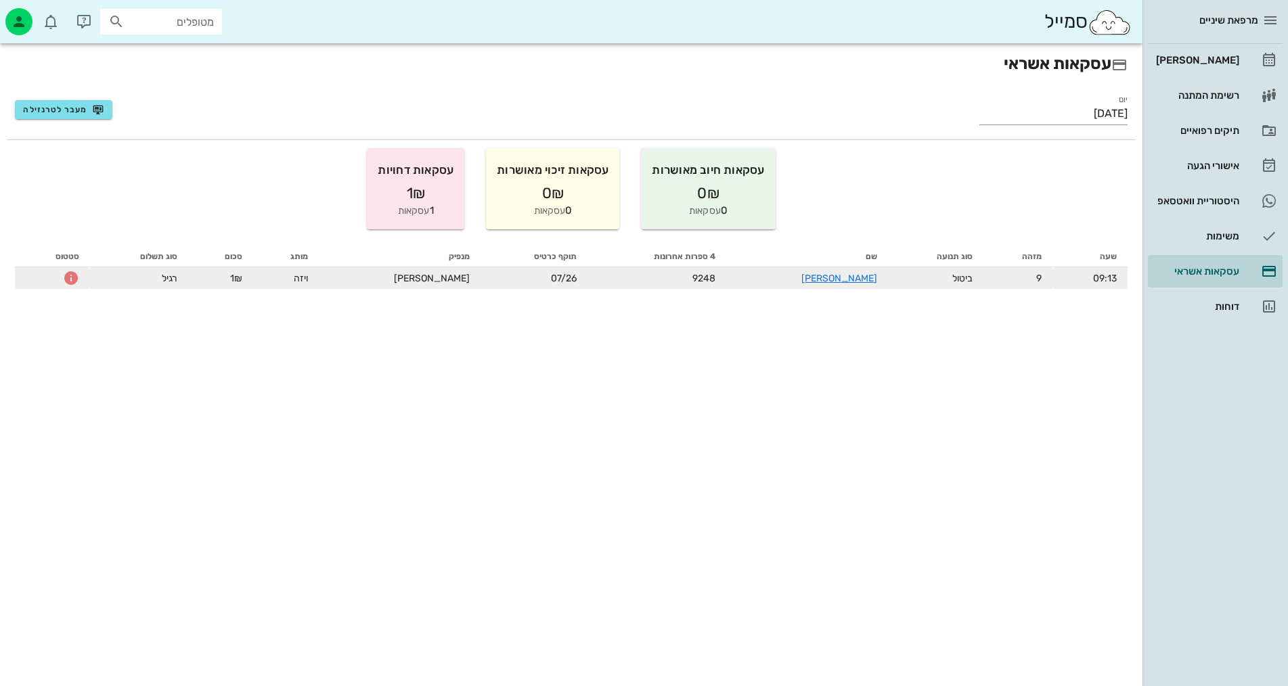
click at [888, 280] on td "ביטול" at bounding box center [935, 278] width 95 height 22
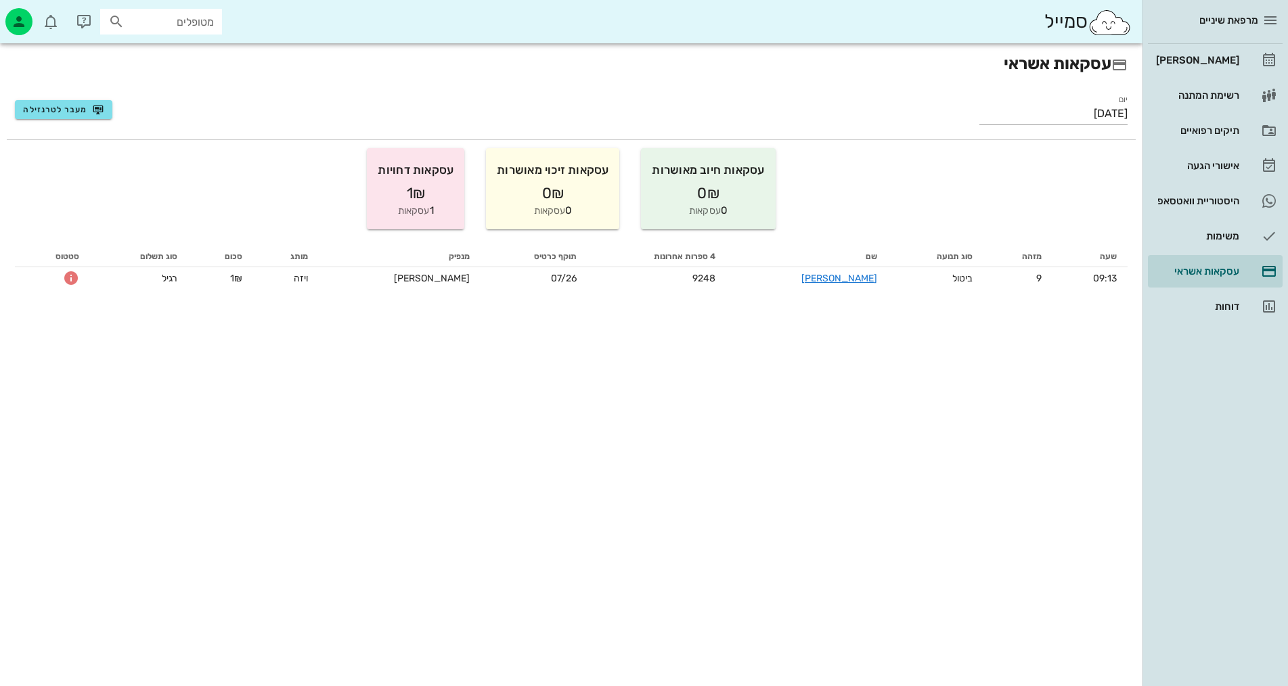
click at [959, 484] on div "עסקאות אשראי יום [DATE] מעבר לטרנזילה עסקאות חיוב מאושרות 0₪ 0 עסקאות עסקאות זי…" at bounding box center [571, 364] width 1143 height 643
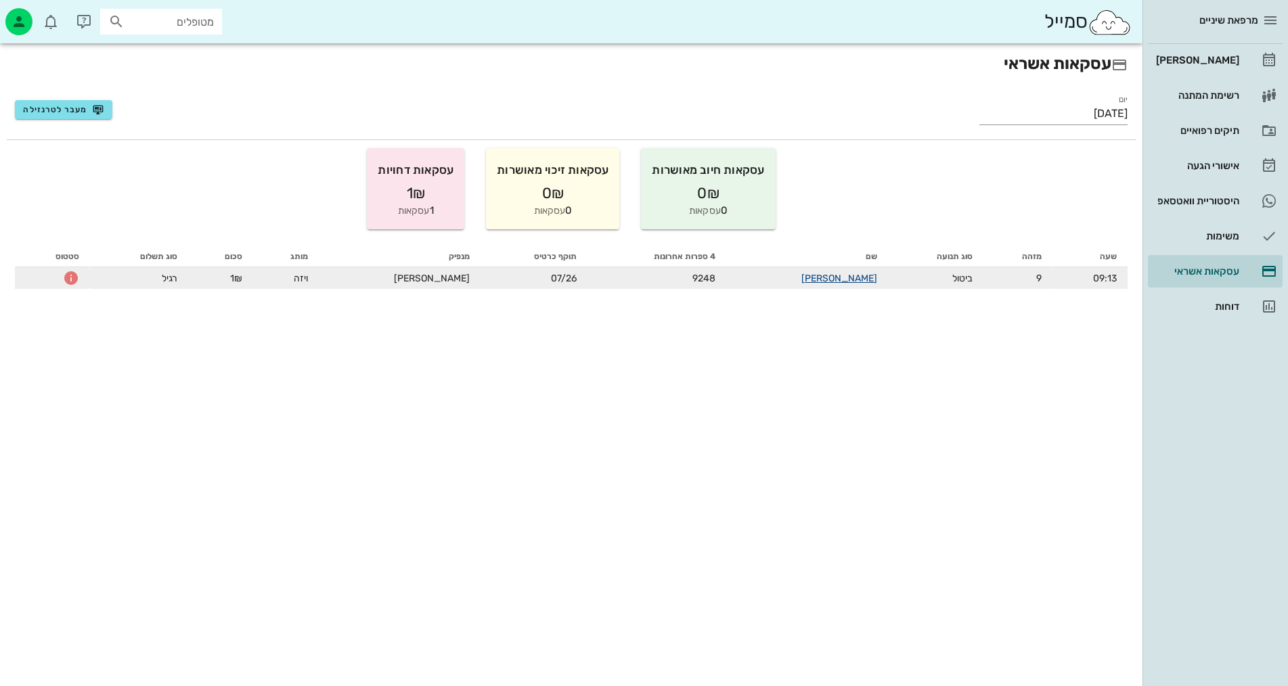
click at [818, 274] on link "אילנה אנגל" at bounding box center [840, 279] width 76 height 12
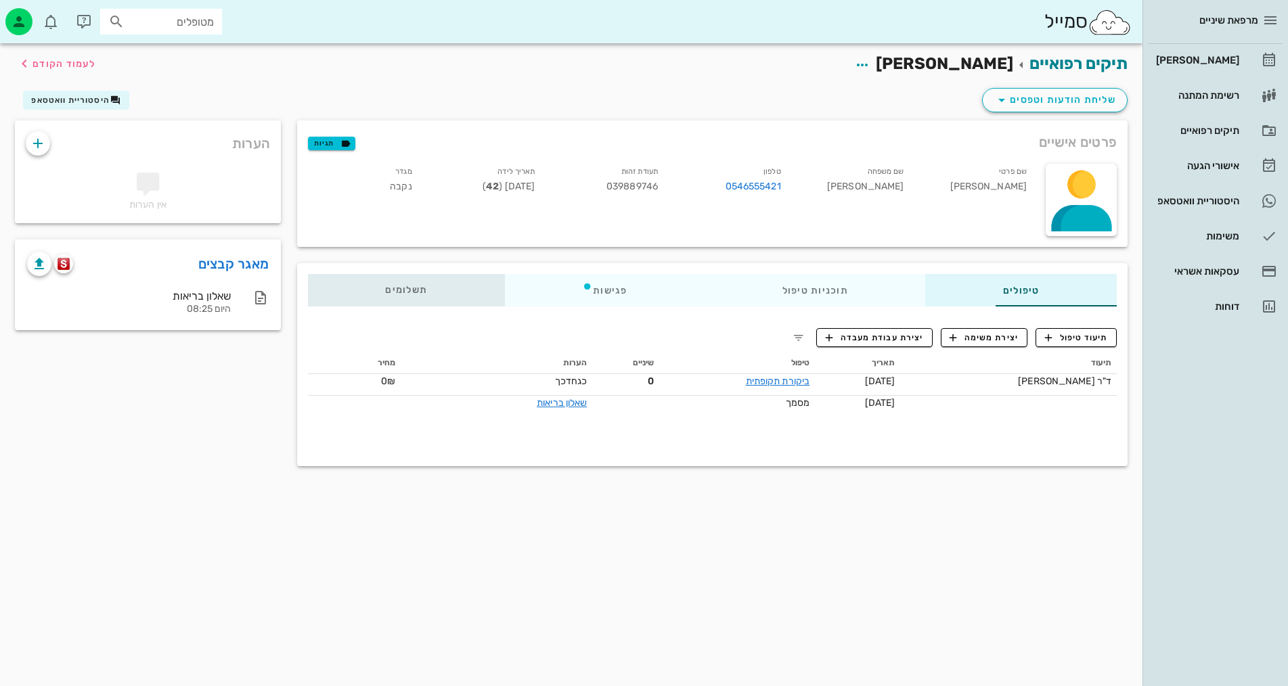
click at [315, 302] on div "תשלומים 0₪" at bounding box center [406, 290] width 197 height 32
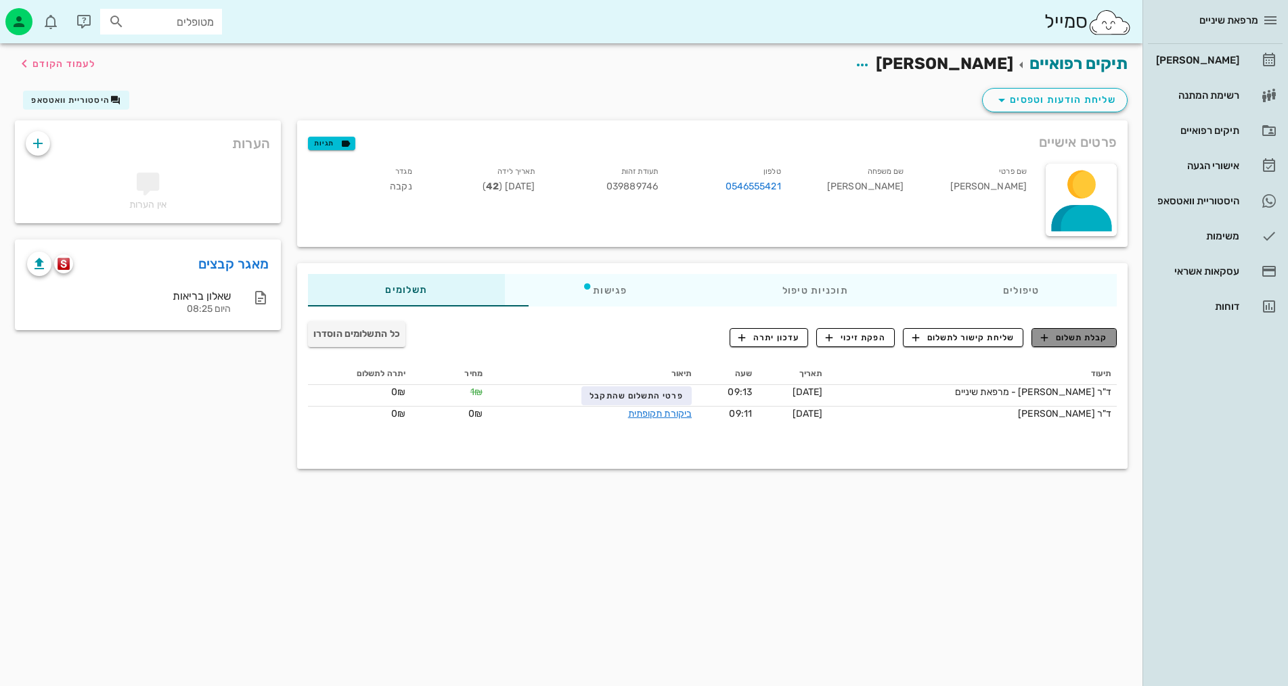
click at [1078, 341] on span "קבלת תשלום" at bounding box center [1074, 338] width 67 height 12
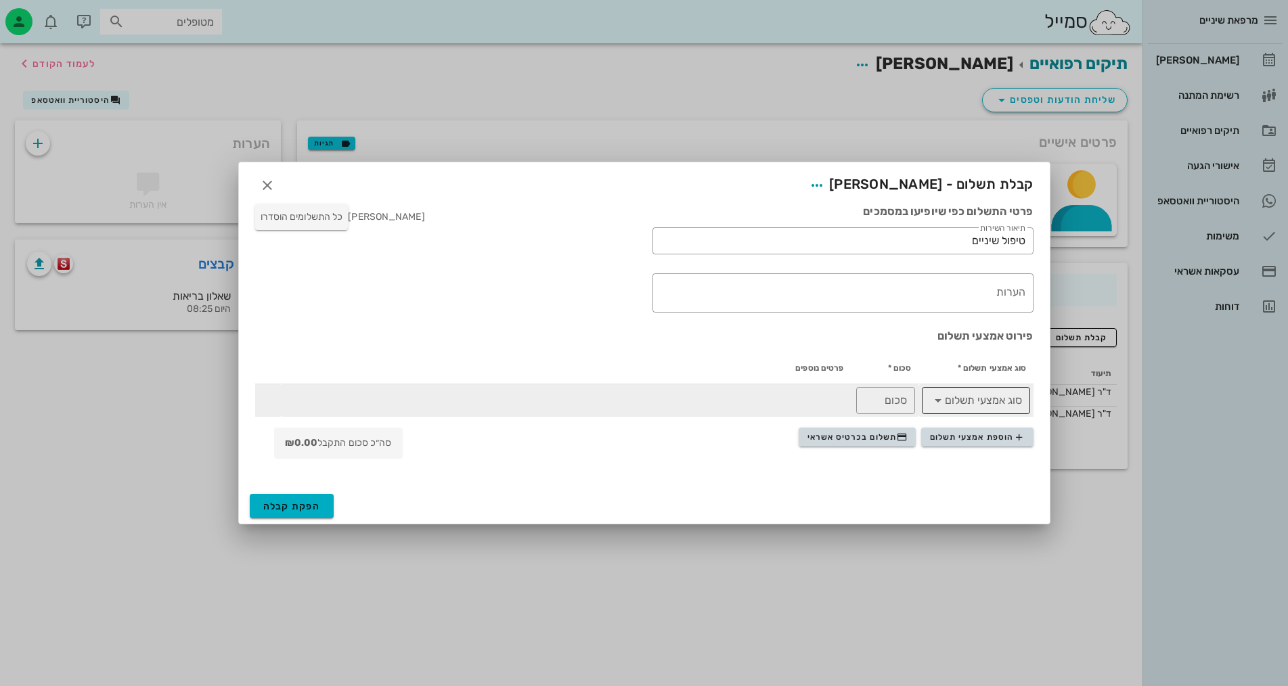
click at [938, 403] on icon at bounding box center [938, 401] width 16 height 16
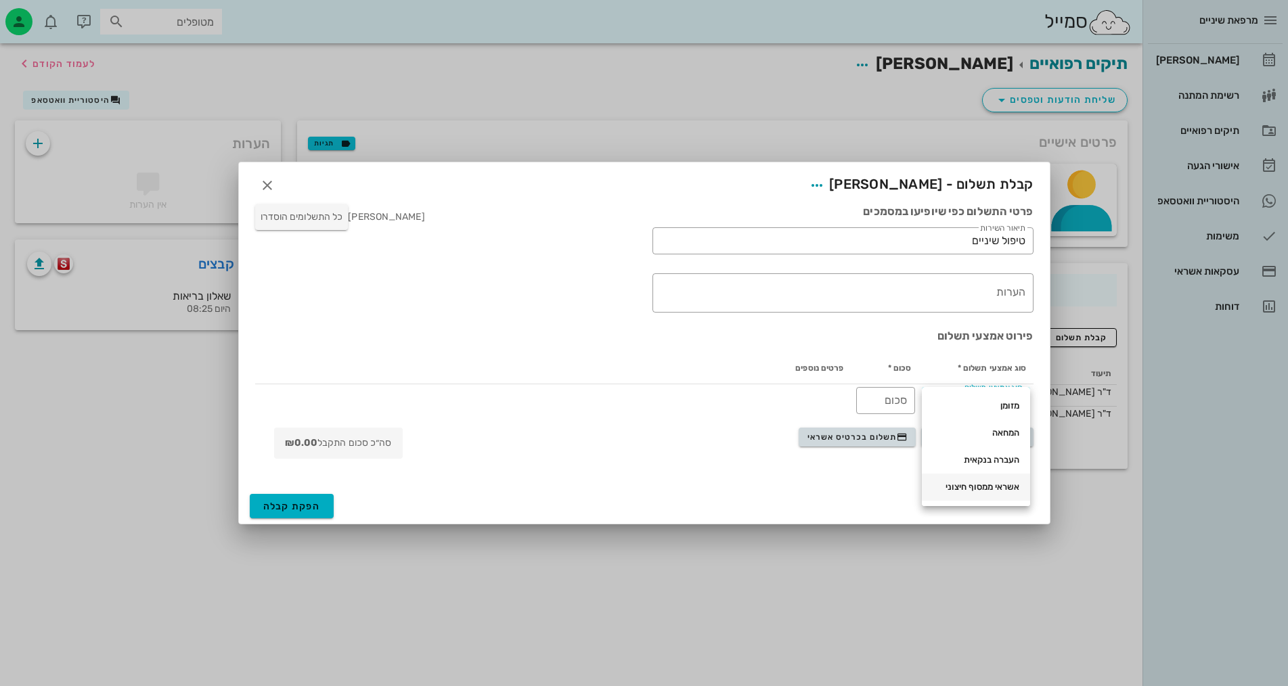
click at [982, 492] on div "אשראי ממסוף חיצוני" at bounding box center [976, 487] width 87 height 11
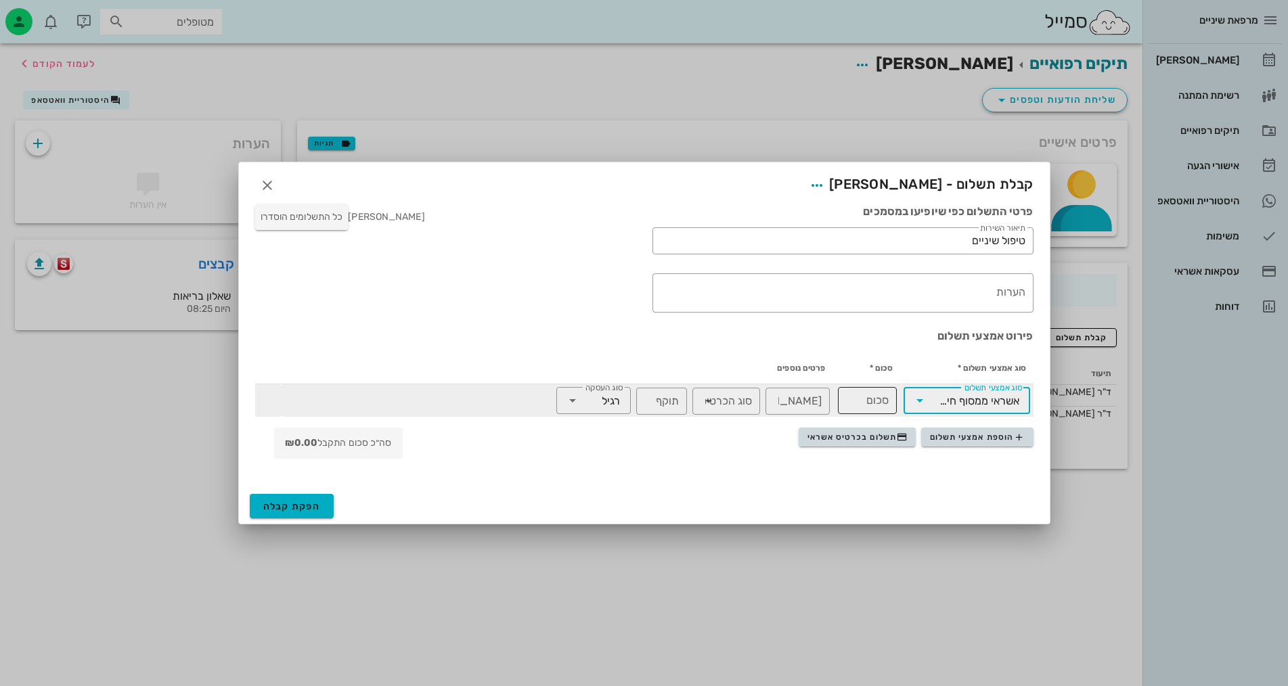
click at [881, 403] on input "סכום" at bounding box center [867, 401] width 43 height 22
type input "100"
click at [607, 404] on div "רגיל" at bounding box center [611, 401] width 18 height 12
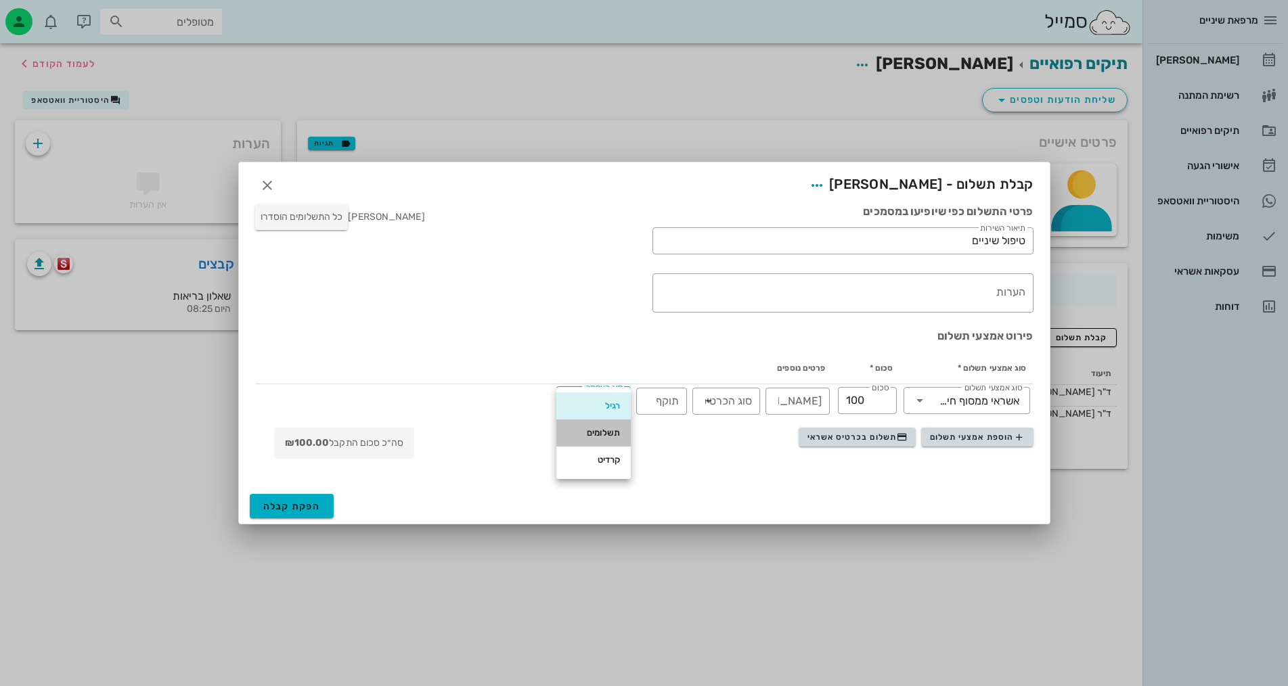
click at [607, 437] on div "תשלומים" at bounding box center [593, 433] width 53 height 11
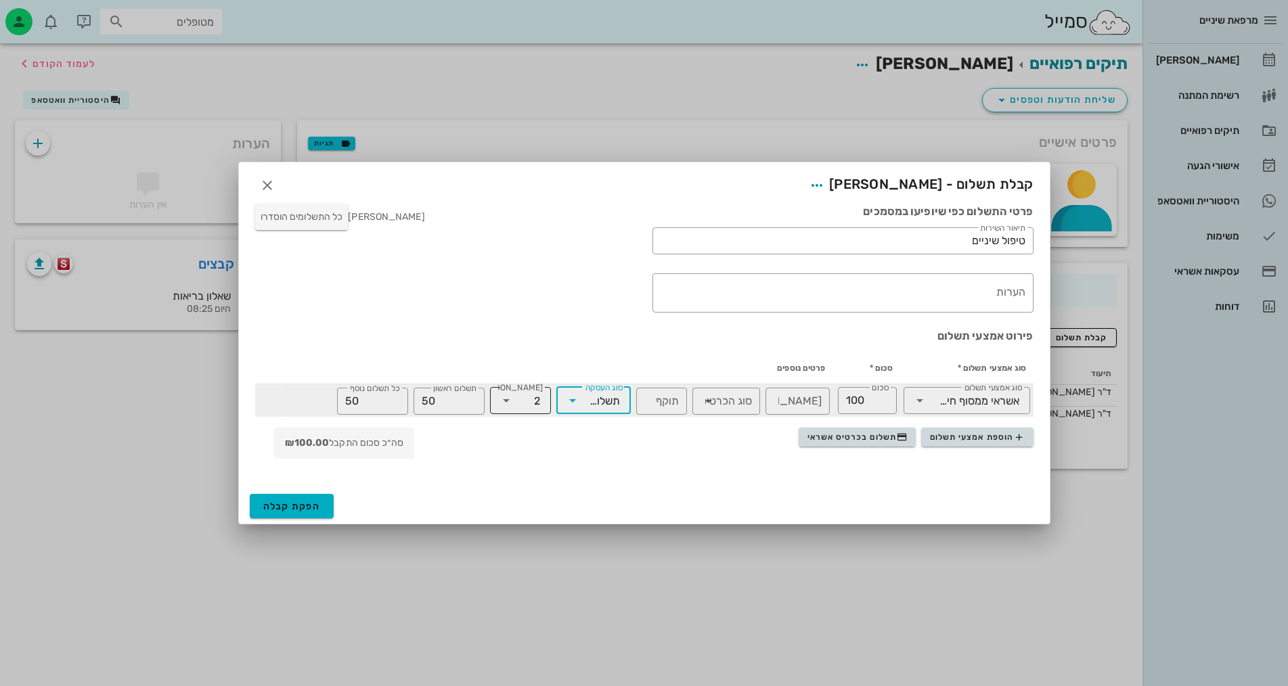
click at [515, 405] on div at bounding box center [507, 401] width 19 height 16
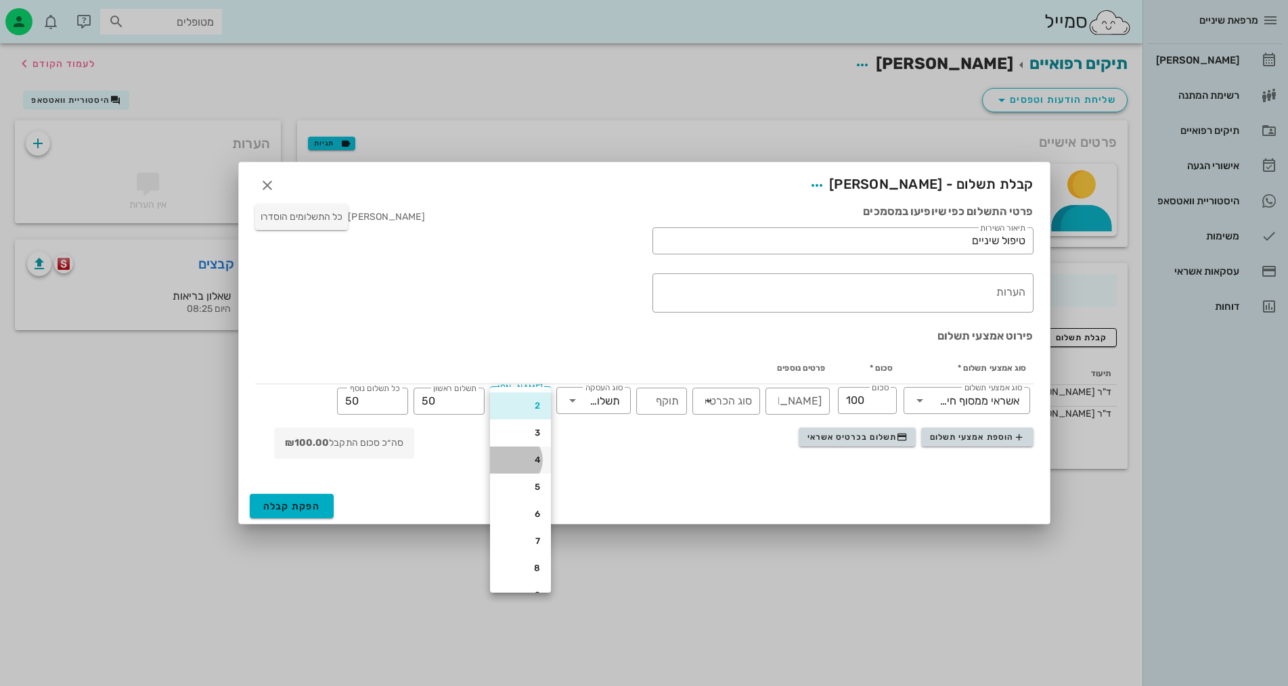
click at [519, 458] on div "4" at bounding box center [520, 460] width 39 height 11
type input "25"
click at [410, 380] on th "פרטים נוספים" at bounding box center [557, 368] width 550 height 32
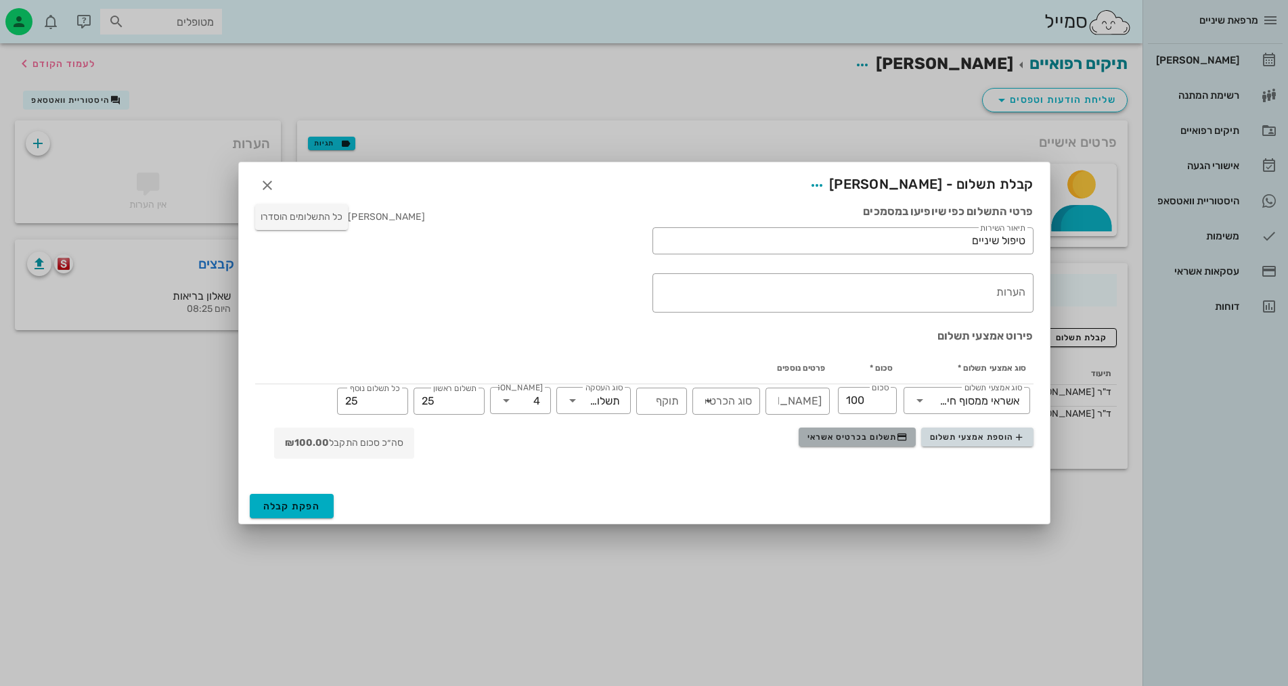
click at [836, 438] on span "תשלום בכרטיס אשראי" at bounding box center [858, 437] width 100 height 11
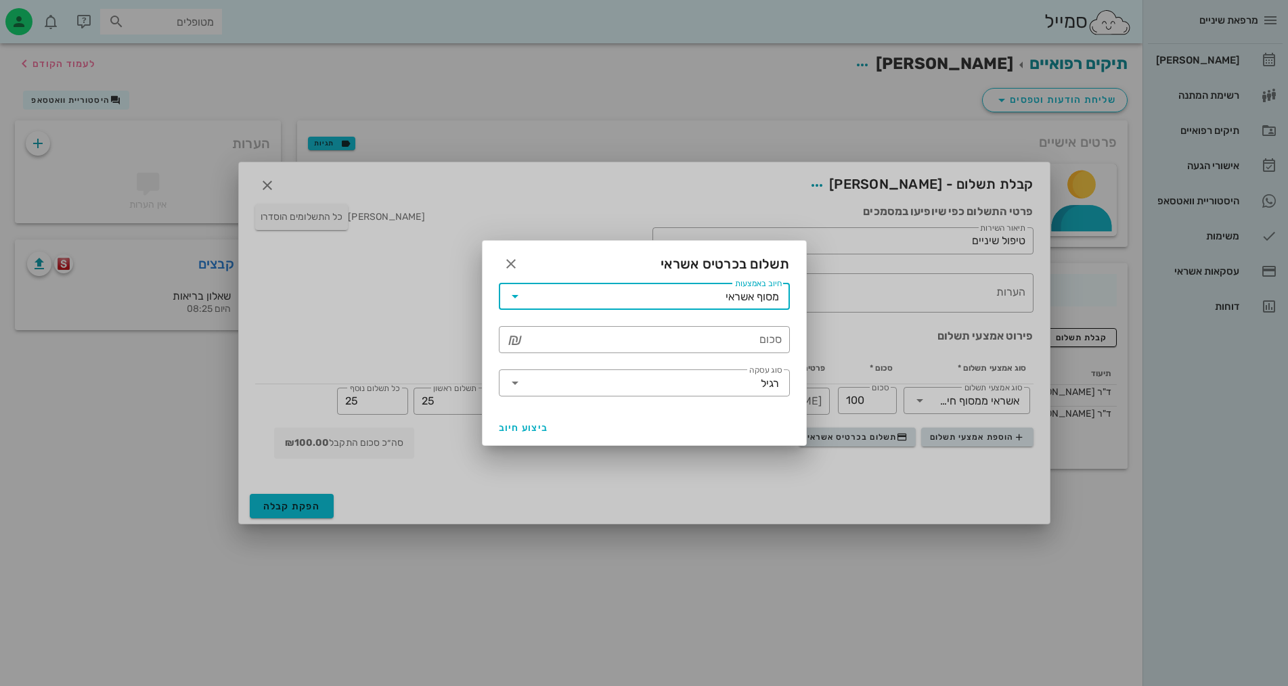
click at [695, 292] on input "חיוב באמצעות" at bounding box center [626, 297] width 200 height 22
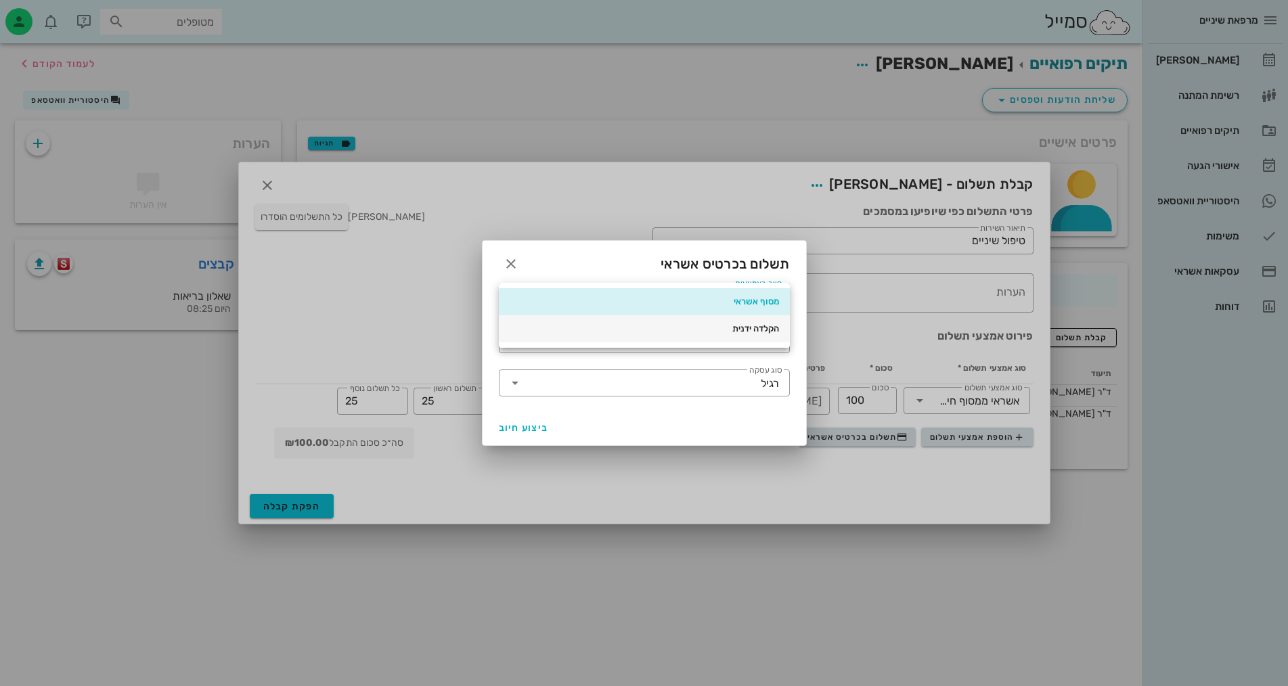
click at [684, 330] on div "הקלדה ידנית" at bounding box center [644, 329] width 269 height 11
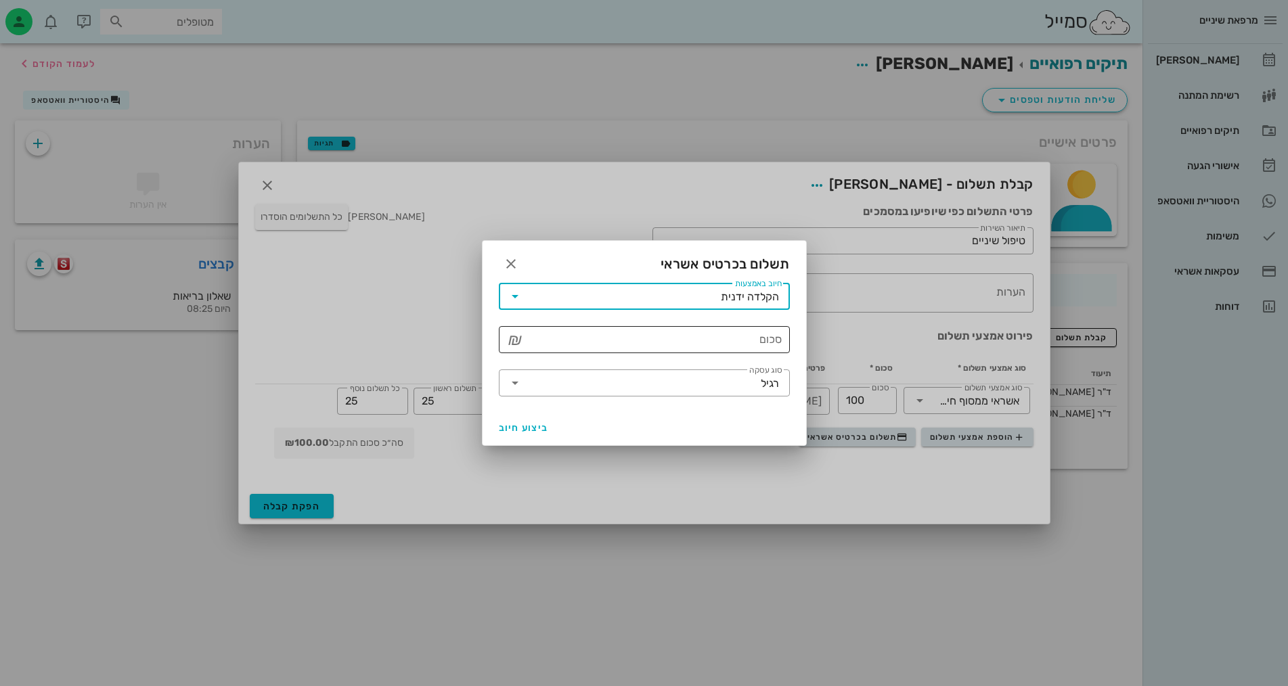
click at [686, 339] on input "סכום" at bounding box center [654, 340] width 256 height 22
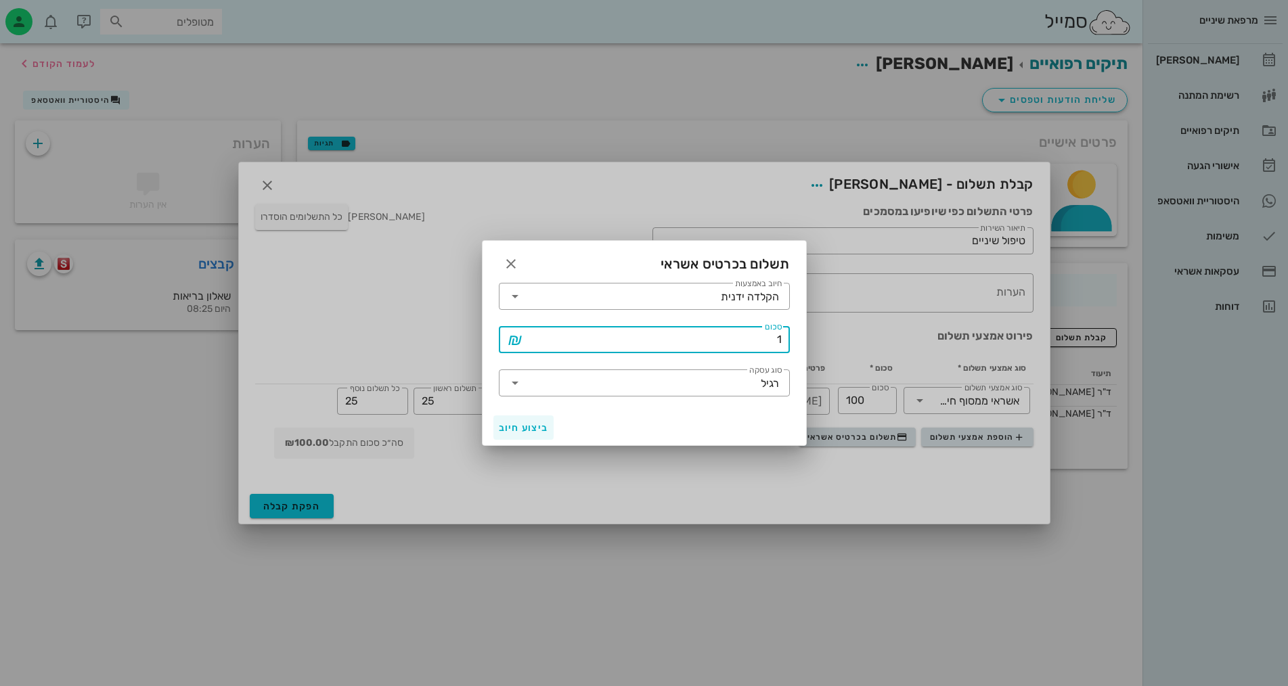
type input "1"
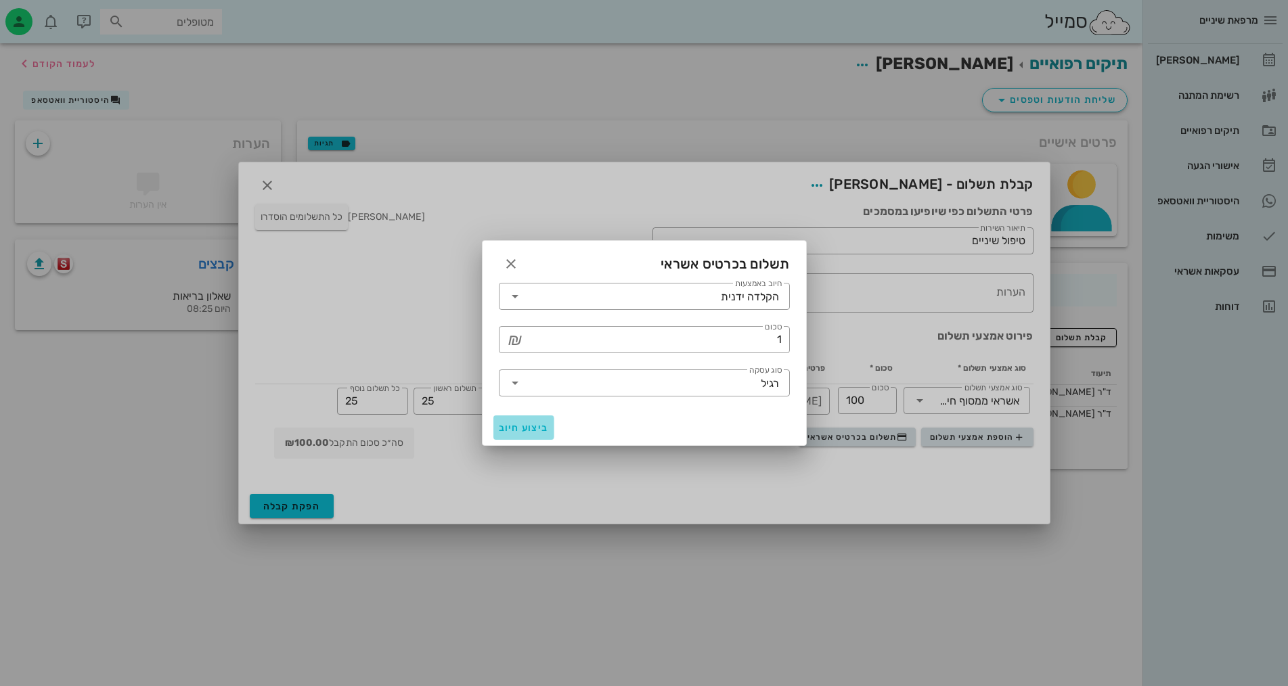
click at [503, 431] on span "ביצוע חיוב" at bounding box center [524, 428] width 50 height 12
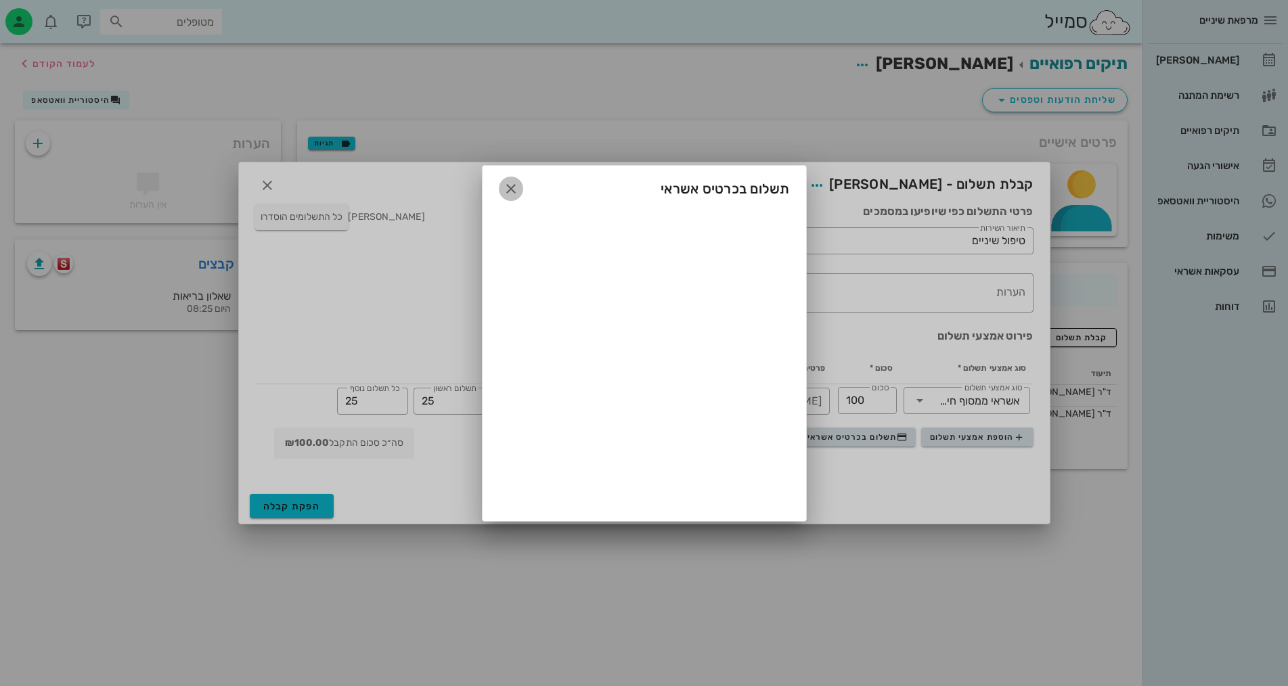
click at [511, 184] on icon "button" at bounding box center [511, 189] width 16 height 16
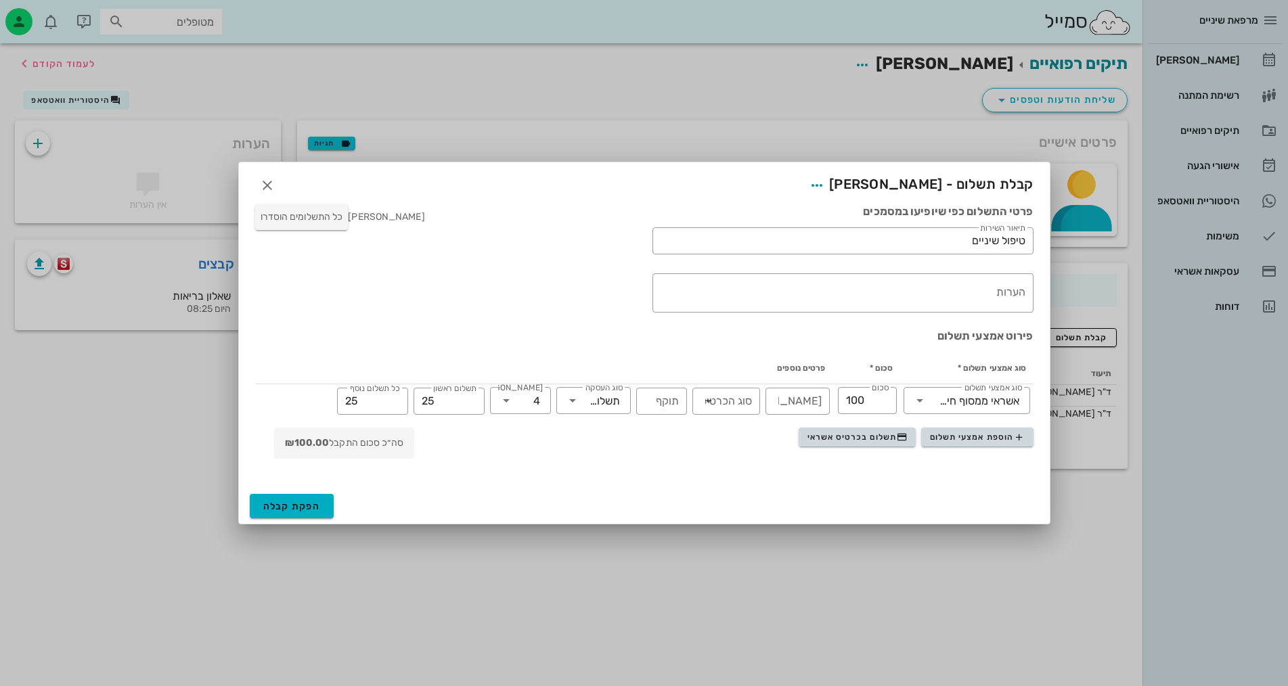
click at [519, 219] on div "אילנה אנגל כל התשלומים הוסדרו" at bounding box center [445, 258] width 397 height 125
click at [261, 183] on icon "button" at bounding box center [267, 185] width 16 height 16
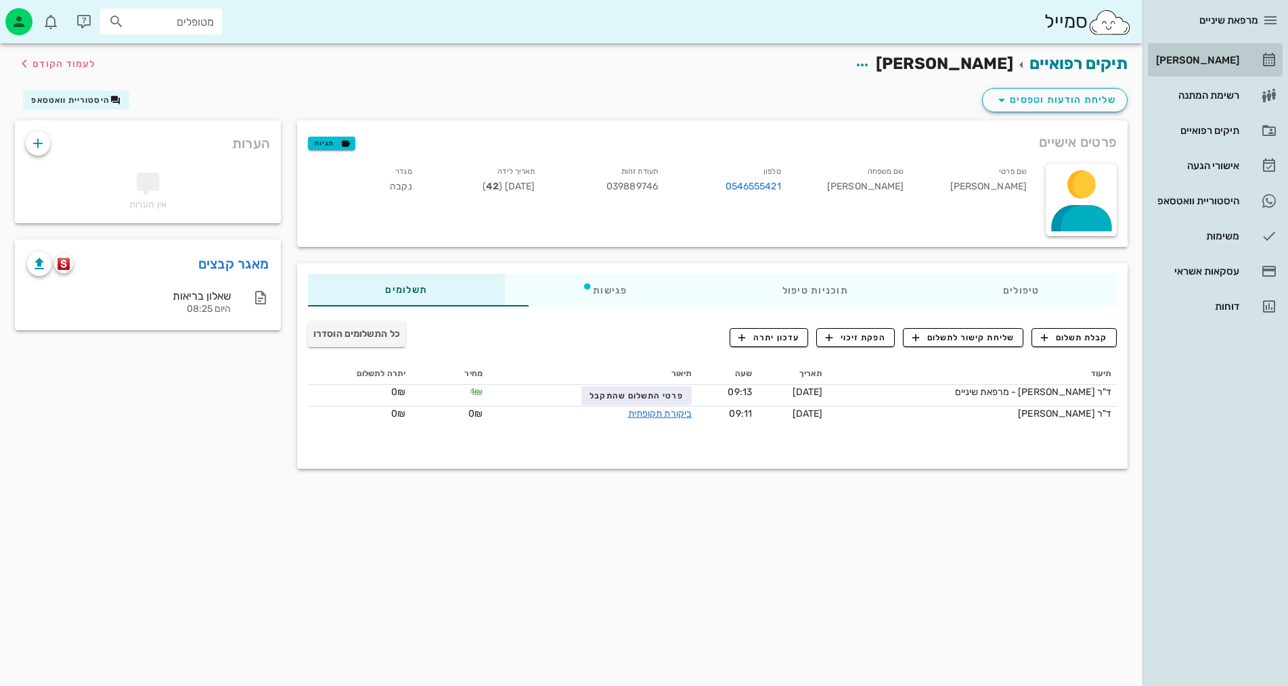
click at [1242, 66] on link "[PERSON_NAME]" at bounding box center [1215, 60] width 135 height 32
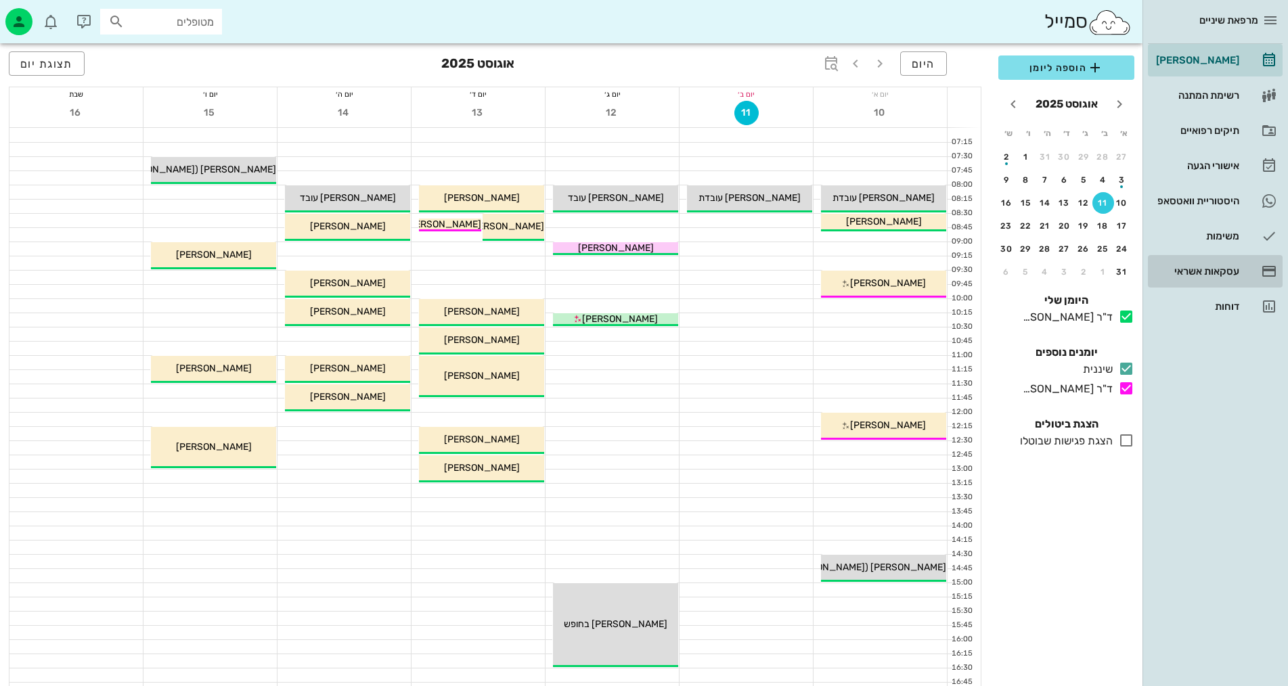
click at [1198, 269] on div "עסקאות אשראי" at bounding box center [1197, 271] width 86 height 11
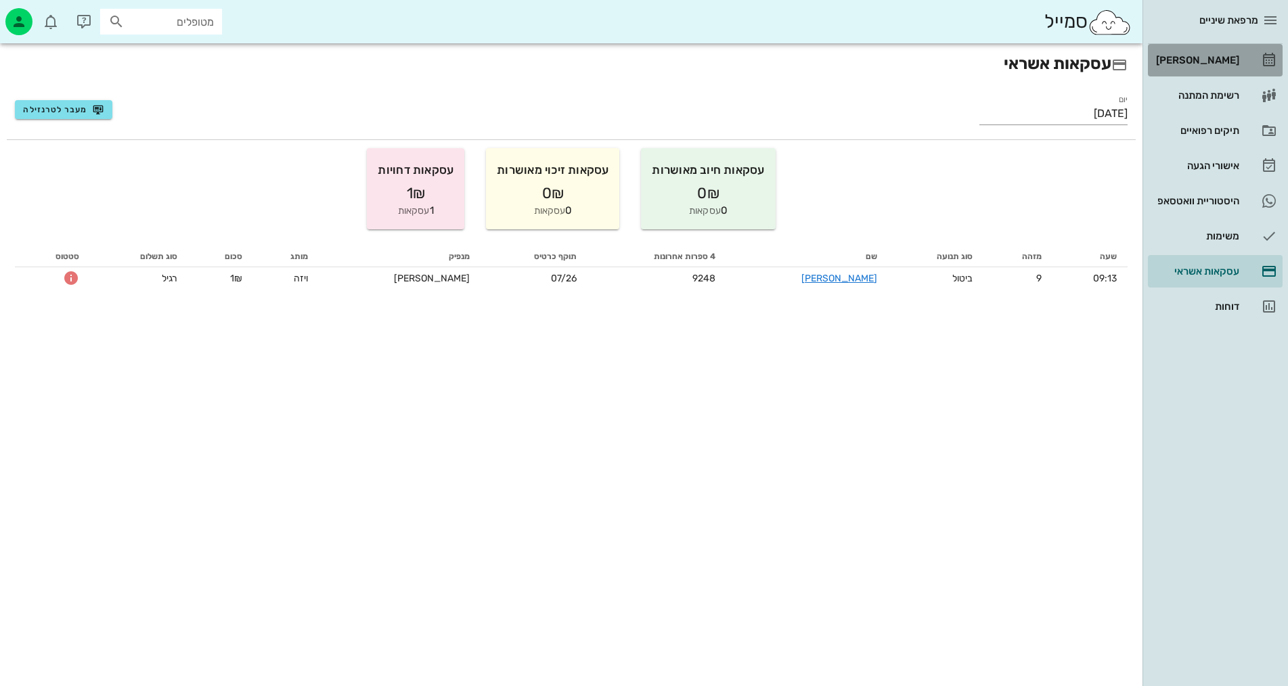
click at [1229, 75] on link "[PERSON_NAME]" at bounding box center [1215, 60] width 135 height 32
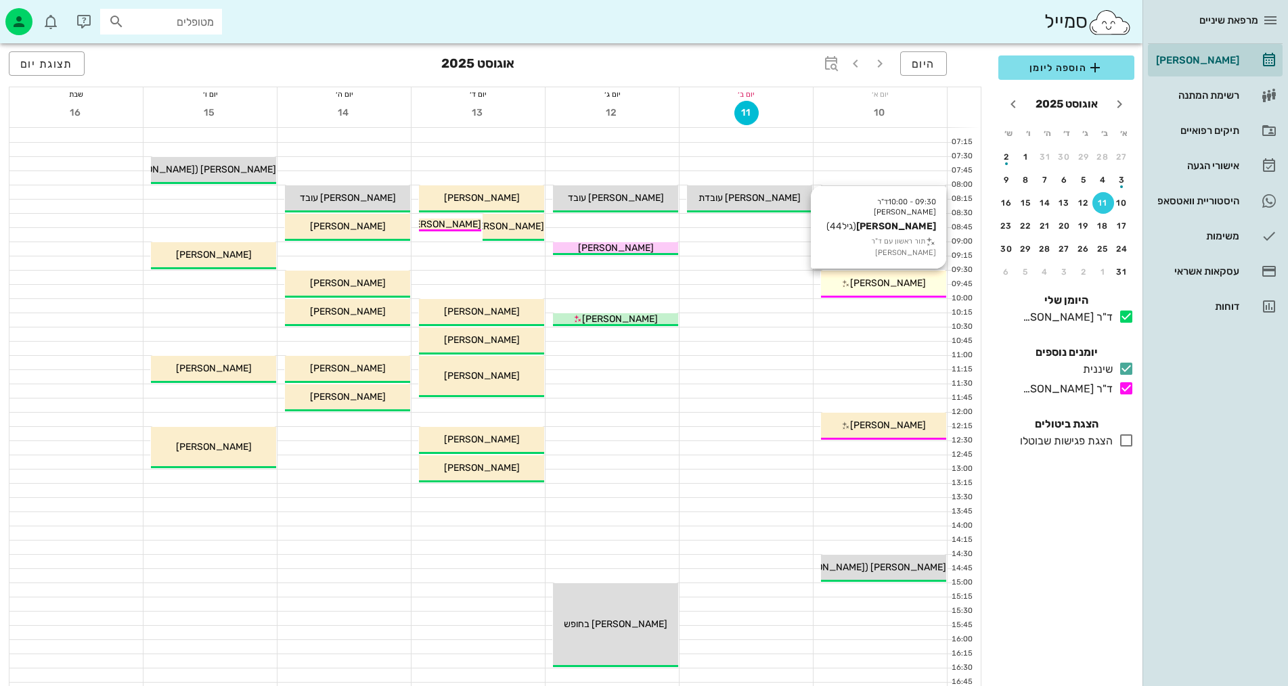
click at [863, 294] on div "09:30 - 10:00 ד"ר אילנה אנגל אילנה מן (גיל 44 ) תור ראשון עם ד"ר אילנה אנגל איל…" at bounding box center [883, 284] width 125 height 27
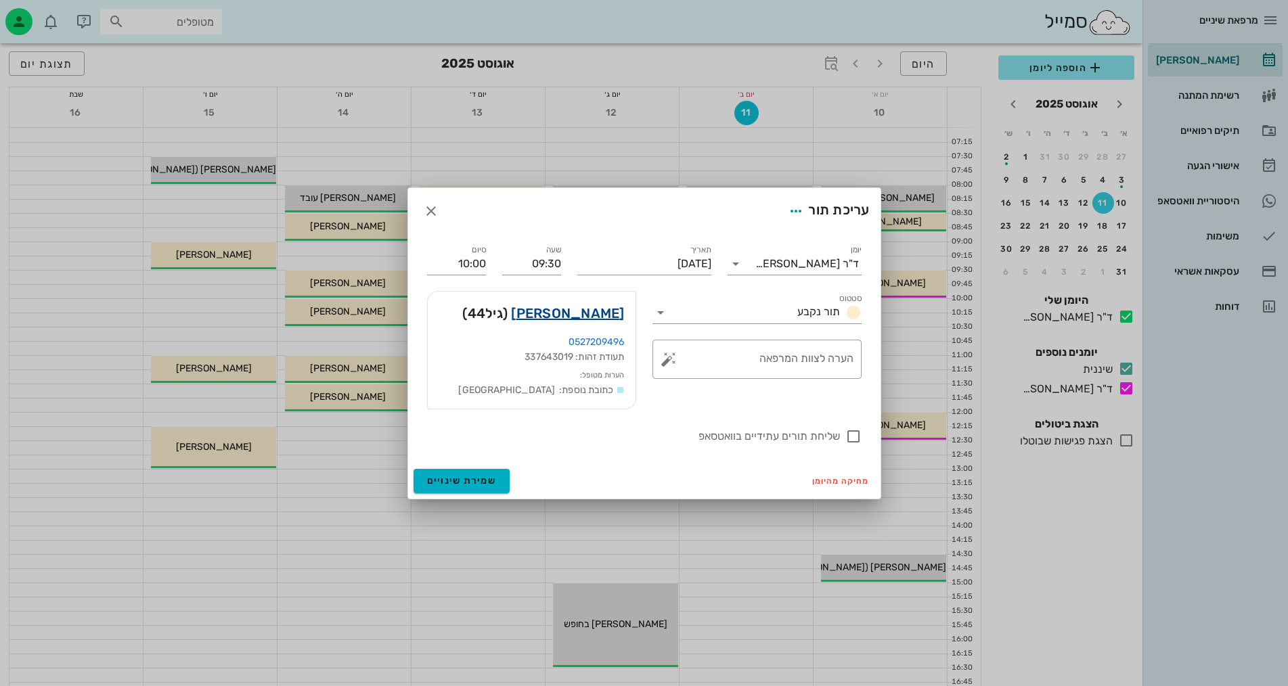
click at [593, 317] on link "אילנה מן" at bounding box center [567, 314] width 113 height 22
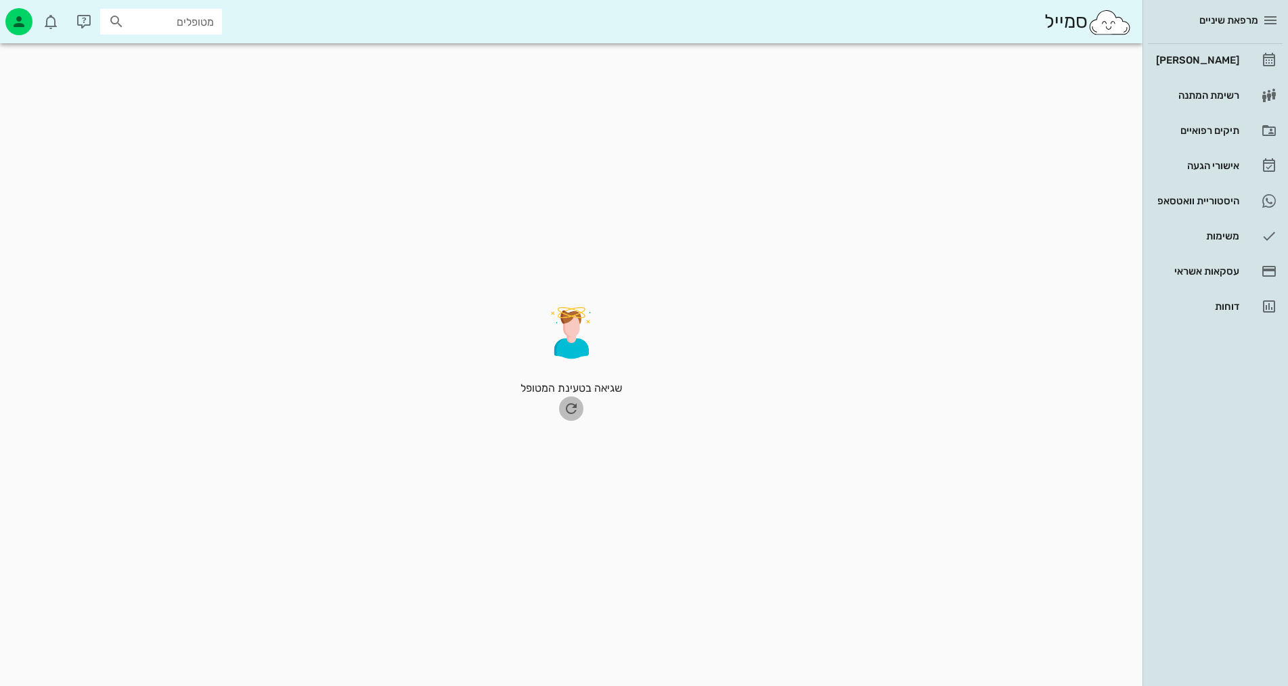
click at [569, 416] on icon "button" at bounding box center [571, 409] width 16 height 16
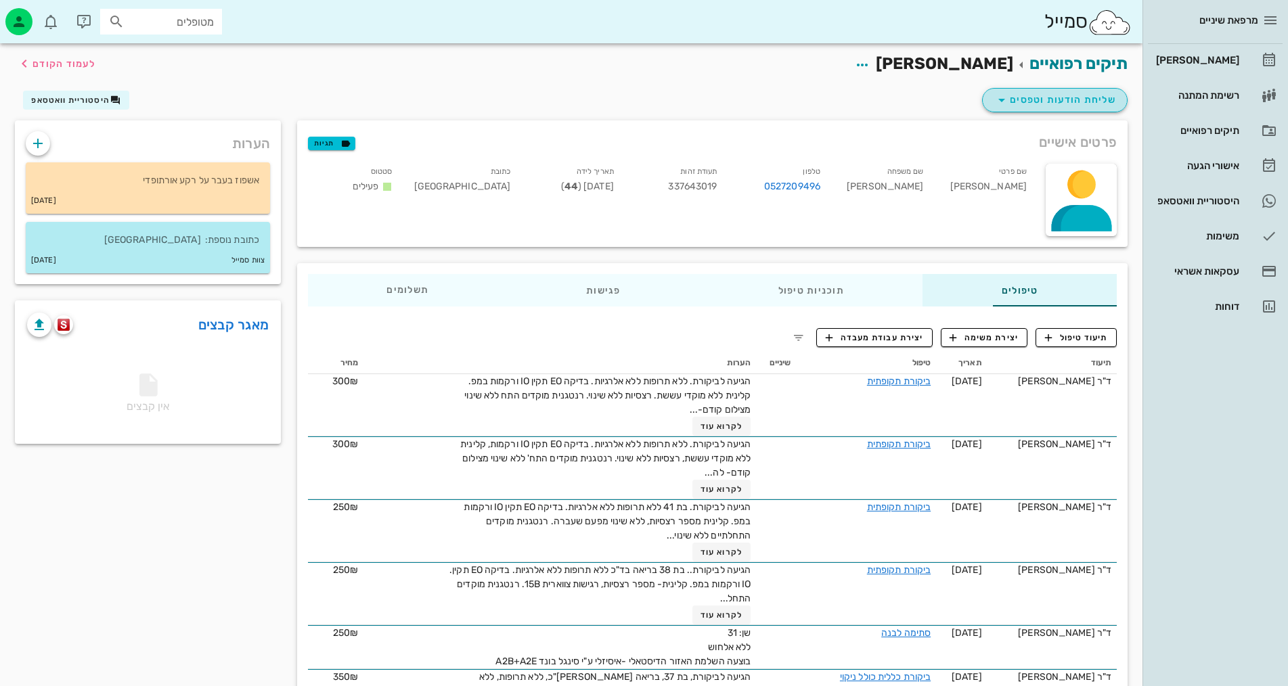
click at [1066, 101] on span "שליחת הודעות וטפסים" at bounding box center [1055, 100] width 123 height 16
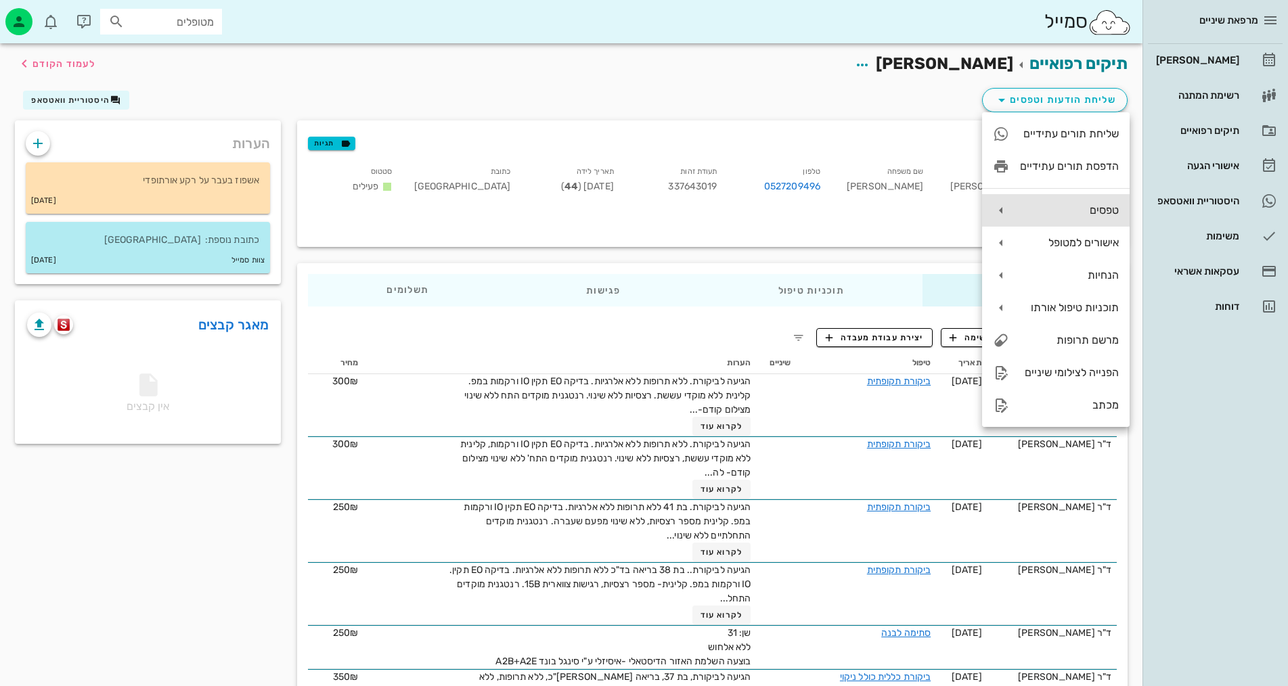
click at [1043, 201] on div "טפסים" at bounding box center [1056, 210] width 148 height 32
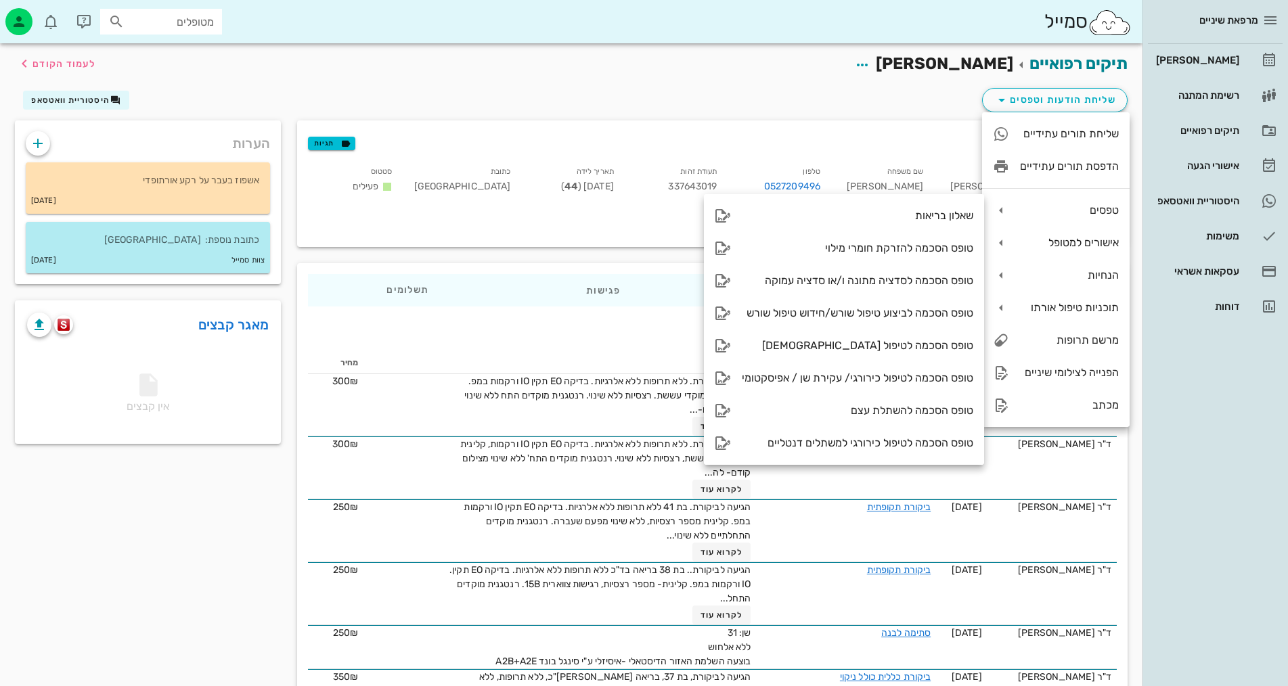
click at [200, 21] on input "מטופלים" at bounding box center [170, 22] width 87 height 18
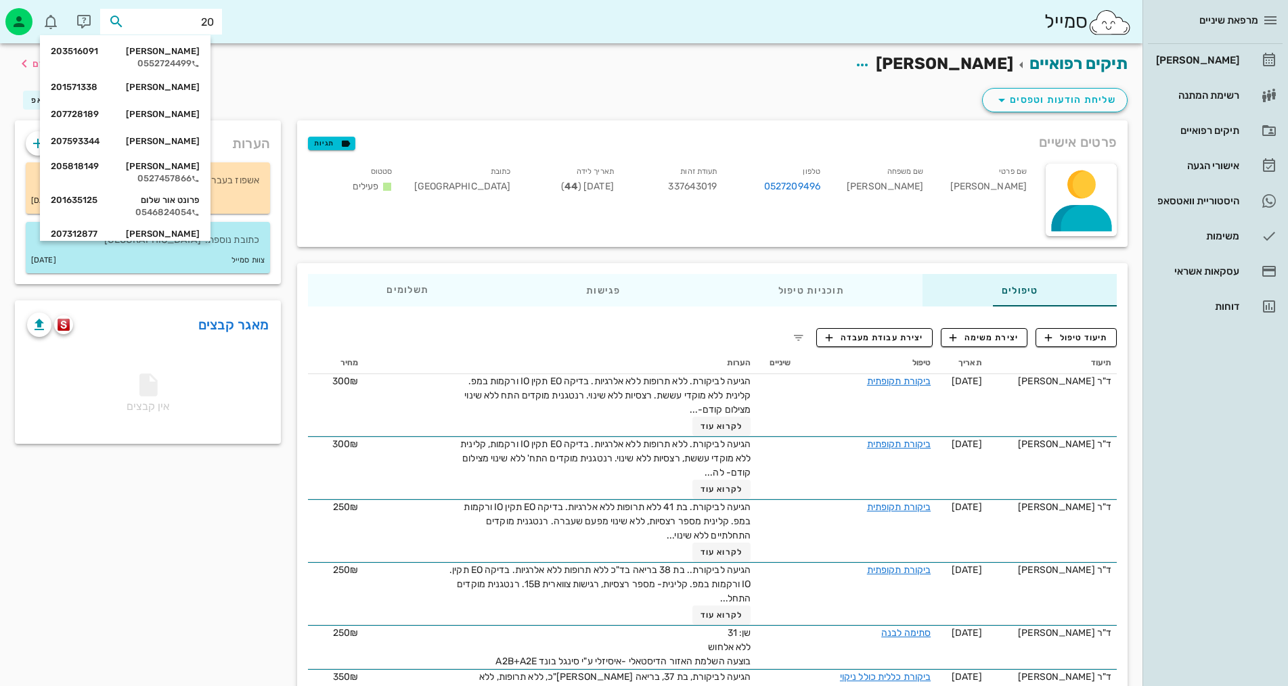
type input "203"
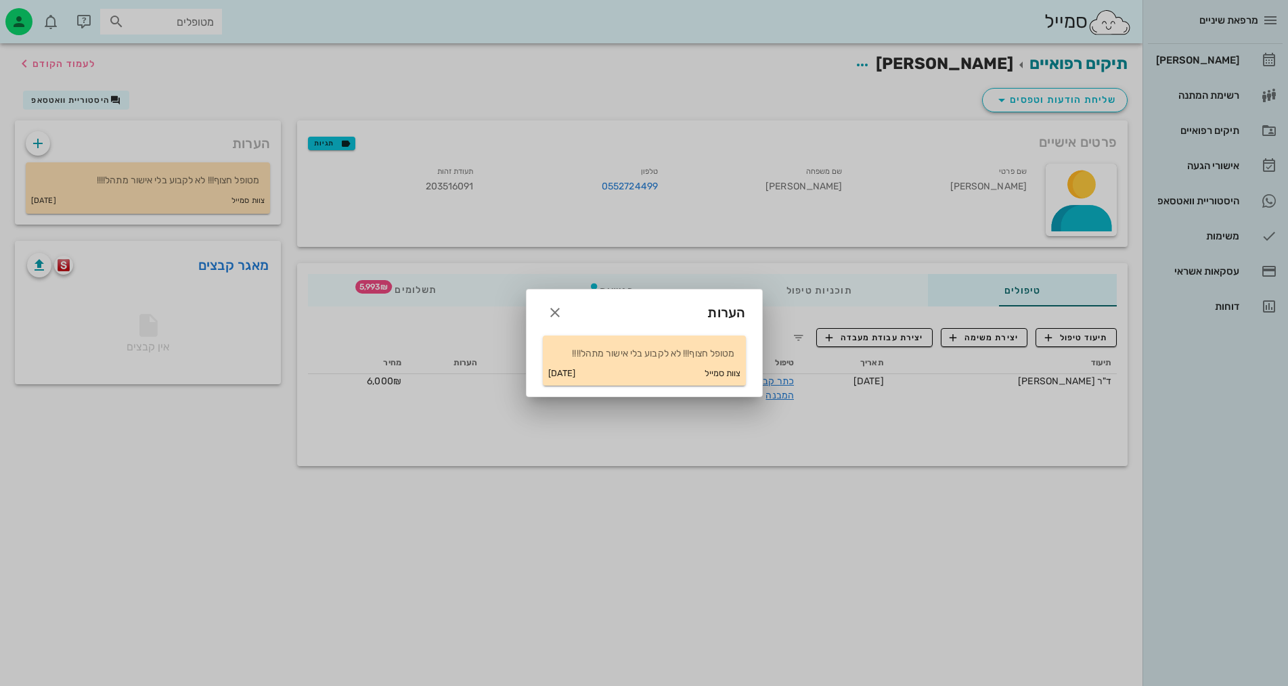
click at [726, 178] on div at bounding box center [644, 343] width 1288 height 686
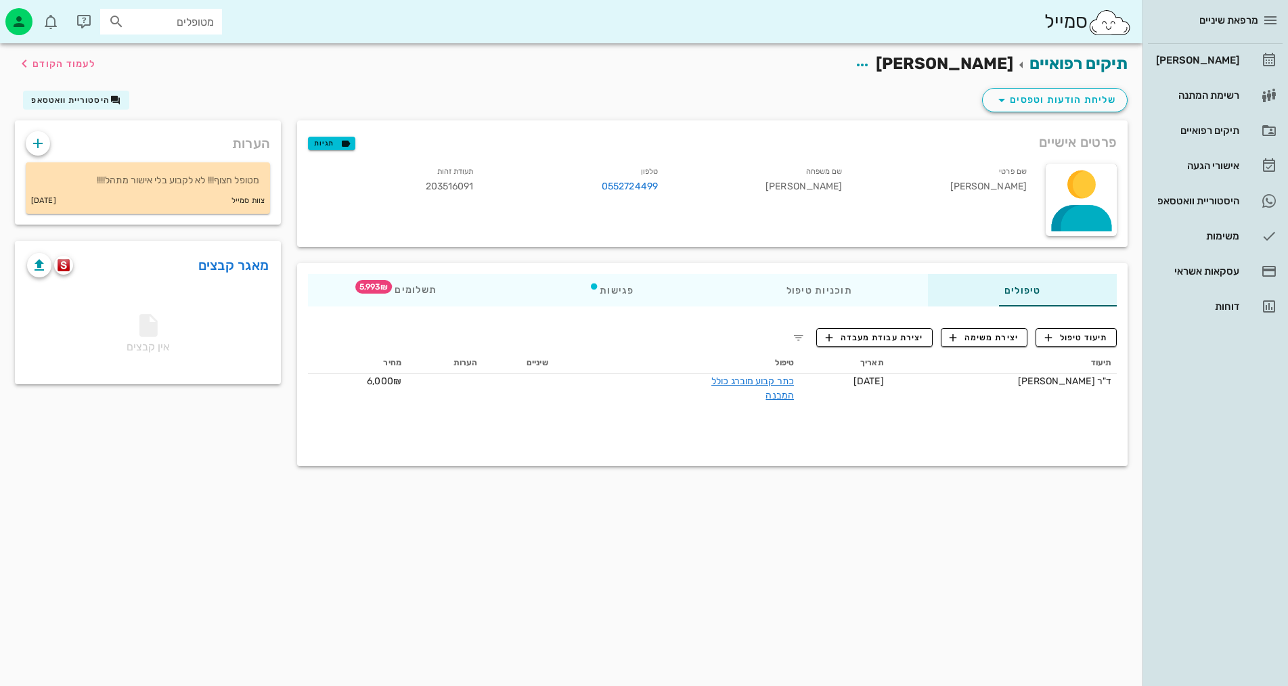
click at [1067, 86] on div "שליחת הודעות וטפסים היסטוריית וואטסאפ" at bounding box center [571, 102] width 1129 height 35
click at [1066, 94] on span "שליחת הודעות וטפסים" at bounding box center [1055, 100] width 123 height 16
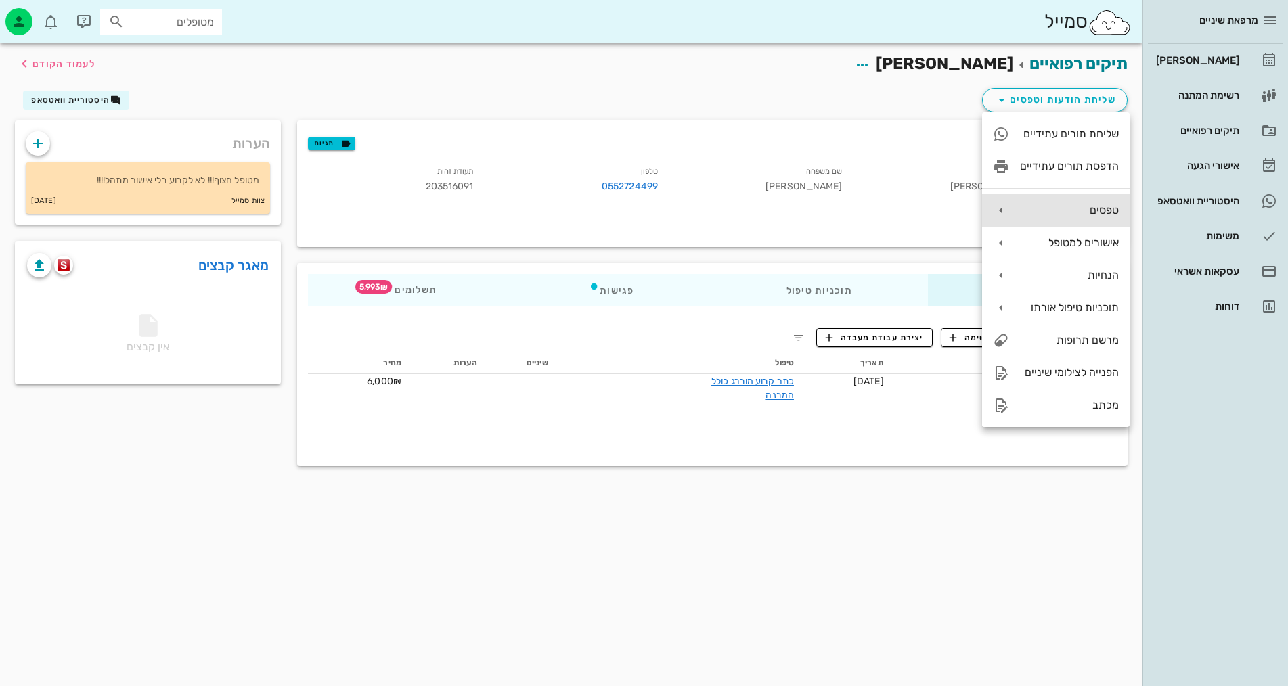
click at [1035, 198] on div "טפסים" at bounding box center [1056, 210] width 148 height 32
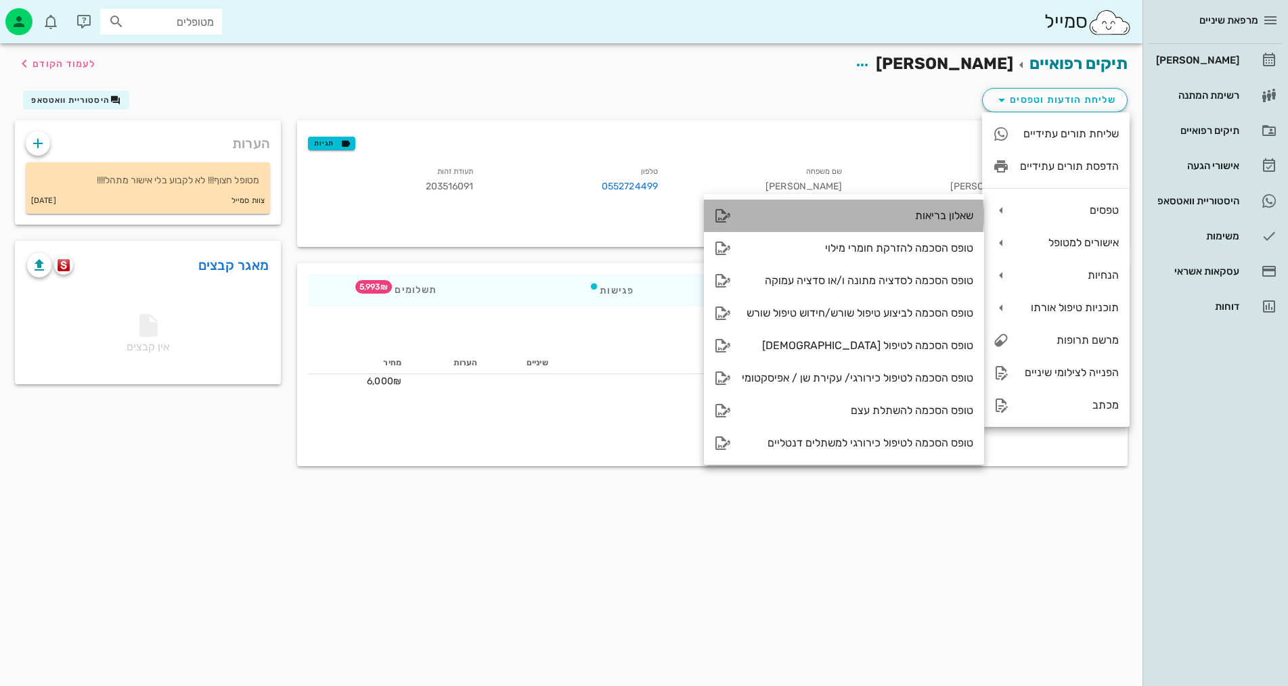
click at [923, 224] on div "שאלון בריאות" at bounding box center [844, 216] width 280 height 32
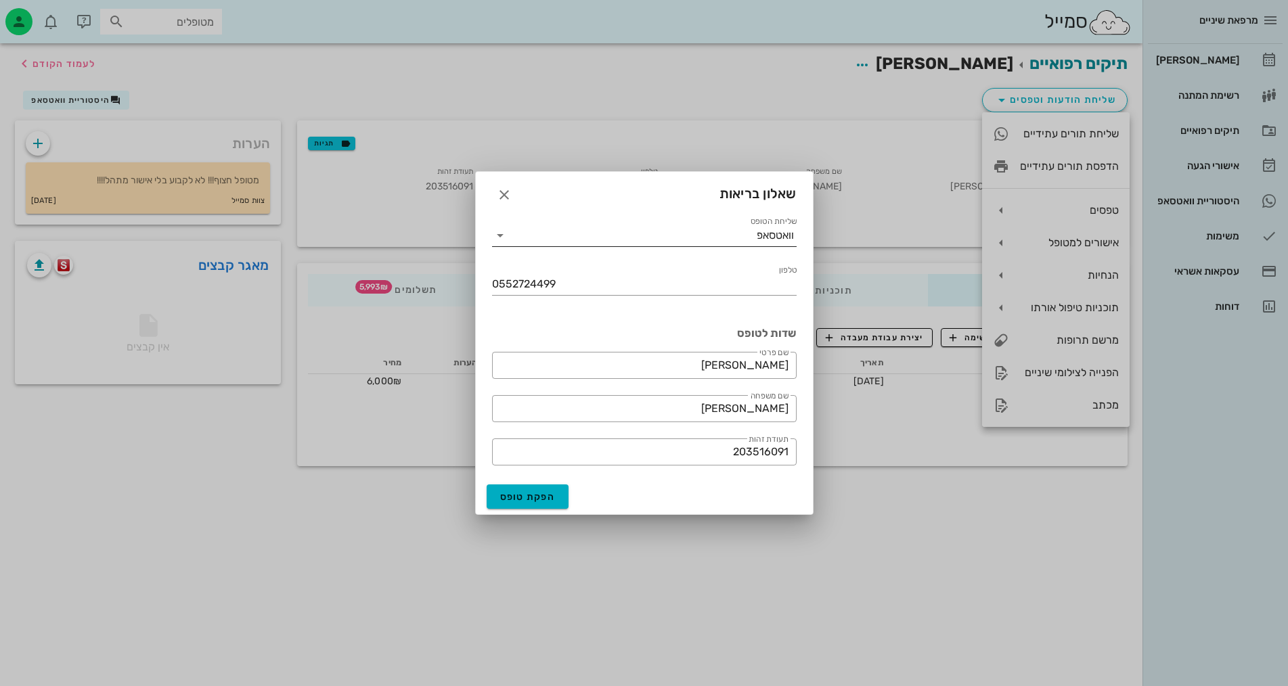
click at [787, 236] on div "וואטסאפ" at bounding box center [775, 235] width 37 height 12
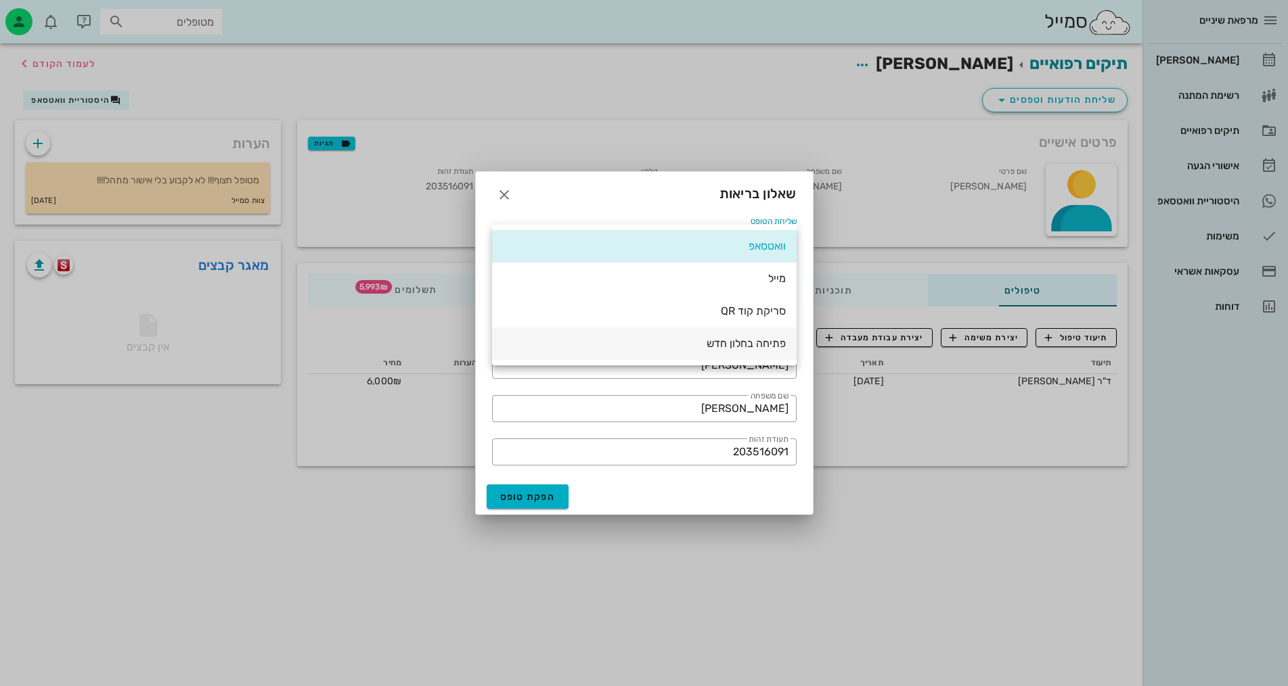
click at [762, 349] on div "פתיחה בחלון חדש" at bounding box center [644, 343] width 283 height 13
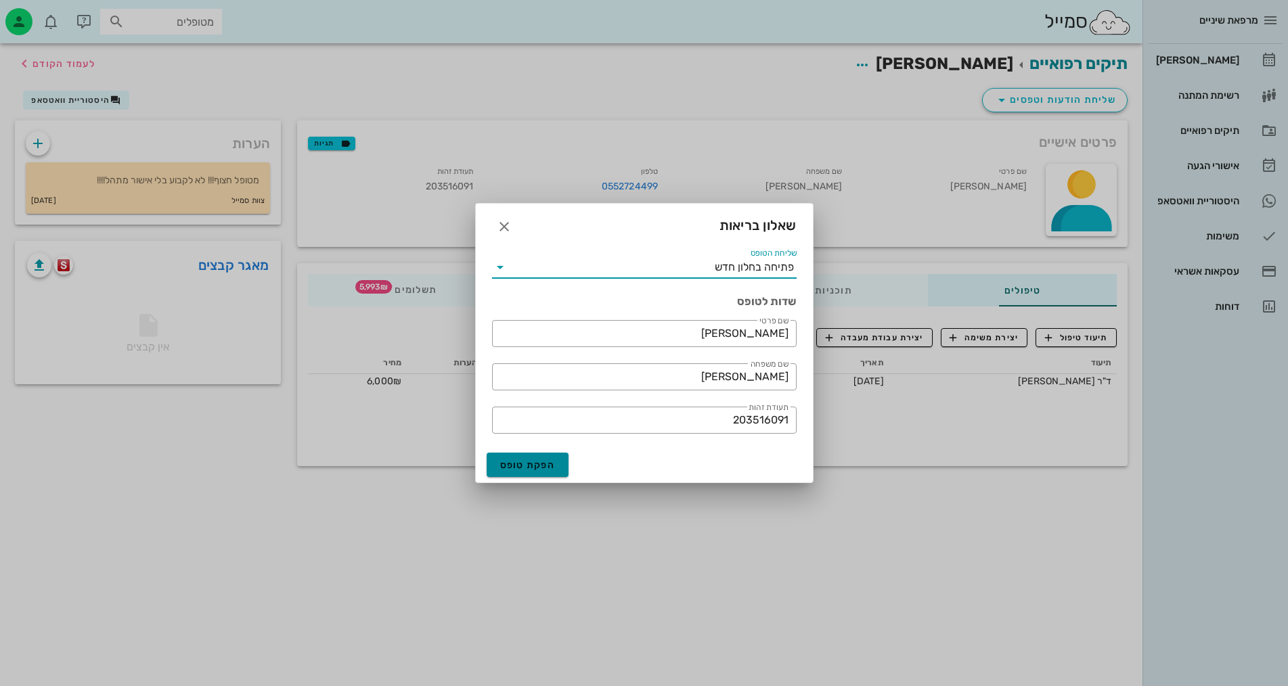
click at [552, 458] on button "הפקת טופס" at bounding box center [528, 465] width 83 height 24
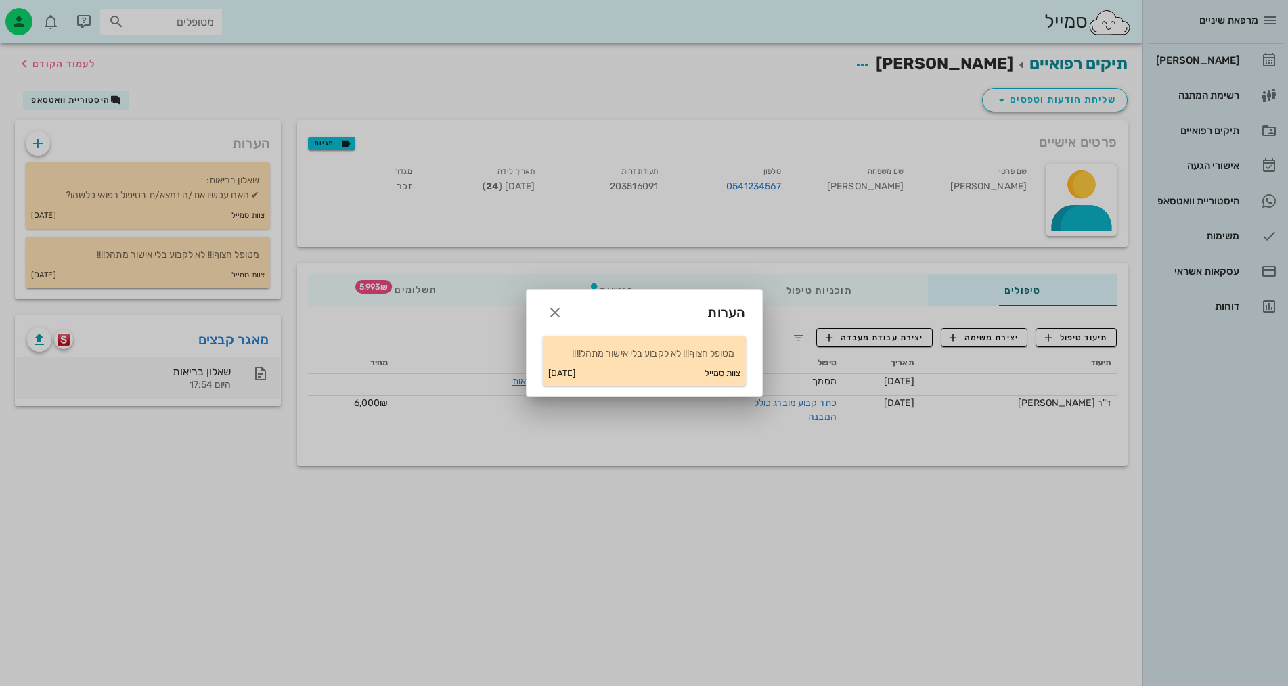
click at [159, 392] on div at bounding box center [644, 343] width 1288 height 686
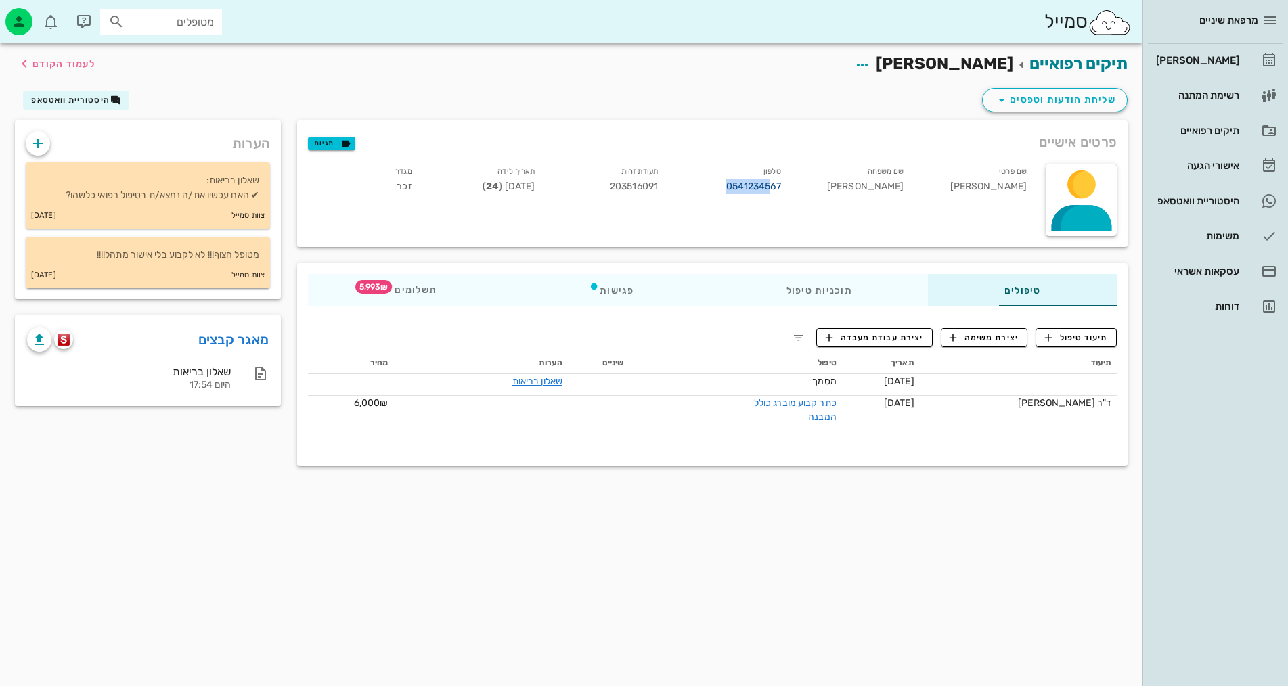
drag, startPoint x: 676, startPoint y: 181, endPoint x: 741, endPoint y: 181, distance: 65.7
click at [741, 181] on div "0541234567" at bounding box center [731, 186] width 102 height 15
drag, startPoint x: 395, startPoint y: 184, endPoint x: 487, endPoint y: 185, distance: 92.7
click at [487, 185] on div "שם פרטי [PERSON_NAME] שם משפחה [PERSON_NAME] 0541234567 תעודת זהות 203516091 תא…" at bounding box center [669, 182] width 738 height 52
click at [87, 22] on icon "button" at bounding box center [84, 22] width 16 height 16
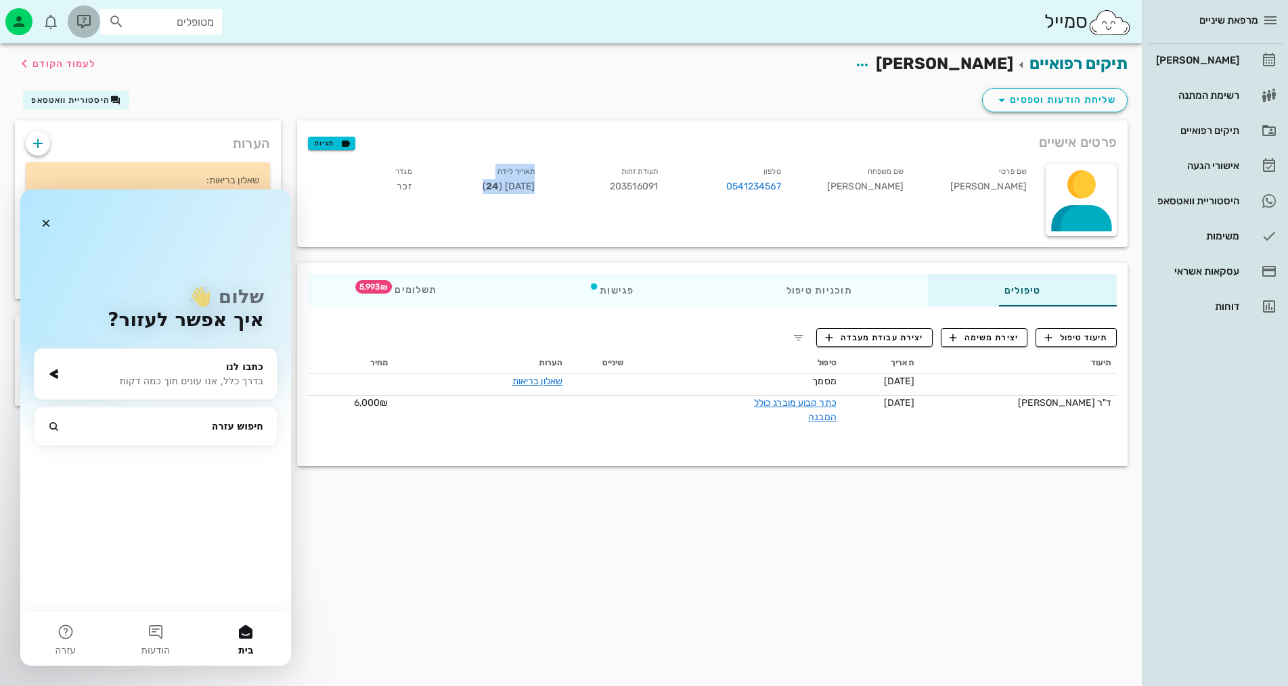
click at [86, 20] on icon "button" at bounding box center [84, 22] width 16 height 16
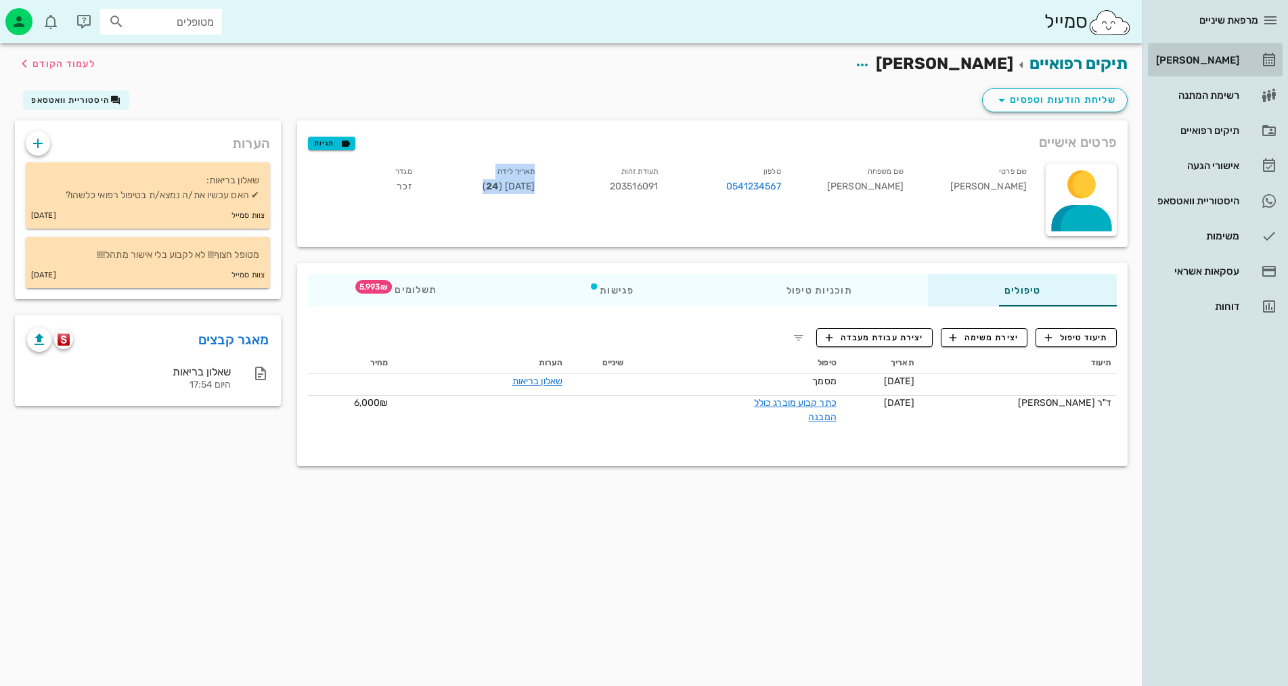
click at [1224, 61] on div "[PERSON_NAME]" at bounding box center [1197, 60] width 86 height 11
